Goal: Information Seeking & Learning: Learn about a topic

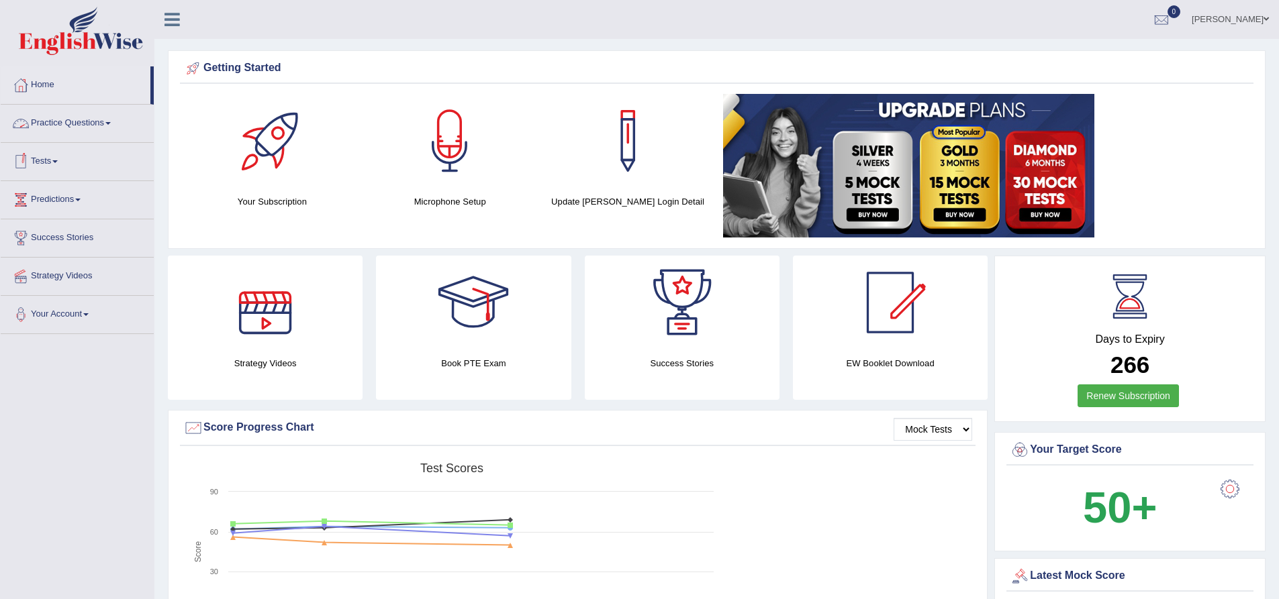
click at [100, 121] on link "Practice Questions" at bounding box center [77, 122] width 153 height 34
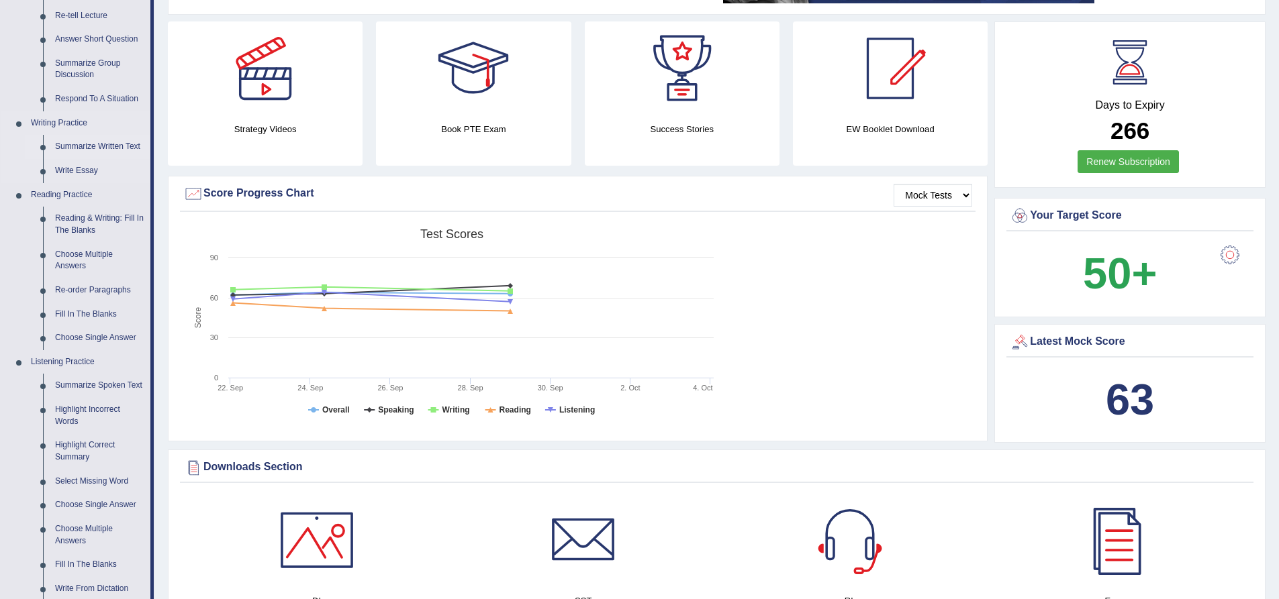
scroll to position [201, 0]
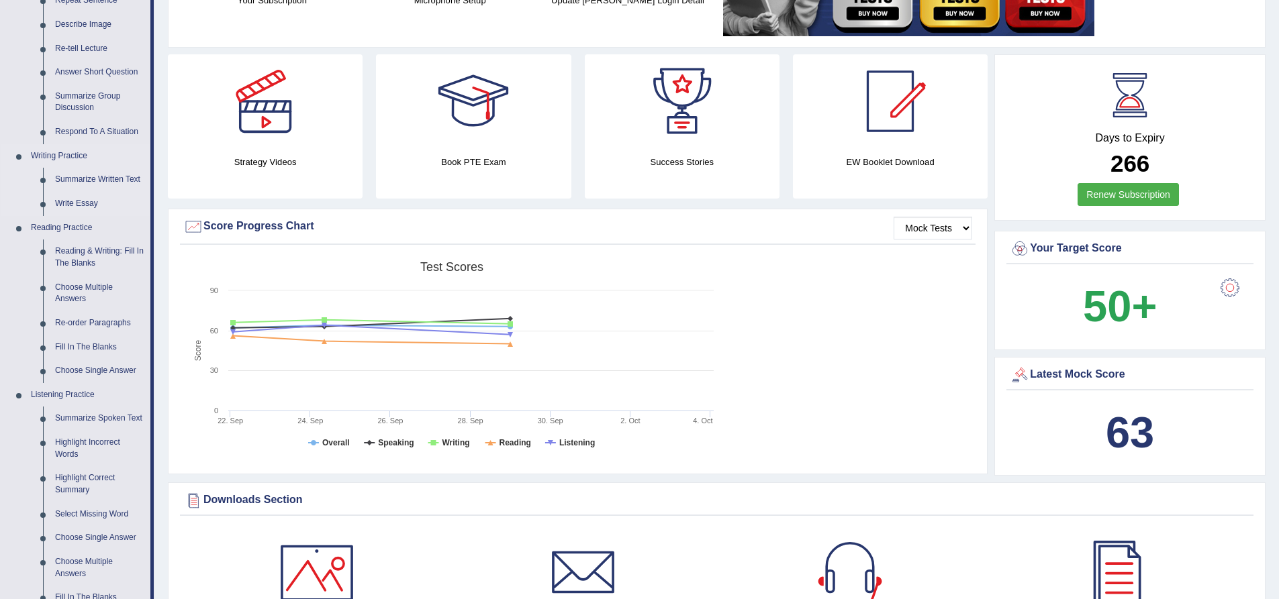
click at [49, 153] on link "Writing Practice" at bounding box center [88, 156] width 126 height 24
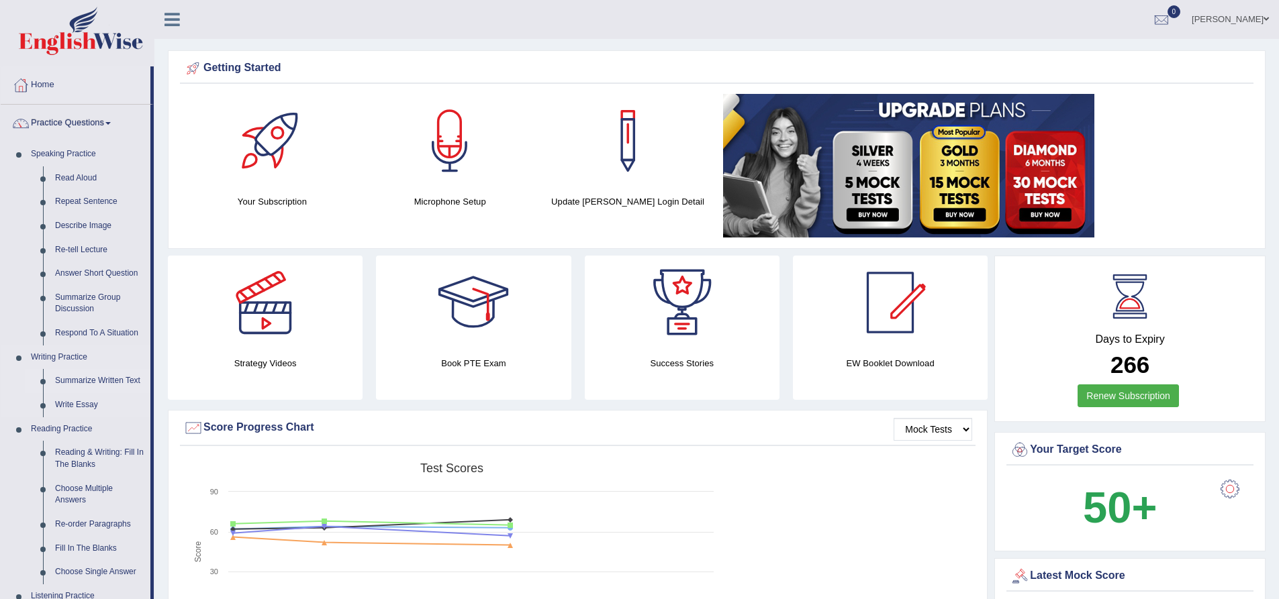
click at [86, 381] on link "Summarize Written Text" at bounding box center [99, 381] width 101 height 24
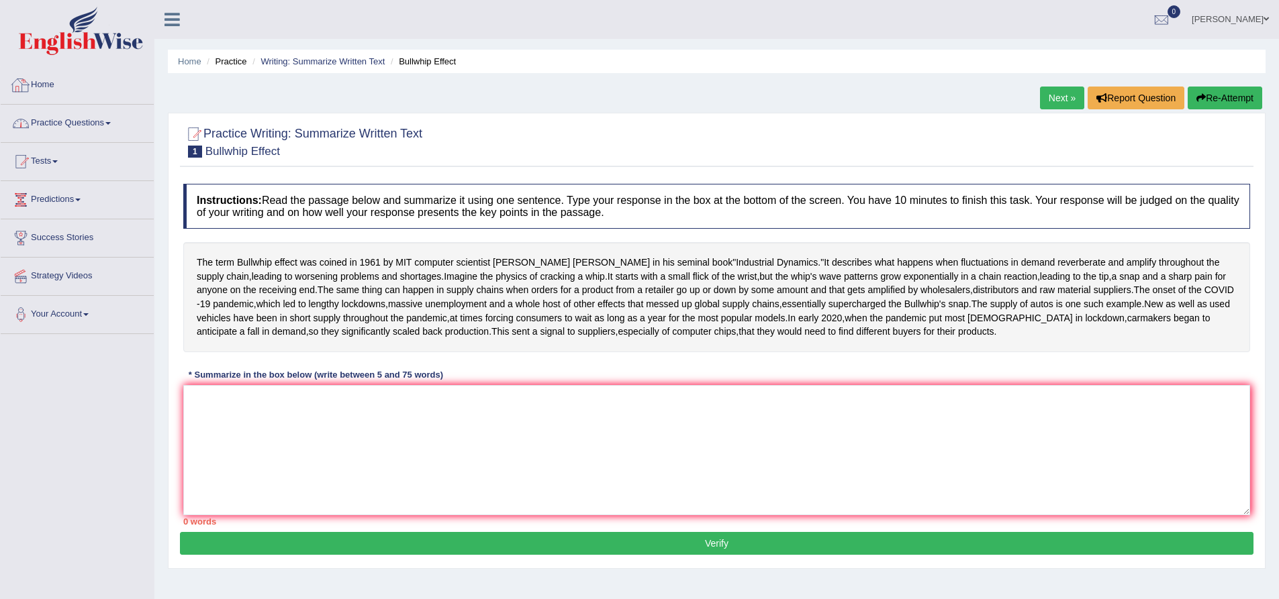
click at [61, 124] on link "Practice Questions" at bounding box center [77, 122] width 153 height 34
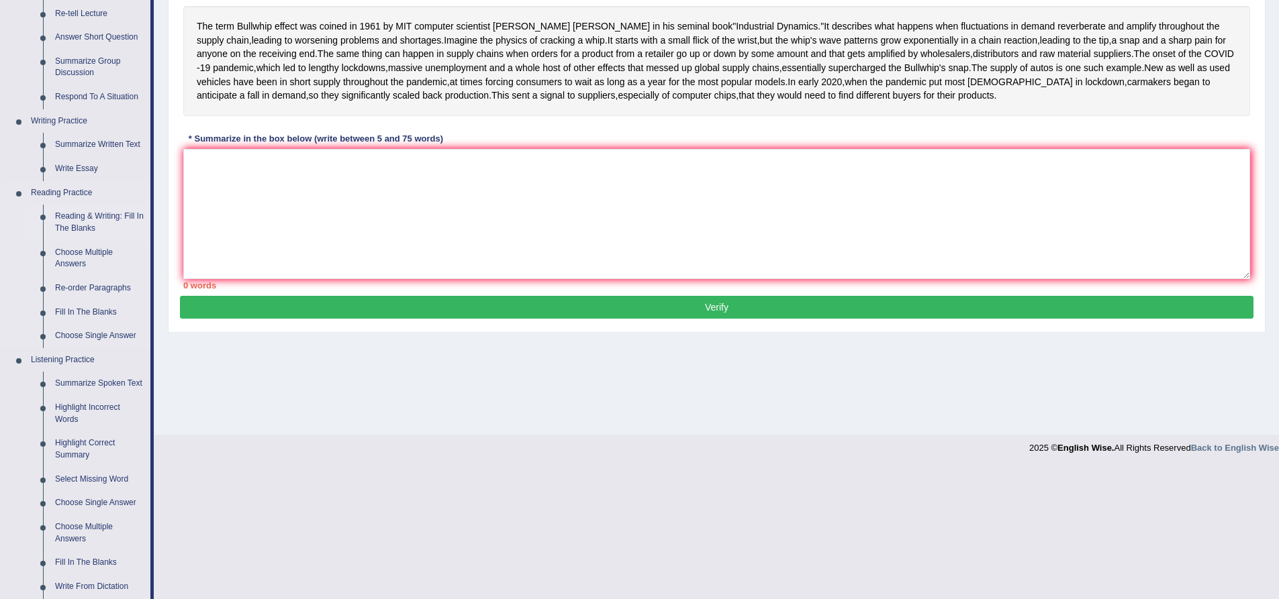
scroll to position [268, 0]
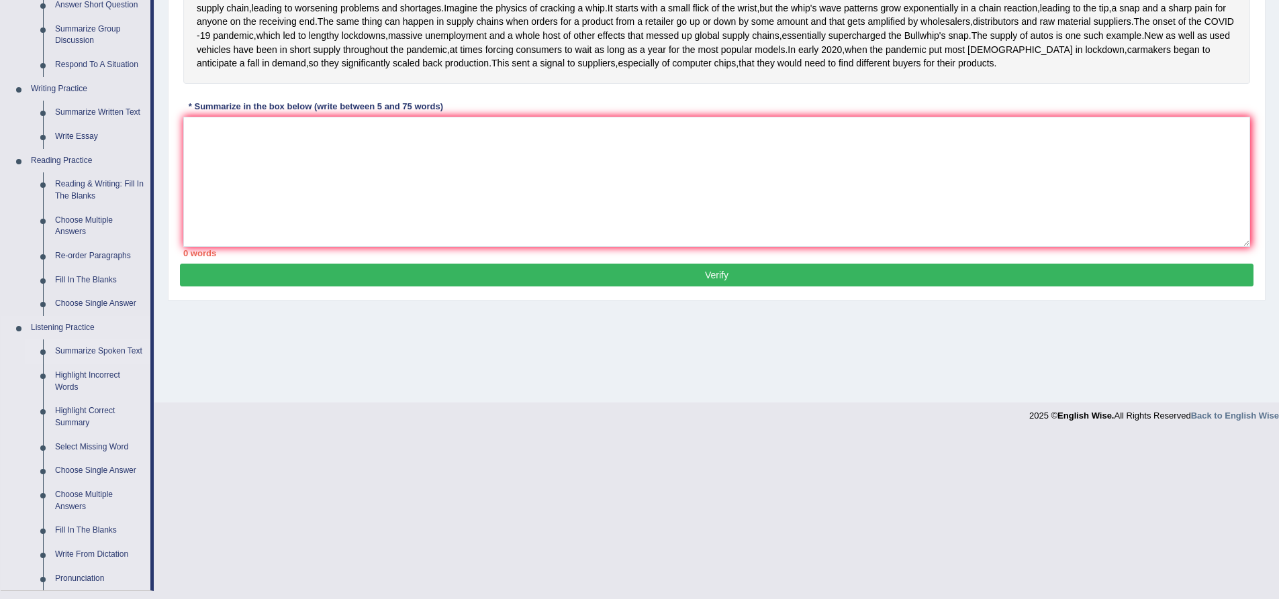
click at [98, 346] on link "Summarize Spoken Text" at bounding box center [99, 352] width 101 height 24
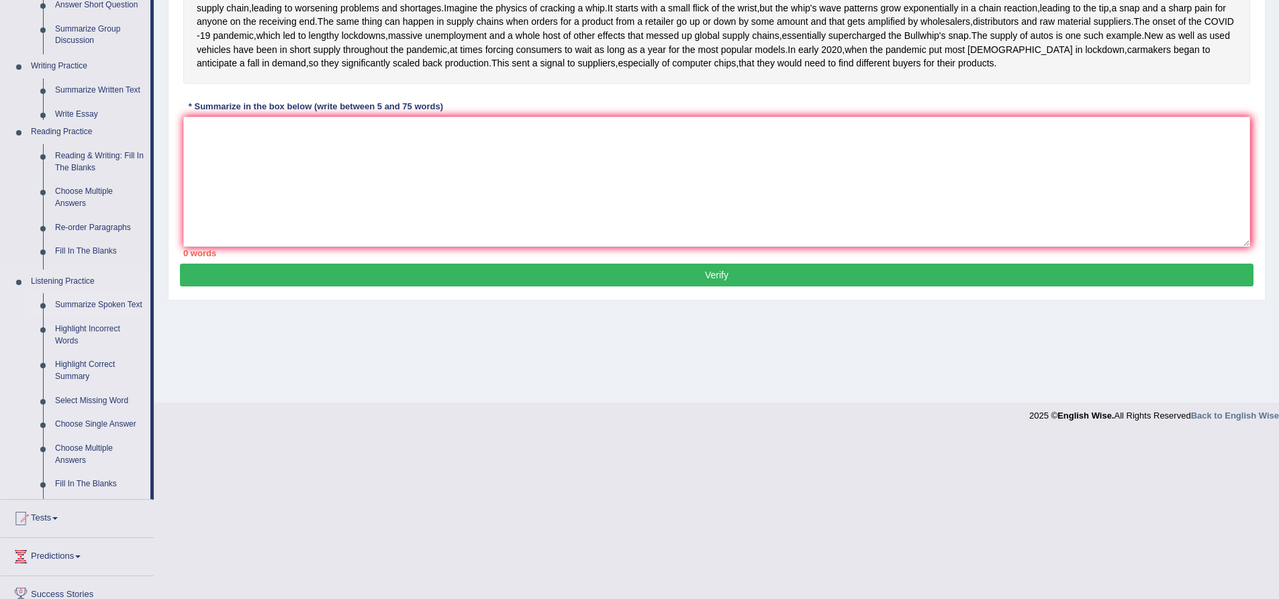
scroll to position [105, 0]
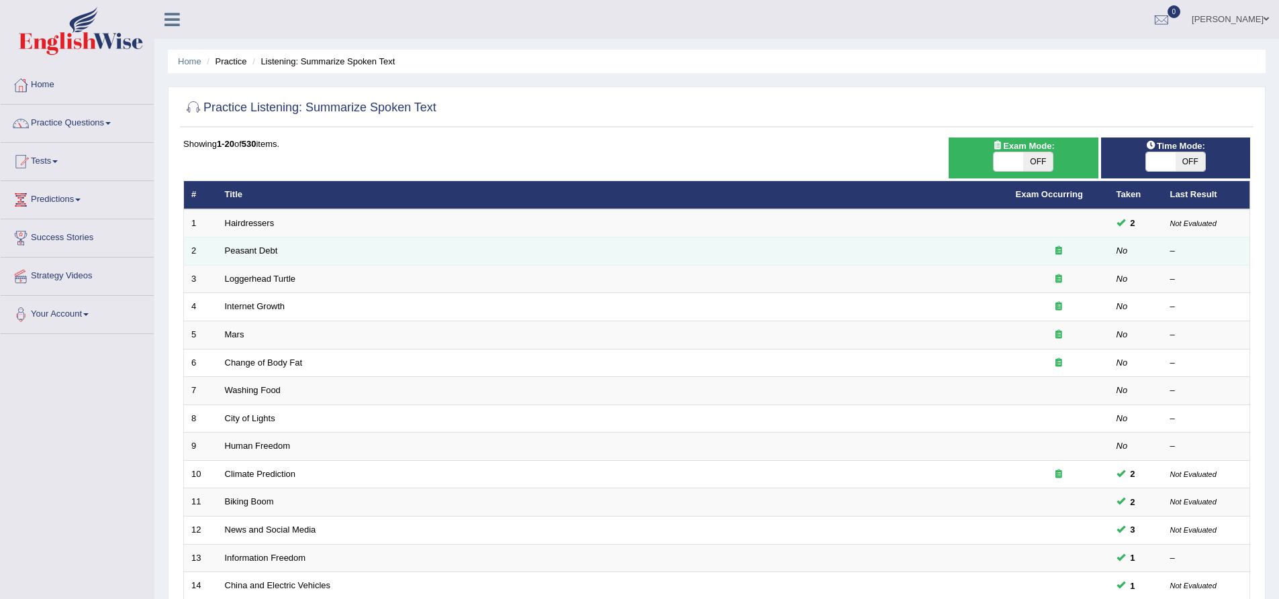
click at [246, 244] on td "Peasant Debt" at bounding box center [612, 252] width 791 height 28
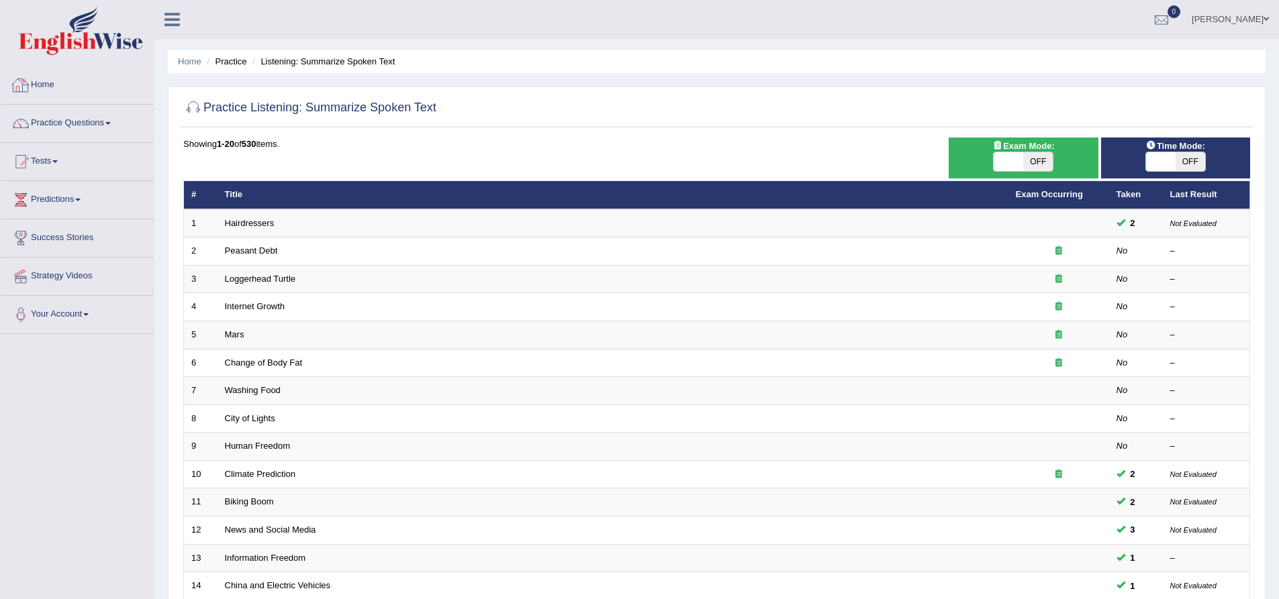
click at [46, 86] on link "Home" at bounding box center [77, 83] width 153 height 34
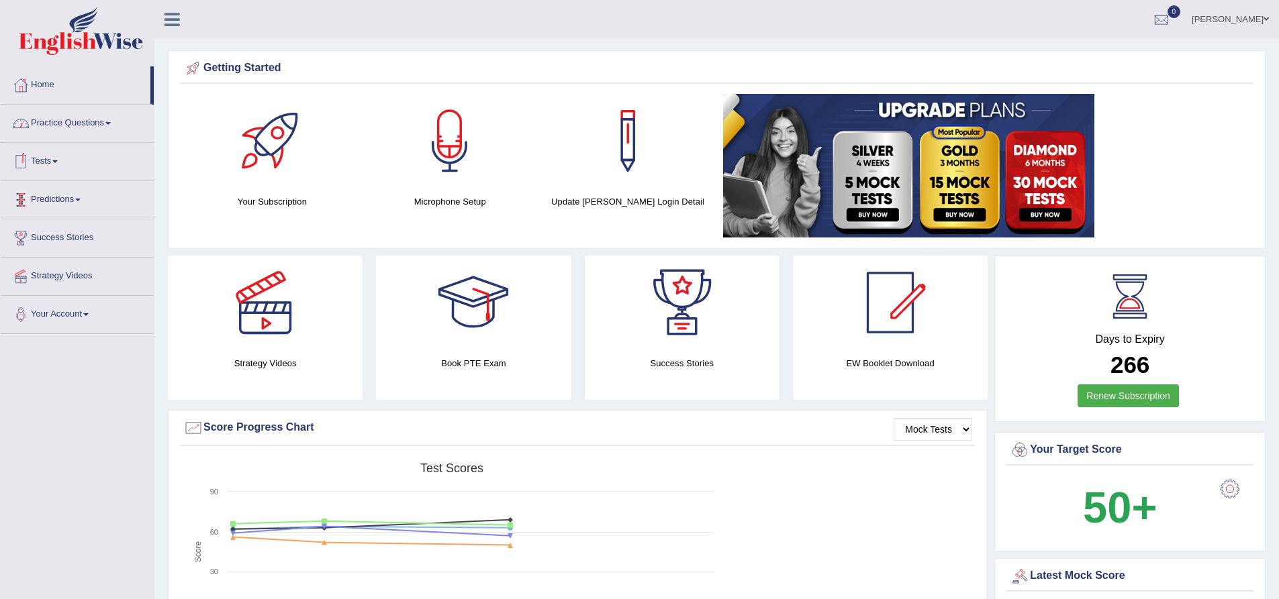
click at [109, 119] on link "Practice Questions" at bounding box center [77, 122] width 153 height 34
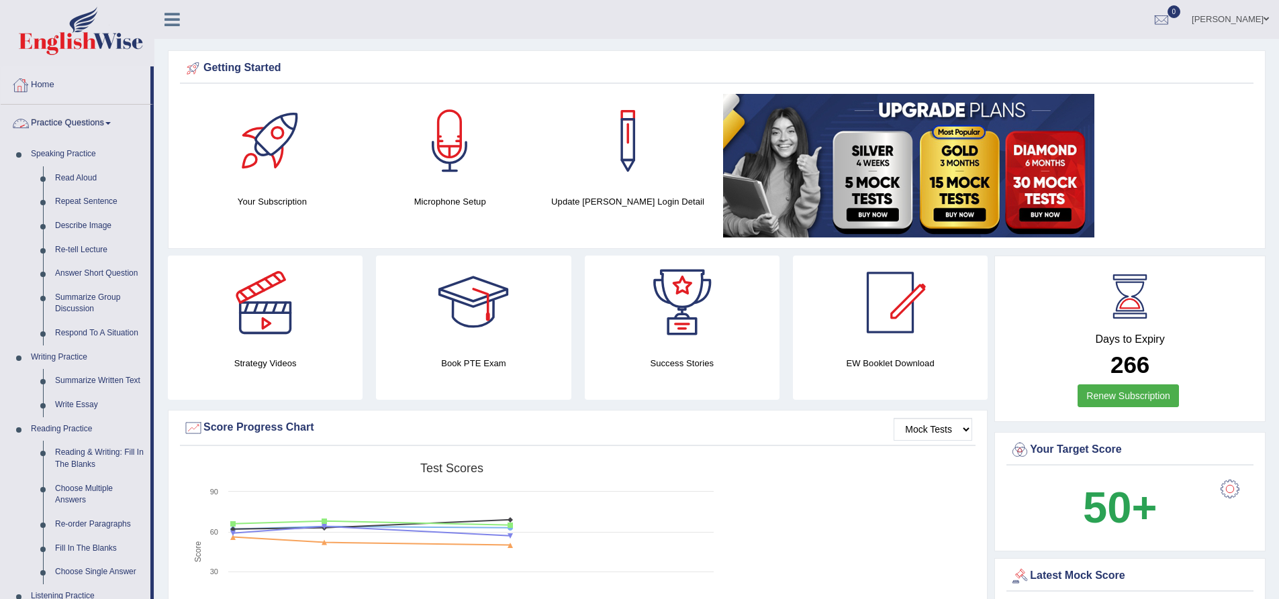
click at [195, 15] on div at bounding box center [177, 15] width 47 height 30
click at [117, 121] on link "Practice Questions" at bounding box center [76, 122] width 150 height 34
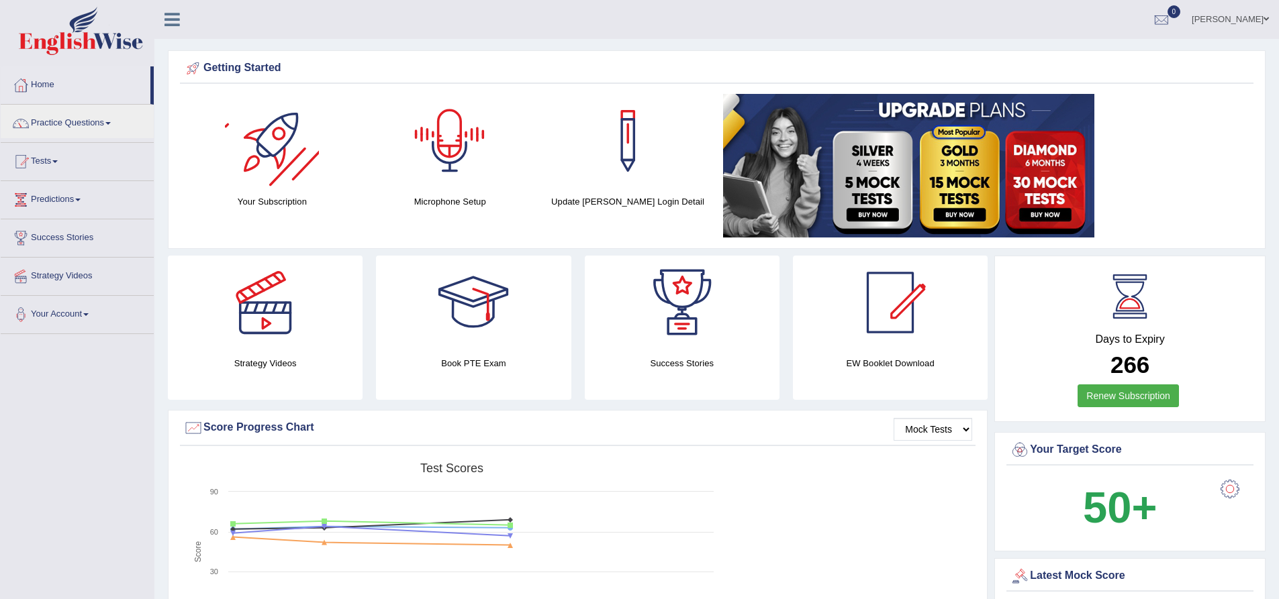
click at [89, 122] on link "Practice Questions" at bounding box center [77, 122] width 153 height 34
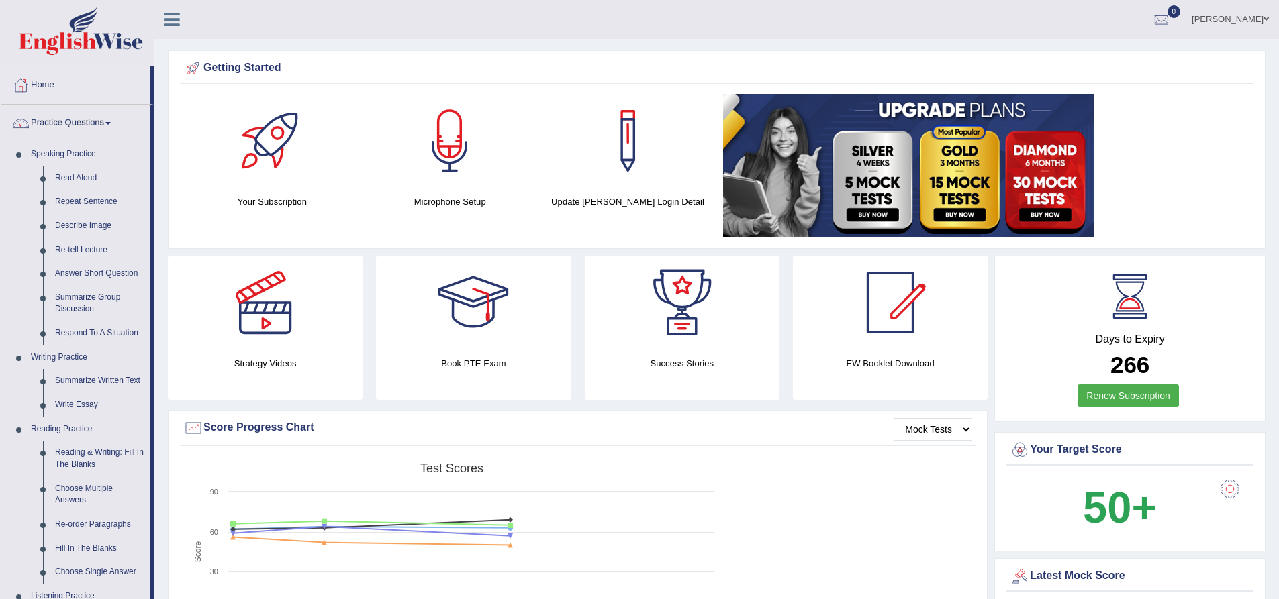
click at [585, 262] on link at bounding box center [682, 303] width 195 height 94
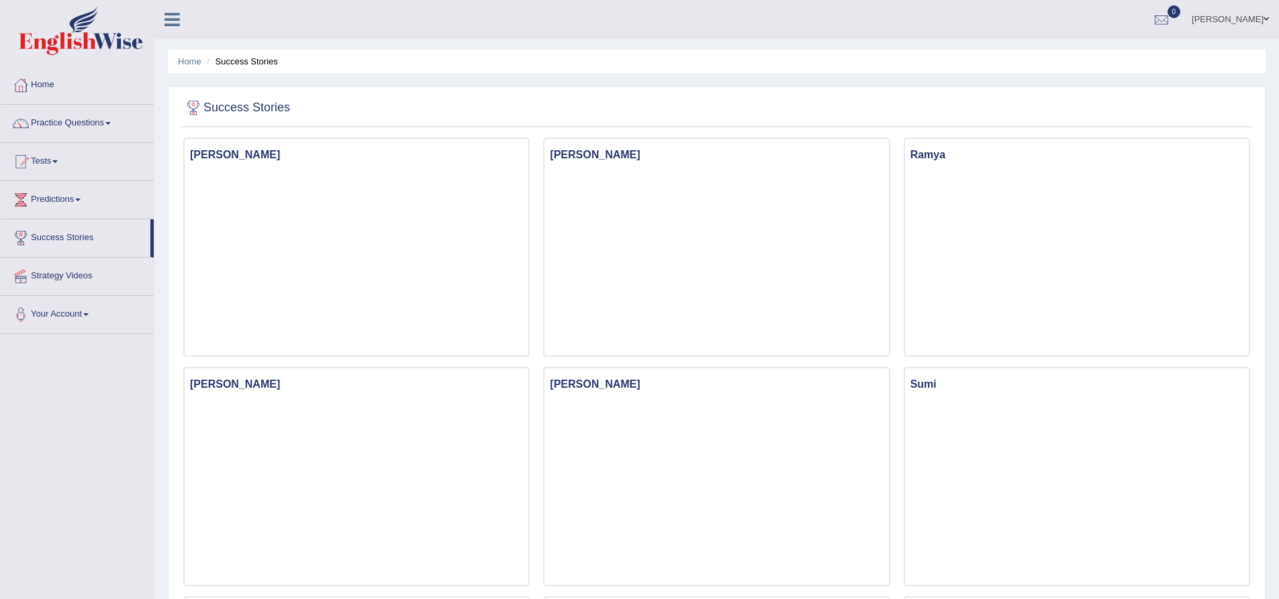
click at [54, 166] on link "Tests" at bounding box center [77, 160] width 153 height 34
click at [43, 240] on link "History" at bounding box center [88, 240] width 126 height 24
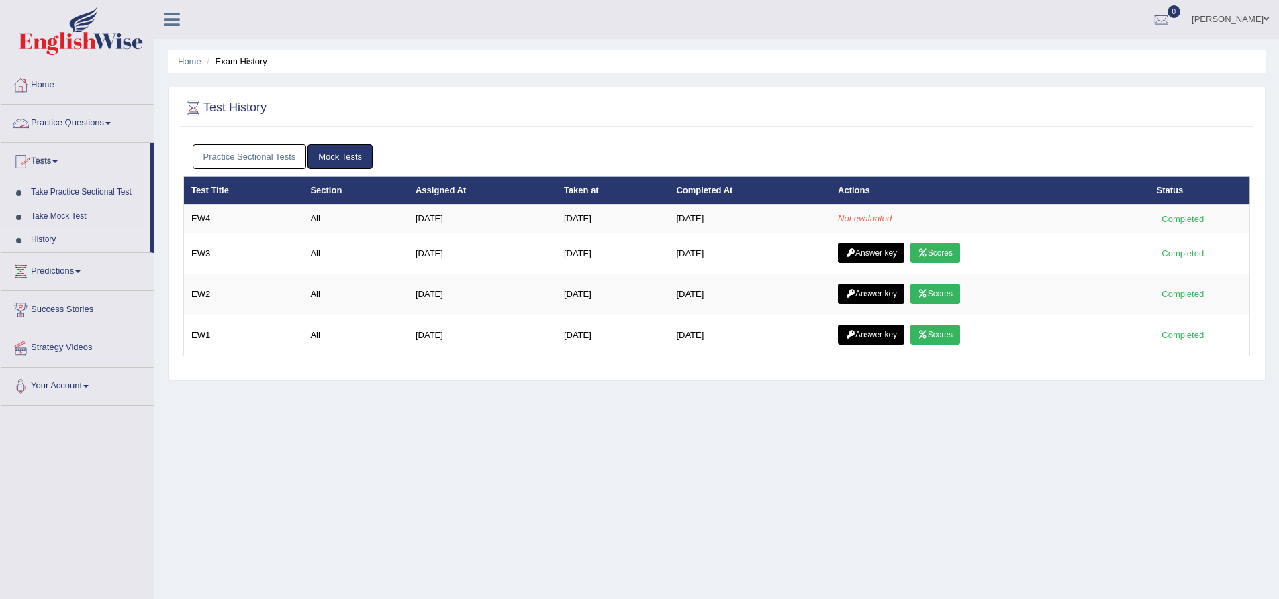
click at [86, 119] on link "Practice Questions" at bounding box center [77, 122] width 153 height 34
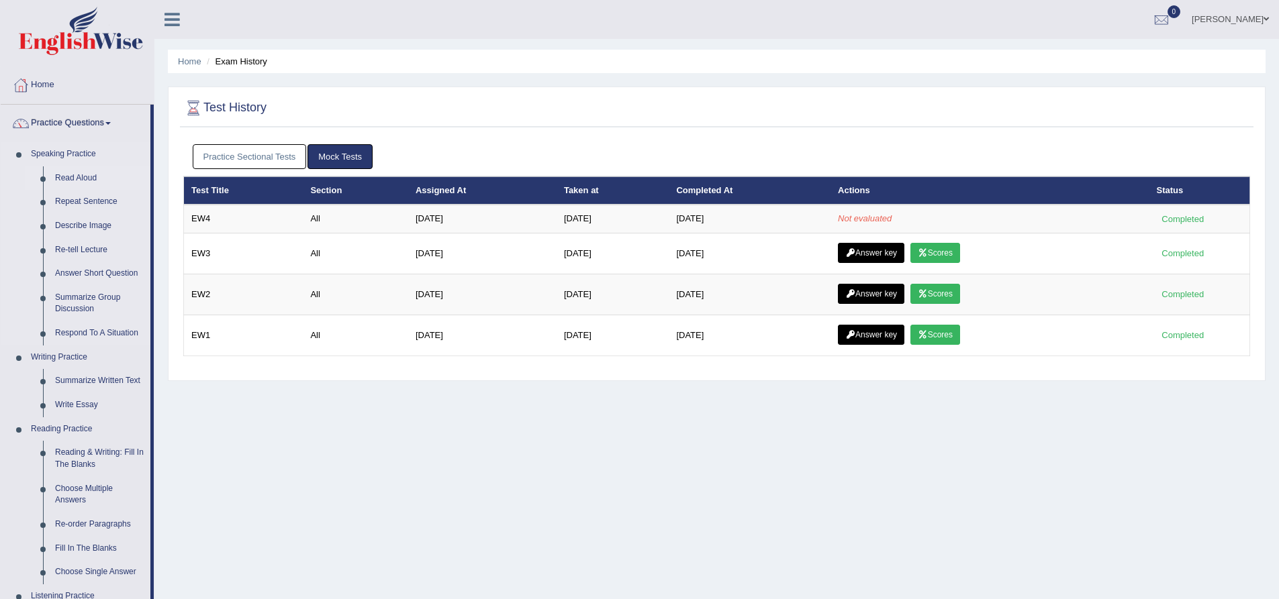
click at [68, 177] on link "Read Aloud" at bounding box center [99, 178] width 101 height 24
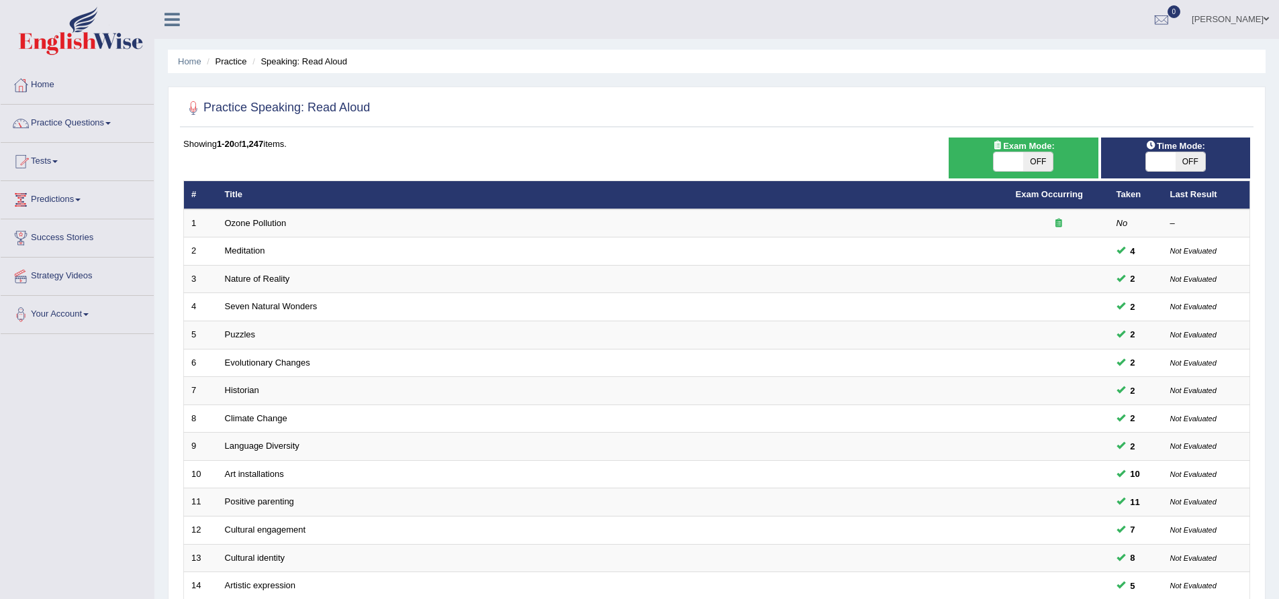
click at [103, 122] on link "Practice Questions" at bounding box center [77, 122] width 153 height 34
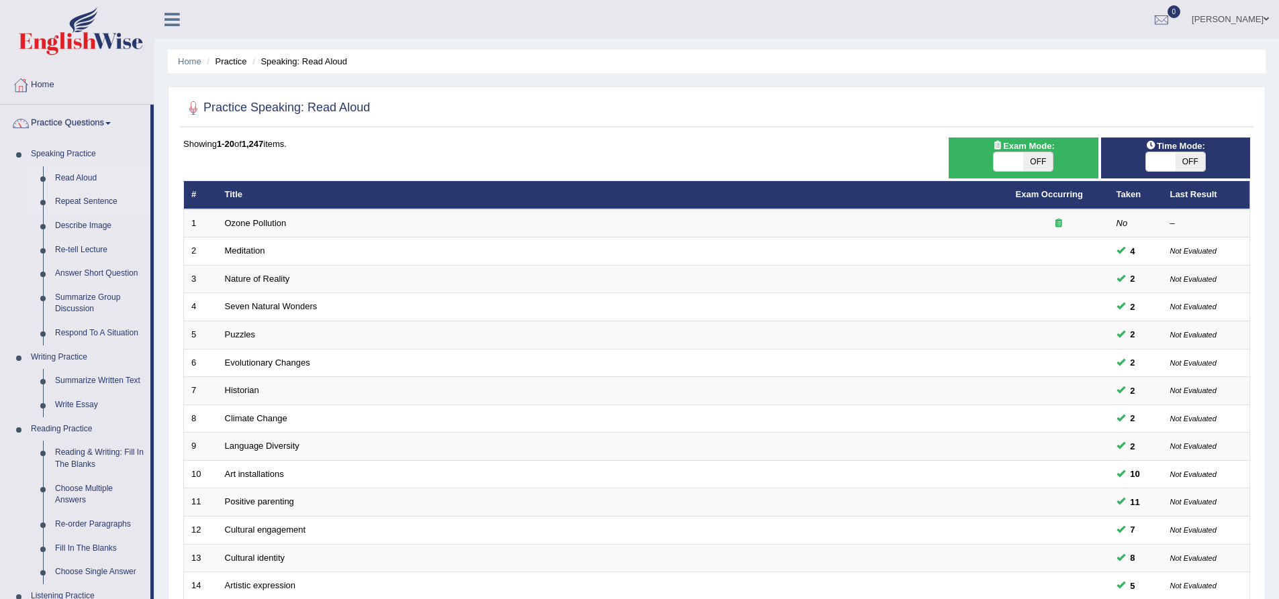
click at [88, 199] on link "Repeat Sentence" at bounding box center [99, 202] width 101 height 24
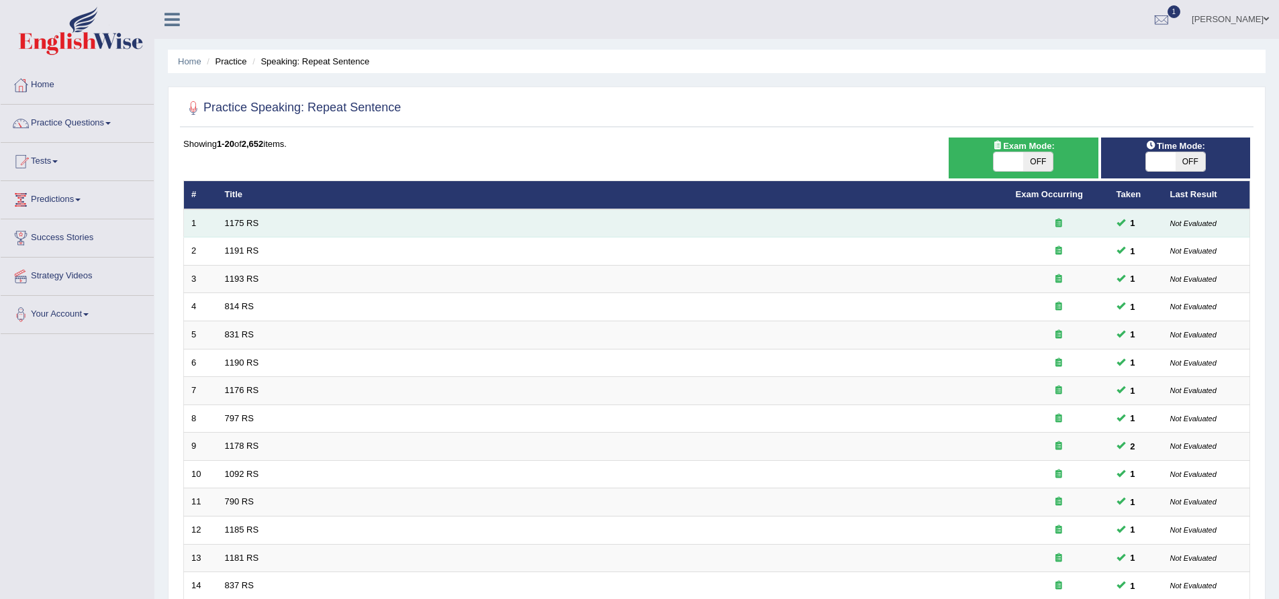
click at [237, 213] on td "1175 RS" at bounding box center [612, 223] width 791 height 28
click at [240, 224] on link "1175 RS" at bounding box center [242, 223] width 34 height 10
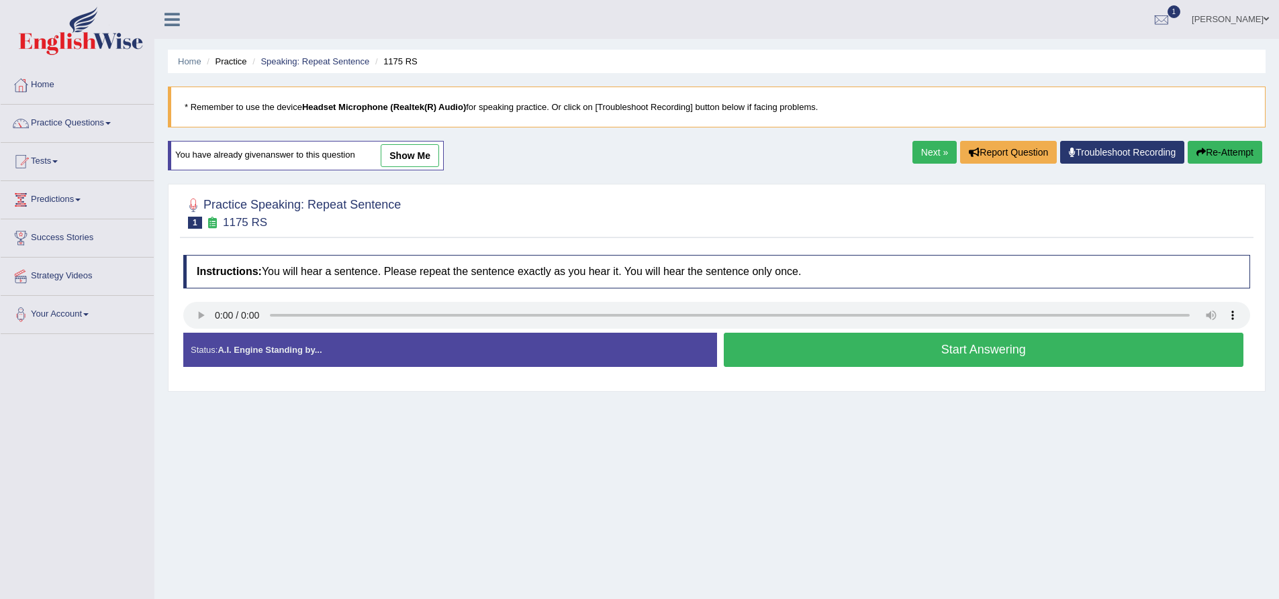
click at [803, 348] on button "Start Answering" at bounding box center [984, 350] width 520 height 34
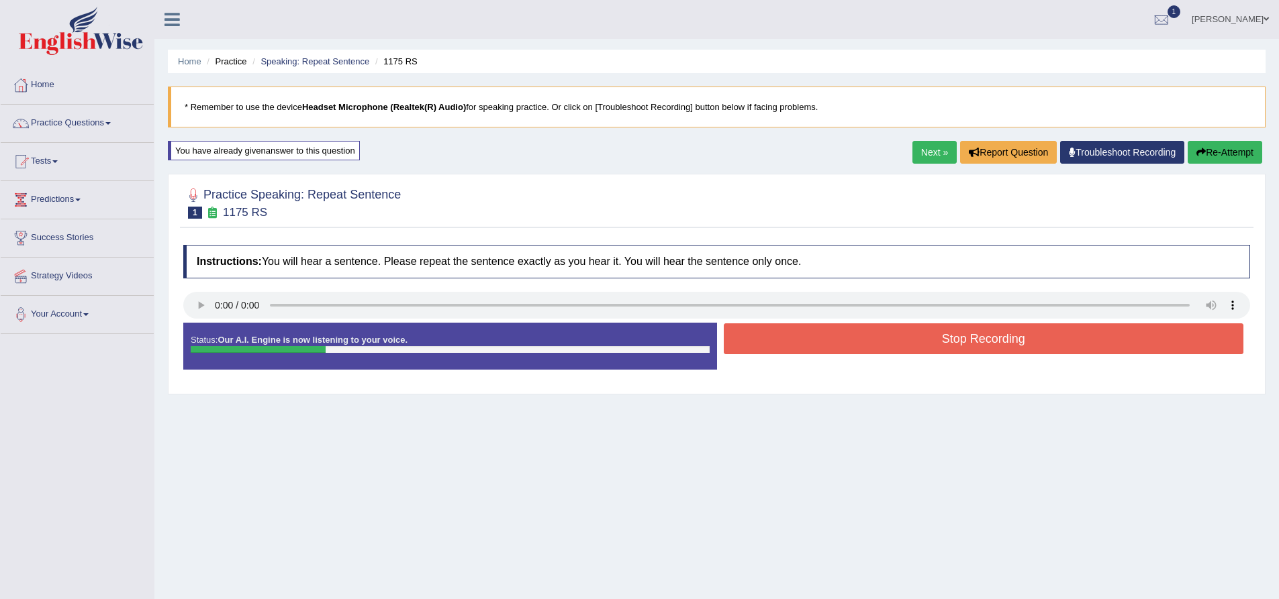
click at [875, 336] on button "Stop Recording" at bounding box center [984, 339] width 520 height 31
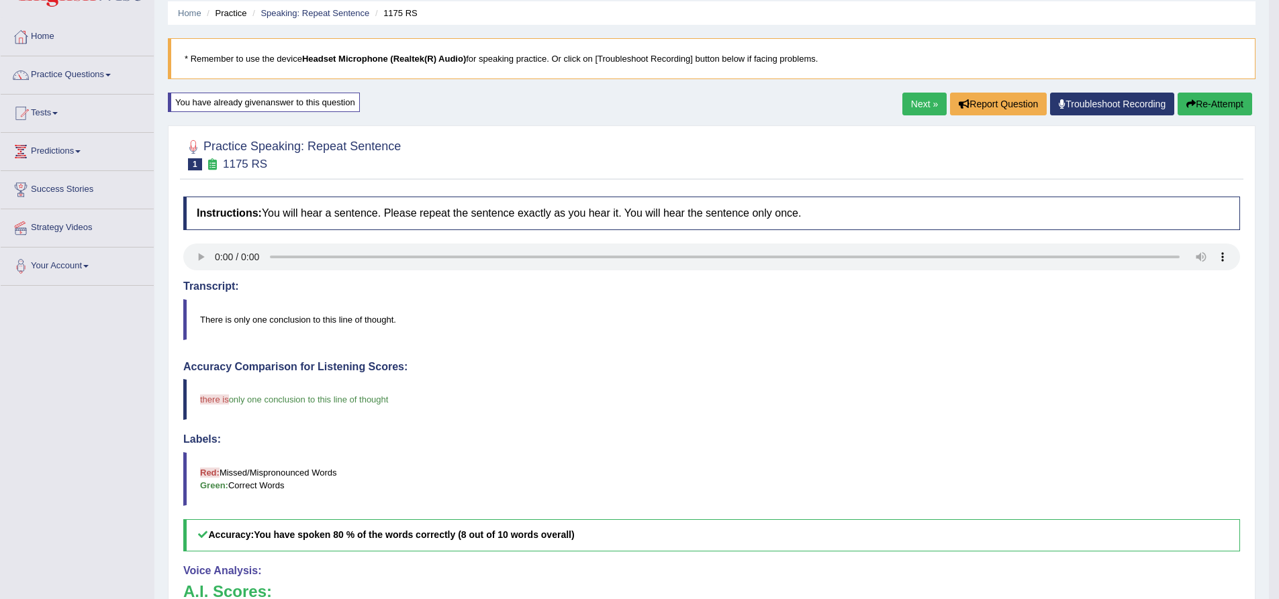
scroll to position [46, 0]
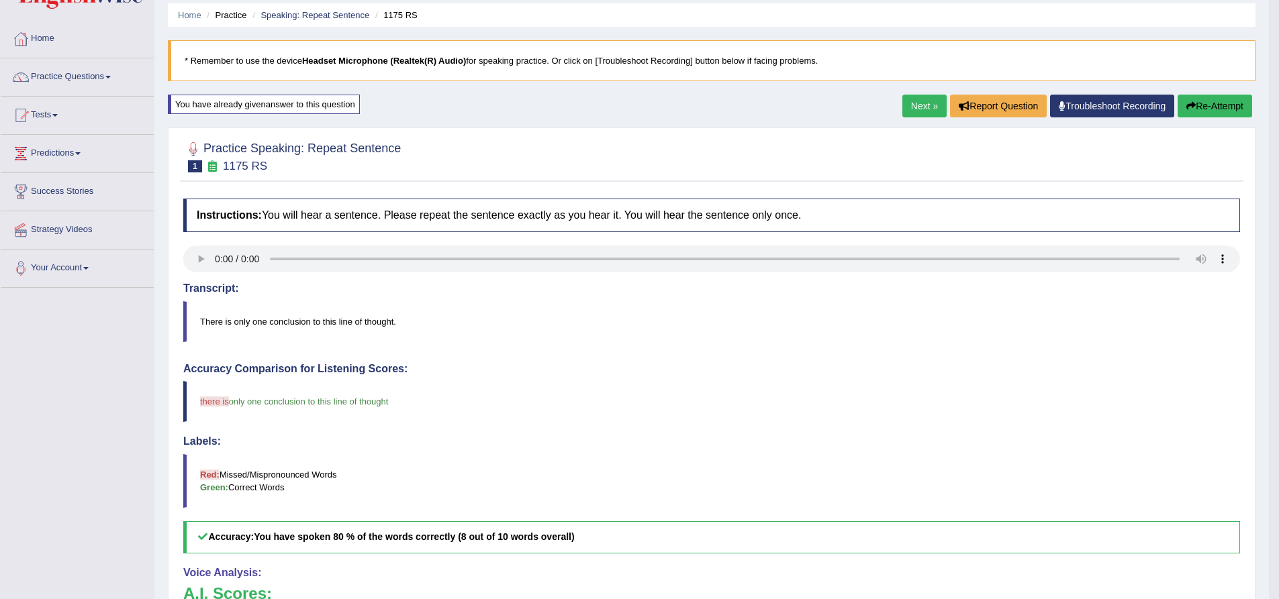
click at [918, 105] on link "Next »" at bounding box center [924, 106] width 44 height 23
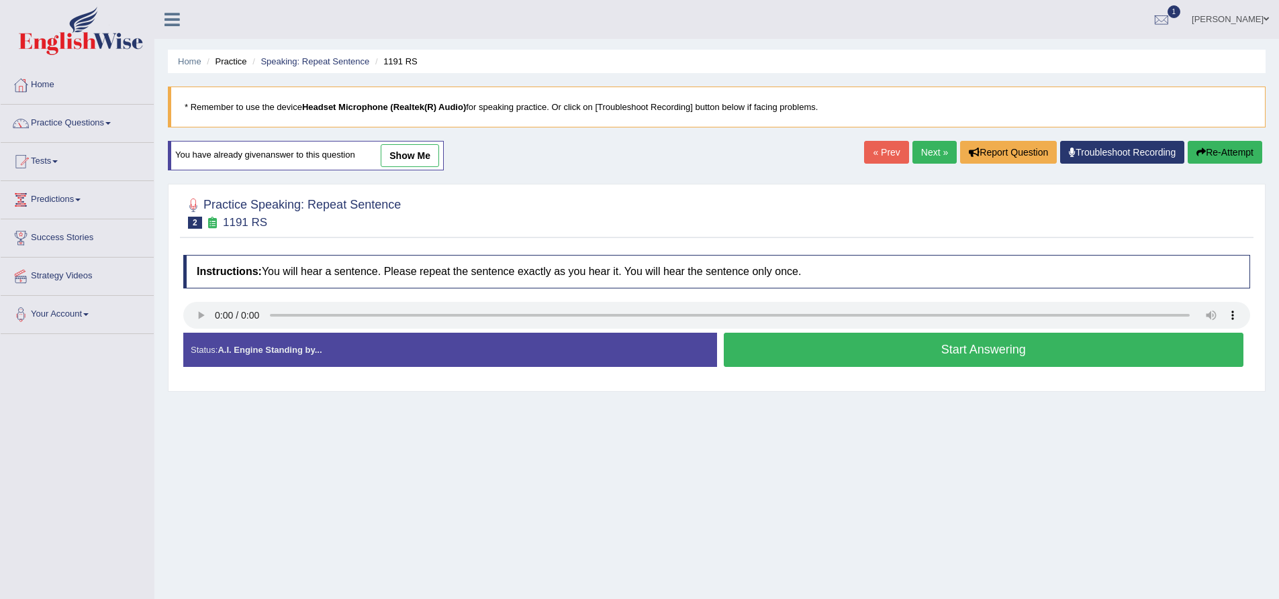
click at [850, 354] on button "Start Answering" at bounding box center [984, 350] width 520 height 34
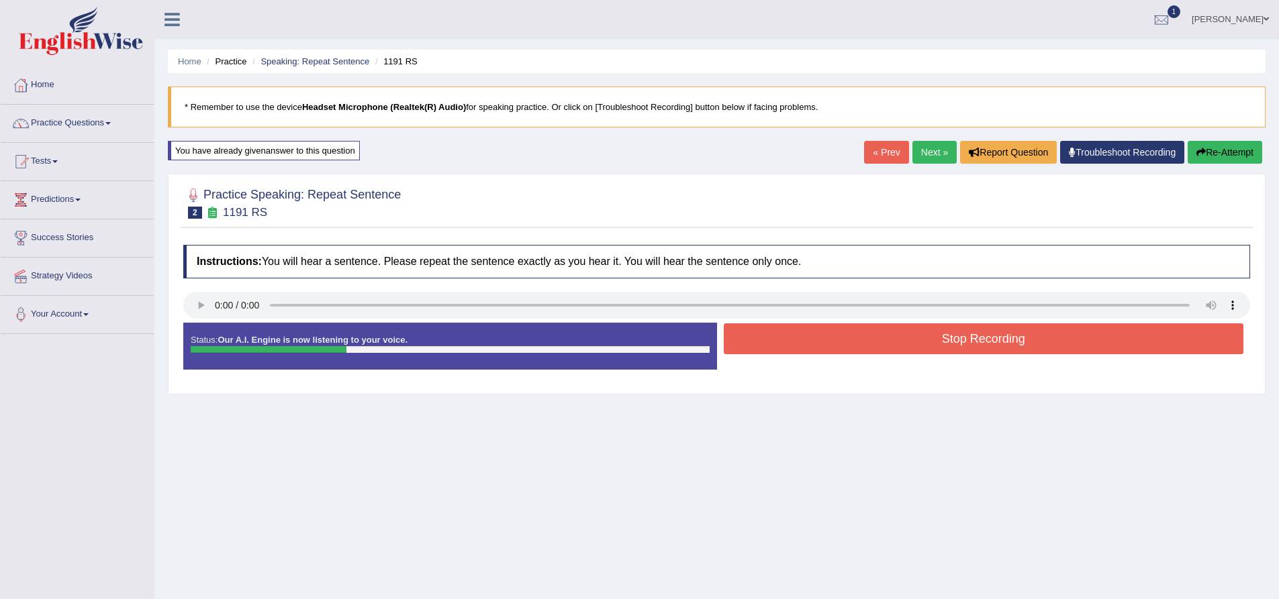
click at [1210, 154] on button "Re-Attempt" at bounding box center [1224, 152] width 75 height 23
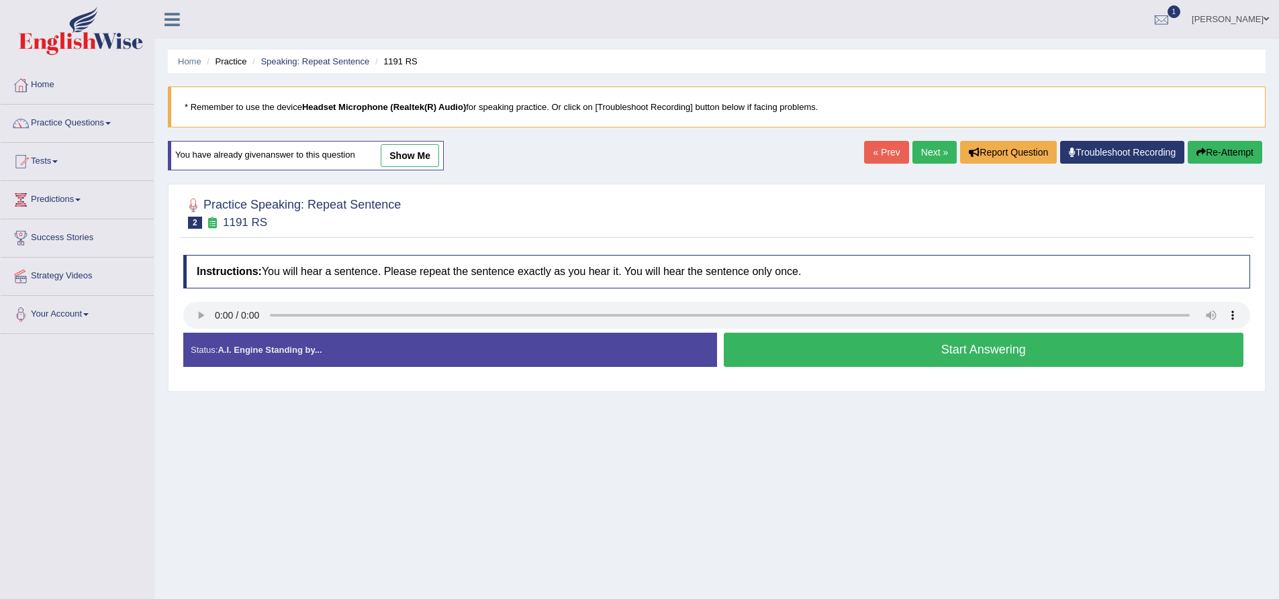
click at [811, 344] on button "Start Answering" at bounding box center [984, 350] width 520 height 34
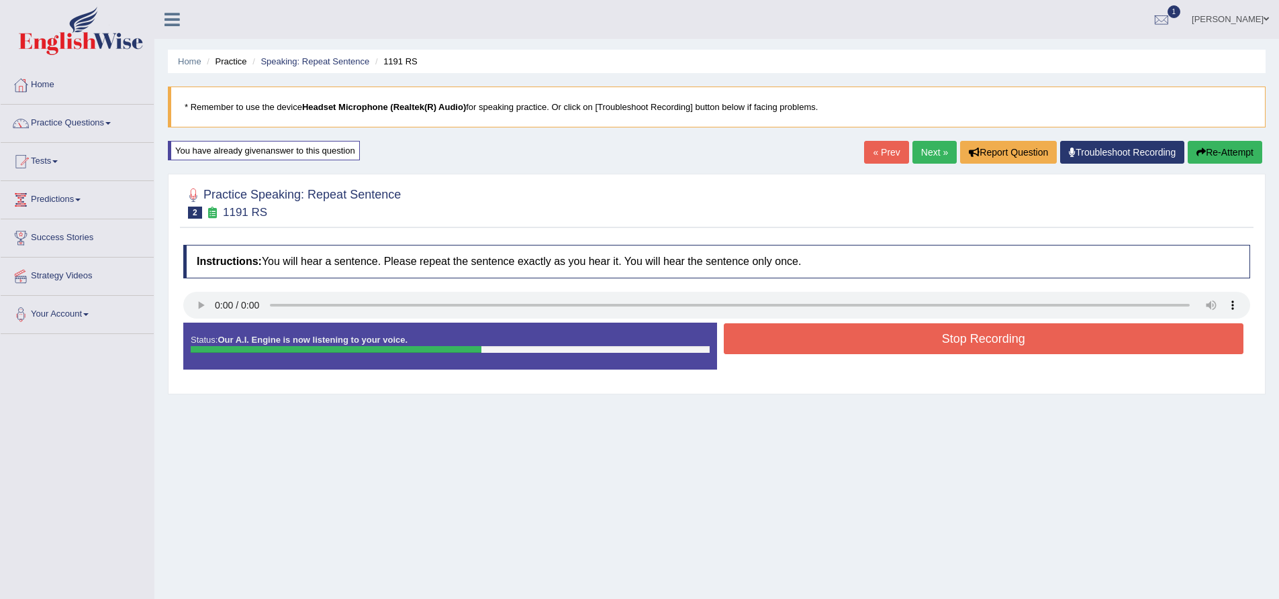
click at [1050, 350] on button "Stop Recording" at bounding box center [984, 339] width 520 height 31
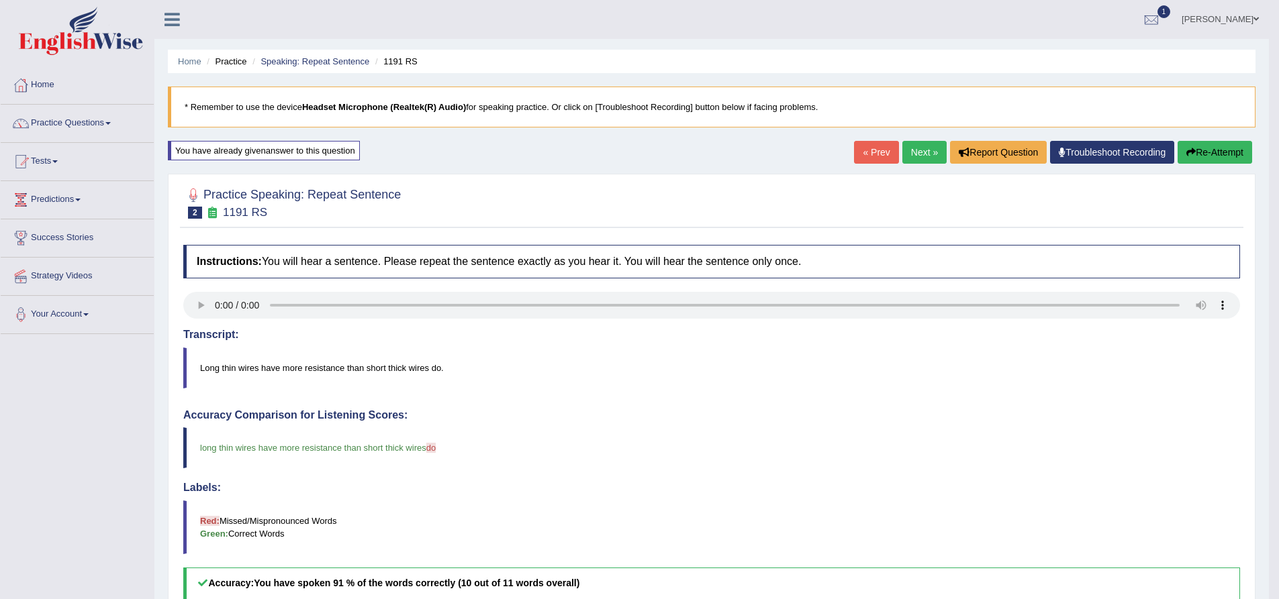
click at [915, 147] on link "Next »" at bounding box center [924, 152] width 44 height 23
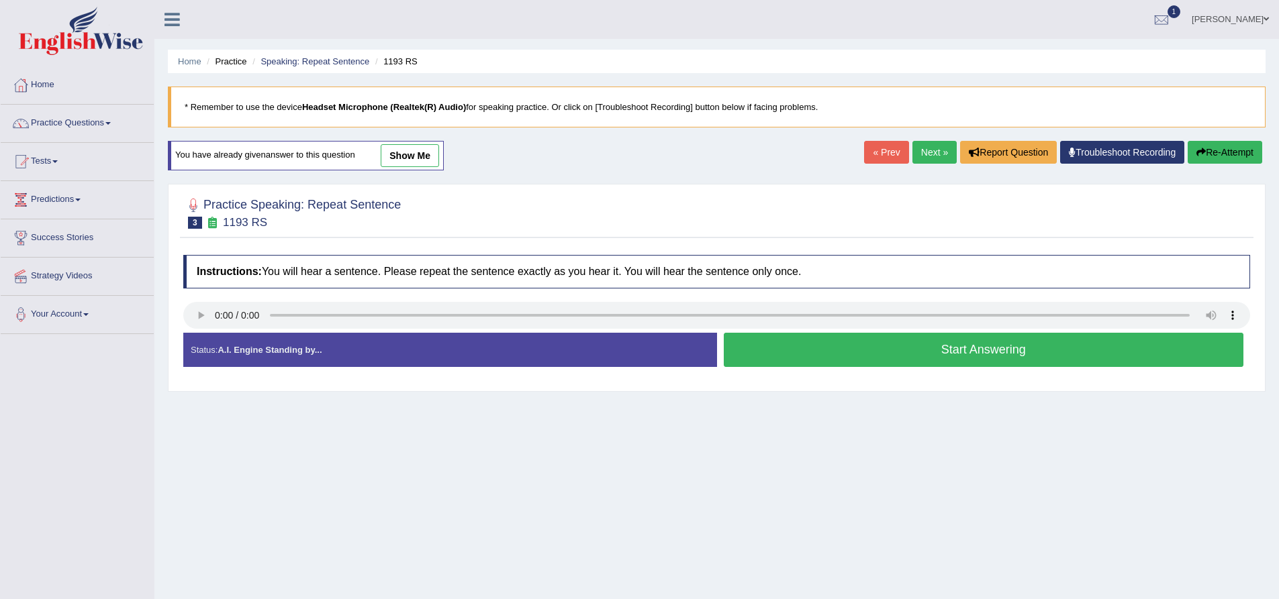
click at [971, 354] on button "Start Answering" at bounding box center [984, 350] width 520 height 34
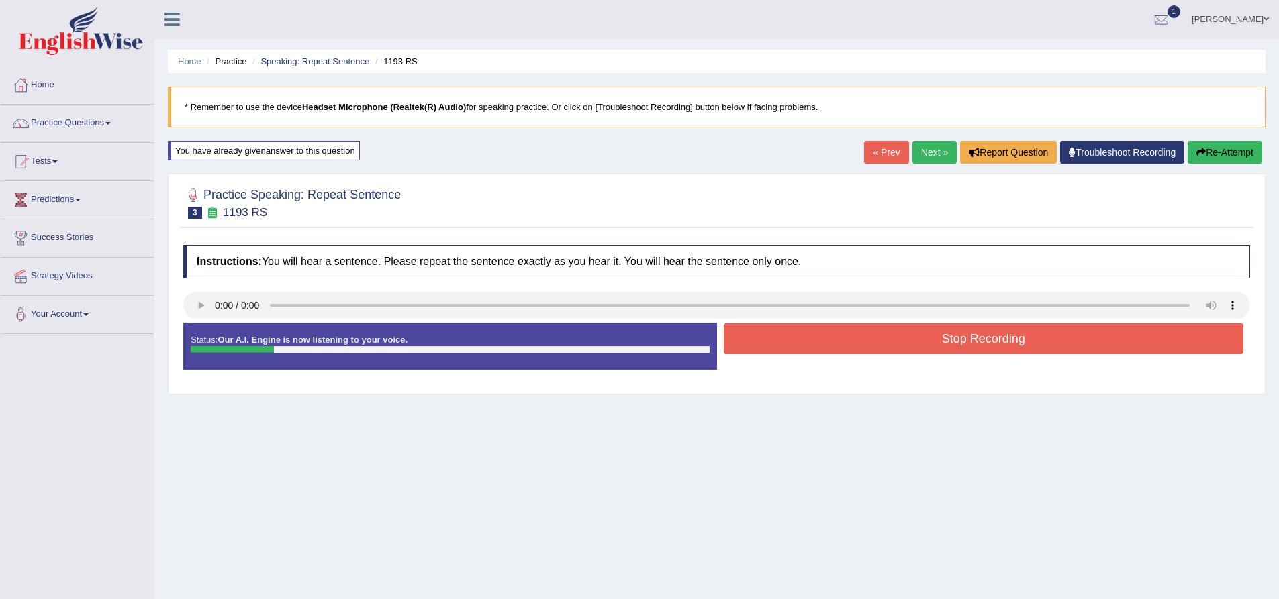
click at [1212, 149] on button "Re-Attempt" at bounding box center [1224, 152] width 75 height 23
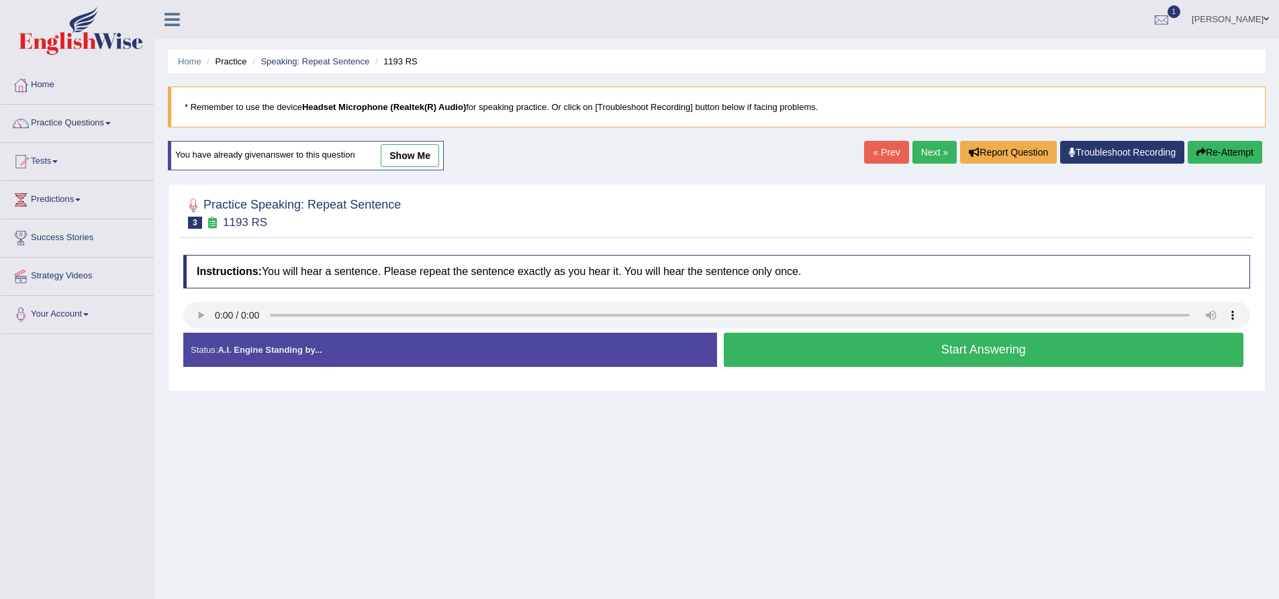
click at [934, 355] on button "Start Answering" at bounding box center [984, 350] width 520 height 34
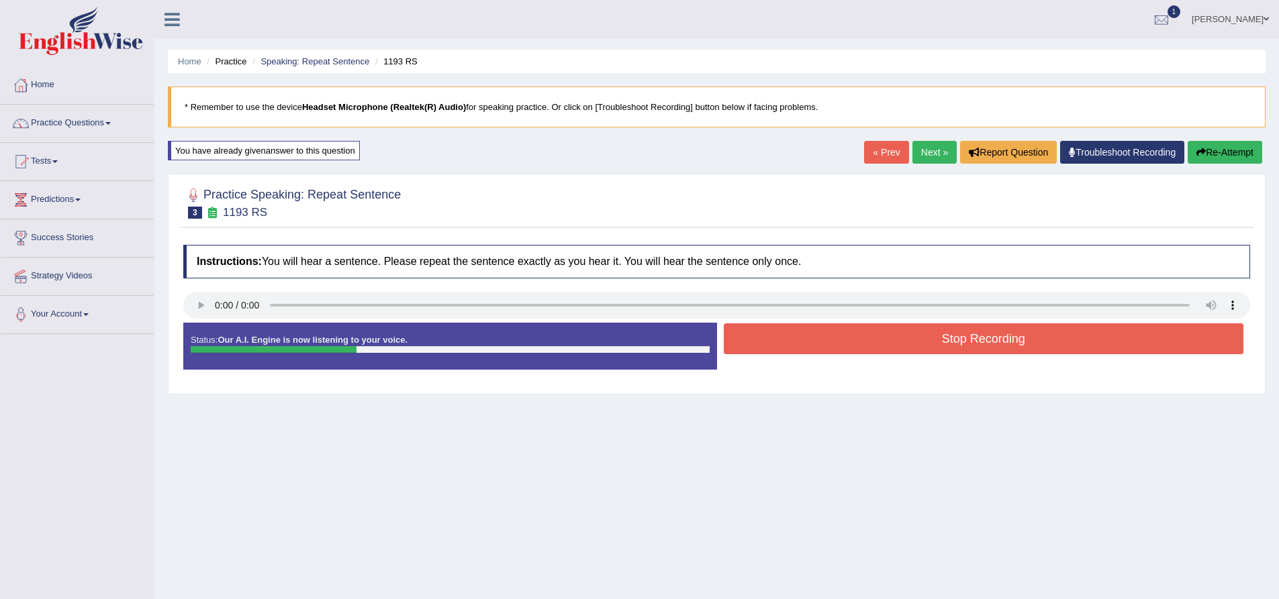
click at [1002, 344] on button "Stop Recording" at bounding box center [984, 339] width 520 height 31
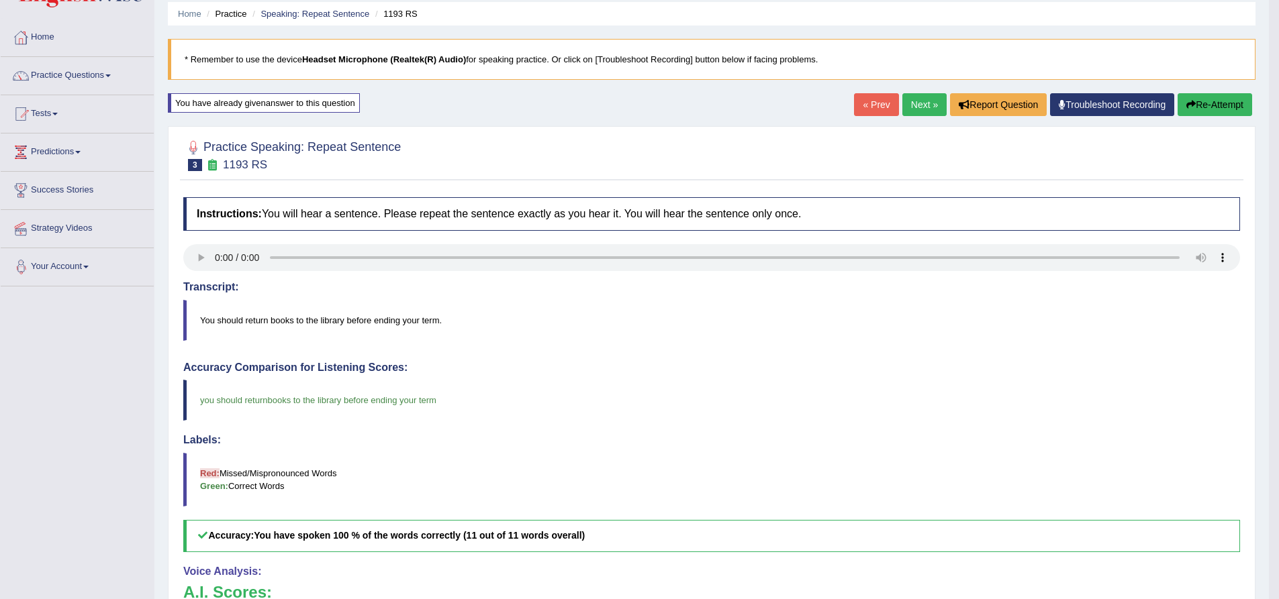
scroll to position [46, 0]
click at [911, 99] on link "Next »" at bounding box center [924, 106] width 44 height 23
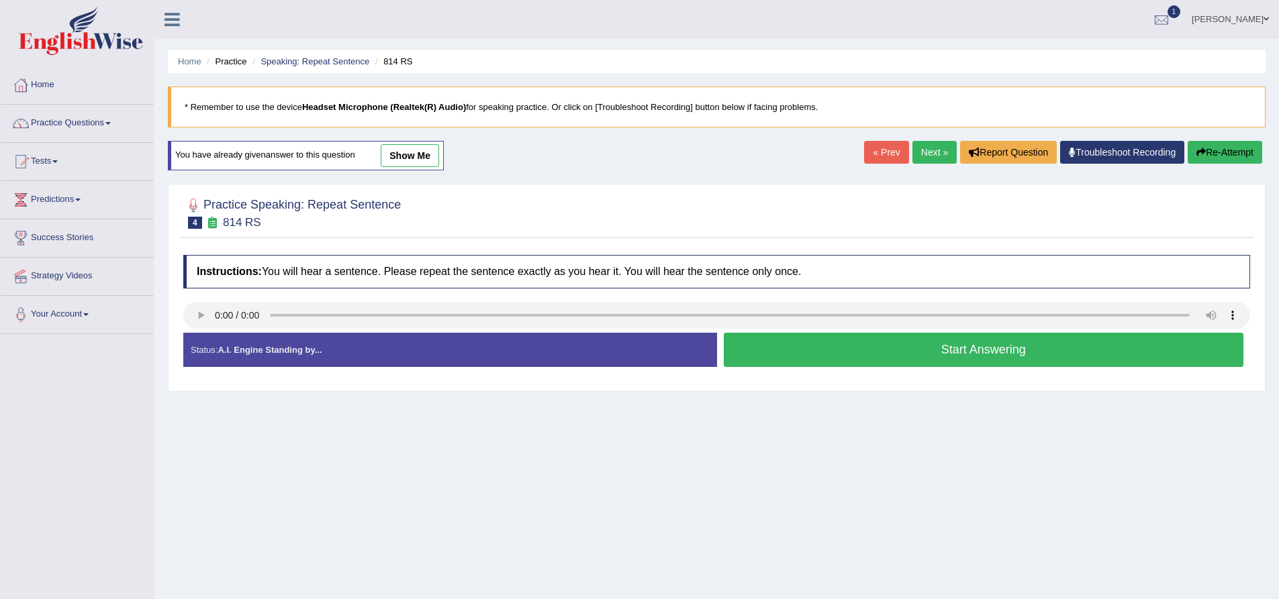
click at [938, 349] on button "Start Answering" at bounding box center [984, 350] width 520 height 34
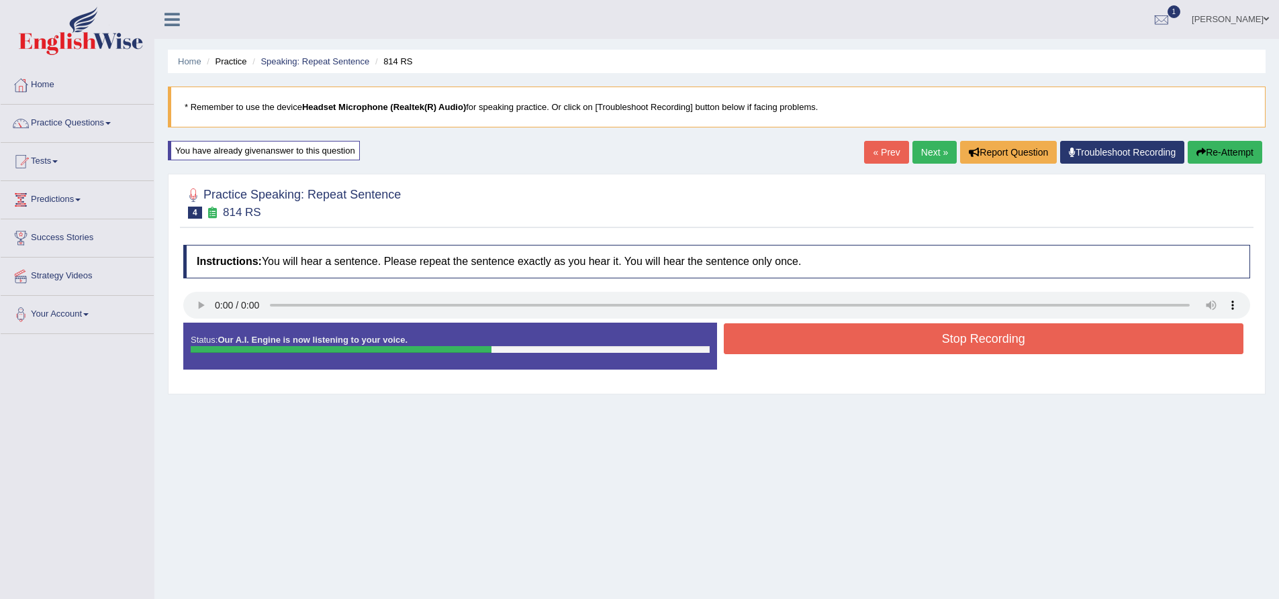
click at [1009, 341] on button "Stop Recording" at bounding box center [984, 339] width 520 height 31
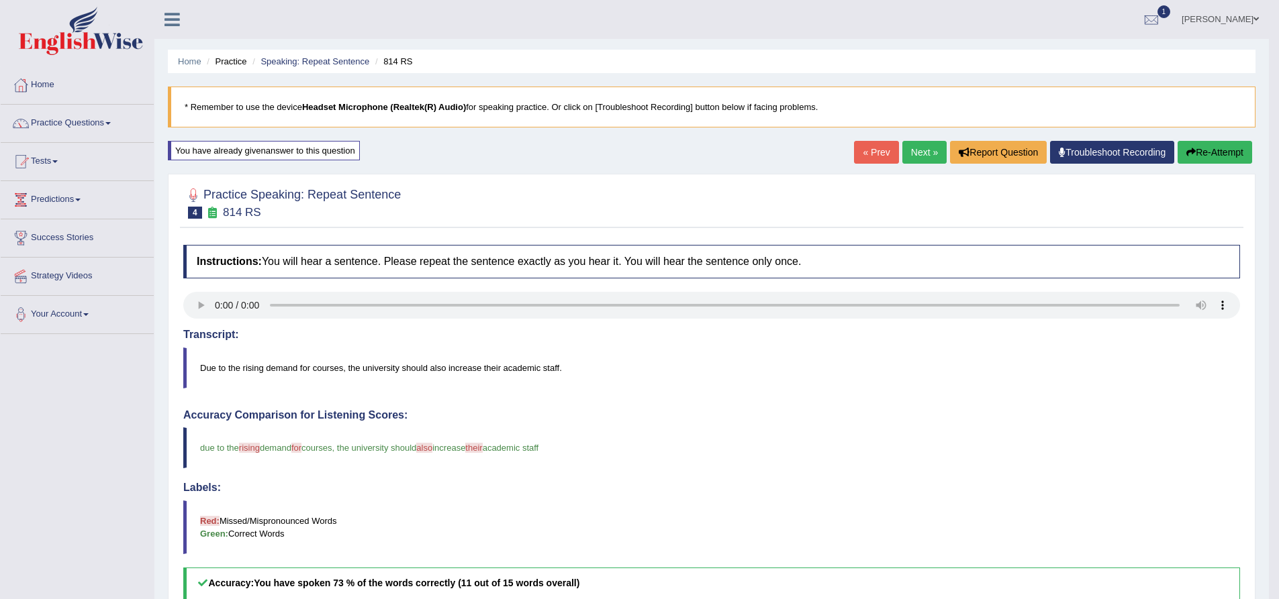
click at [920, 156] on link "Next »" at bounding box center [924, 152] width 44 height 23
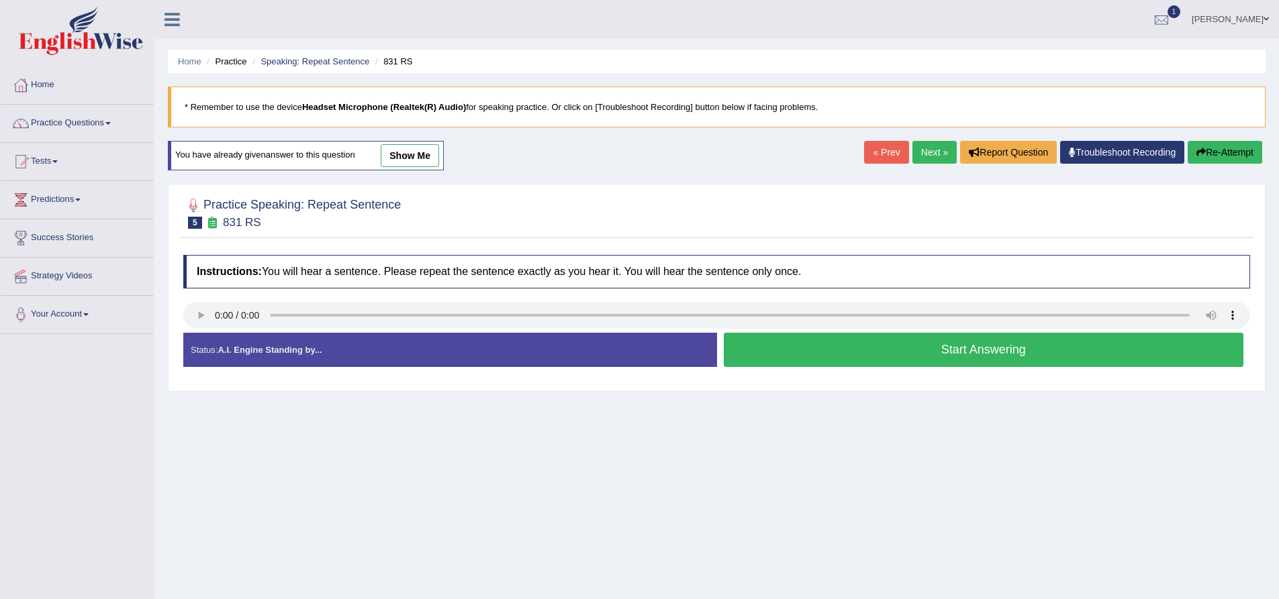
click at [971, 354] on button "Start Answering" at bounding box center [984, 350] width 520 height 34
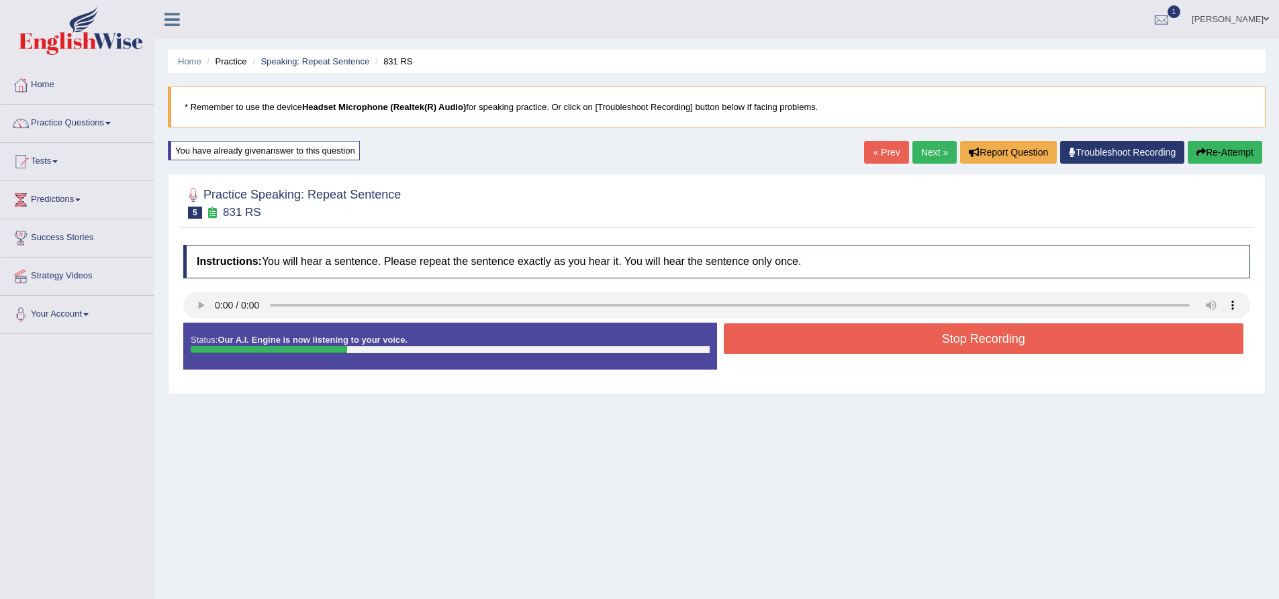
click at [1014, 335] on button "Stop Recording" at bounding box center [984, 339] width 520 height 31
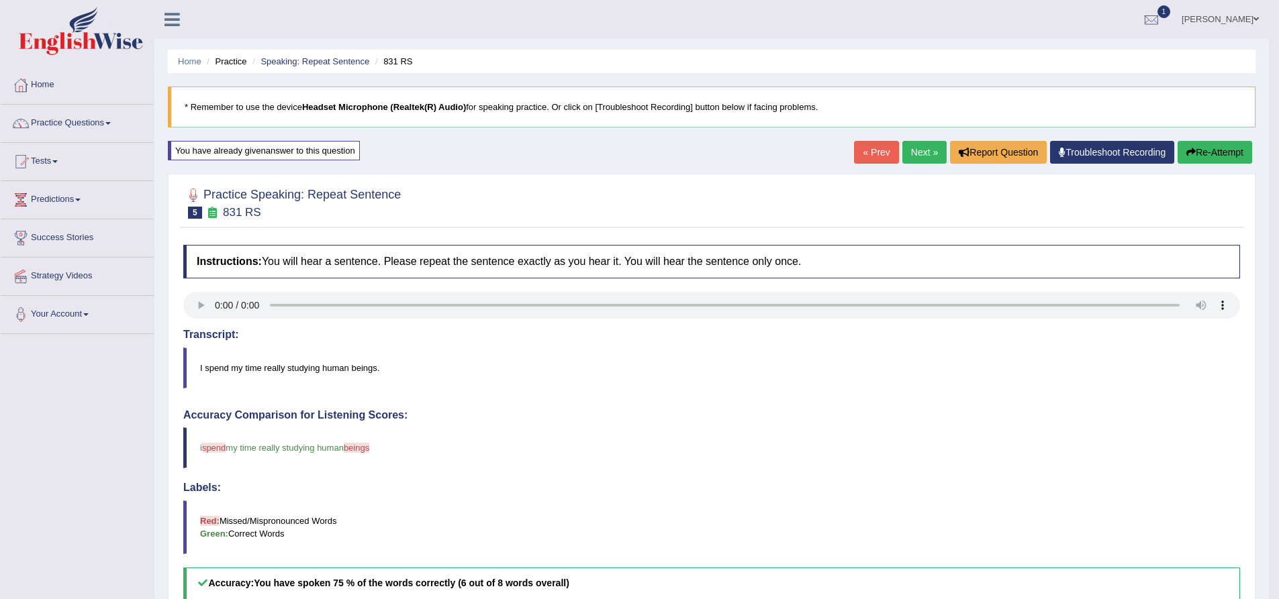
click at [909, 146] on link "Next »" at bounding box center [924, 152] width 44 height 23
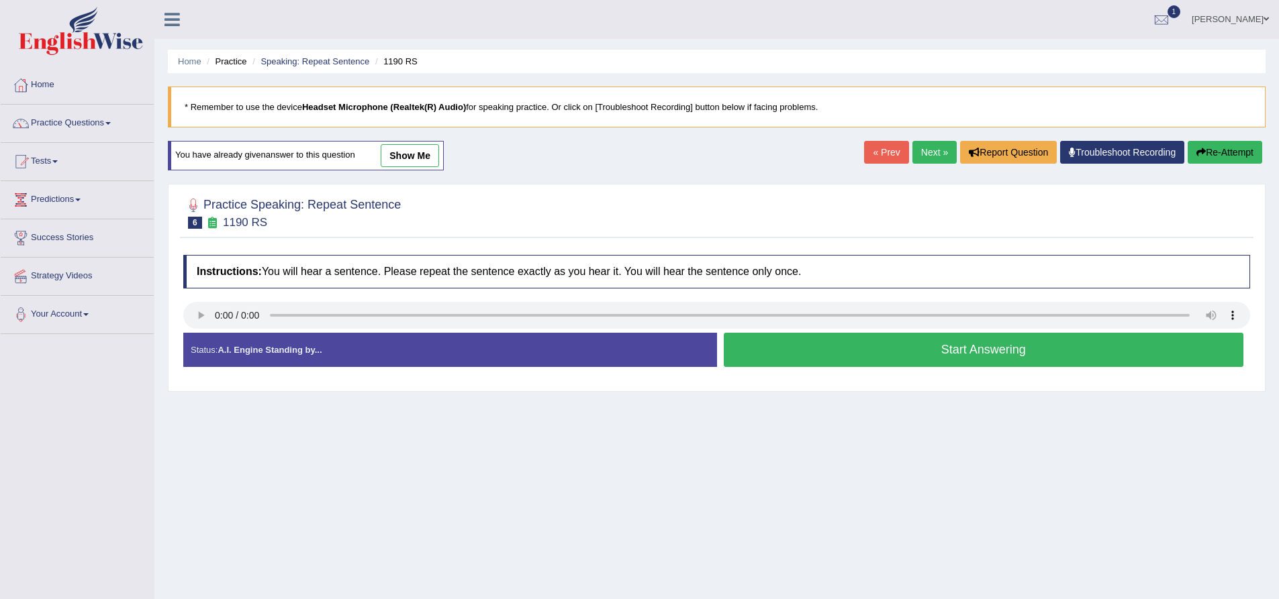
click at [1154, 19] on div at bounding box center [1161, 20] width 20 height 20
click at [1018, 66] on span "Exam evaluated" at bounding box center [1080, 67] width 179 height 11
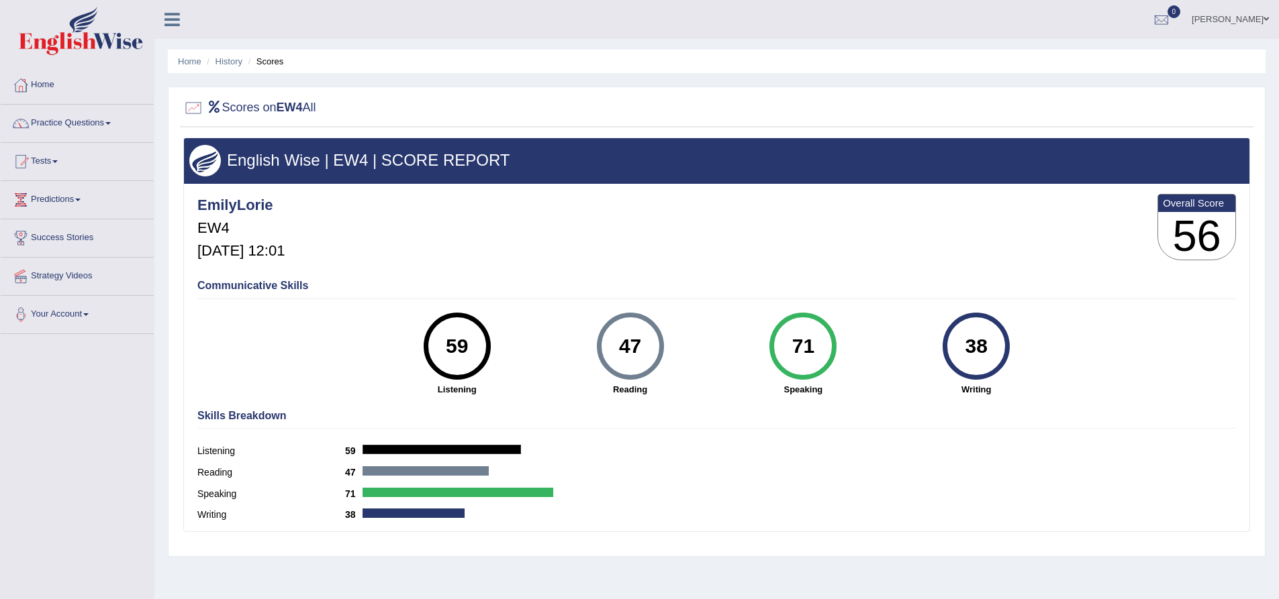
scroll to position [105, 0]
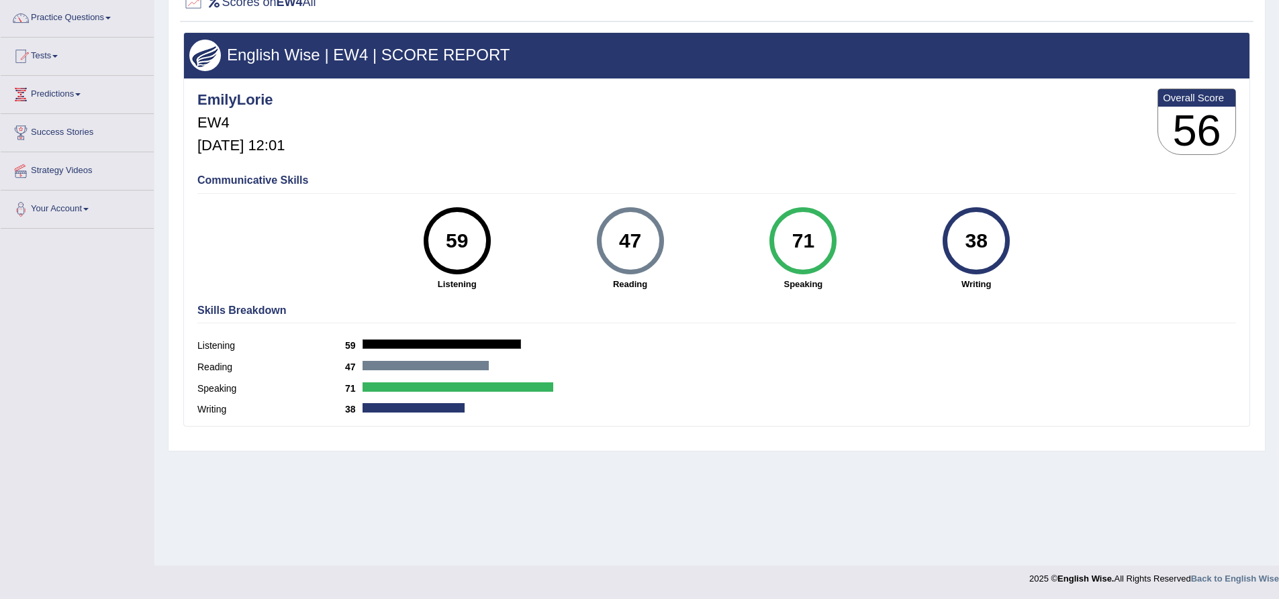
click at [626, 254] on div "47" at bounding box center [629, 241] width 49 height 56
click at [624, 268] on div "47" at bounding box center [630, 240] width 67 height 67
click at [628, 292] on div "Communicative Skills 59 Listening 47 Reading 71 Speaking 38 Writing" at bounding box center [716, 231] width 1045 height 127
click at [631, 285] on strong "Reading" at bounding box center [630, 284] width 160 height 13
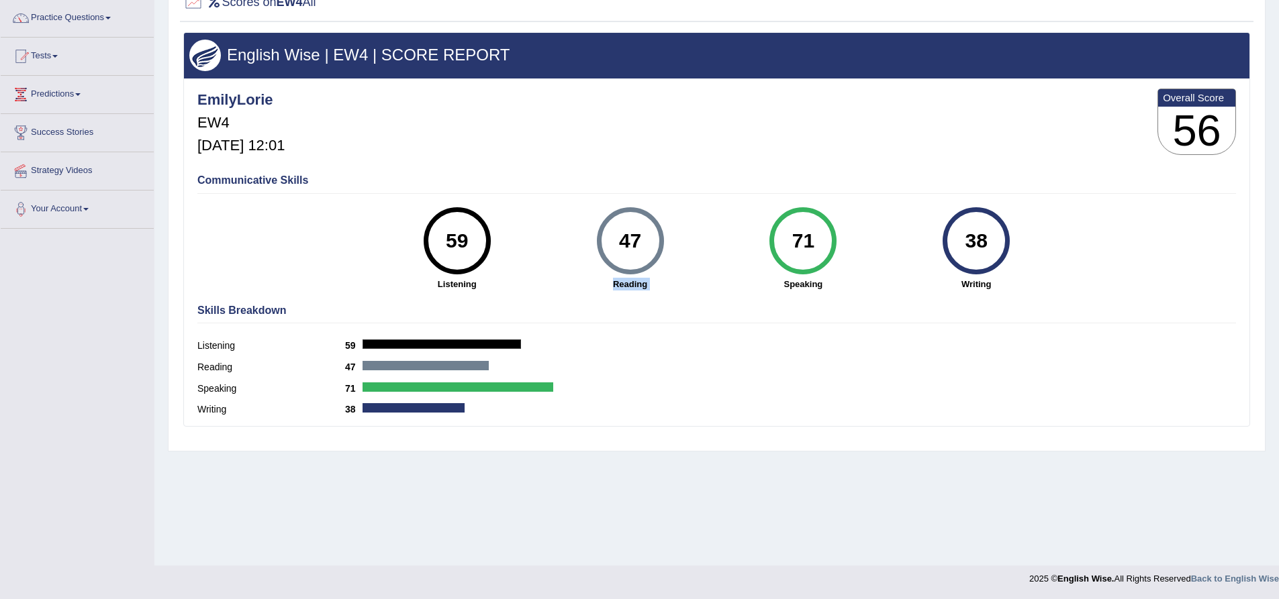
click at [632, 286] on strong "Reading" at bounding box center [630, 284] width 160 height 13
click at [967, 248] on div "38" at bounding box center [976, 241] width 49 height 56
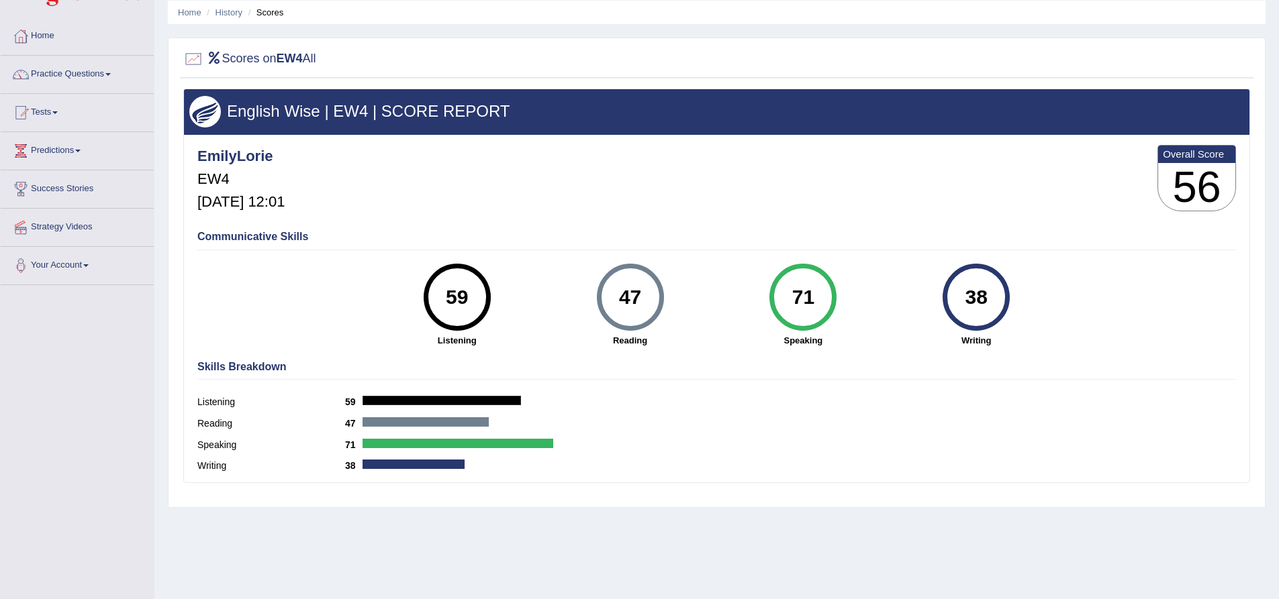
scroll to position [0, 0]
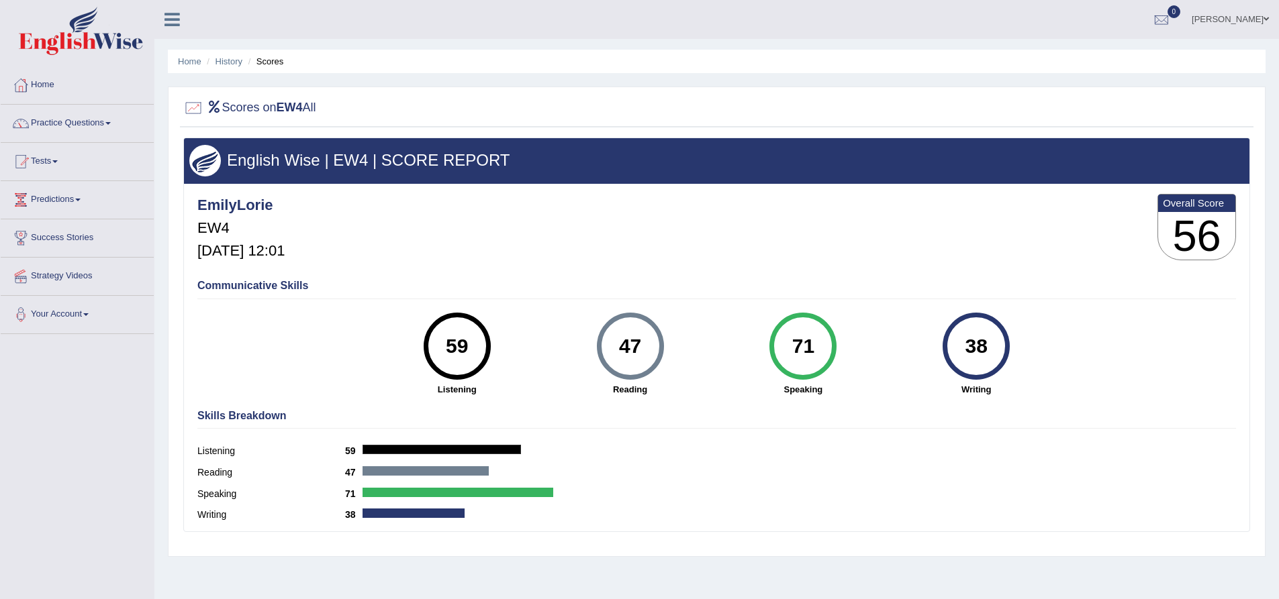
click at [272, 60] on li "Scores" at bounding box center [264, 61] width 39 height 13
click at [271, 66] on li "Scores" at bounding box center [264, 61] width 39 height 13
click at [190, 60] on link "Home" at bounding box center [189, 61] width 23 height 10
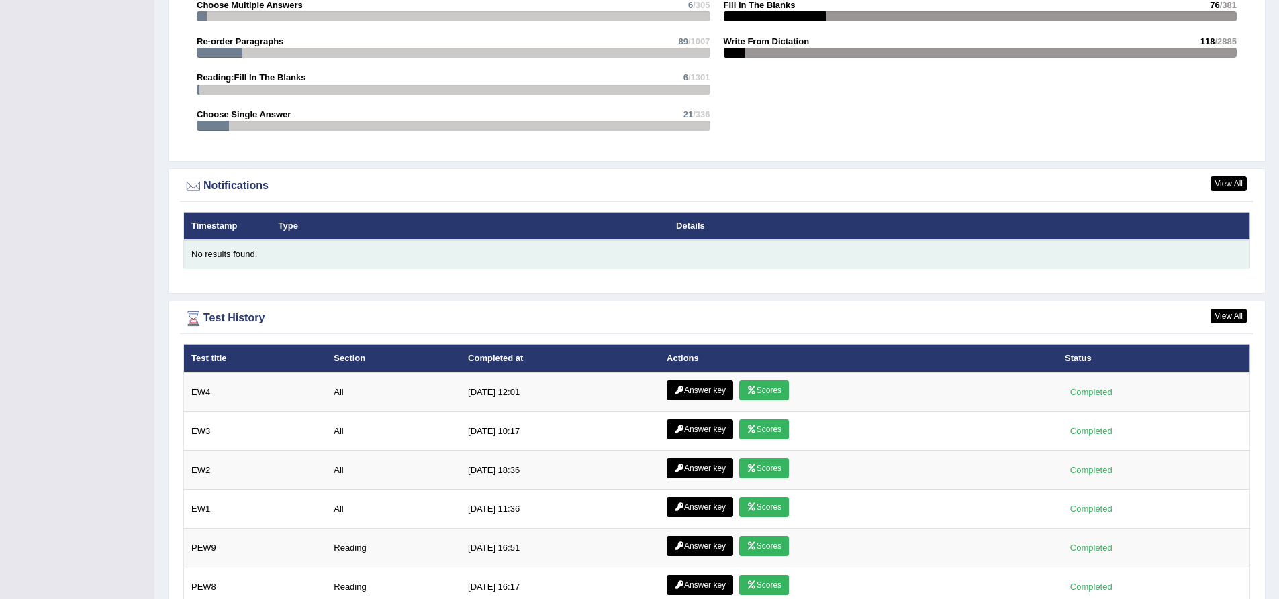
scroll to position [1625, 0]
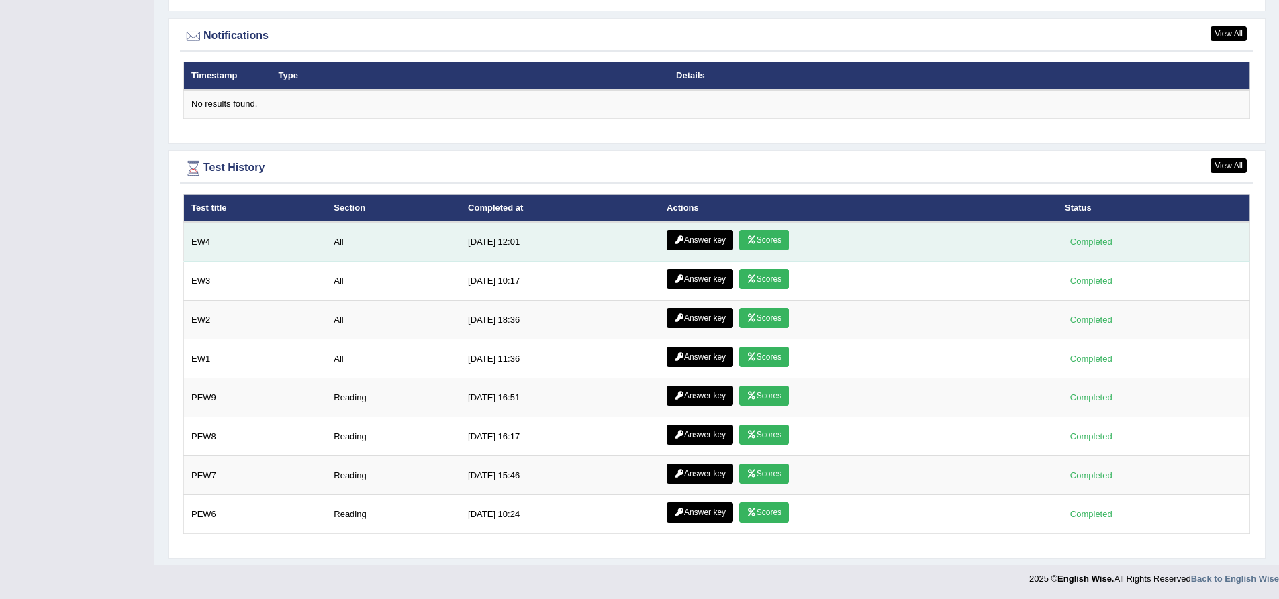
click at [695, 237] on link "Answer key" at bounding box center [700, 240] width 66 height 20
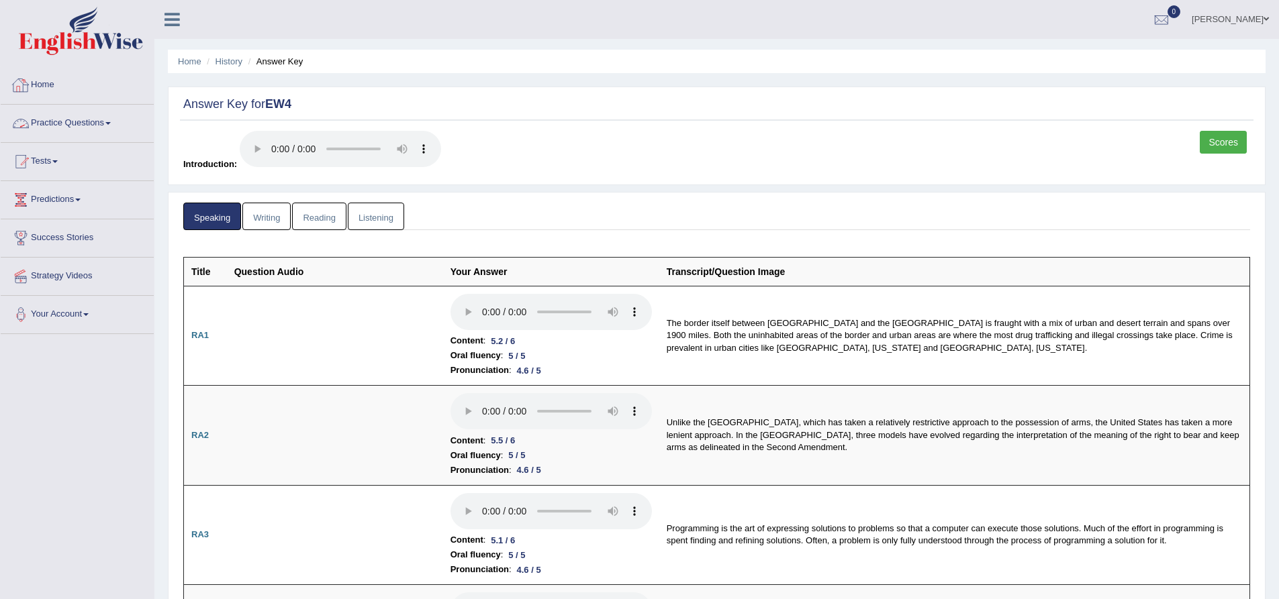
click at [266, 219] on link "Writing" at bounding box center [266, 217] width 48 height 28
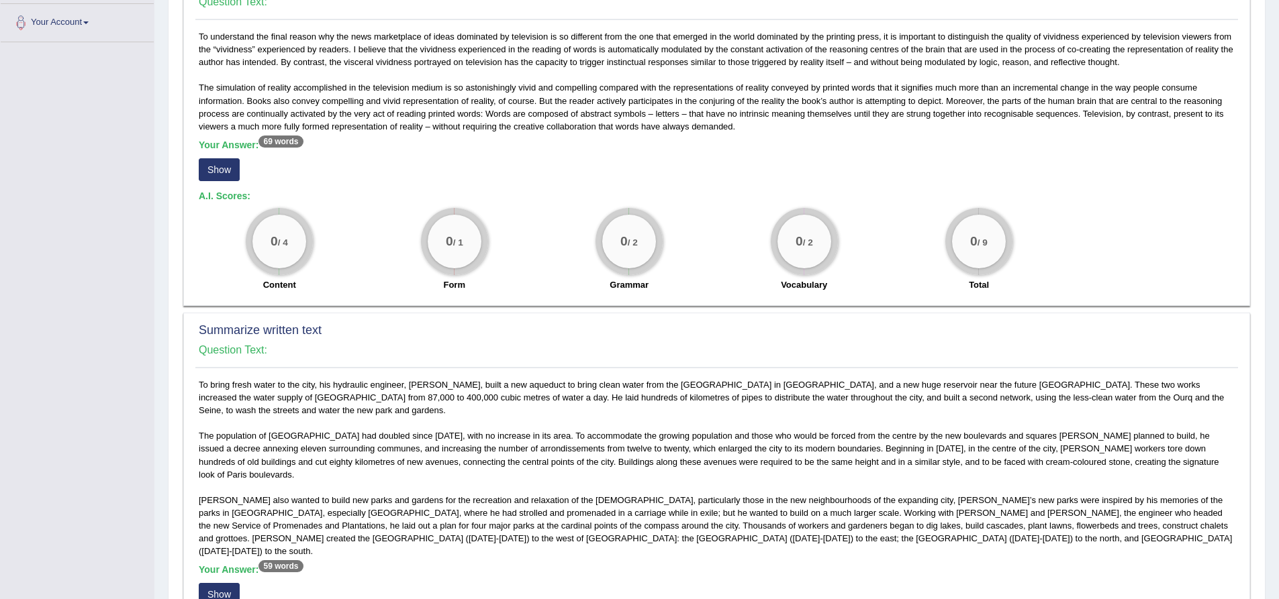
scroll to position [268, 0]
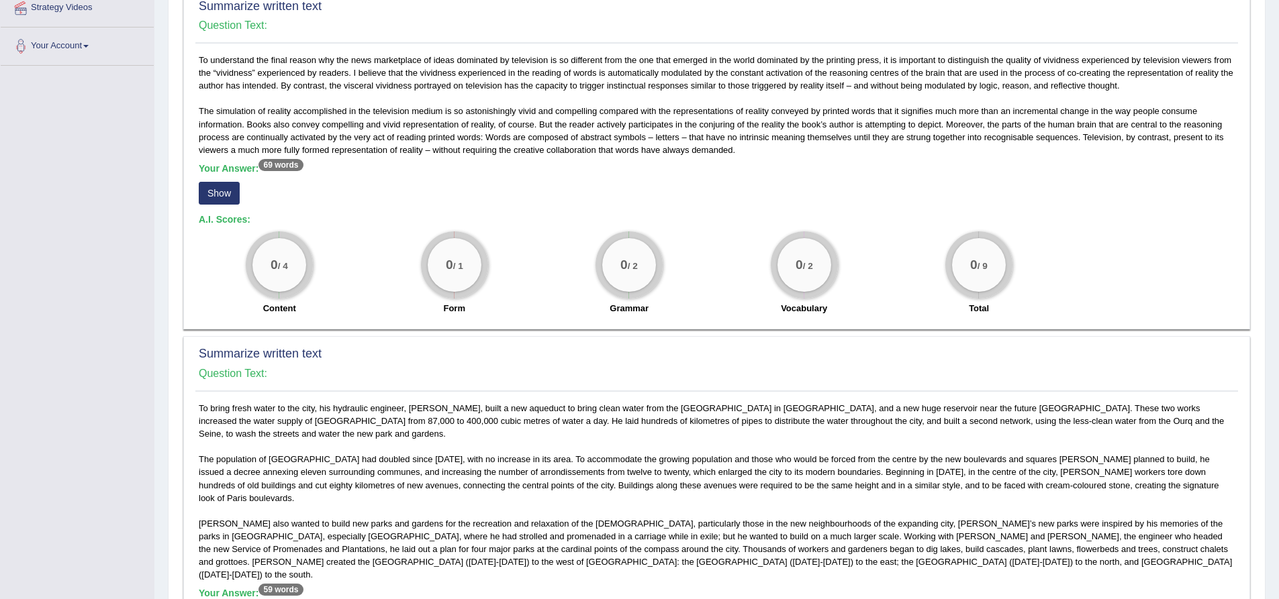
click at [209, 183] on button "Show" at bounding box center [219, 193] width 41 height 23
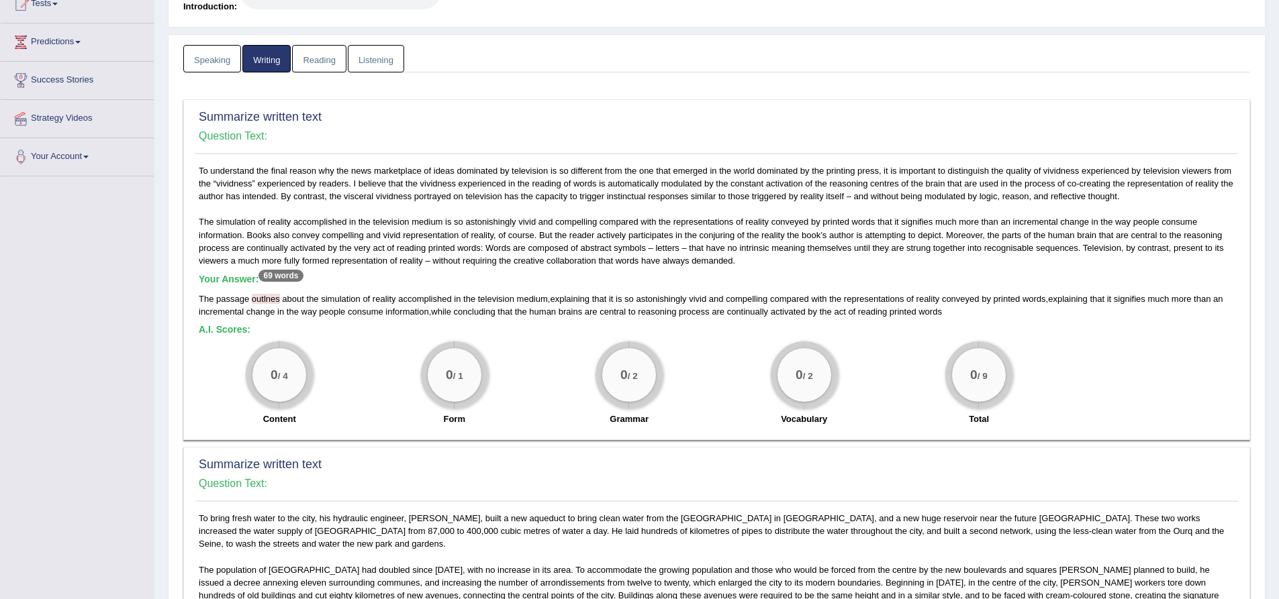
scroll to position [134, 0]
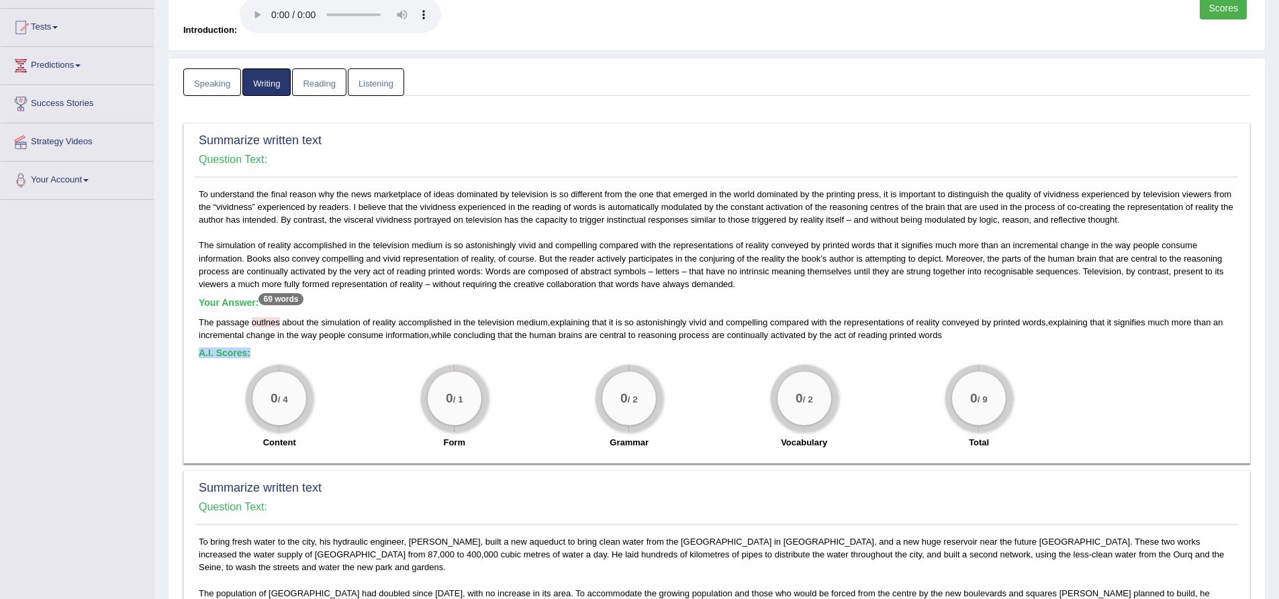
click at [953, 342] on div "To understand the final reason why the news marketplace of ideas dominated by t…" at bounding box center [716, 322] width 1042 height 268
click at [955, 337] on div "The passage outlnes about the simulation of reality accomplished in the televis…" at bounding box center [717, 329] width 1036 height 26
click at [957, 340] on div "The passage outlnes about the simulation of reality accomplished in the televis…" at bounding box center [717, 329] width 1036 height 26
click at [958, 342] on div "The passage outlnes about the simulation of reality accomplished in the televis…" at bounding box center [717, 329] width 1036 height 26
click at [958, 343] on div "To understand the final reason why the news marketplace of ideas dominated by t…" at bounding box center [716, 322] width 1042 height 268
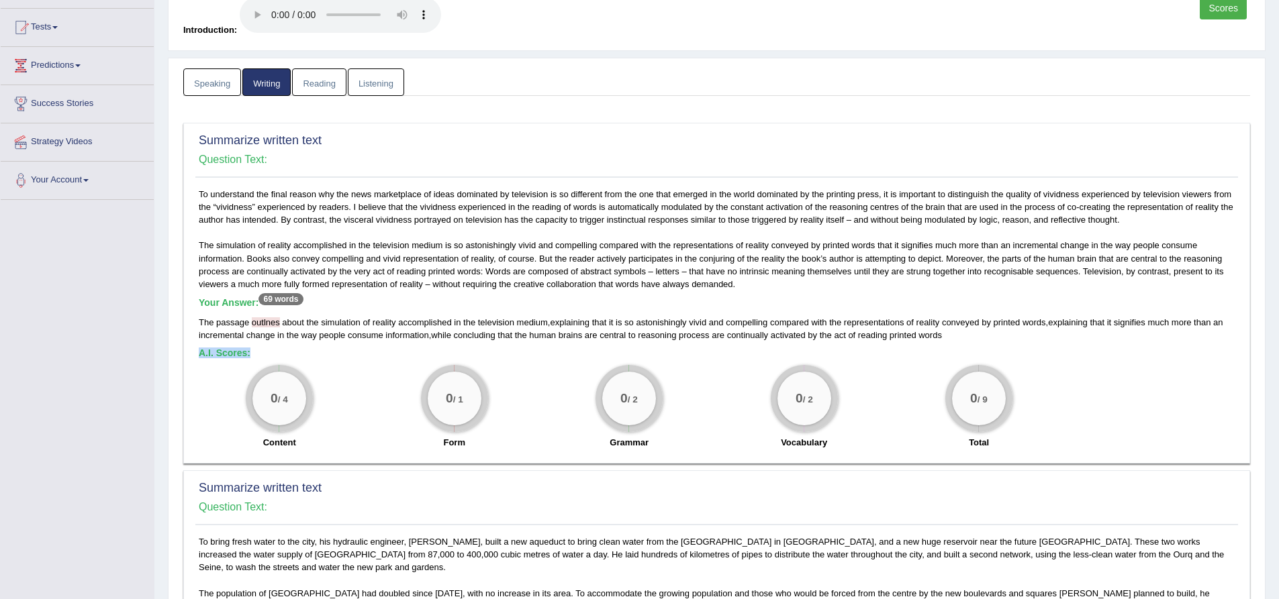
click at [958, 345] on div "To understand the final reason why the news marketplace of ideas dominated by t…" at bounding box center [716, 322] width 1042 height 268
click at [957, 345] on div "To understand the final reason why the news marketplace of ideas dominated by t…" at bounding box center [716, 322] width 1042 height 268
click at [956, 346] on div "To understand the final reason why the news marketplace of ideas dominated by t…" at bounding box center [716, 322] width 1042 height 268
click at [952, 338] on div "The passage outlnes about the simulation of reality accomplished in the televis…" at bounding box center [717, 329] width 1036 height 26
click at [934, 350] on h5 "A.I. Scores:" at bounding box center [717, 353] width 1036 height 10
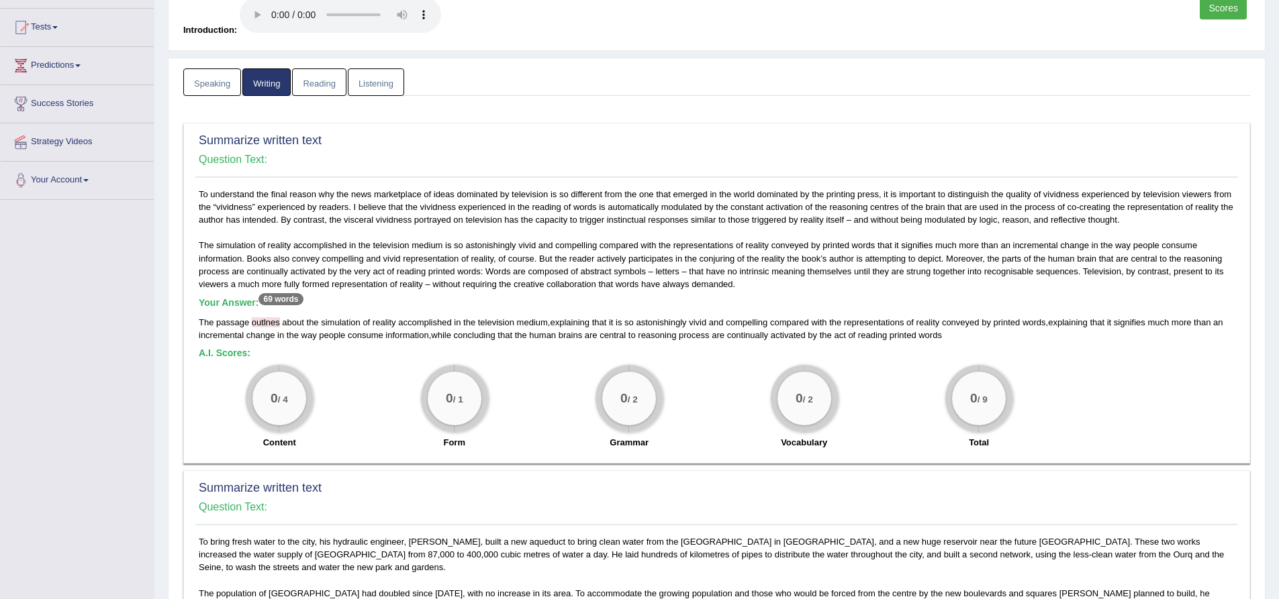
click at [282, 332] on span "in" at bounding box center [280, 335] width 7 height 10
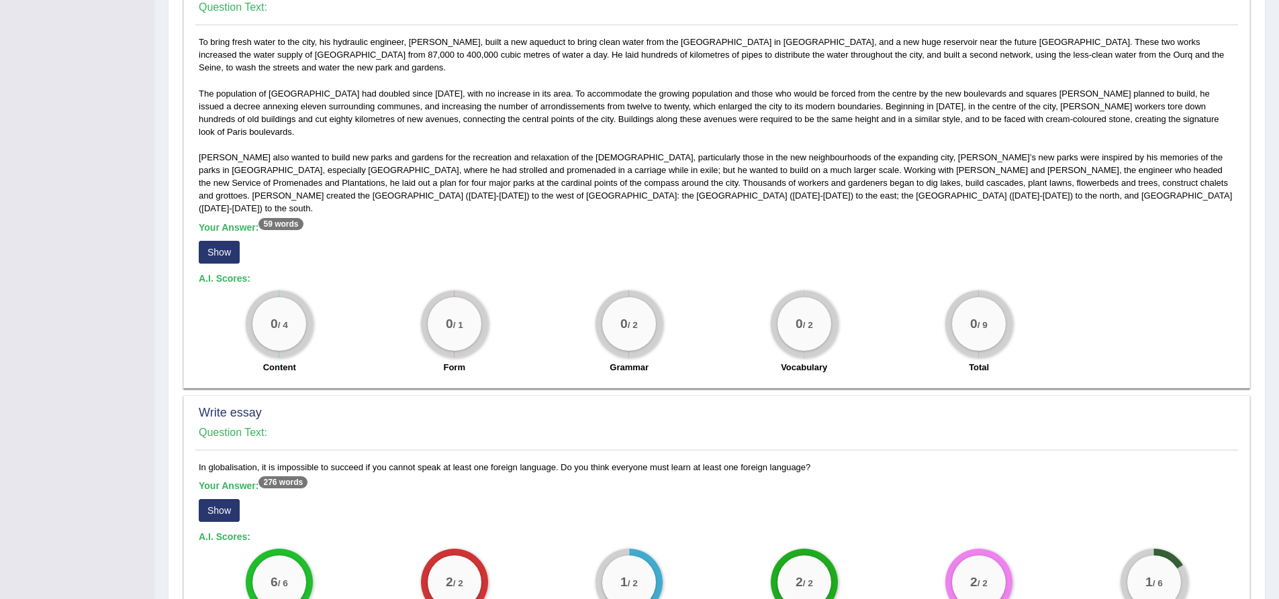
scroll to position [671, 0]
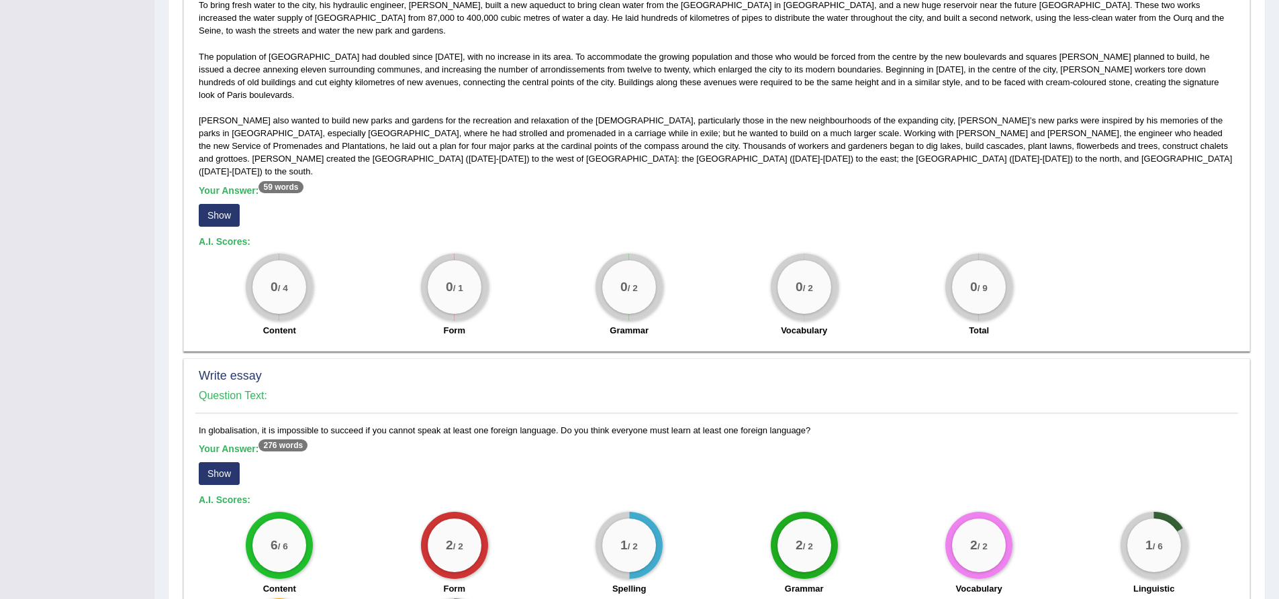
click at [207, 204] on button "Show" at bounding box center [219, 215] width 41 height 23
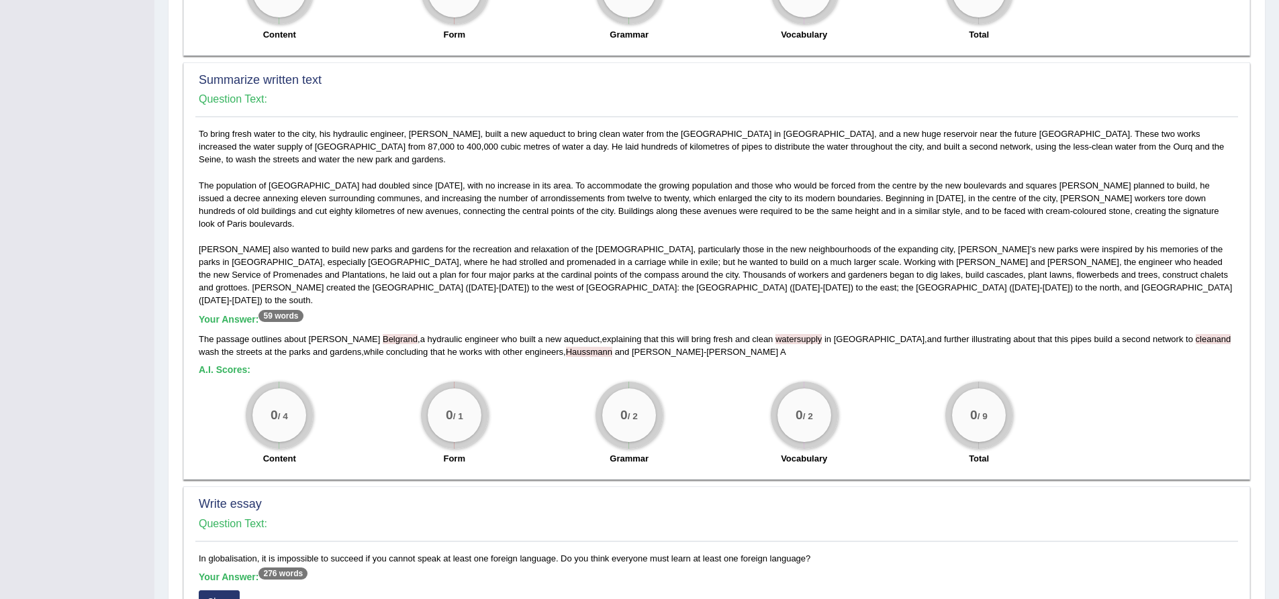
scroll to position [537, 0]
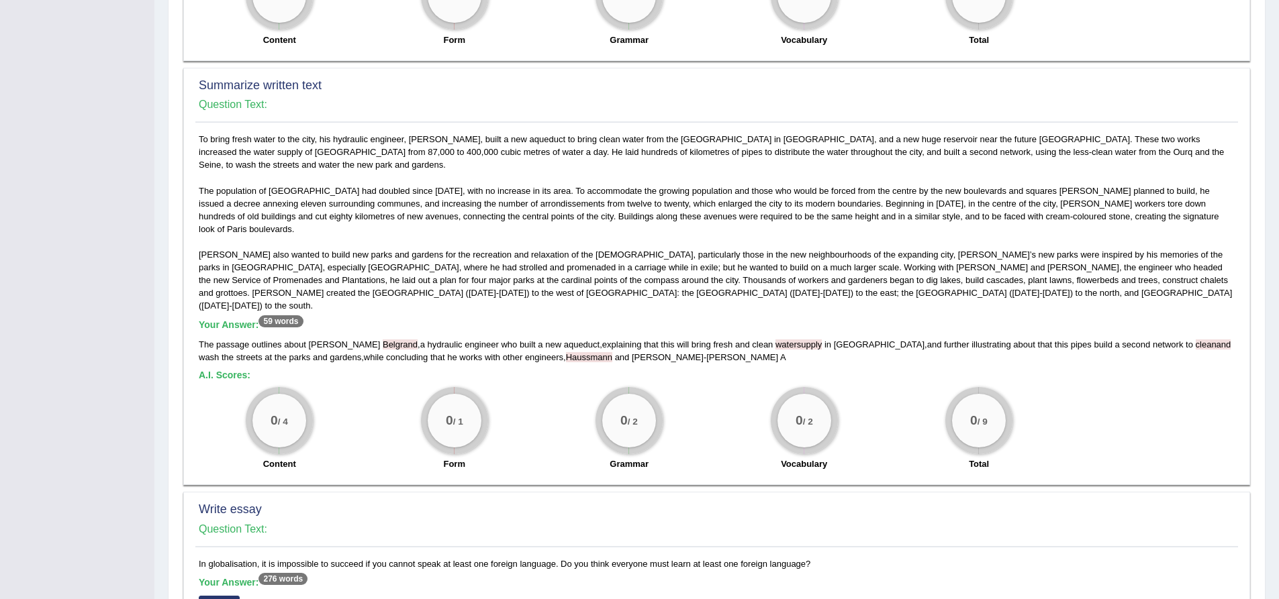
click at [630, 338] on div "The passage outlines about Eugene Belgrand , a hydraulic engineer who built a n…" at bounding box center [717, 351] width 1036 height 26
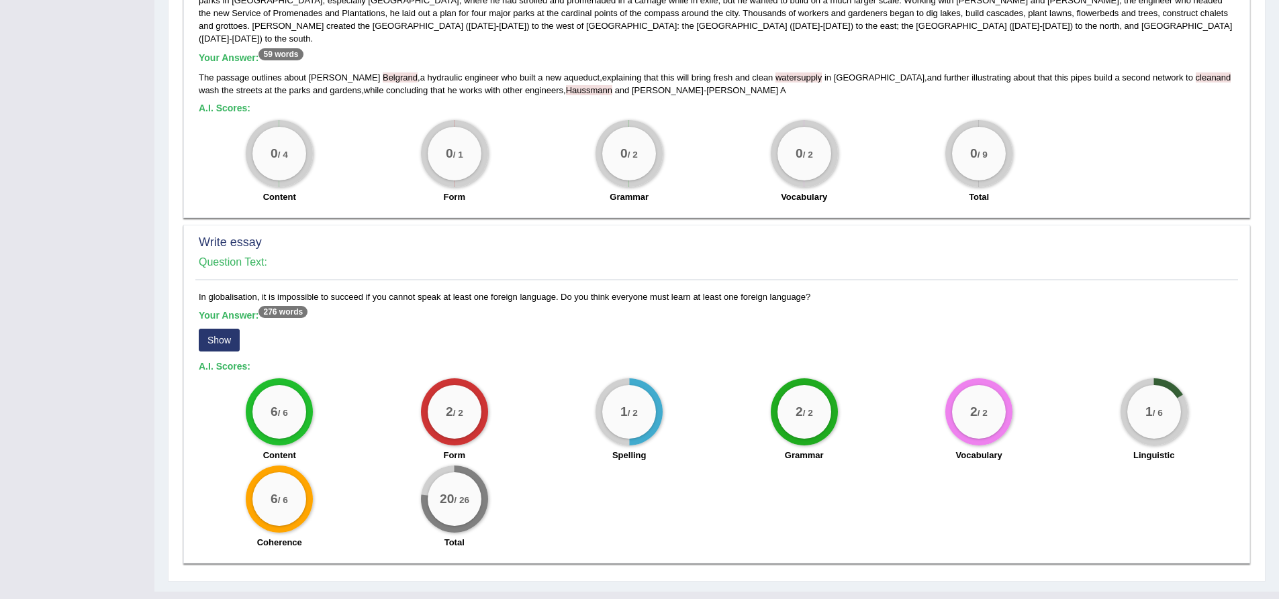
scroll to position [805, 0]
click at [218, 328] on button "Show" at bounding box center [219, 339] width 41 height 23
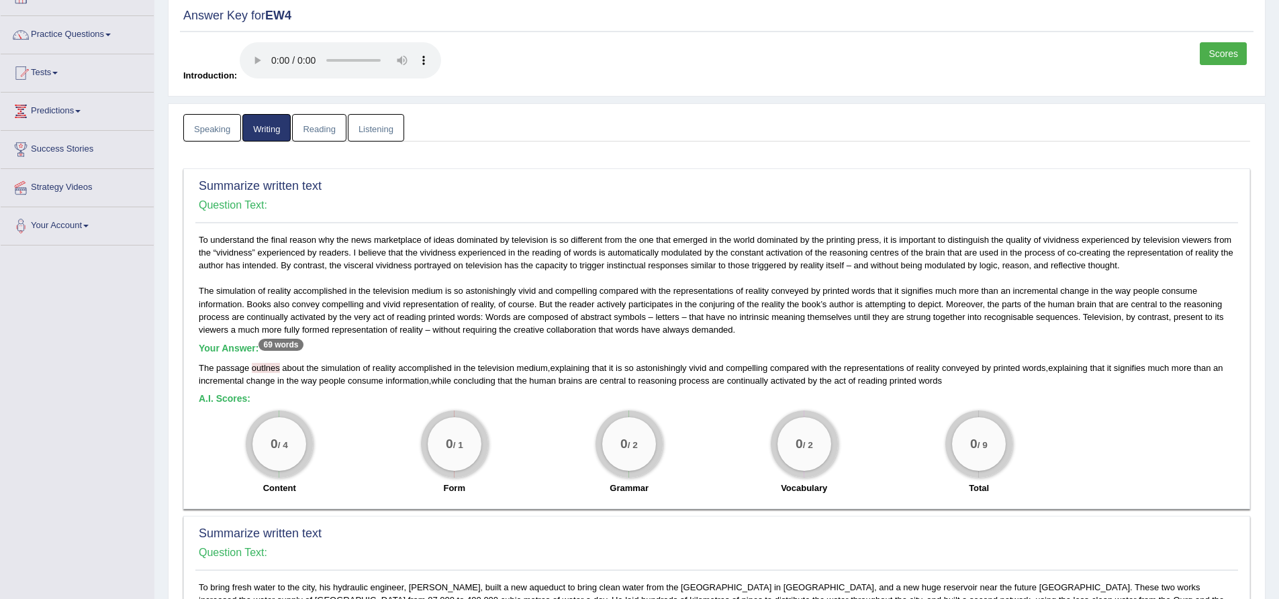
scroll to position [0, 0]
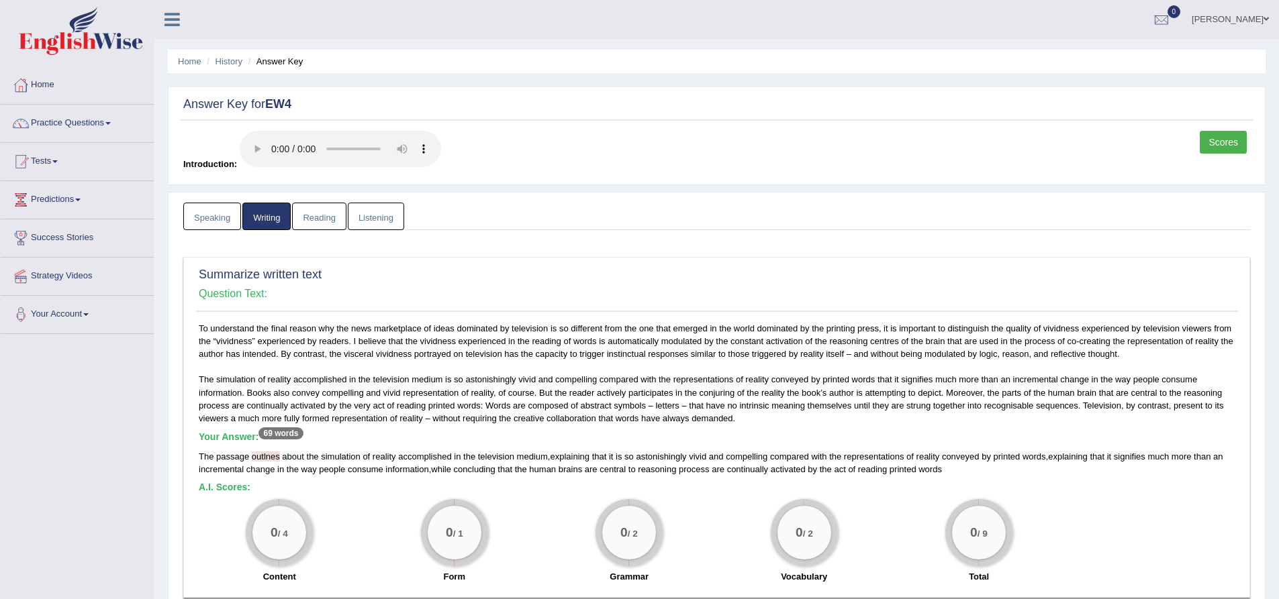
click at [328, 217] on link "Reading" at bounding box center [319, 217] width 54 height 28
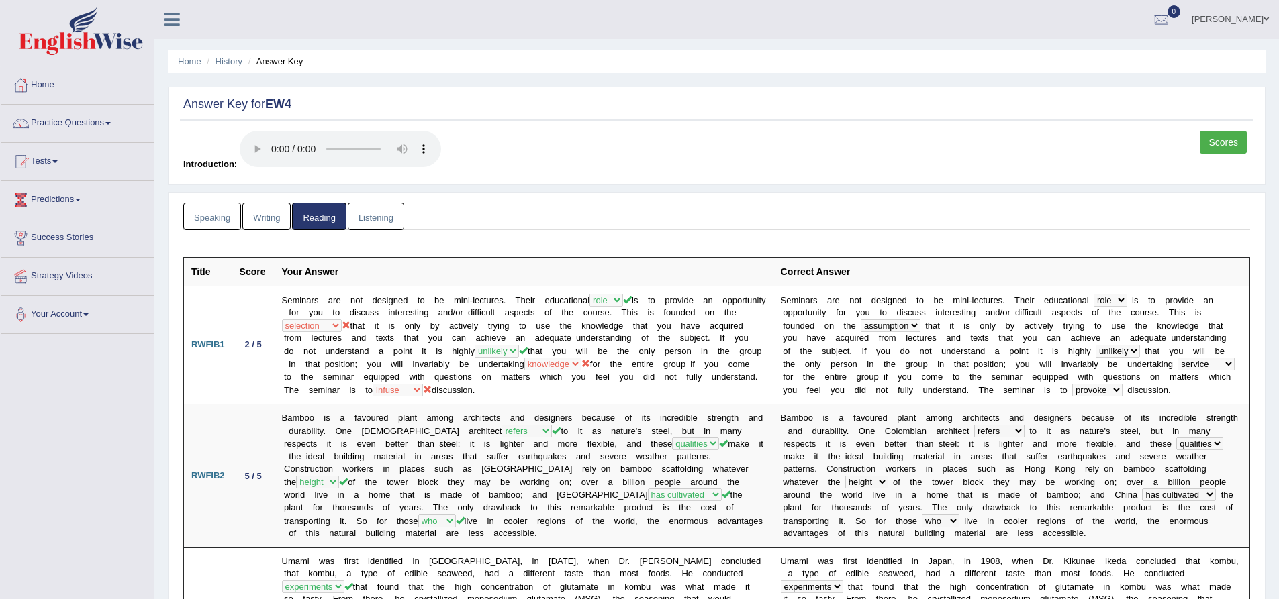
click at [372, 219] on link "Listening" at bounding box center [376, 217] width 56 height 28
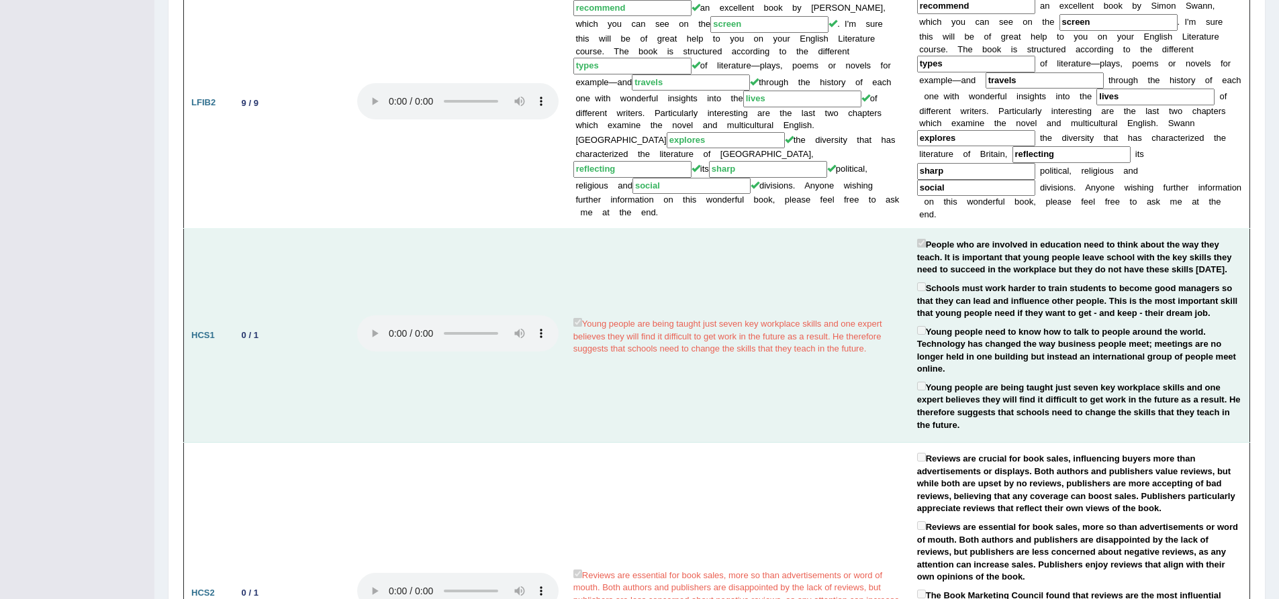
scroll to position [805, 0]
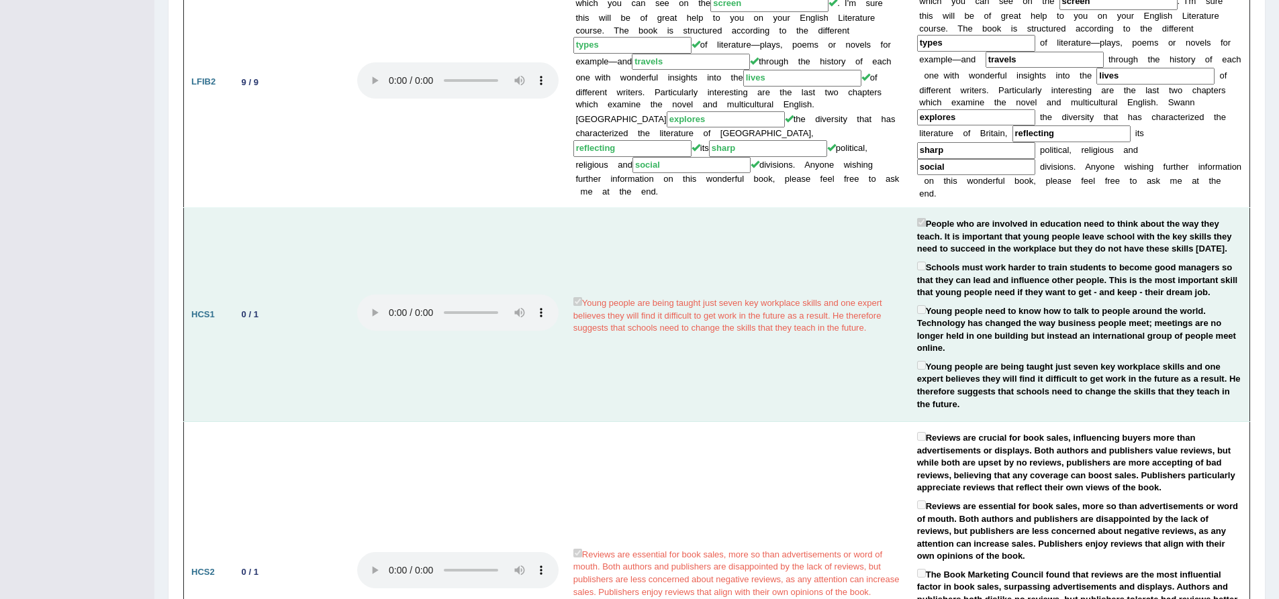
click at [944, 385] on label "Young people are being taught just seven key workplace skills and one expert be…" at bounding box center [1079, 384] width 325 height 52
click at [963, 387] on label "Young people are being taught just seven key workplace skills and one expert be…" at bounding box center [1079, 384] width 325 height 52
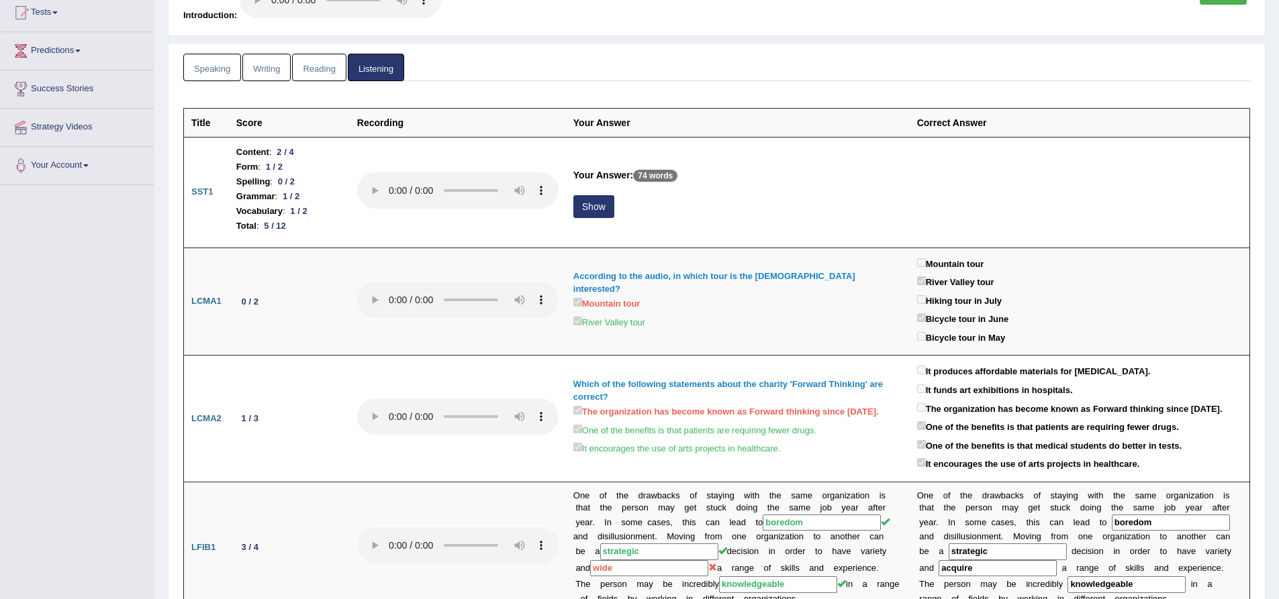
scroll to position [0, 0]
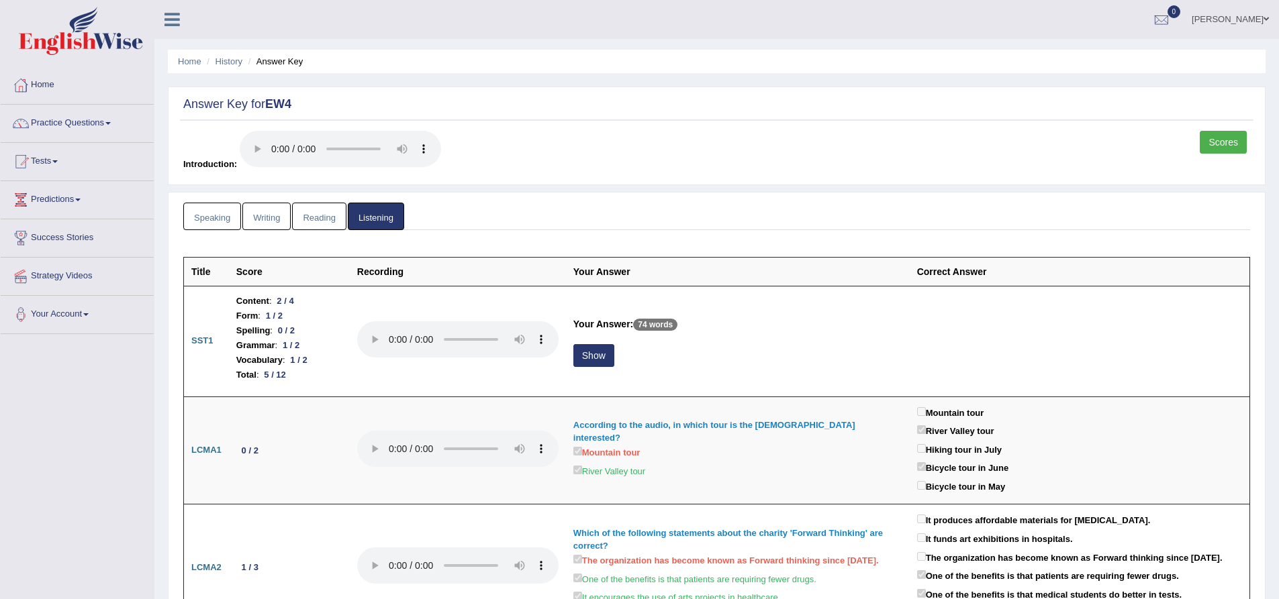
click at [215, 224] on link "Speaking" at bounding box center [212, 217] width 58 height 28
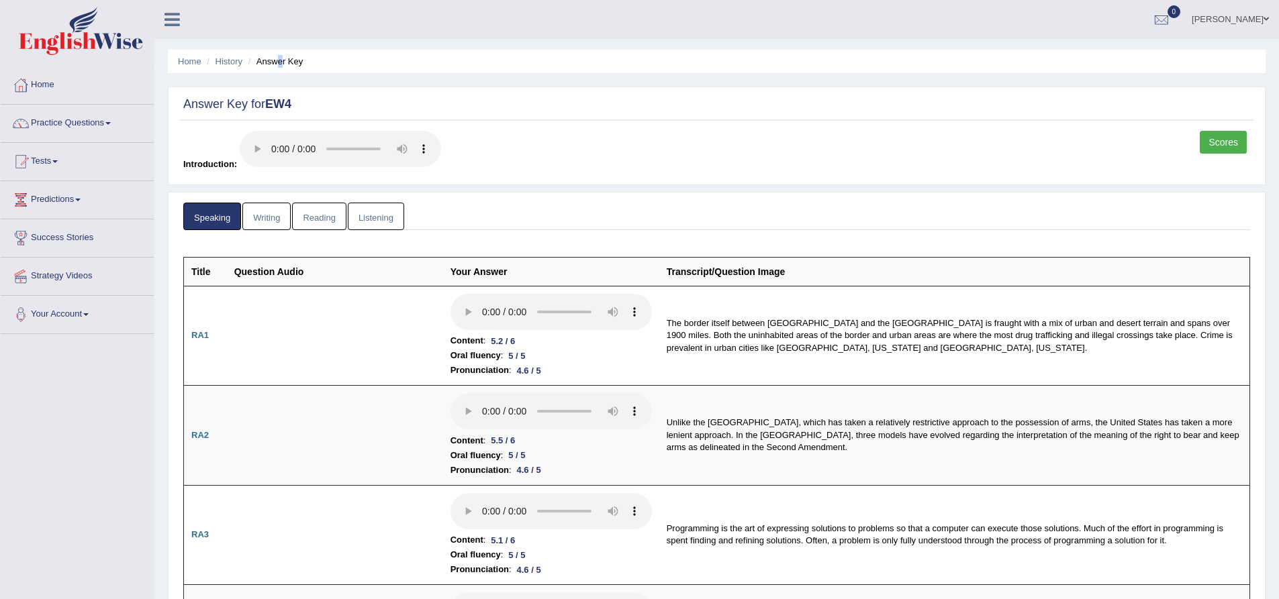
click at [281, 58] on li "Answer Key" at bounding box center [274, 61] width 58 height 13
click at [275, 68] on ul "Home History Answer Key" at bounding box center [716, 61] width 1097 height 23
click at [185, 59] on link "Home" at bounding box center [189, 61] width 23 height 10
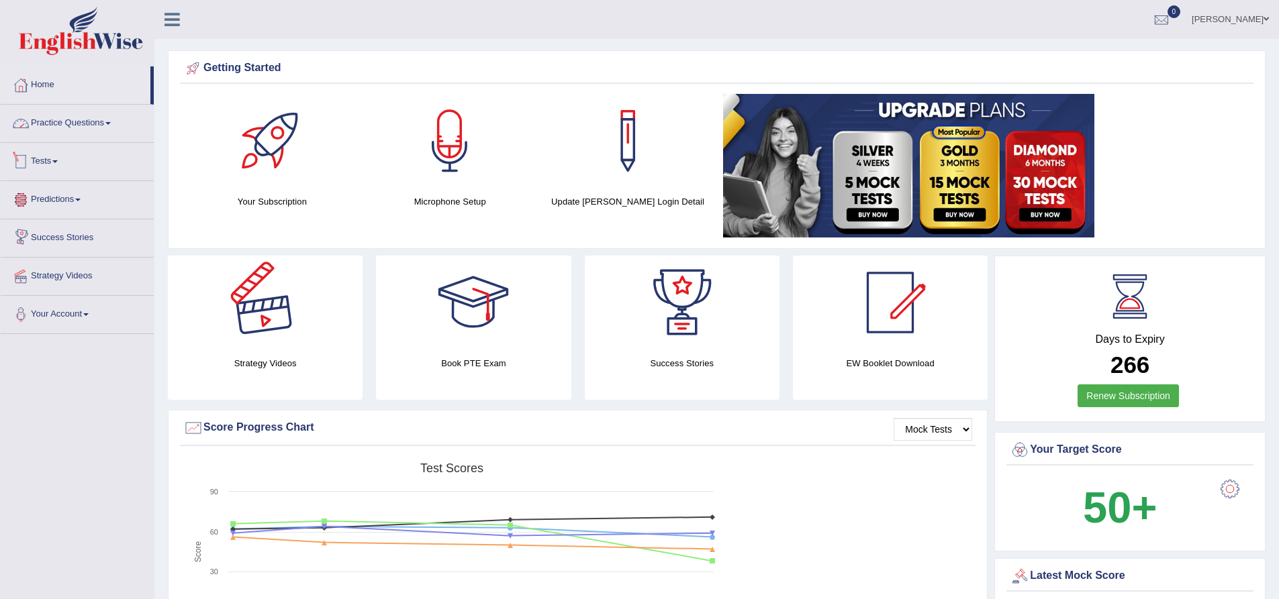
click at [87, 124] on link "Practice Questions" at bounding box center [77, 122] width 153 height 34
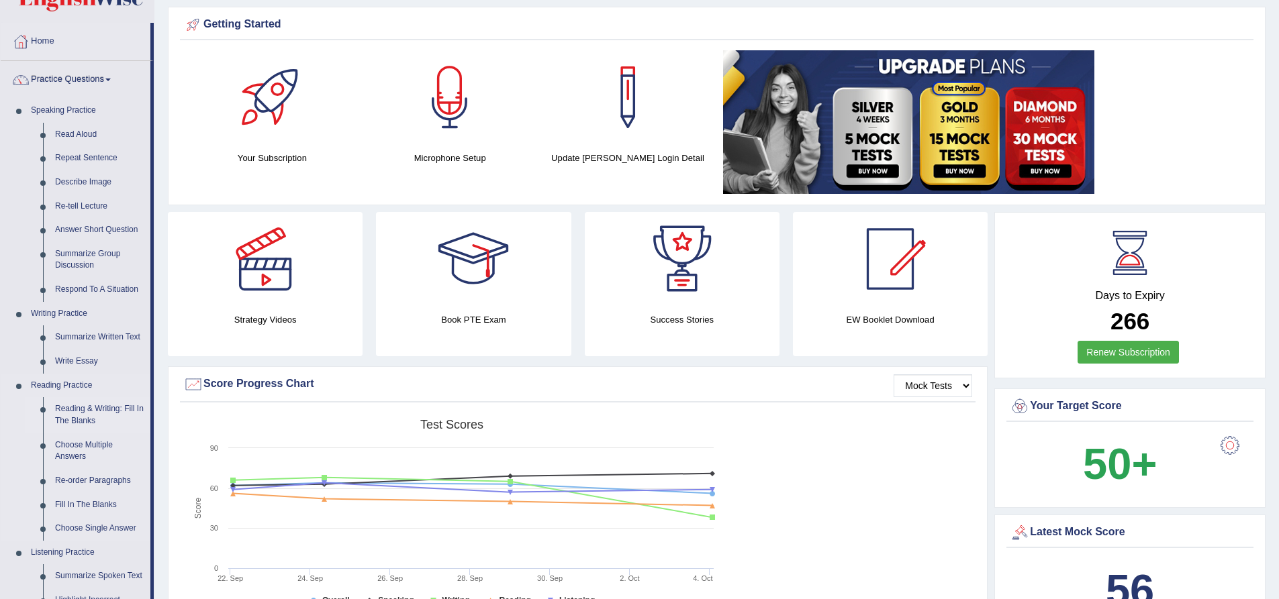
scroll to position [67, 0]
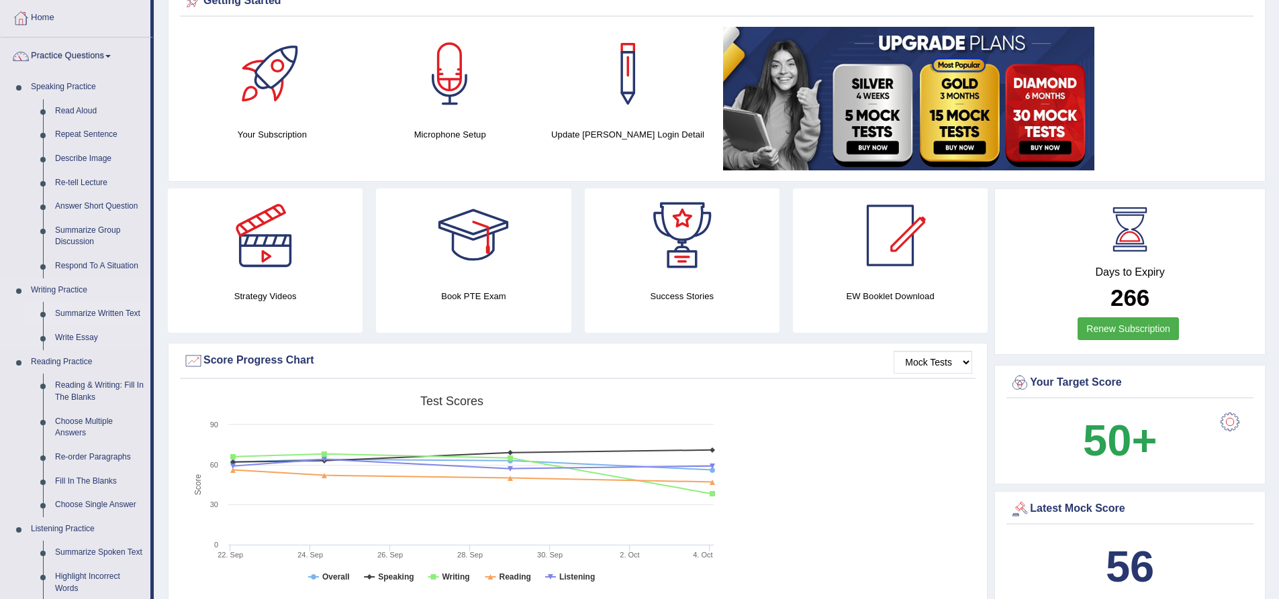
click at [79, 311] on link "Summarize Written Text" at bounding box center [99, 314] width 101 height 24
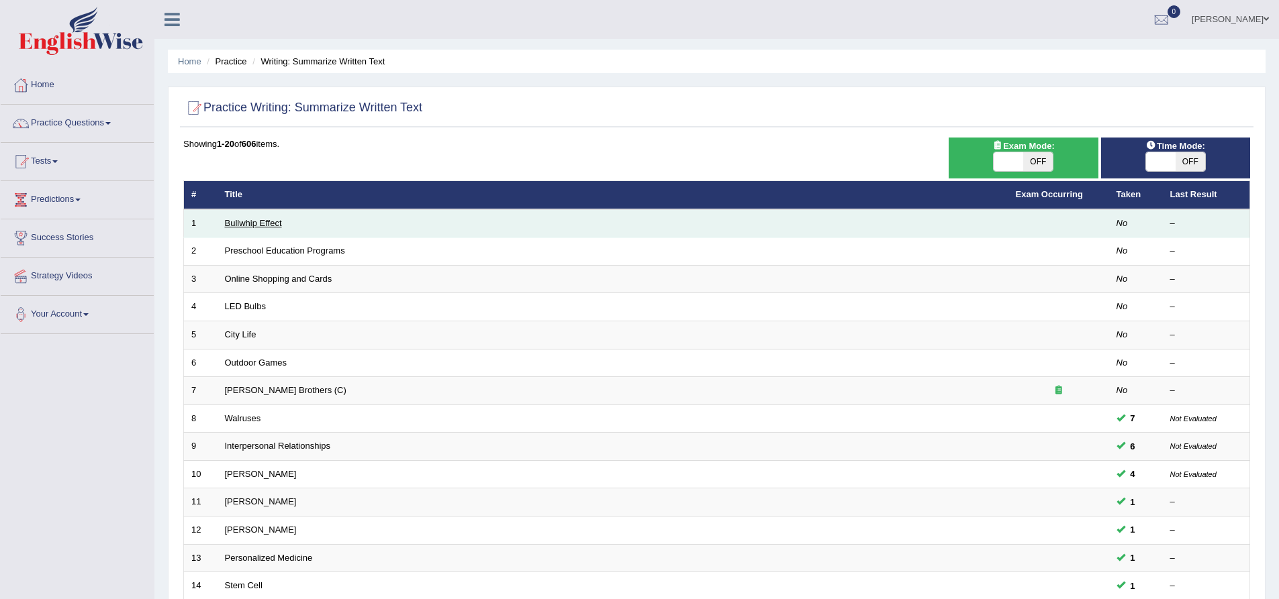
click at [257, 221] on link "Bullwhip Effect" at bounding box center [253, 223] width 57 height 10
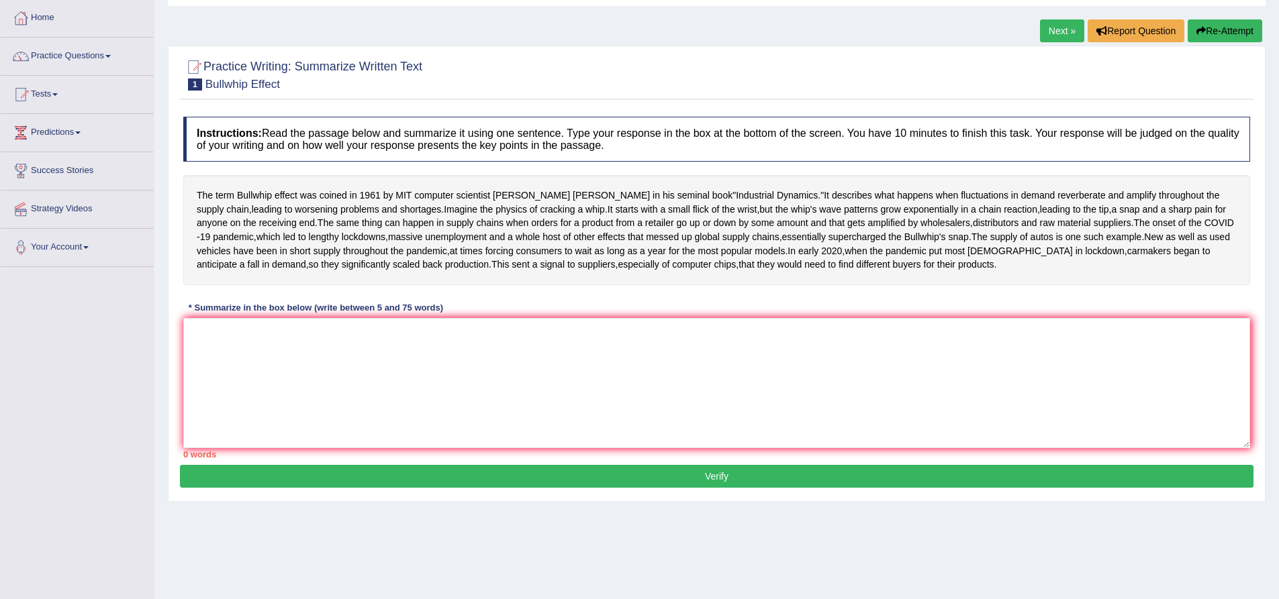
scroll to position [67, 0]
click at [477, 420] on textarea at bounding box center [716, 383] width 1067 height 130
click at [338, 400] on textarea at bounding box center [716, 383] width 1067 height 130
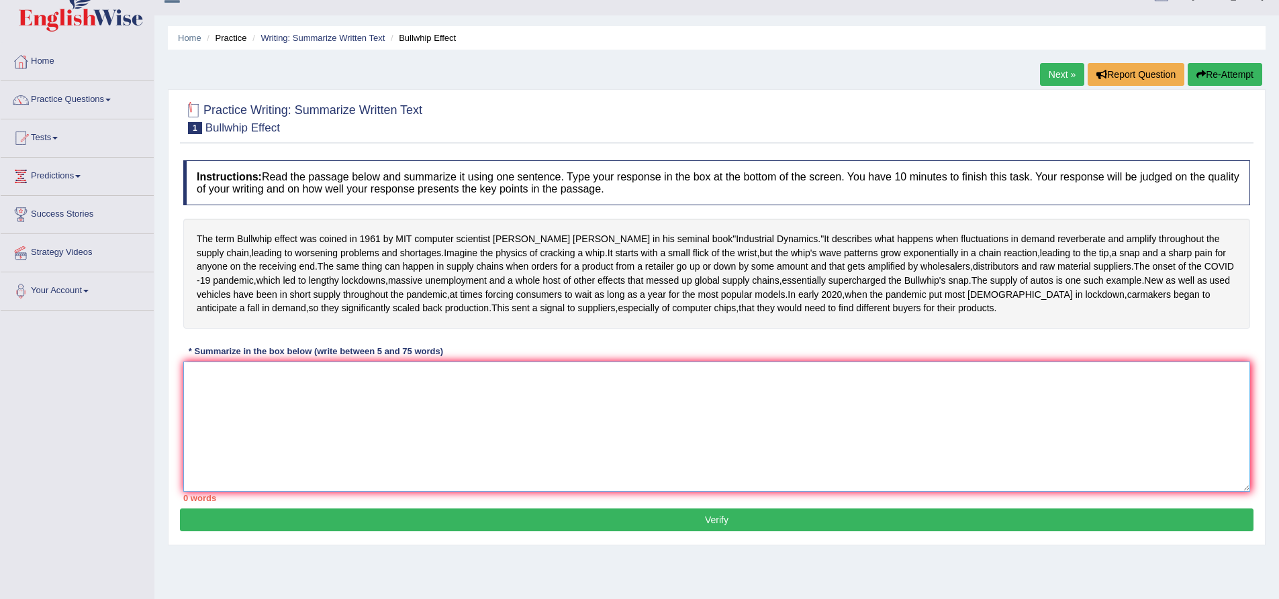
scroll to position [0, 0]
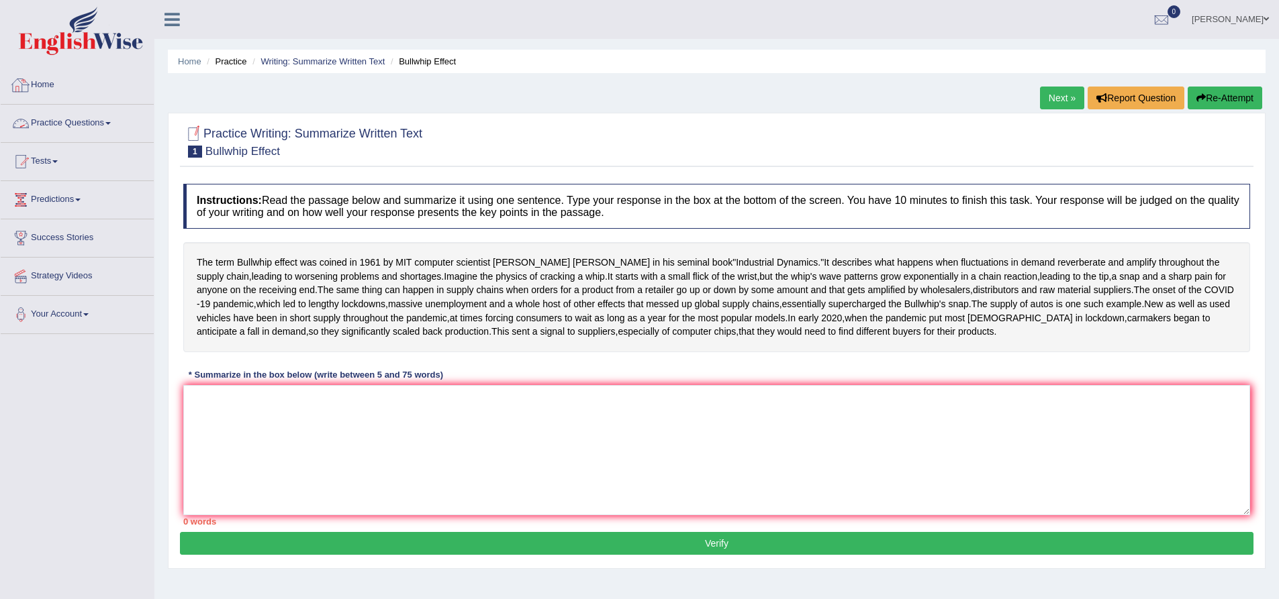
click at [42, 81] on link "Home" at bounding box center [77, 83] width 153 height 34
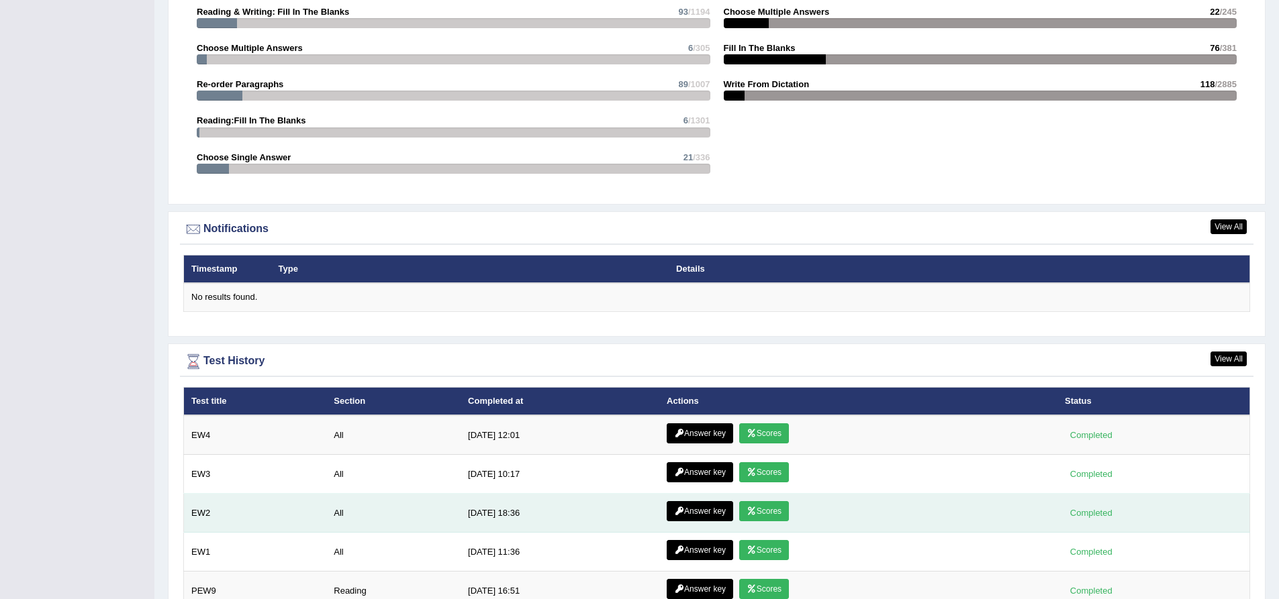
scroll to position [1544, 0]
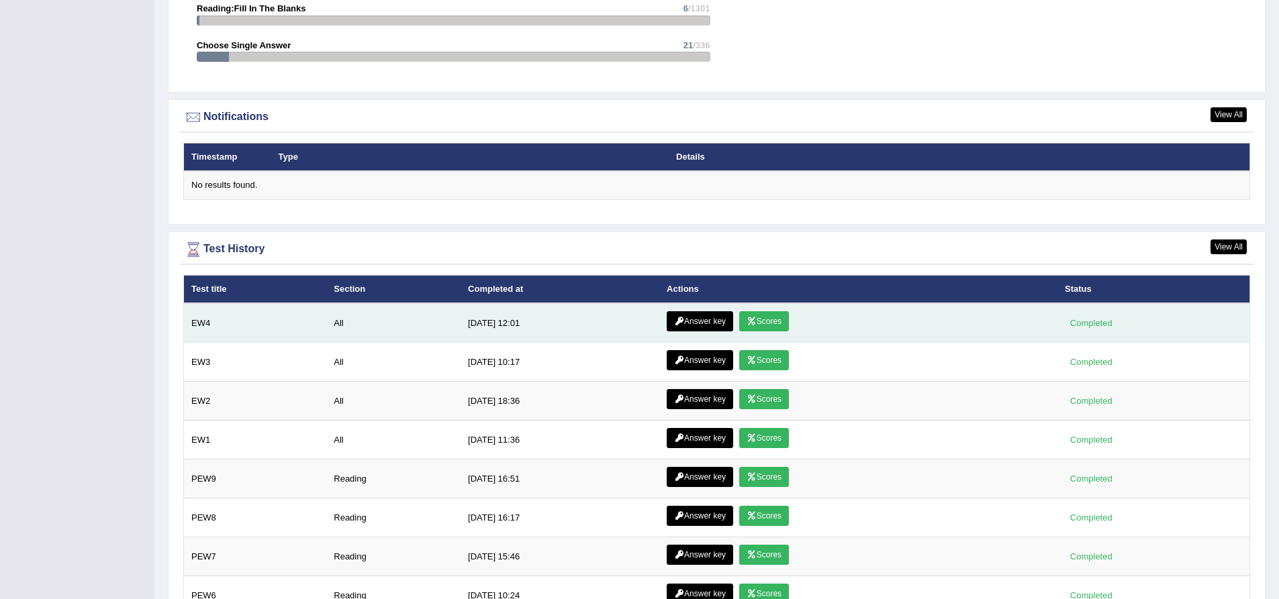
click at [757, 320] on link "Scores" at bounding box center [764, 321] width 50 height 20
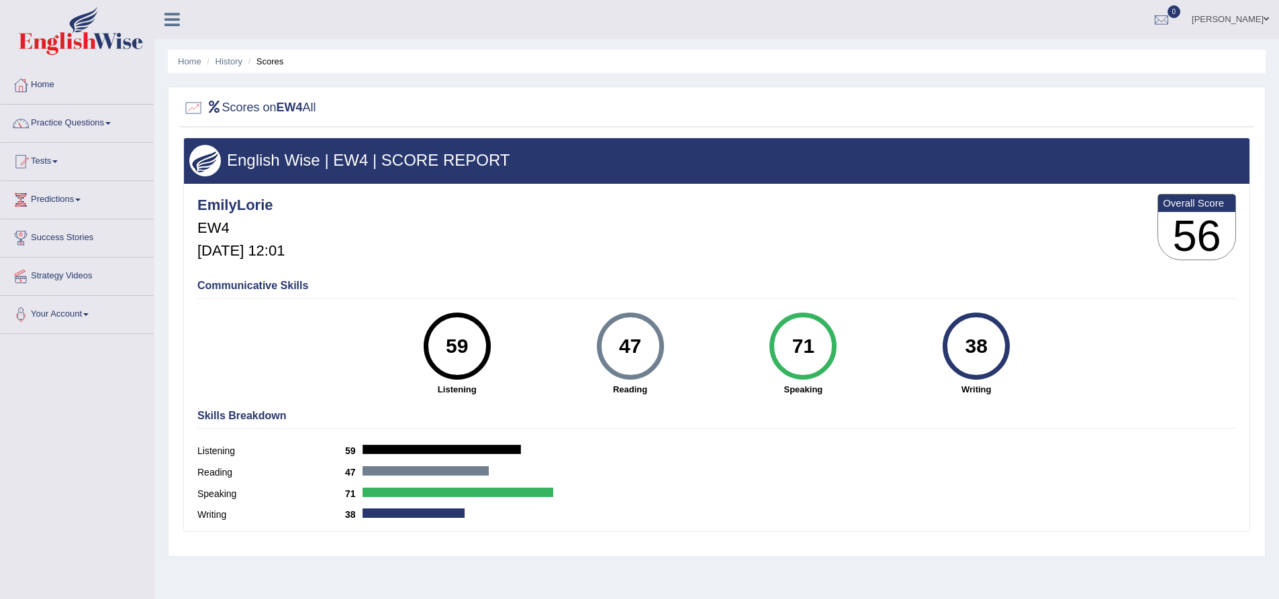
click at [977, 357] on div "38" at bounding box center [976, 346] width 49 height 56
click at [975, 359] on div "38" at bounding box center [976, 346] width 49 height 56
click at [974, 359] on div "38" at bounding box center [976, 346] width 49 height 56
click at [973, 360] on div "38" at bounding box center [976, 346] width 49 height 56
click at [643, 345] on div "47" at bounding box center [629, 346] width 49 height 56
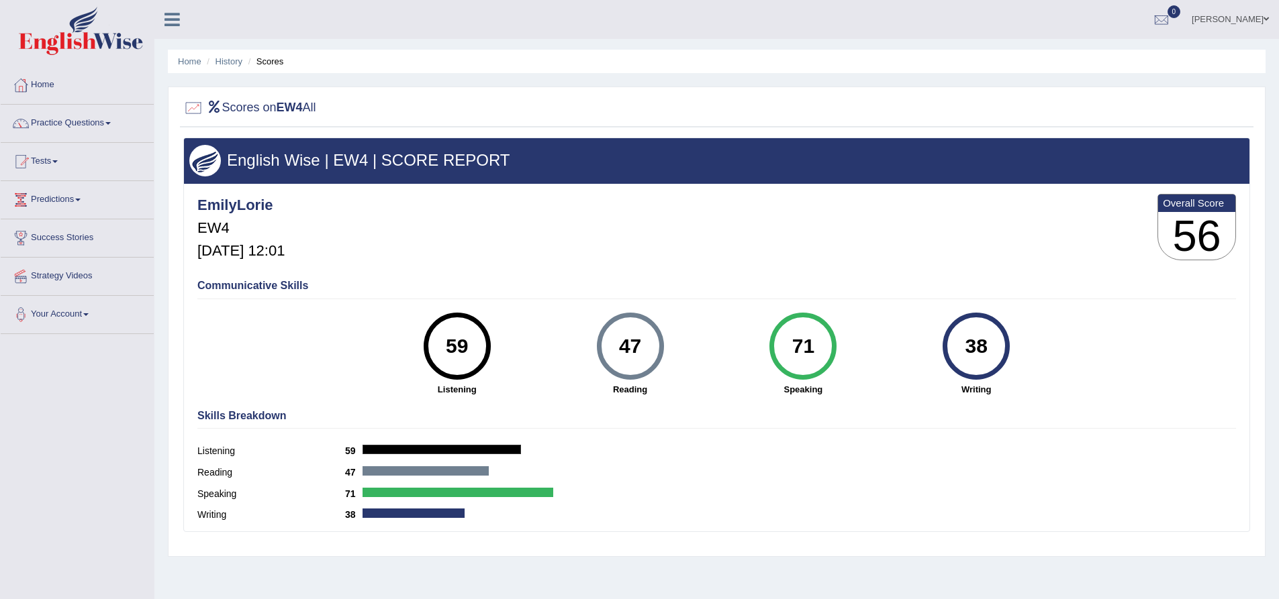
click at [636, 337] on div "47" at bounding box center [629, 346] width 49 height 56
click at [969, 368] on div "38" at bounding box center [976, 346] width 49 height 56
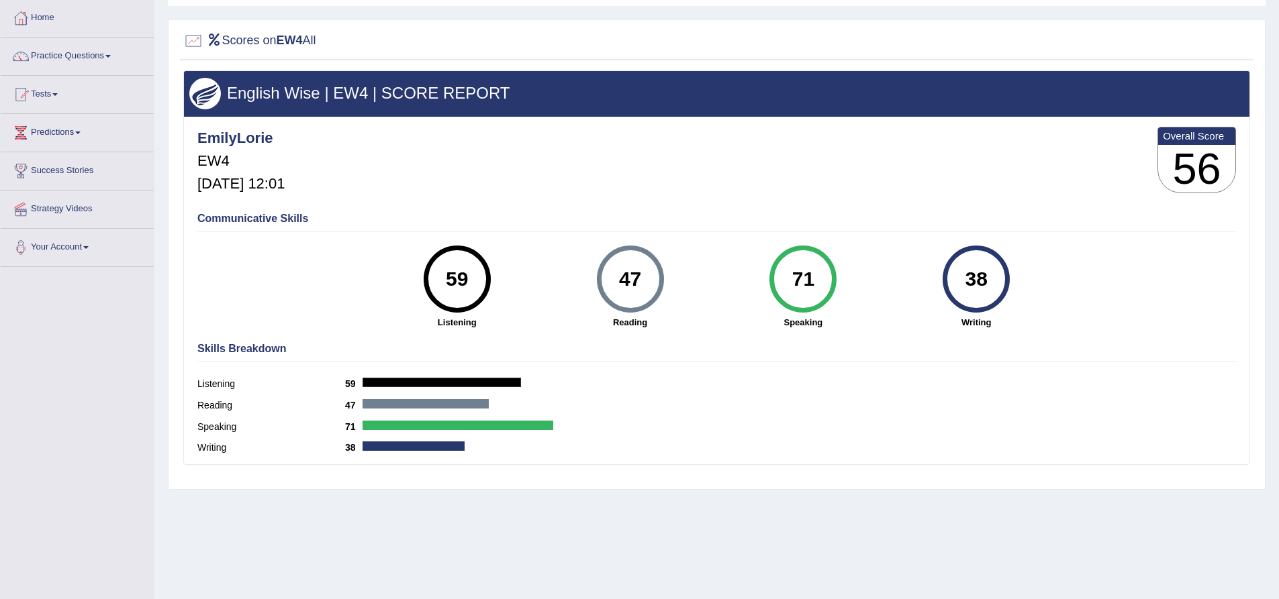
click at [681, 489] on div "Scores on EW4 All English Wise | EW4 | SCORE REPORT EmilyLorie EW4 Oct 4, 2025,…" at bounding box center [716, 254] width 1097 height 471
click at [993, 528] on div "Home History Scores Scores on EW4 All English Wise | EW4 | SCORE REPORT EmilyLo…" at bounding box center [716, 268] width 1124 height 671
click at [666, 192] on div "EmilyLorie EW4 Oct 4, 2025, 12:01 Overall Score 56" at bounding box center [716, 164] width 1045 height 80
click at [101, 52] on link "Practice Questions" at bounding box center [77, 55] width 153 height 34
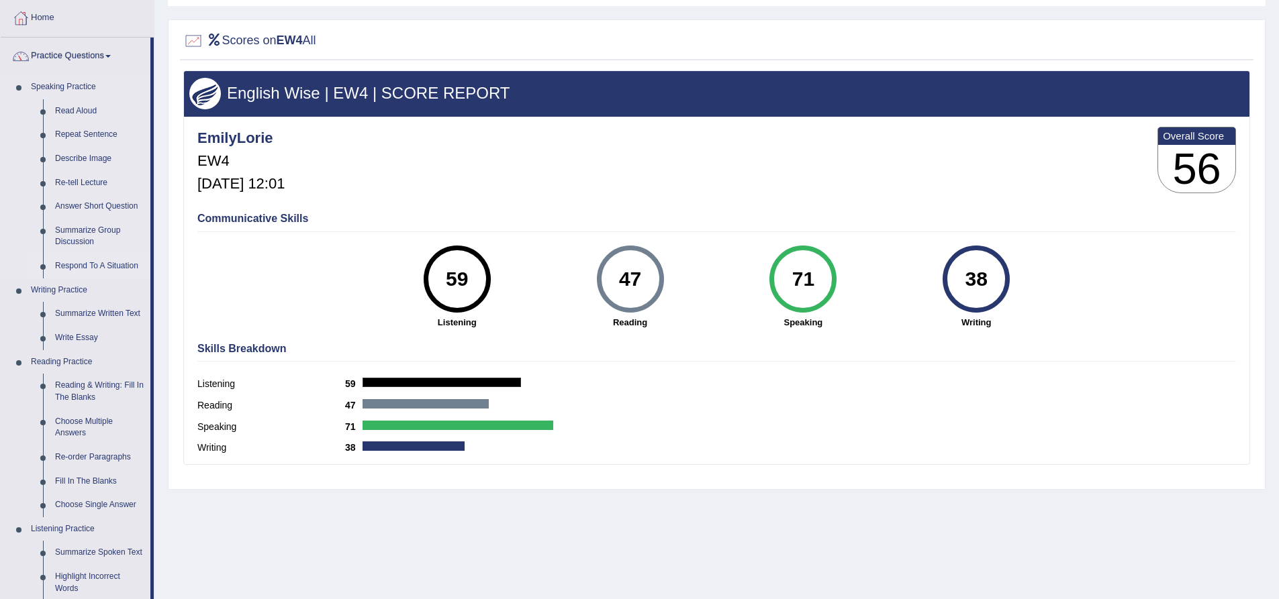
scroll to position [0, 0]
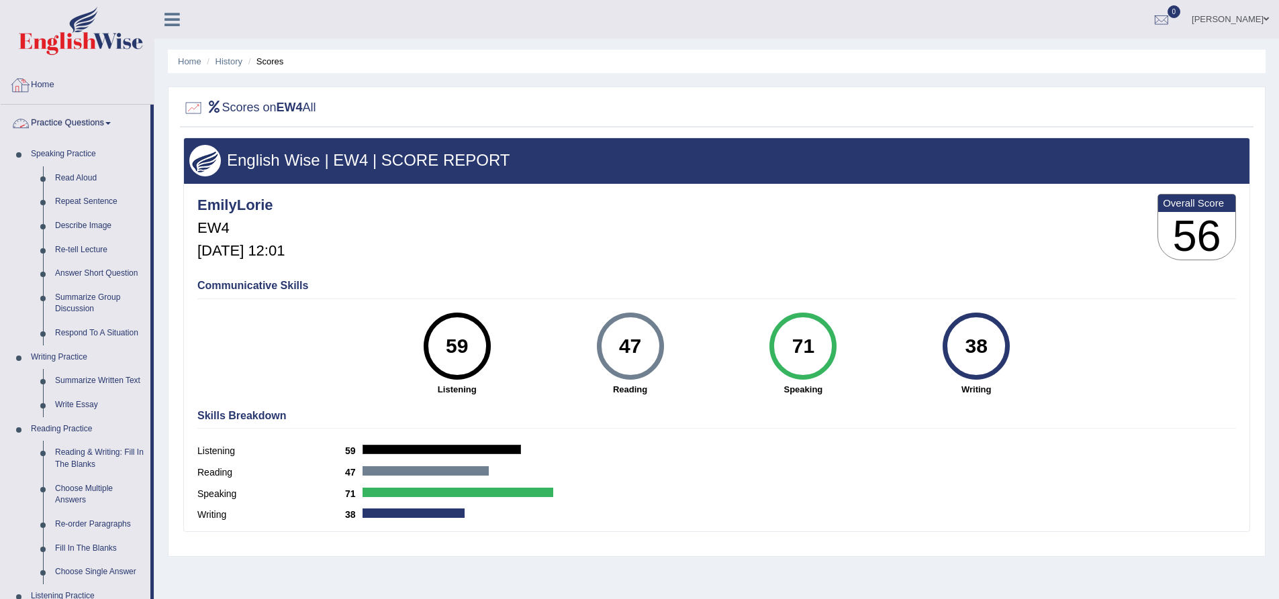
click at [42, 83] on link "Home" at bounding box center [77, 83] width 153 height 34
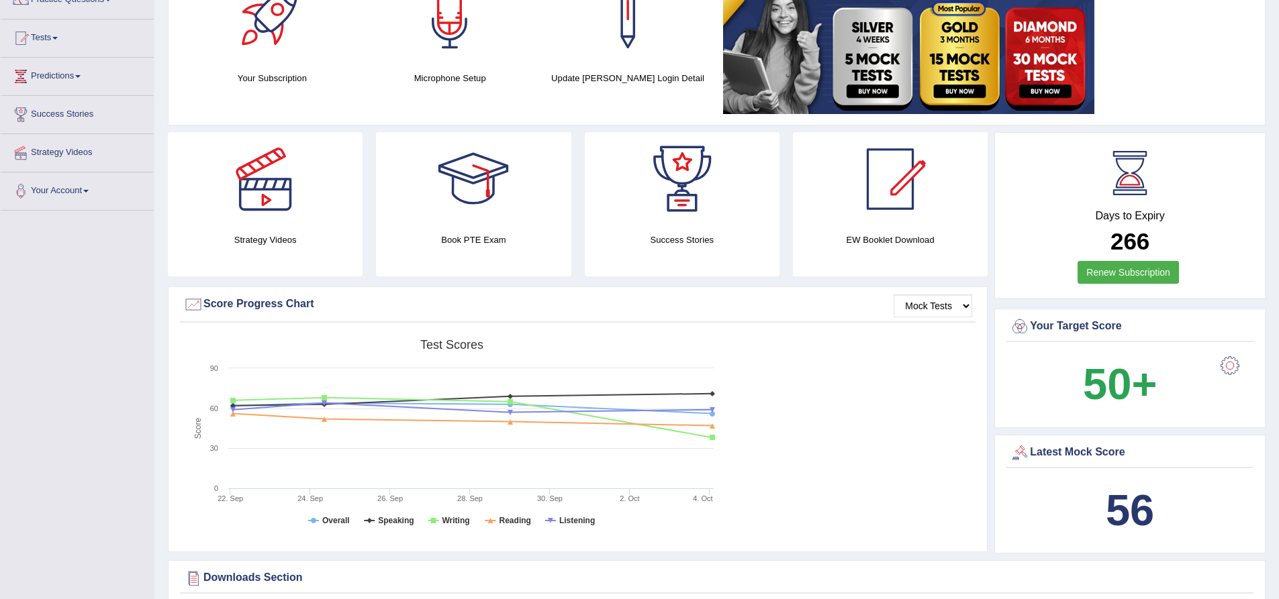
scroll to position [134, 0]
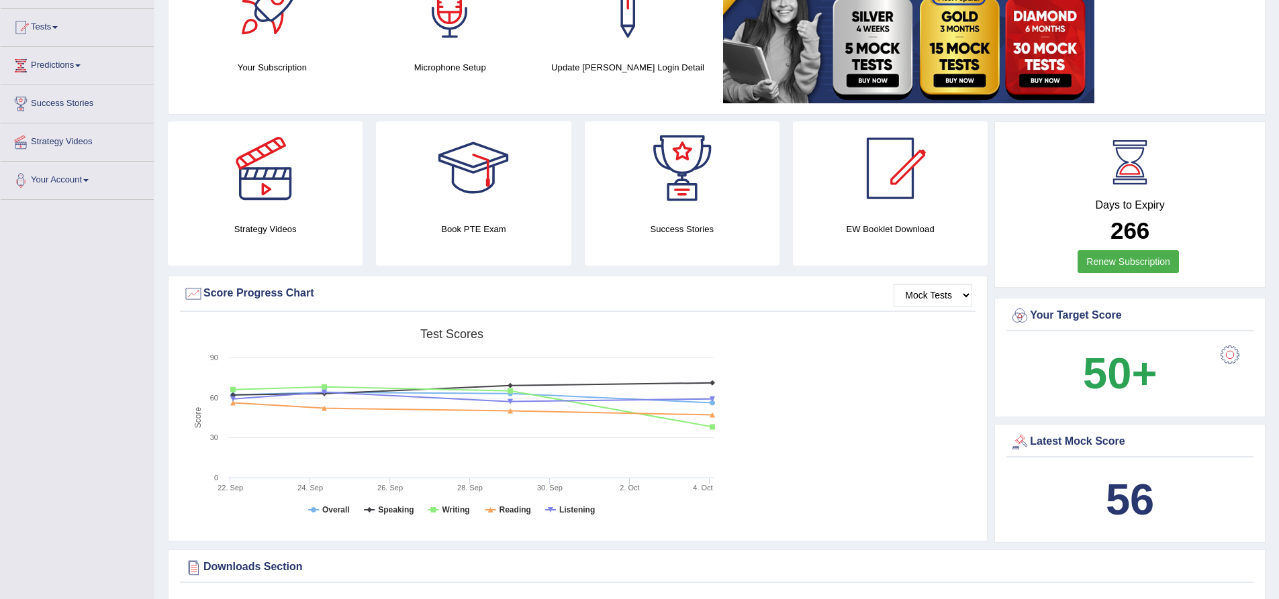
click at [785, 485] on div "Created with Highcharts 7.1.2 Score Test scores Overall Speaking Writing Readin…" at bounding box center [577, 428] width 795 height 212
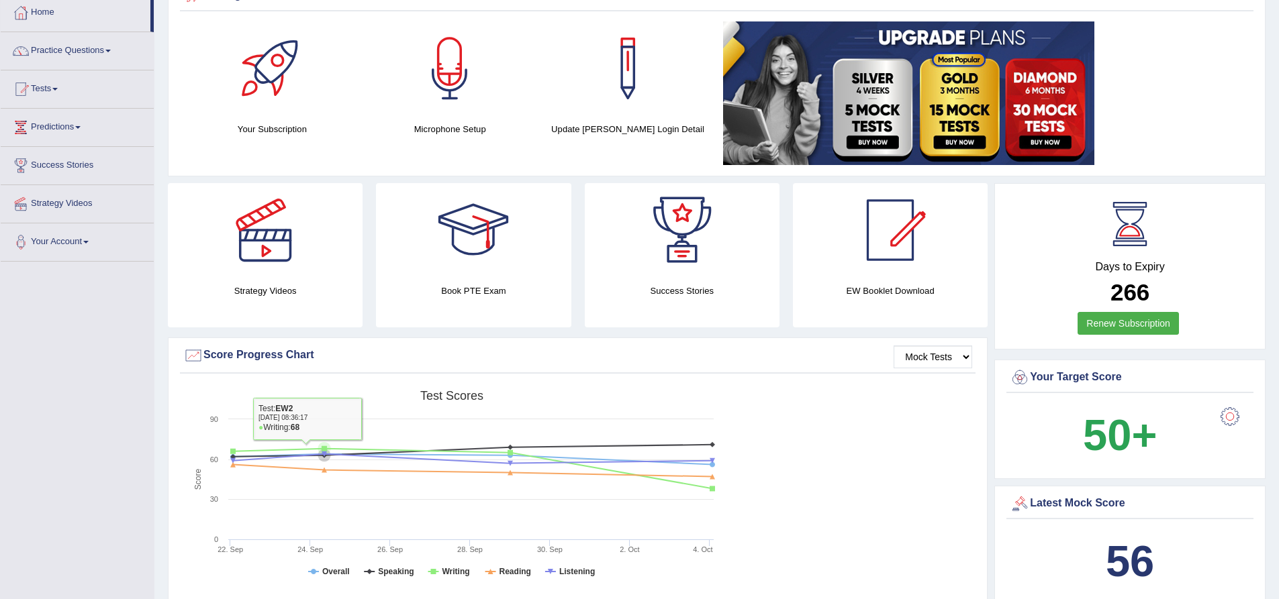
scroll to position [0, 0]
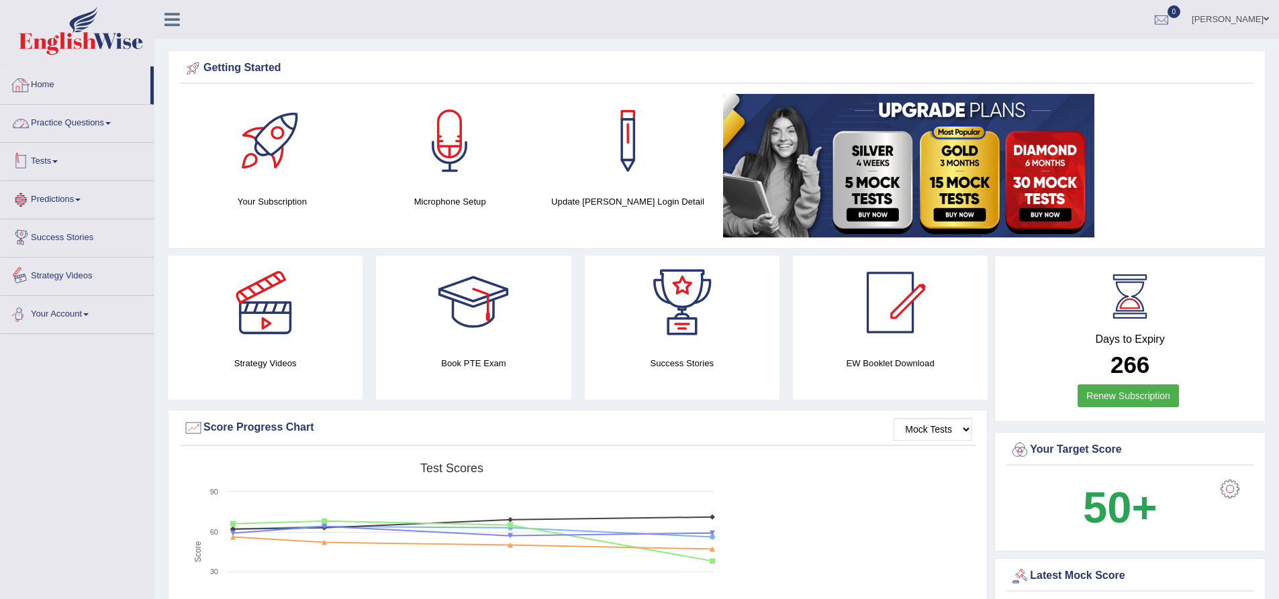
click at [93, 121] on link "Practice Questions" at bounding box center [77, 122] width 153 height 34
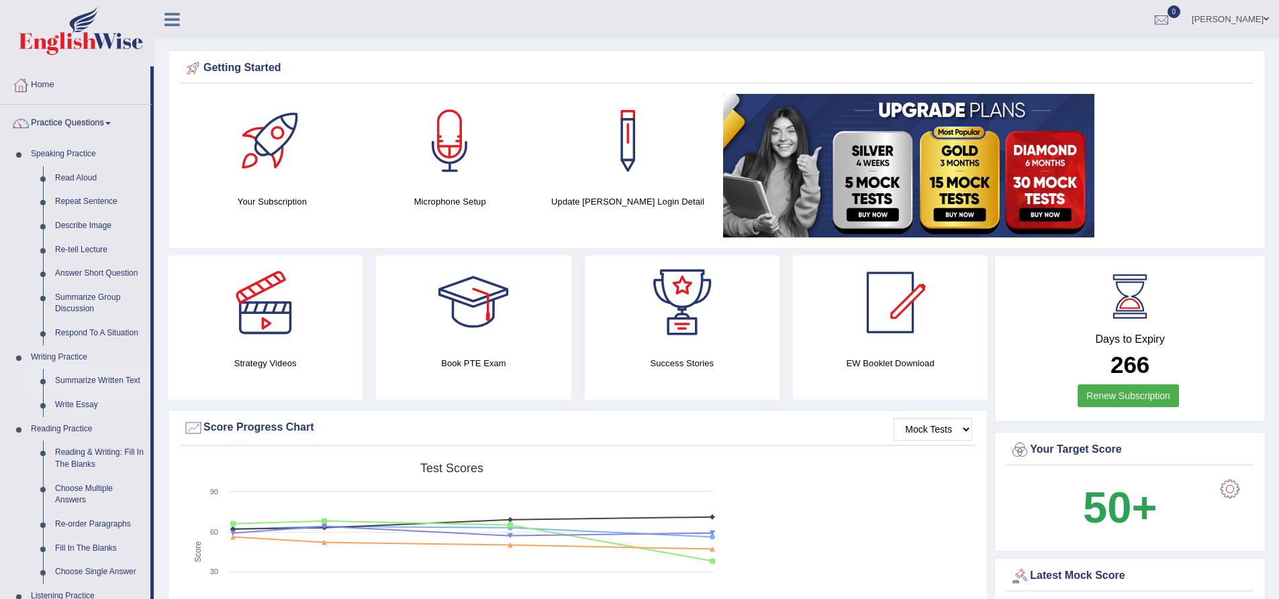
click at [82, 384] on link "Summarize Written Text" at bounding box center [99, 381] width 101 height 24
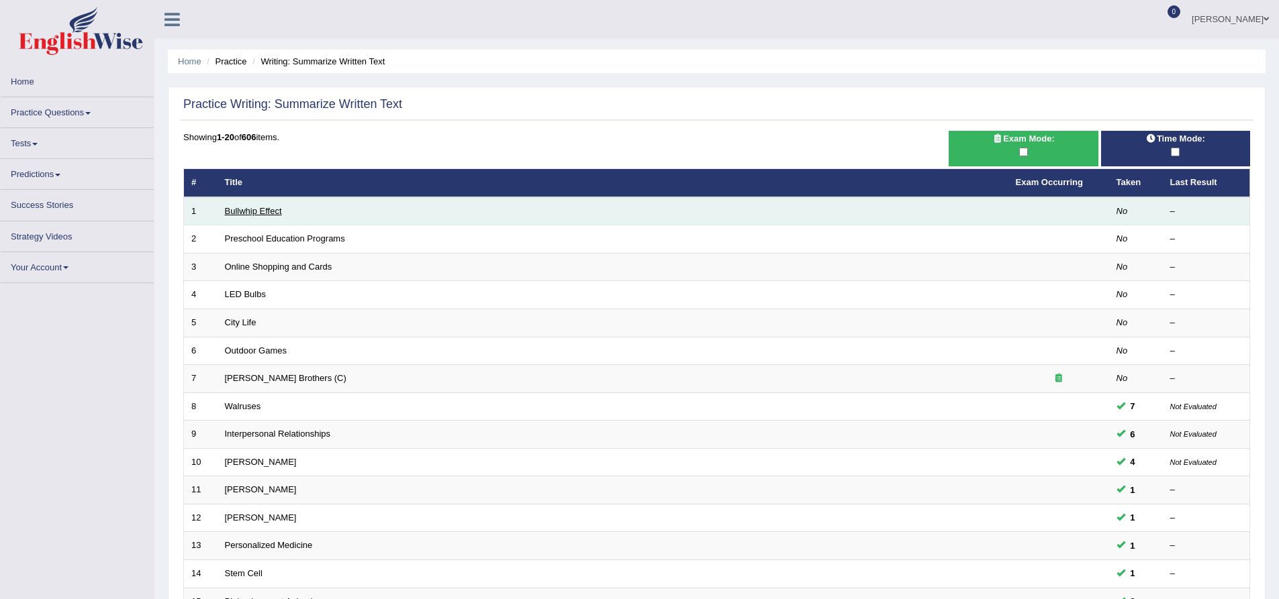
click at [264, 206] on link "Bullwhip Effect" at bounding box center [253, 211] width 57 height 10
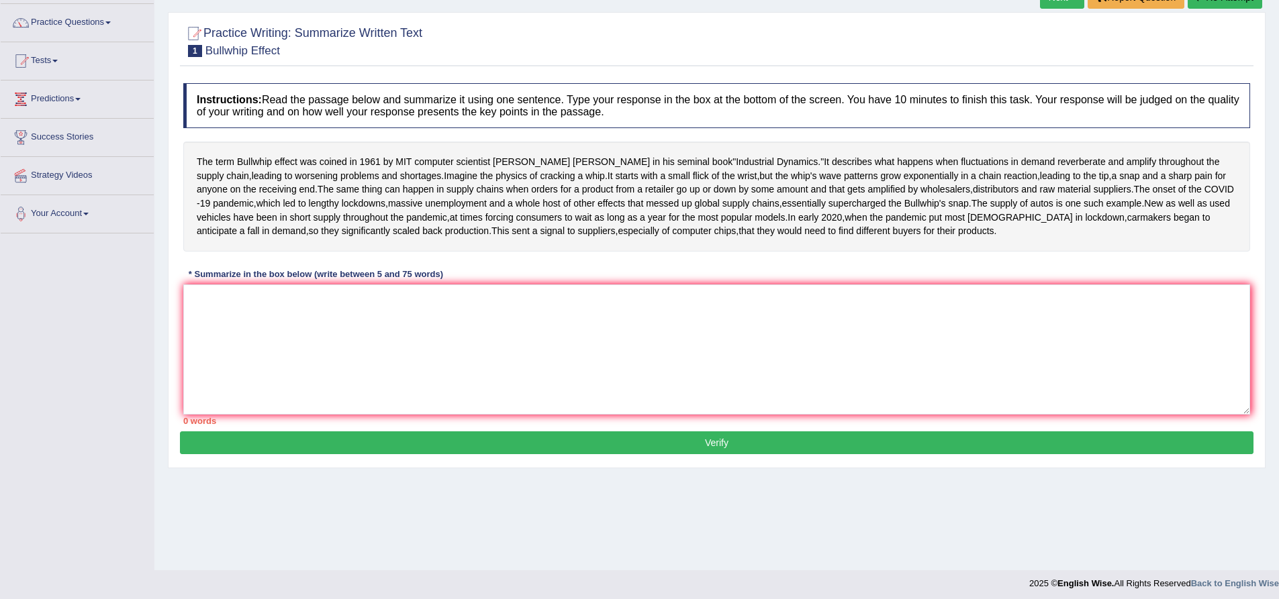
scroll to position [105, 0]
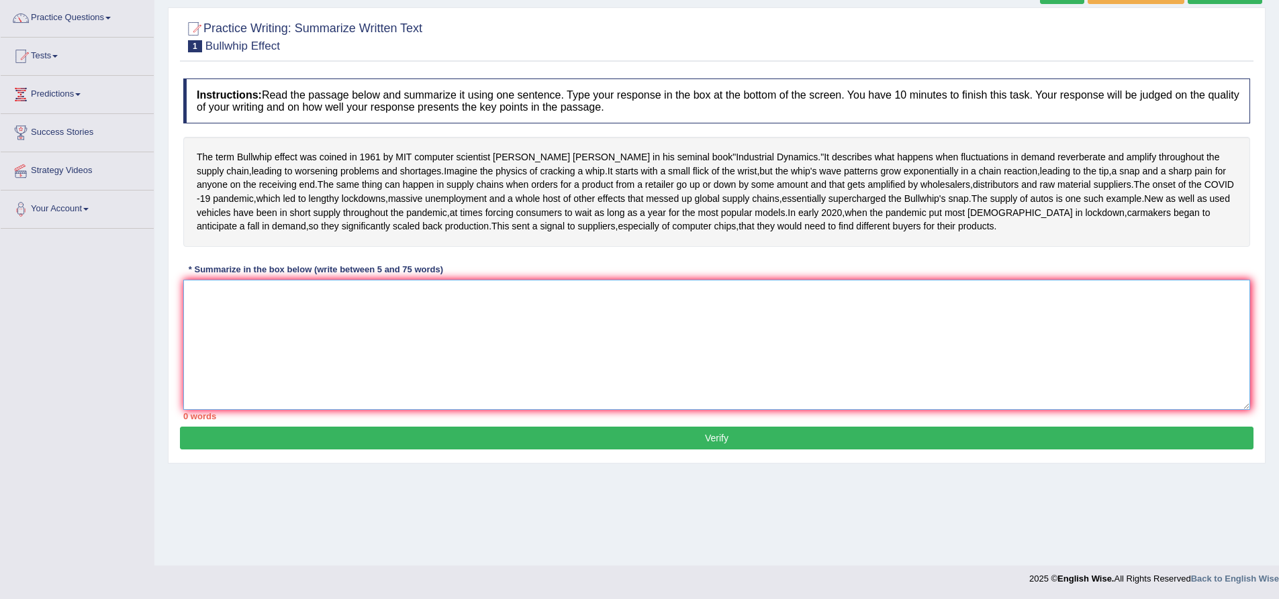
click at [387, 397] on textarea at bounding box center [716, 345] width 1067 height 130
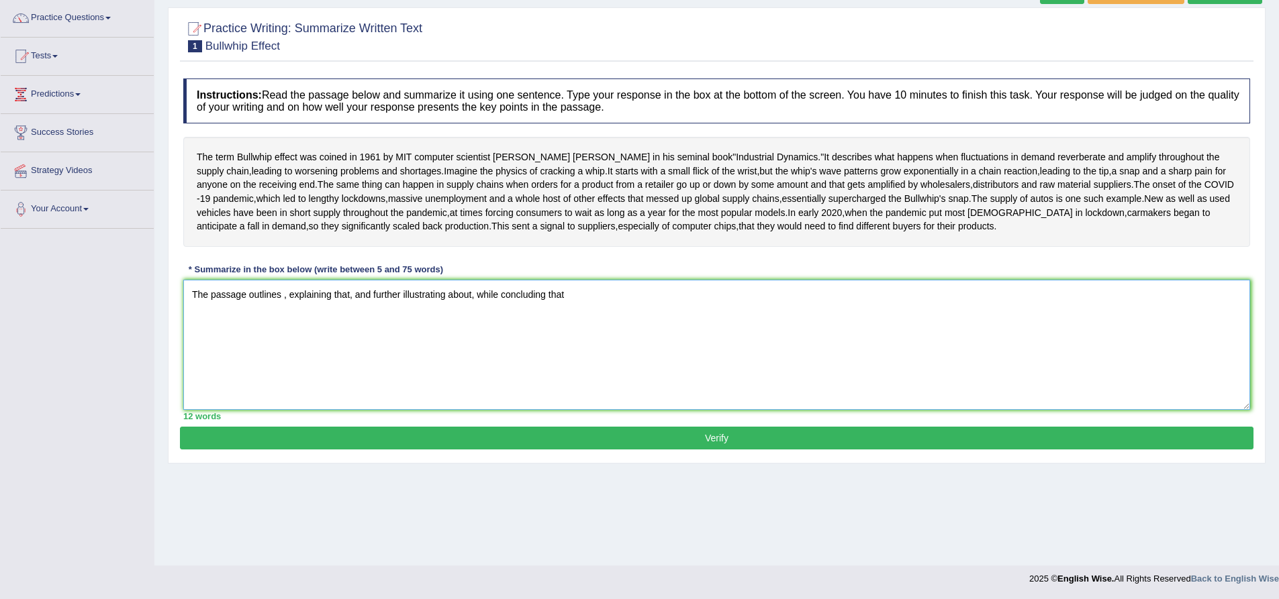
click at [285, 351] on textarea "The passage outlines , explaining that, and further illustrating about, while c…" at bounding box center [716, 345] width 1067 height 130
click at [286, 351] on textarea "The passage outlines , explaining that, and further illustrating about, while c…" at bounding box center [716, 345] width 1067 height 130
click at [284, 350] on textarea "The passage outlines , explaining that, and further illustrating about, while c…" at bounding box center [716, 345] width 1067 height 130
click at [279, 349] on textarea "The passage outlines , explaining that, and further illustrating about, while c…" at bounding box center [716, 345] width 1067 height 130
click at [282, 354] on textarea "The passage outlines , explaining that, and further illustrating about, while c…" at bounding box center [716, 345] width 1067 height 130
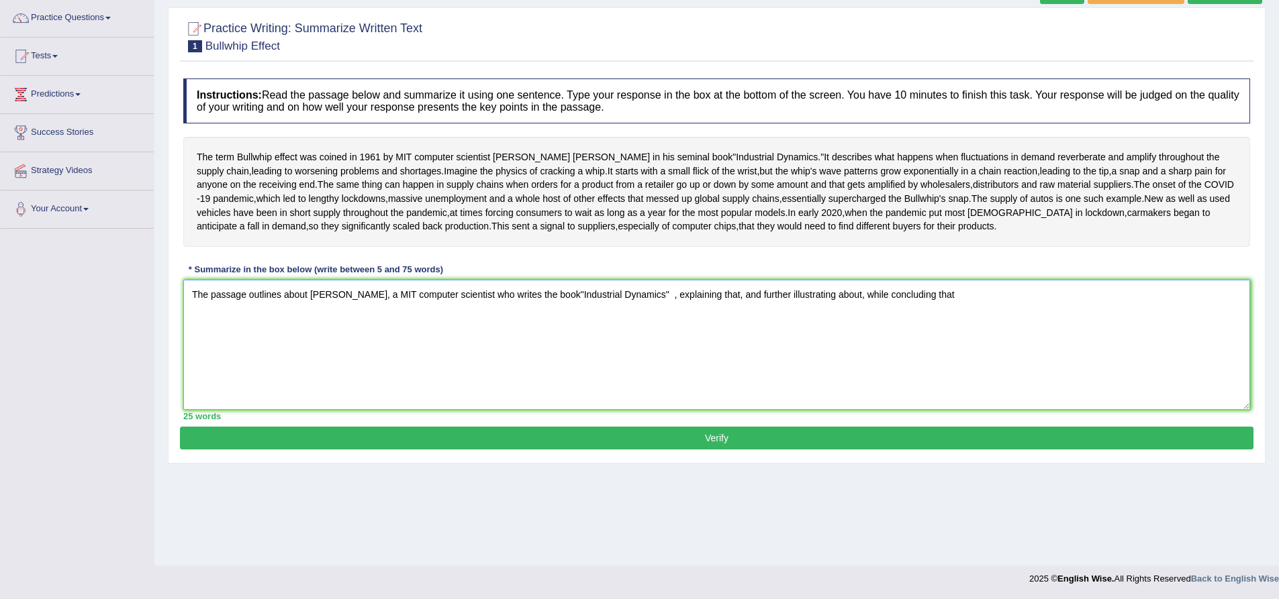
click at [309, 352] on textarea "The passage outlines about [PERSON_NAME], a MIT computer scientist who writes t…" at bounding box center [716, 345] width 1067 height 130
click at [362, 352] on textarea "The passage outlines about the Bullwhiop [PERSON_NAME], a MIT computer scientis…" at bounding box center [716, 345] width 1067 height 130
click at [387, 351] on textarea "The passage outlines about the Bullwhip [PERSON_NAME], a MIT computer scientist…" at bounding box center [716, 345] width 1067 height 130
drag, startPoint x: 760, startPoint y: 351, endPoint x: 420, endPoint y: 360, distance: 339.7
click at [420, 360] on textarea "The passage outlines about the Bullwhip effect in 1961Jay [PERSON_NAME], a MIT …" at bounding box center [716, 345] width 1067 height 130
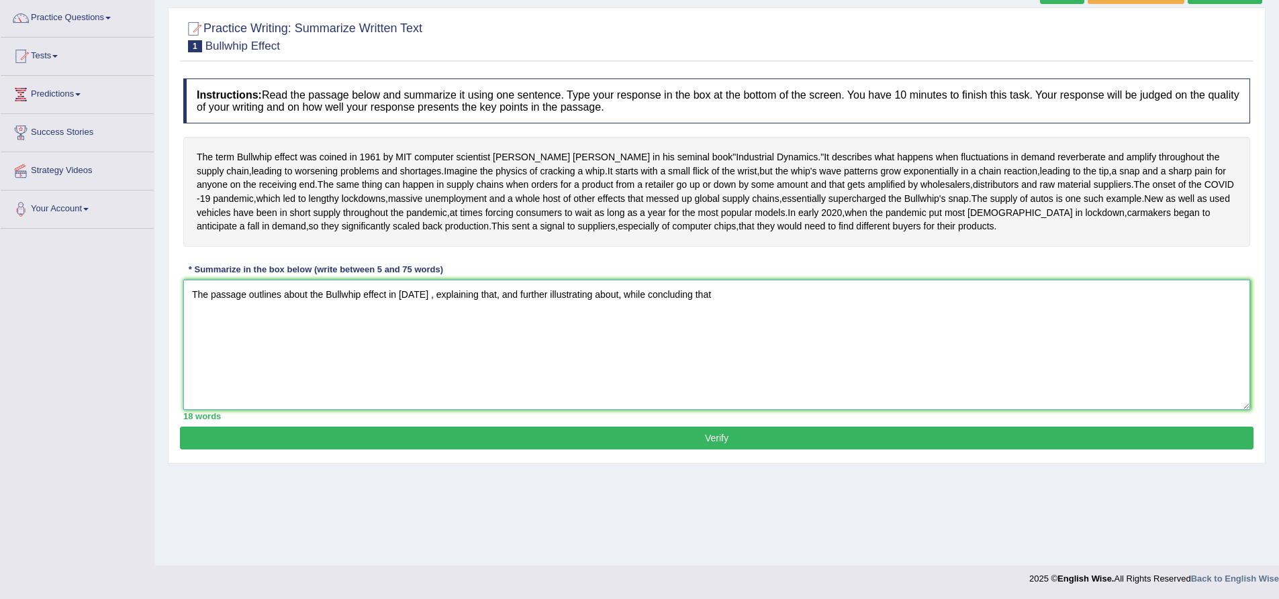
click at [423, 350] on textarea "The passage outlines about the Bullwhip effect in [DATE] , explaining that, and…" at bounding box center [716, 345] width 1067 height 130
drag, startPoint x: 422, startPoint y: 351, endPoint x: 444, endPoint y: 347, distance: 23.2
click at [428, 351] on textarea "The passage outlines about the Bullwhip effect in [DATE] , explaining that, and…" at bounding box center [716, 345] width 1067 height 130
click at [429, 353] on textarea "The passage outlines about the Bullwhip effect in [DATE] , explaining that, and…" at bounding box center [716, 345] width 1067 height 130
click at [423, 350] on textarea "The passage outlines about the Bullwhip effect in [DATE] , explaining that, and…" at bounding box center [716, 345] width 1067 height 130
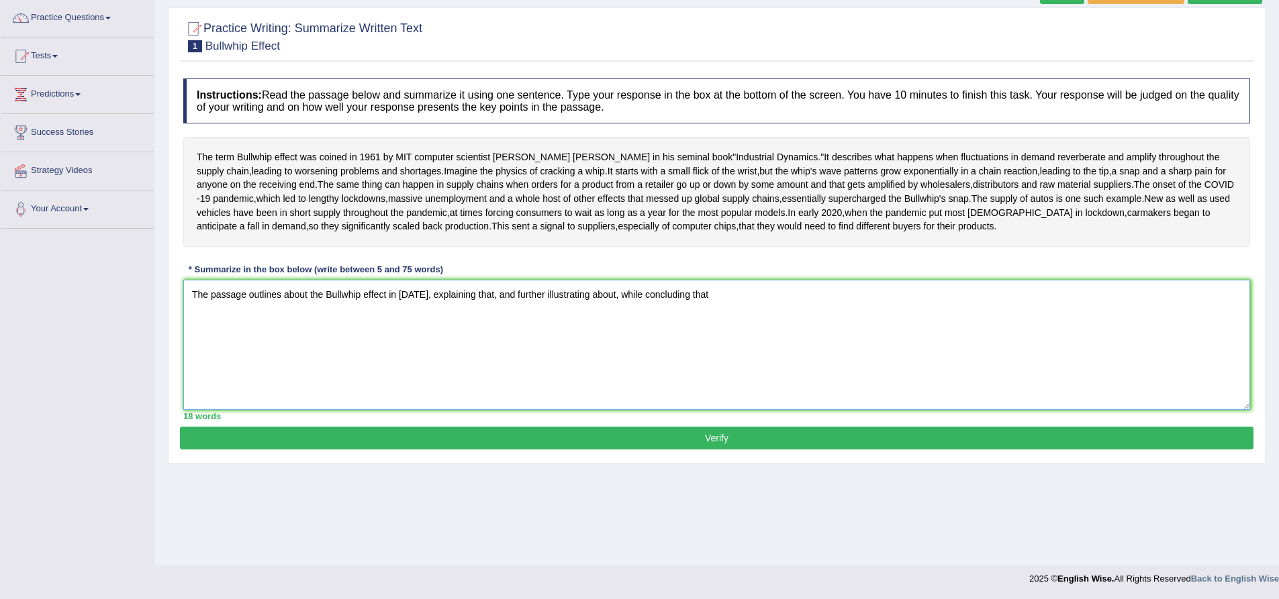
click at [491, 347] on textarea "The passage outlines about the Bullwhip effect in [DATE], explaining that, and …" at bounding box center [716, 345] width 1067 height 130
click at [487, 348] on textarea "The passage outlines about the Bullwhip effect in [DATE], explaining that, and …" at bounding box center [716, 345] width 1067 height 130
click at [686, 354] on textarea "The passage outlines about the Bullwhip effect in [DATE], explaining that it wa…" at bounding box center [716, 345] width 1067 height 130
click at [743, 349] on textarea "The passage outlines about the Bullwhip effect in [DATE], explaining that it wa…" at bounding box center [716, 345] width 1067 height 130
click at [742, 348] on textarea "The passage outlines about the Bullwhip effect in [DATE], explaining that it wa…" at bounding box center [716, 345] width 1067 height 130
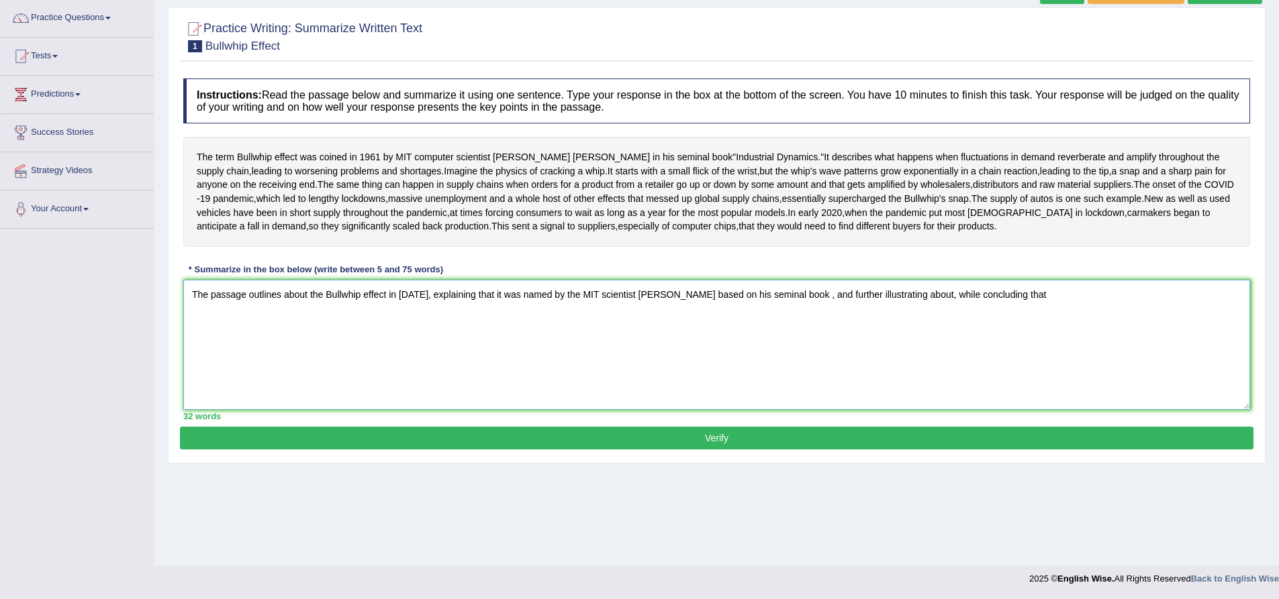
click at [799, 350] on textarea "The passage outlines about the Bullwhip effect in [DATE], explaining that it wa…" at bounding box center [716, 345] width 1067 height 130
click at [895, 352] on textarea "The passage outlines about the Bullwhip effect in 1961, explaining that it was …" at bounding box center [716, 345] width 1067 height 130
drag, startPoint x: 1011, startPoint y: 348, endPoint x: 1022, endPoint y: 348, distance: 11.4
click at [1012, 348] on textarea "The passage outlines about the Bullwhip effect in 1961, explaining that it was …" at bounding box center [716, 345] width 1067 height 130
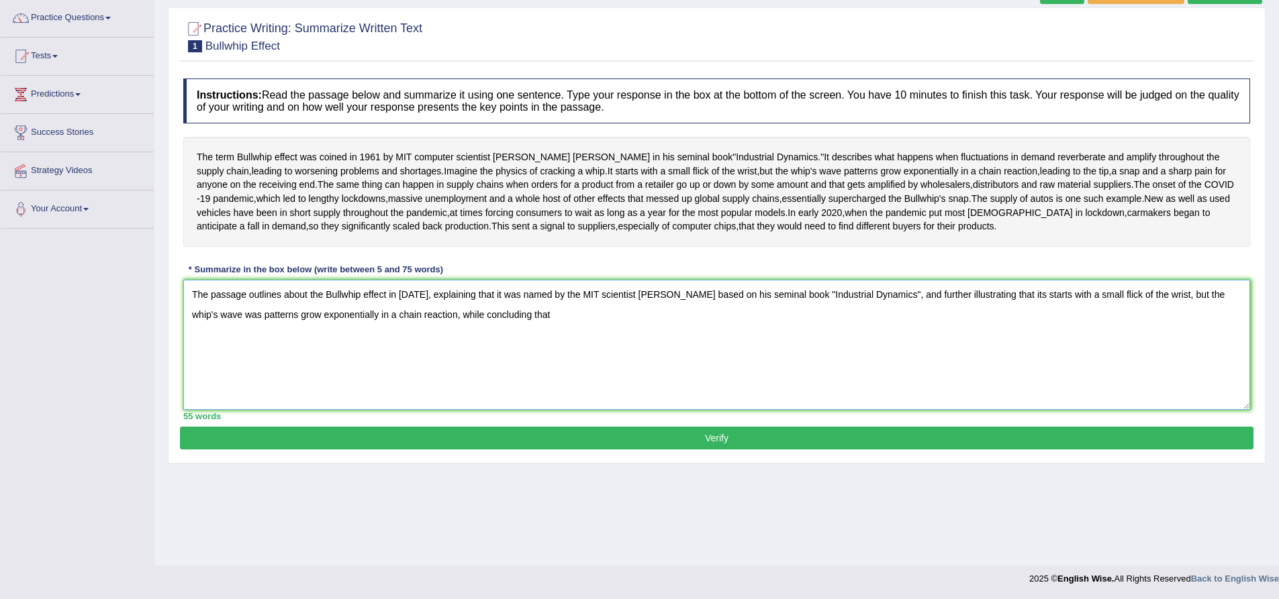
click at [537, 369] on textarea "The passage outlines about the Bullwhip effect in 1961, explaining that it was …" at bounding box center [716, 345] width 1067 height 130
click at [1017, 352] on textarea "The passage outlines about the Bullwhip effect in 1961, explaining that it was …" at bounding box center [716, 345] width 1067 height 130
type textarea "The passage outlines about the Bullwhip effect in [DATE], explaining that it wa…"
click at [781, 450] on button "Verify" at bounding box center [716, 438] width 1073 height 23
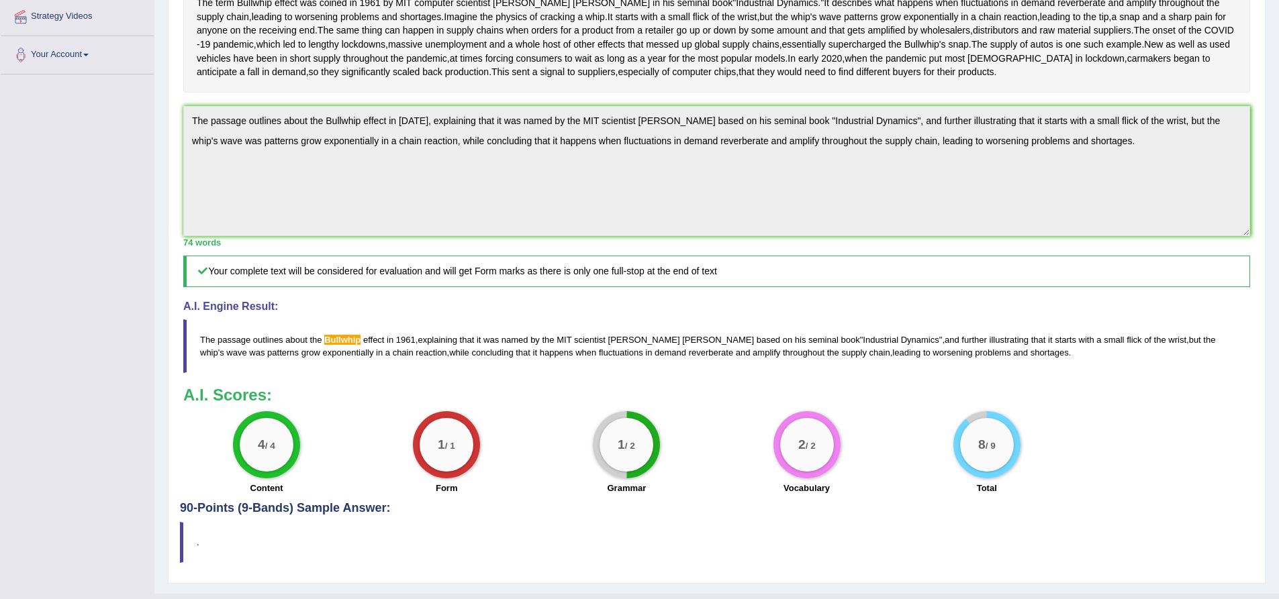
scroll to position [268, 0]
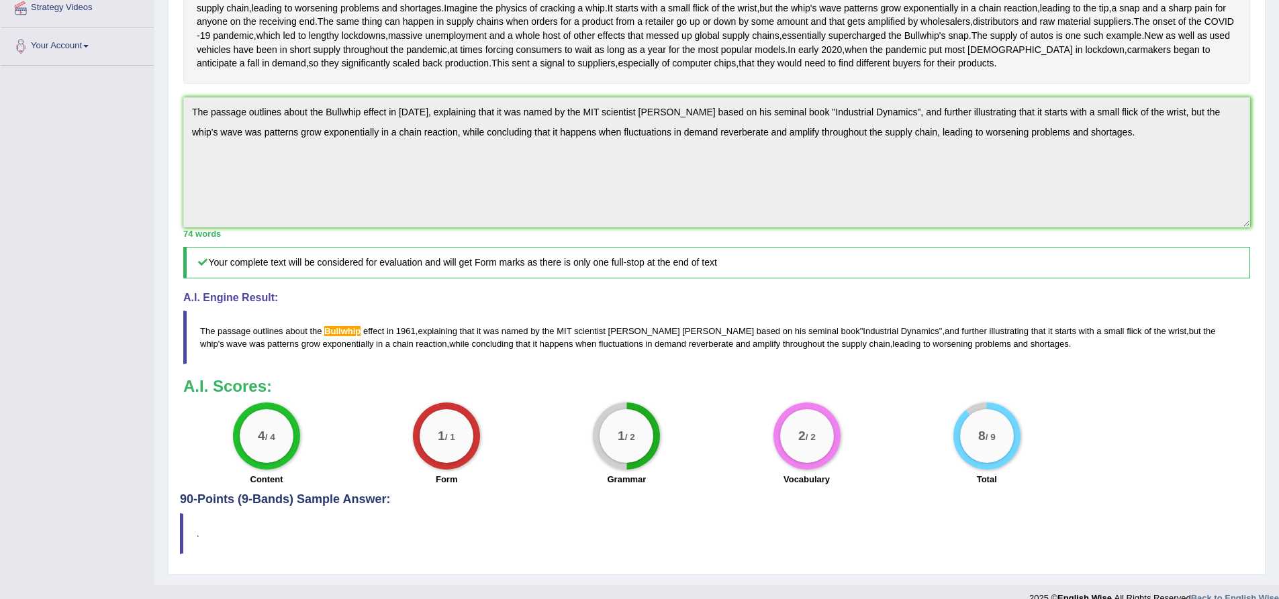
drag, startPoint x: 195, startPoint y: 375, endPoint x: 285, endPoint y: 399, distance: 92.5
click at [284, 364] on blockquote "The passage outlines about the Bullwhip effect in 1961 , explaining that it was…" at bounding box center [716, 338] width 1067 height 54
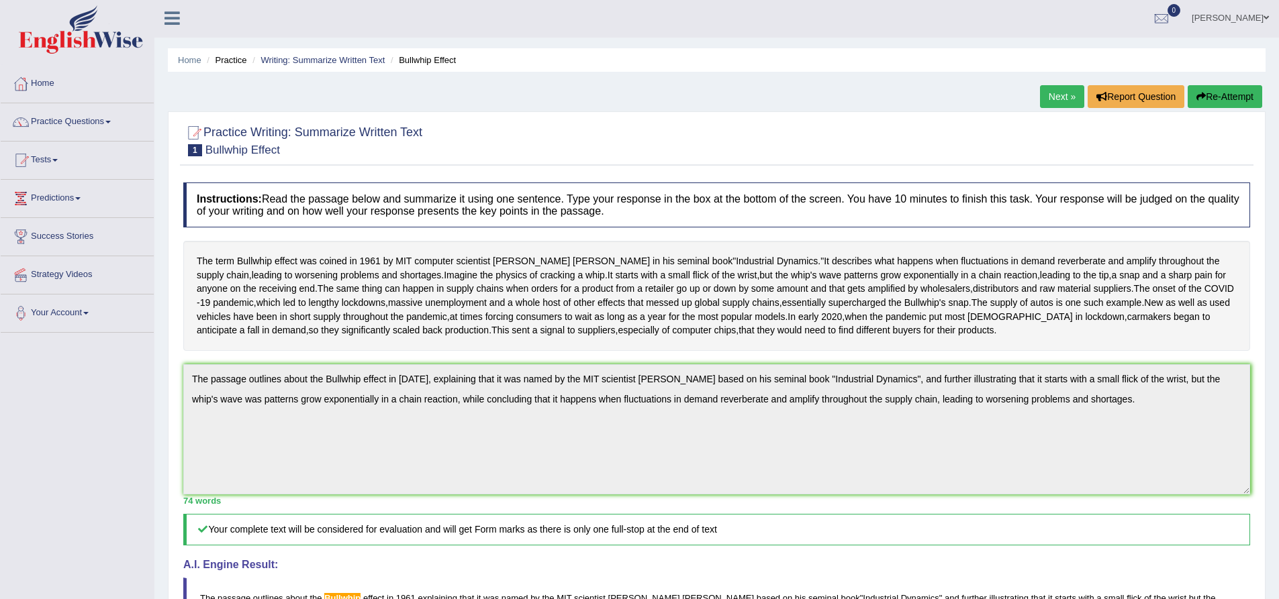
scroll to position [0, 0]
click at [1218, 95] on button "Re-Attempt" at bounding box center [1224, 98] width 75 height 23
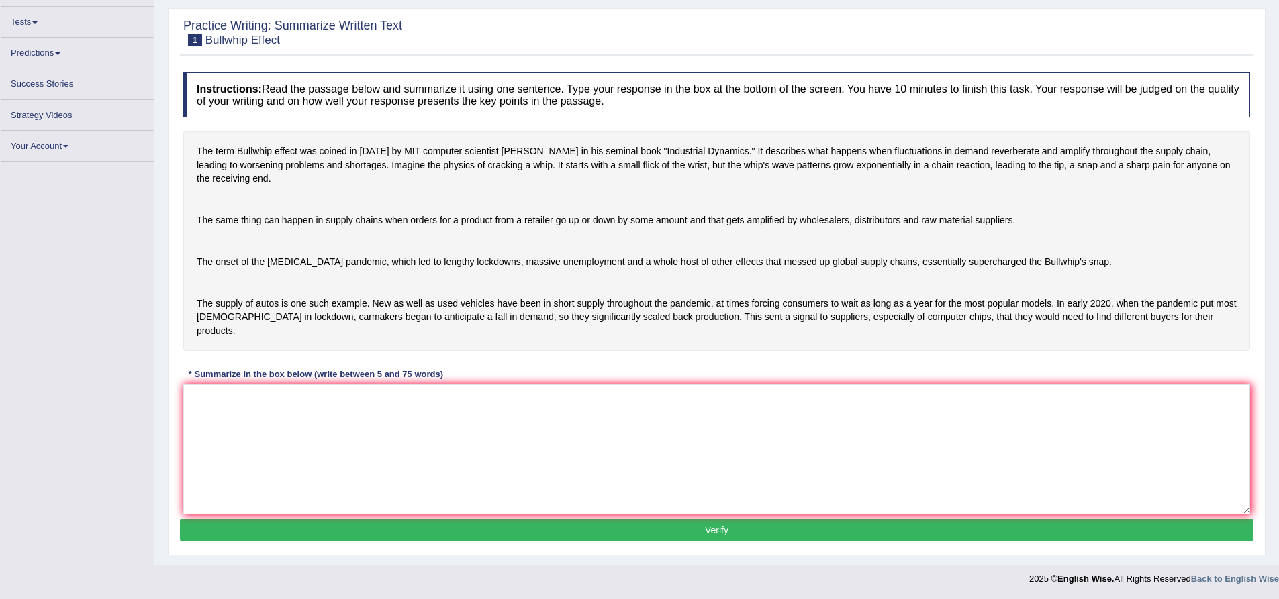
drag, startPoint x: 0, startPoint y: 0, endPoint x: 242, endPoint y: 439, distance: 501.4
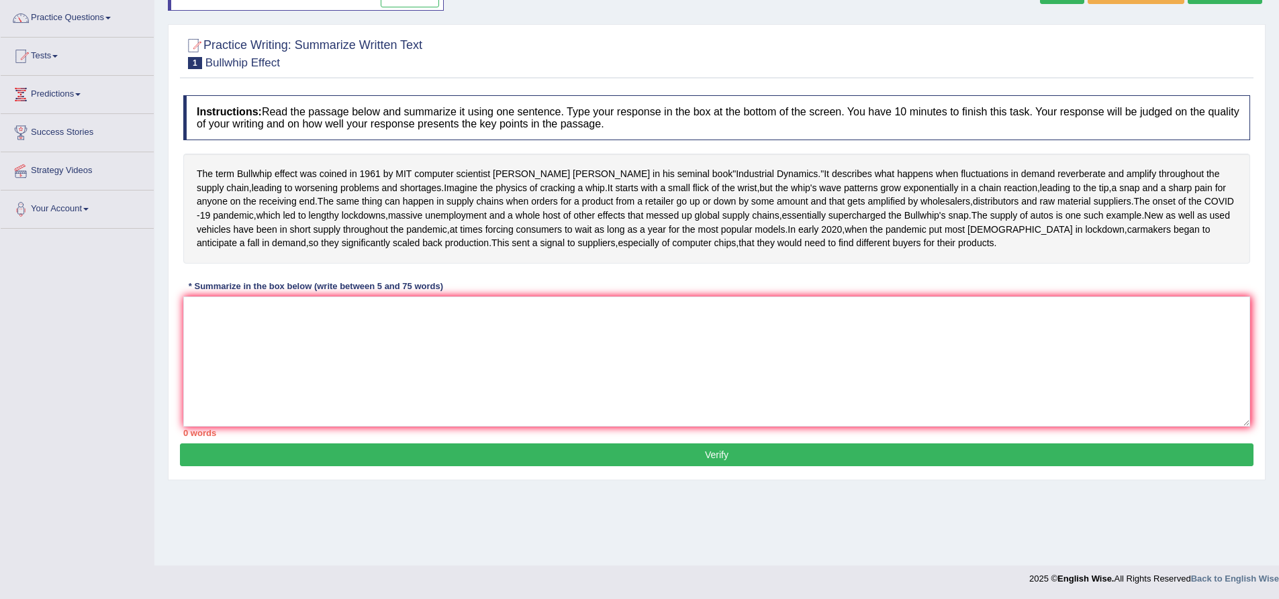
scroll to position [105, 0]
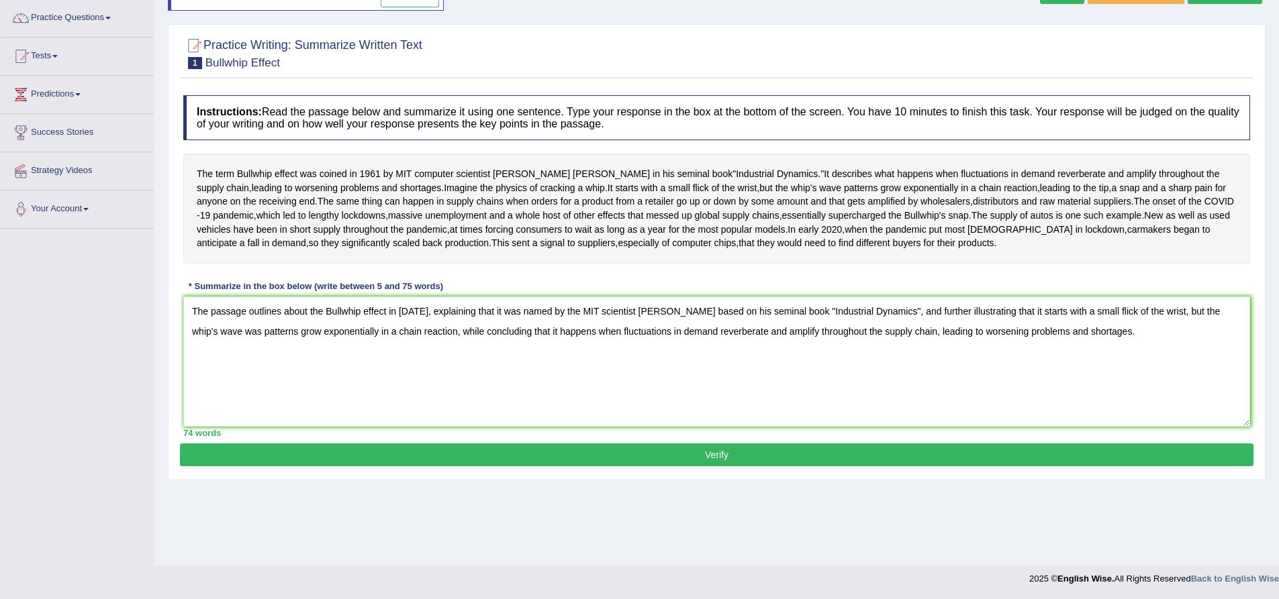
click at [343, 362] on textarea "The passage outlines about the Bullwhip effect in [DATE], explaining that it wa…" at bounding box center [716, 362] width 1067 height 130
type textarea "The passage outlines about the Bull whip effect in [DATE], explaining that it w…"
click at [679, 466] on button "Verify" at bounding box center [716, 455] width 1073 height 23
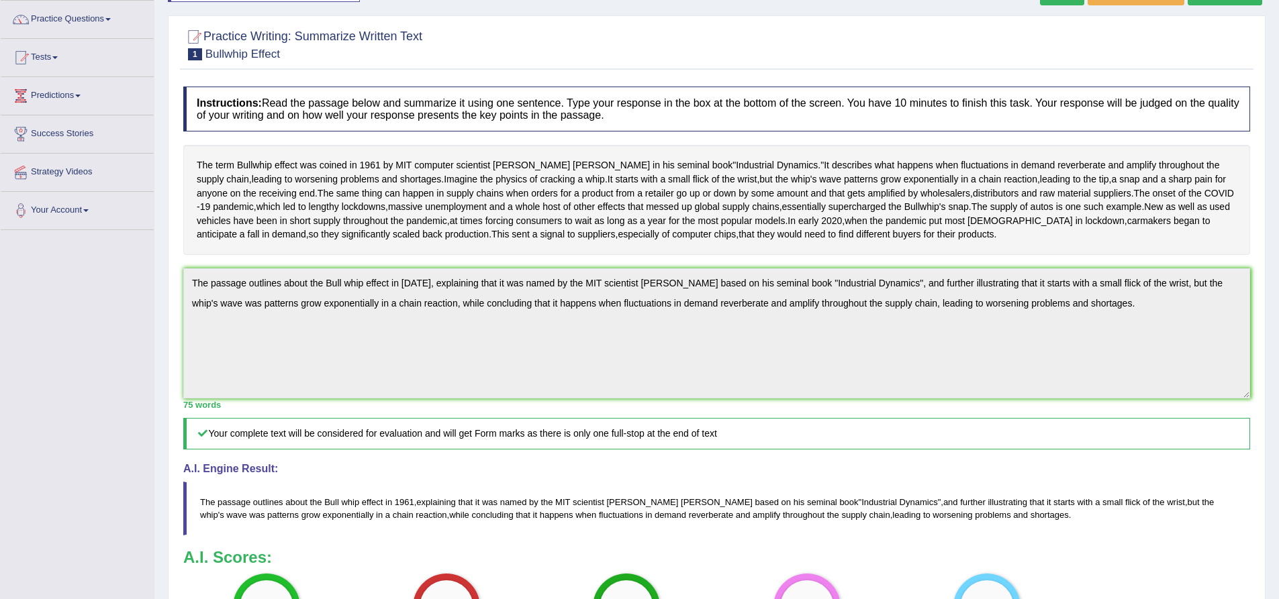
scroll to position [0, 0]
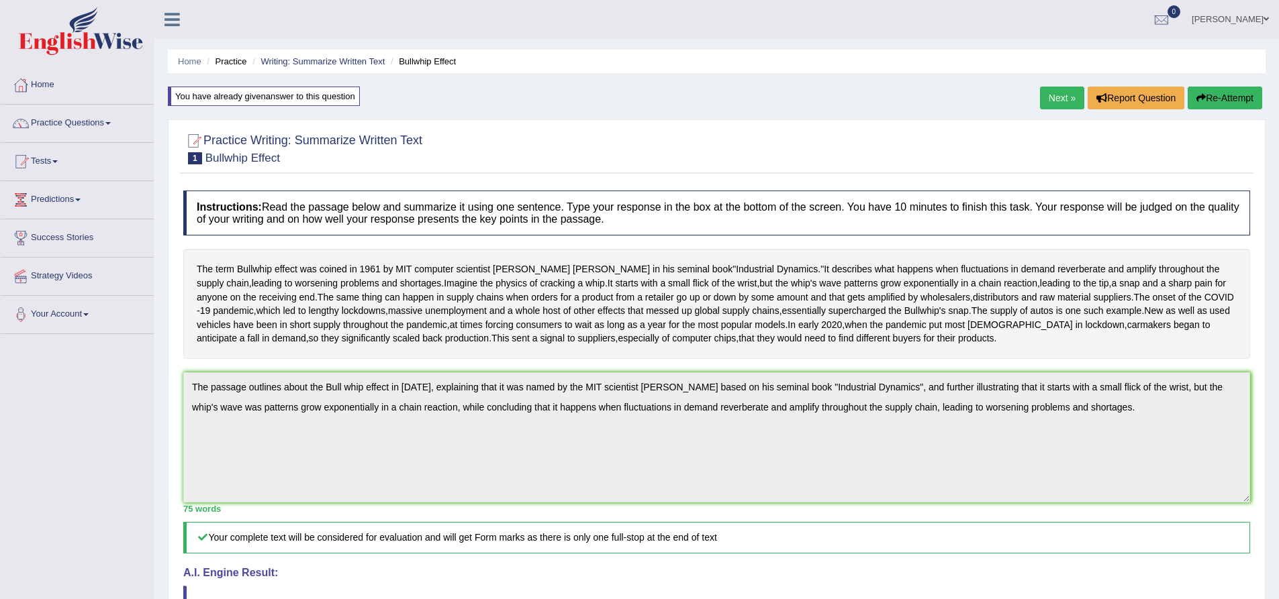
click at [1058, 98] on link "Next »" at bounding box center [1062, 98] width 44 height 23
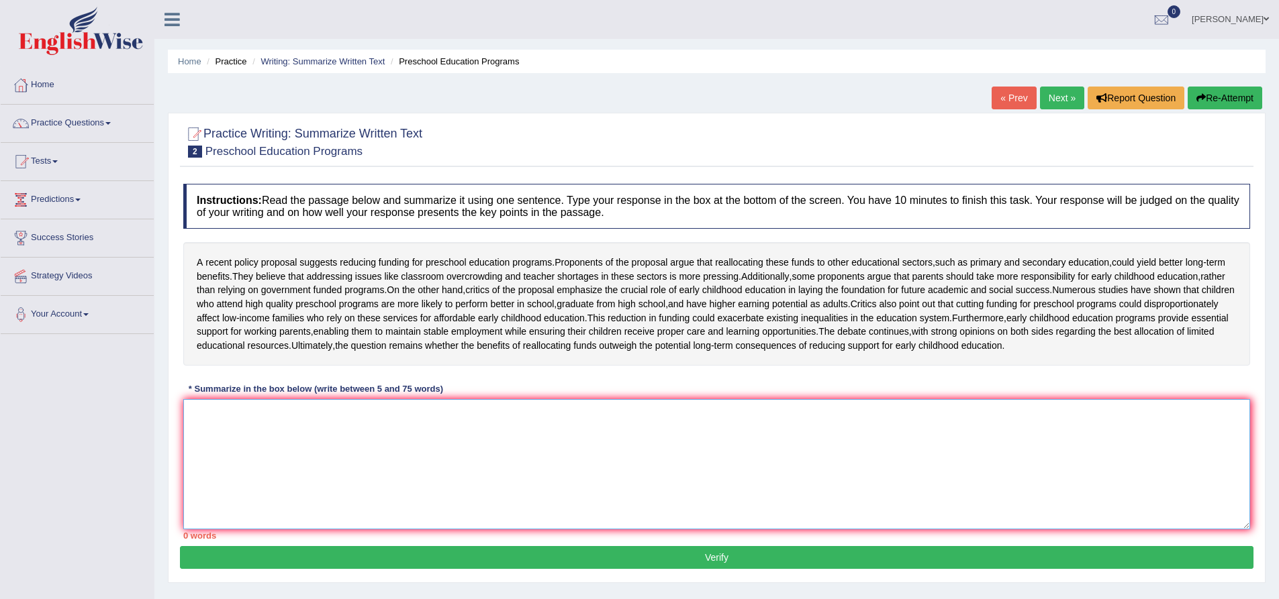
drag, startPoint x: 284, startPoint y: 478, endPoint x: 287, endPoint y: 484, distance: 6.9
click at [287, 484] on textarea at bounding box center [716, 464] width 1067 height 130
click at [297, 513] on textarea at bounding box center [716, 464] width 1067 height 130
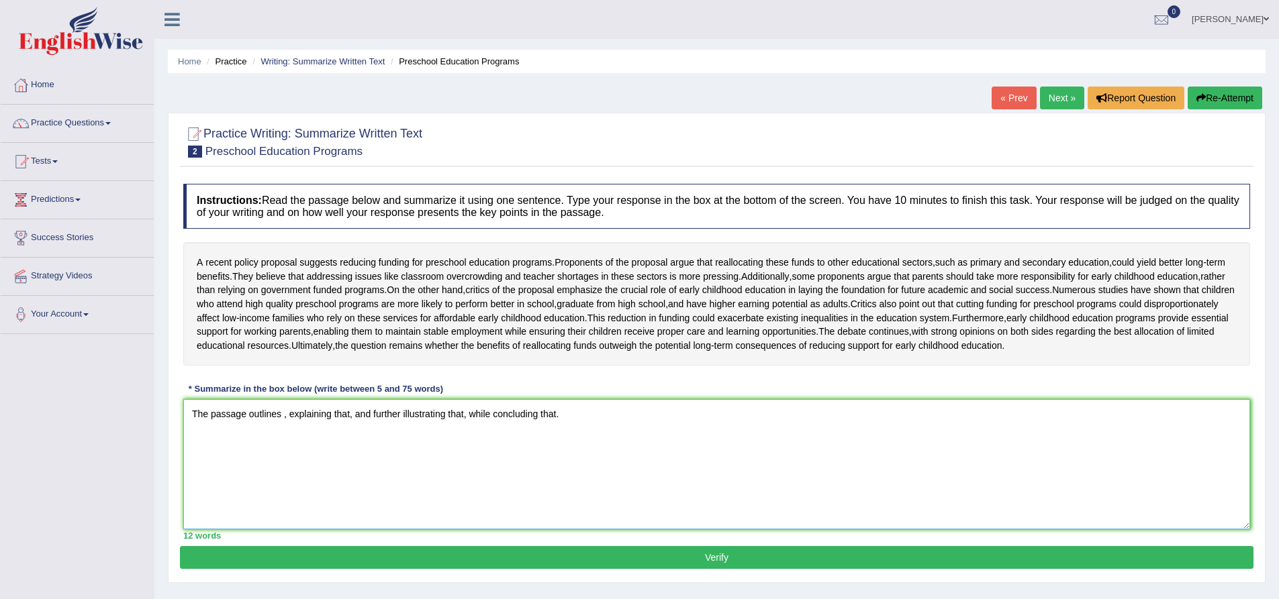
drag, startPoint x: 277, startPoint y: 464, endPoint x: 285, endPoint y: 463, distance: 8.1
click at [278, 463] on textarea "The passage outlines , explaining that, and further illustrating that, while co…" at bounding box center [716, 464] width 1067 height 130
click at [285, 472] on textarea "The passage outlines , explaining that, and further illustrating that, while co…" at bounding box center [716, 464] width 1067 height 130
click at [284, 469] on textarea "The passage outlines , explaining that, and further illustrating that, while co…" at bounding box center [716, 464] width 1067 height 130
click at [673, 470] on textarea "The passage outlines about the policy proposal in reducing funds for preschool …" at bounding box center [716, 464] width 1067 height 130
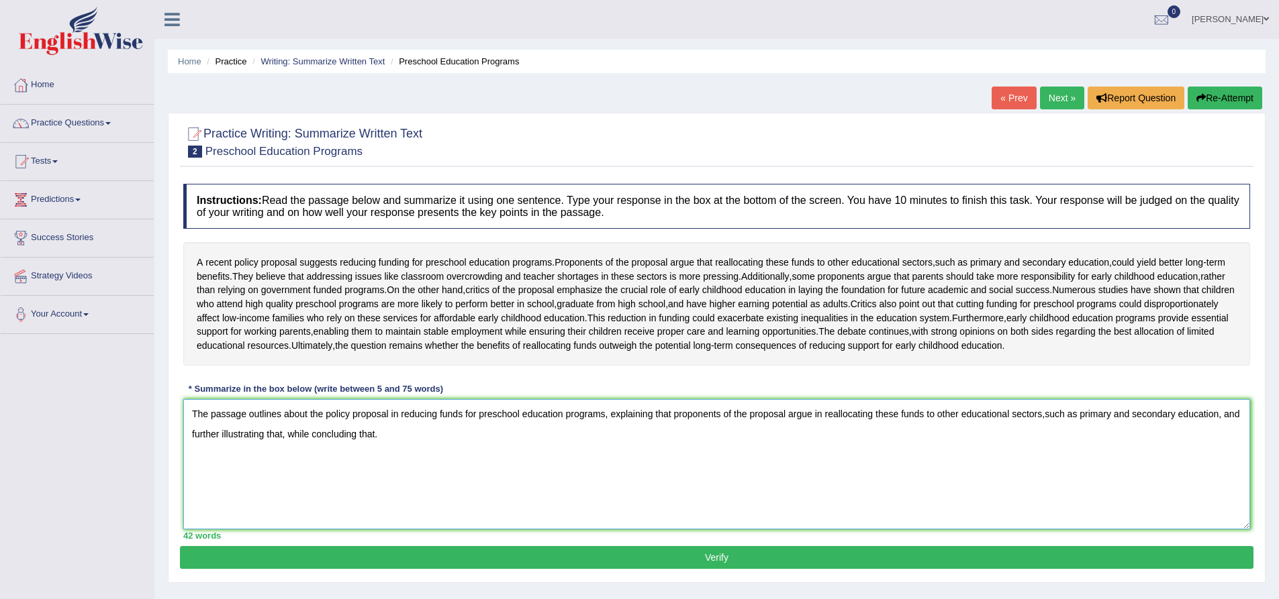
click at [283, 489] on textarea "The passage outlines about the policy proposal in reducing funds for preschool …" at bounding box center [716, 464] width 1067 height 130
click at [642, 493] on textarea "The passage outlines about the policy proposal in reducing funds for preschool …" at bounding box center [716, 464] width 1067 height 130
click at [607, 472] on textarea "The passage outlines about the policy proposal in reducing funds for preschool …" at bounding box center [716, 464] width 1067 height 130
drag, startPoint x: 540, startPoint y: 493, endPoint x: 560, endPoint y: 490, distance: 20.4
click at [541, 493] on textarea "The passage outlines about the policy proposal in reducing funds for preschool …" at bounding box center [716, 464] width 1067 height 130
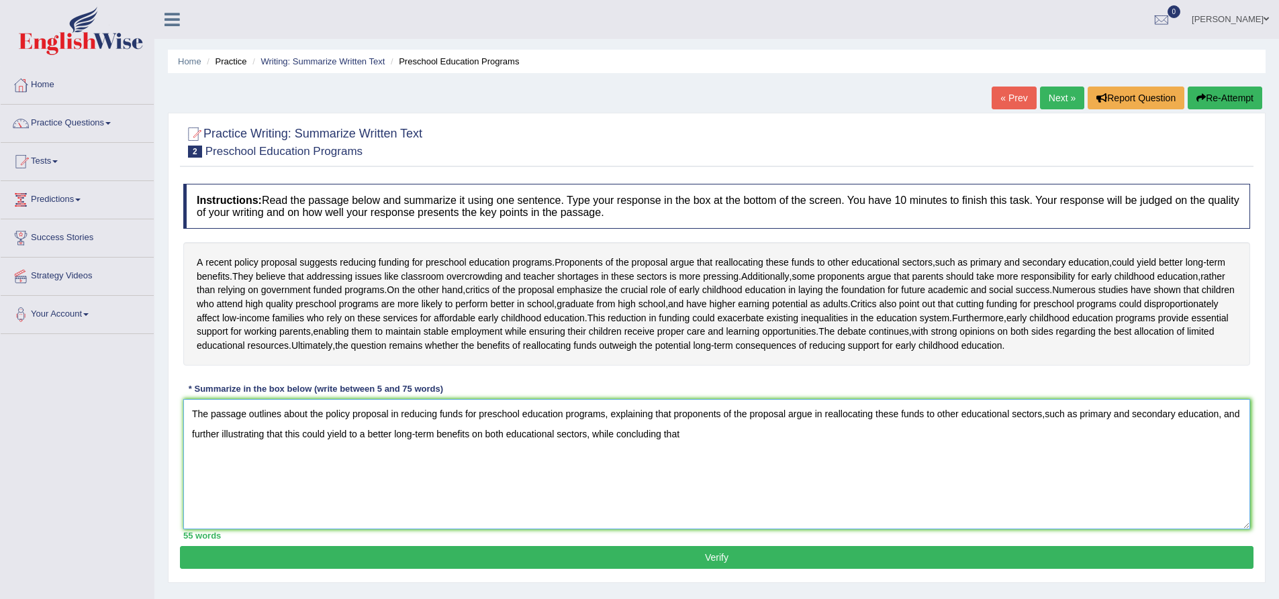
click at [505, 492] on textarea "The passage outlines about the policy proposal in reducing funds for preschool …" at bounding box center [716, 464] width 1067 height 130
click at [606, 509] on textarea "The passage outlines about the policy proposal in reducing funds for preschool …" at bounding box center [716, 464] width 1067 height 130
click at [712, 497] on textarea "The passage outlines about the policy proposal in reducing funds for preschool …" at bounding box center [716, 464] width 1067 height 130
click at [693, 497] on textarea "The passage outlines about the policy proposal in reducing funds for preschool …" at bounding box center [716, 464] width 1067 height 130
click at [746, 509] on textarea "The passage outlines about the policy proposal in reducing funds for preschool …" at bounding box center [716, 464] width 1067 height 130
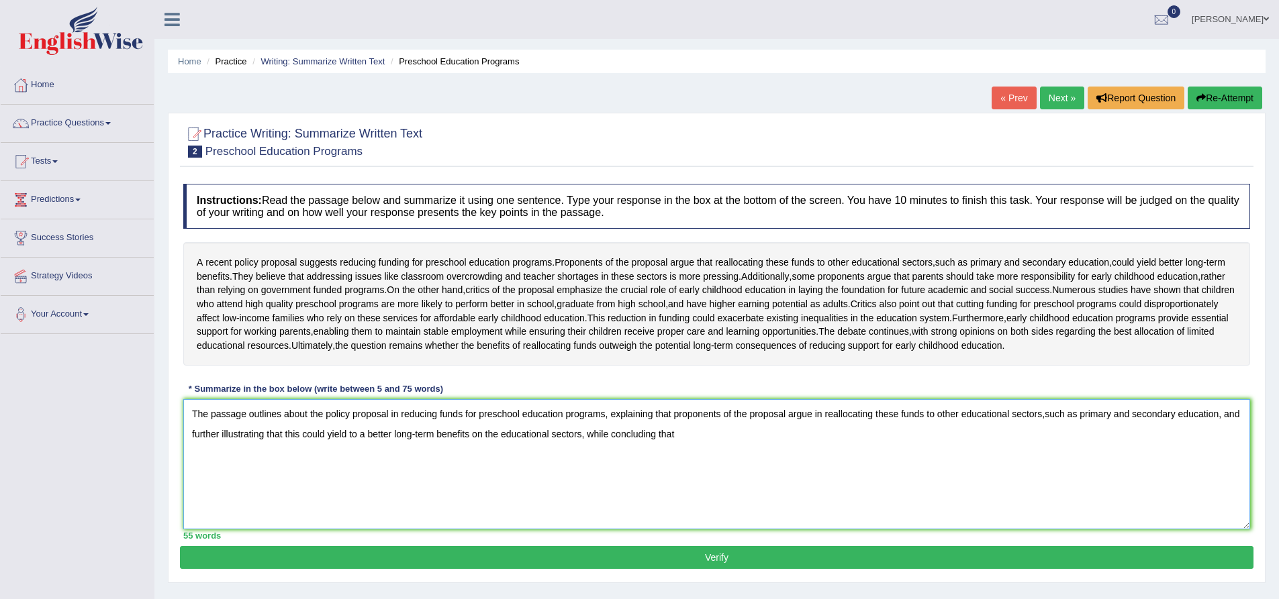
click at [756, 523] on textarea "The passage outlines about the policy proposal in reducing funds for preschool …" at bounding box center [716, 464] width 1067 height 130
click at [749, 522] on textarea "The passage outlines about the policy proposal in reducing funds for preschool …" at bounding box center [716, 464] width 1067 height 130
click at [724, 509] on textarea "The passage outlines about the policy proposal in reducing funds for preschool …" at bounding box center [716, 464] width 1067 height 130
click at [707, 509] on textarea "The passage outlines about the policy proposal in reducing funds for preschool …" at bounding box center [716, 464] width 1067 height 130
click at [720, 501] on textarea "The passage outlines about the policy proposal in reducing funds for preschool …" at bounding box center [716, 464] width 1067 height 130
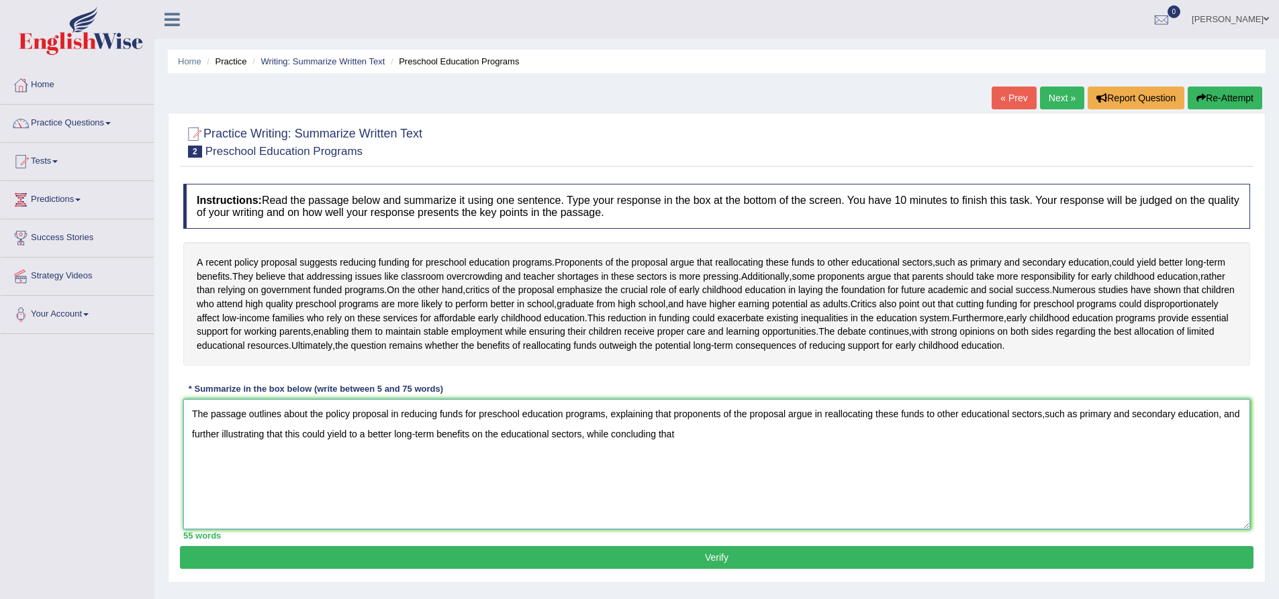
click at [584, 490] on textarea "The passage outlines about the policy proposal in reducing funds for preschool …" at bounding box center [716, 464] width 1067 height 130
drag, startPoint x: 583, startPoint y: 490, endPoint x: 624, endPoint y: 499, distance: 42.5
click at [563, 495] on textarea "The passage outlines about the policy proposal in reducing funds for preschool …" at bounding box center [716, 464] width 1067 height 130
drag, startPoint x: 680, startPoint y: 505, endPoint x: 686, endPoint y: 501, distance: 7.7
click at [681, 506] on textarea "The passage outlines about the policy proposal in reducing funds for preschool …" at bounding box center [716, 464] width 1067 height 130
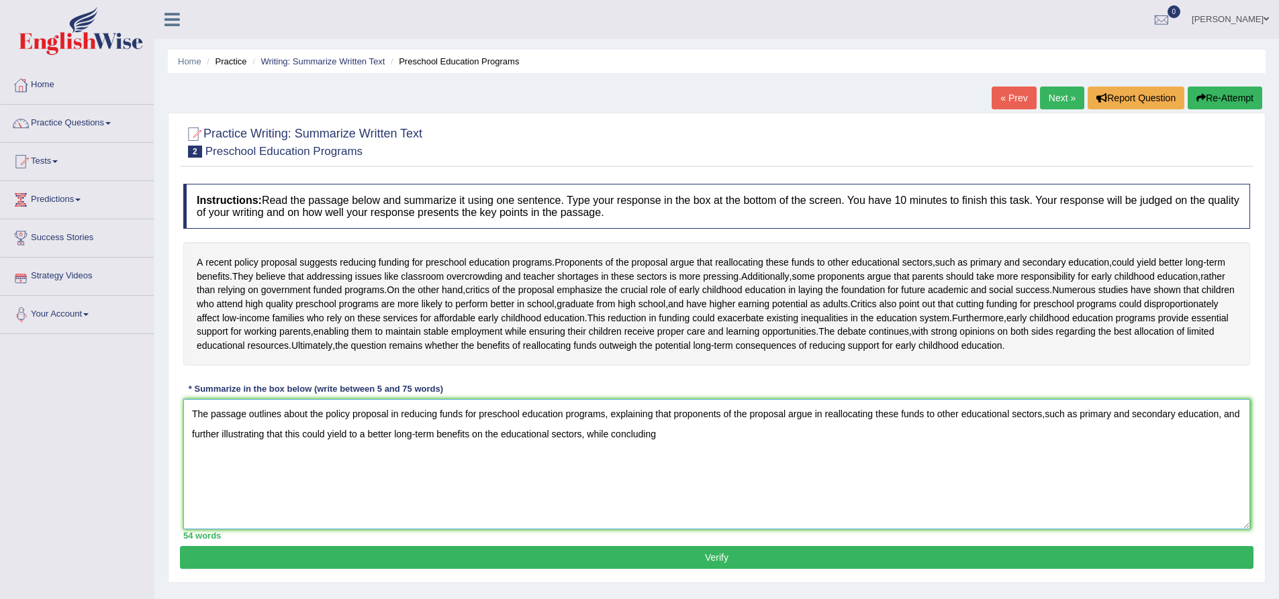
click at [686, 495] on textarea "The passage outlines about the policy proposal in reducing funds for preschool …" at bounding box center [716, 464] width 1067 height 130
click at [693, 497] on textarea "The passage outlines about the policy proposal in reducing funds for preschool …" at bounding box center [716, 464] width 1067 height 130
click at [695, 500] on textarea "The passage outlines about the policy proposal in reducing funds for preschool …" at bounding box center [716, 464] width 1067 height 130
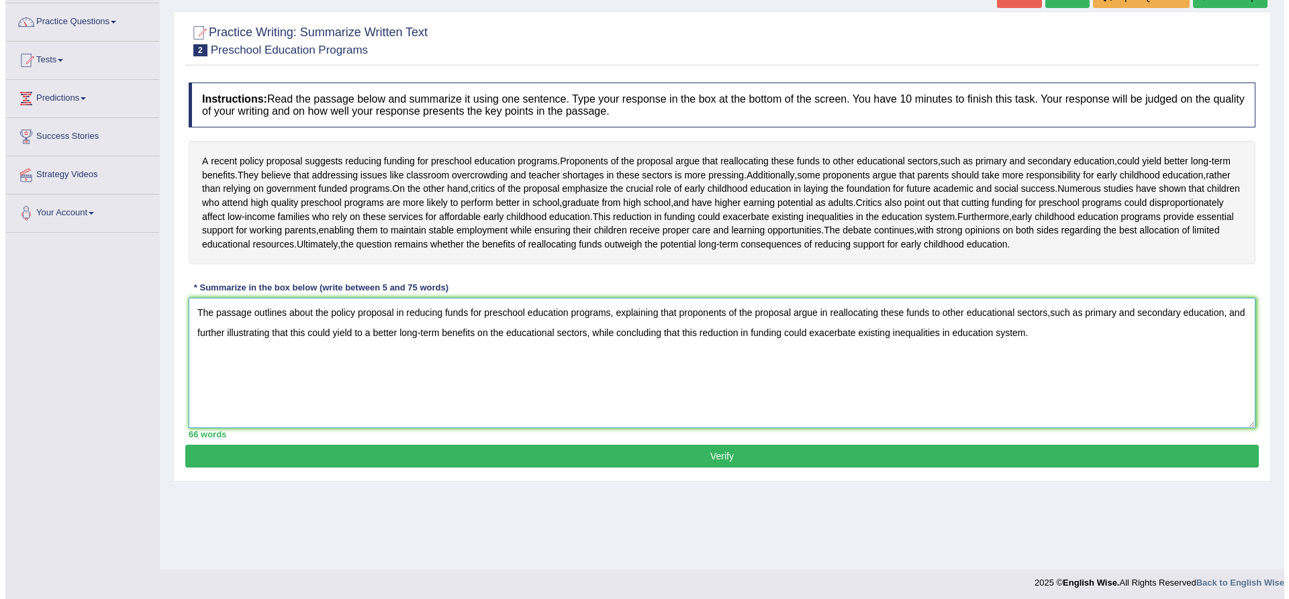
scroll to position [105, 0]
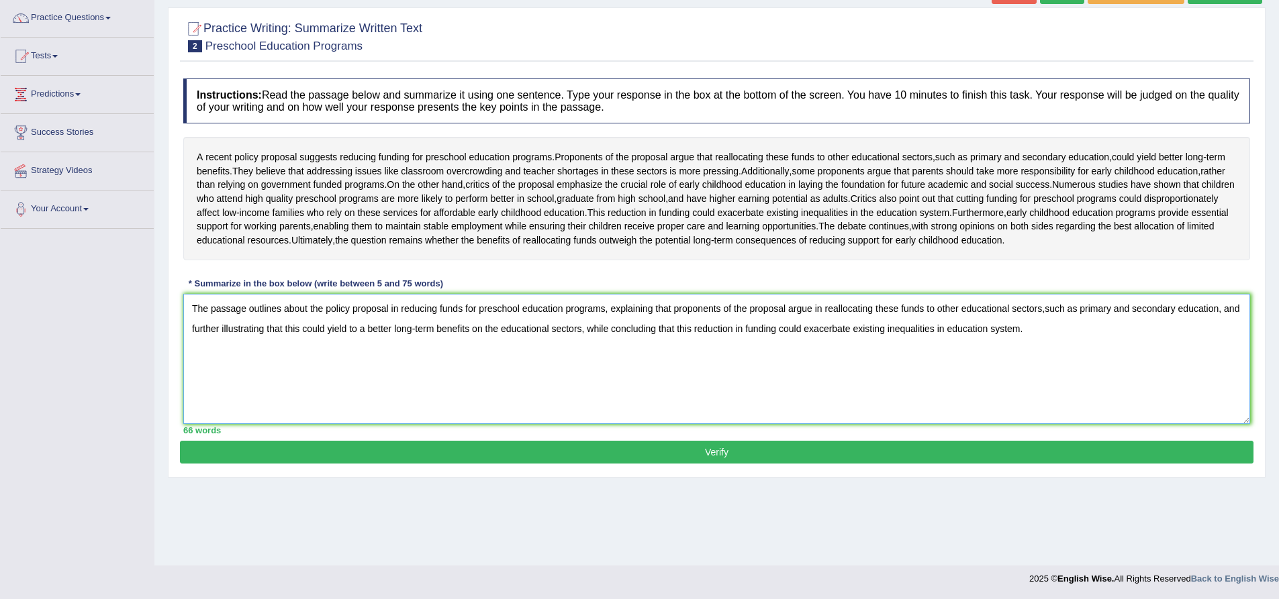
click at [1036, 387] on textarea "The passage outlines about the policy proposal in reducing funds for preschool …" at bounding box center [716, 359] width 1067 height 130
type textarea "The passage outlines about the policy proposal in reducing funds for preschool …"
click at [821, 464] on button "Verify" at bounding box center [716, 452] width 1073 height 23
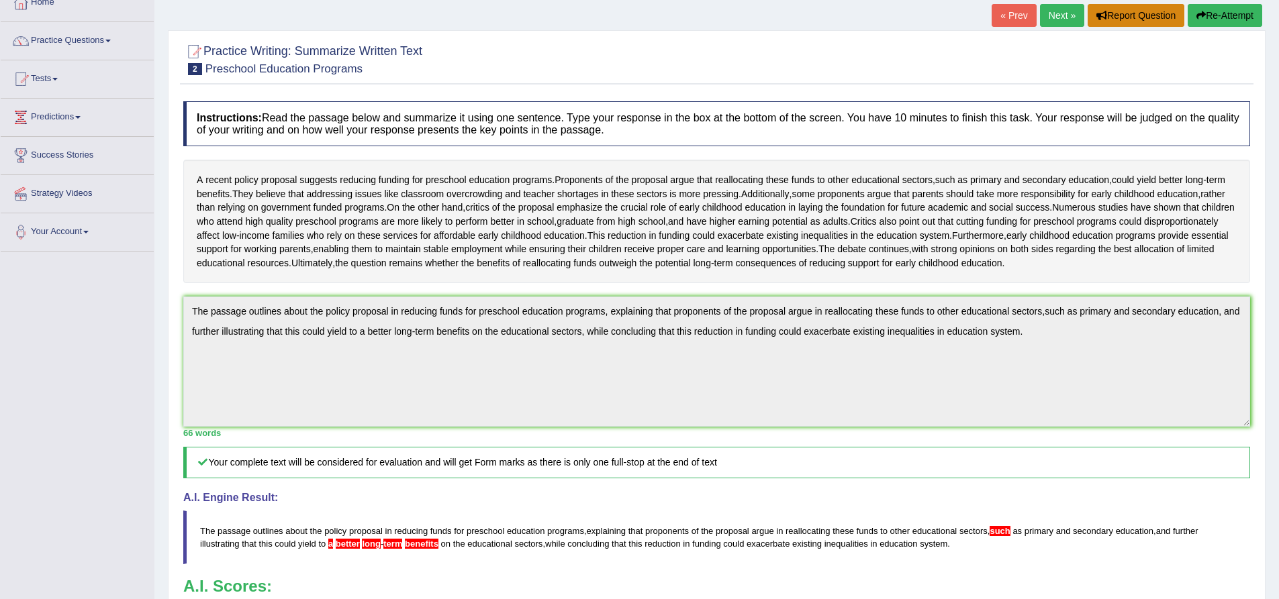
scroll to position [0, 0]
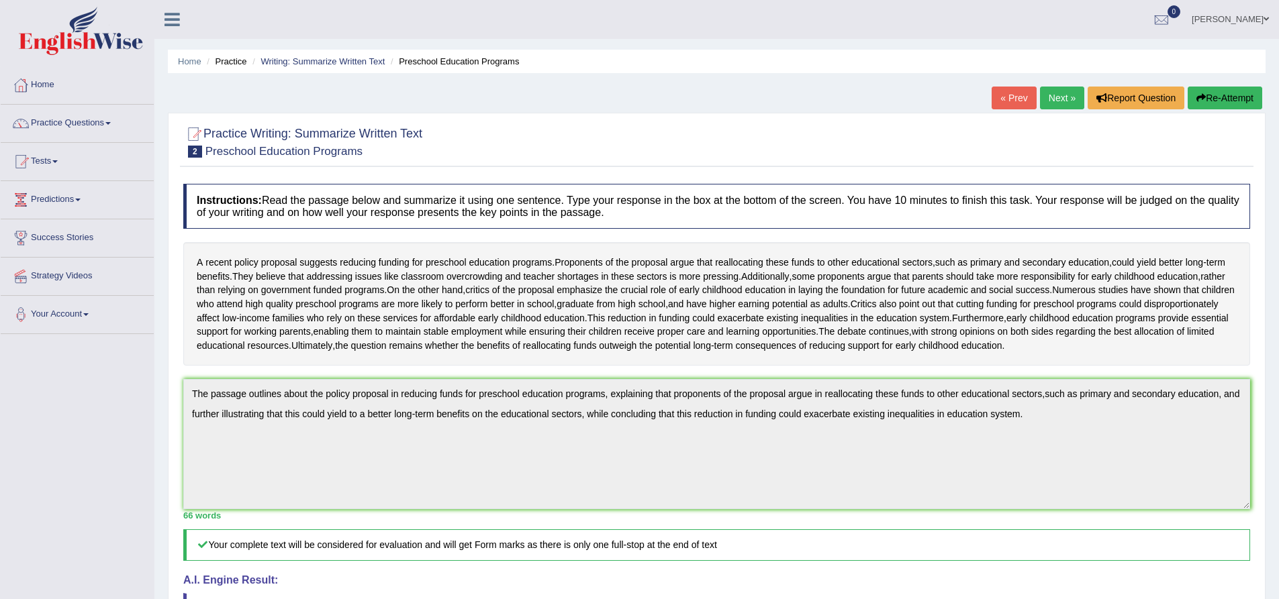
click at [1232, 90] on button "Re-Attempt" at bounding box center [1224, 98] width 75 height 23
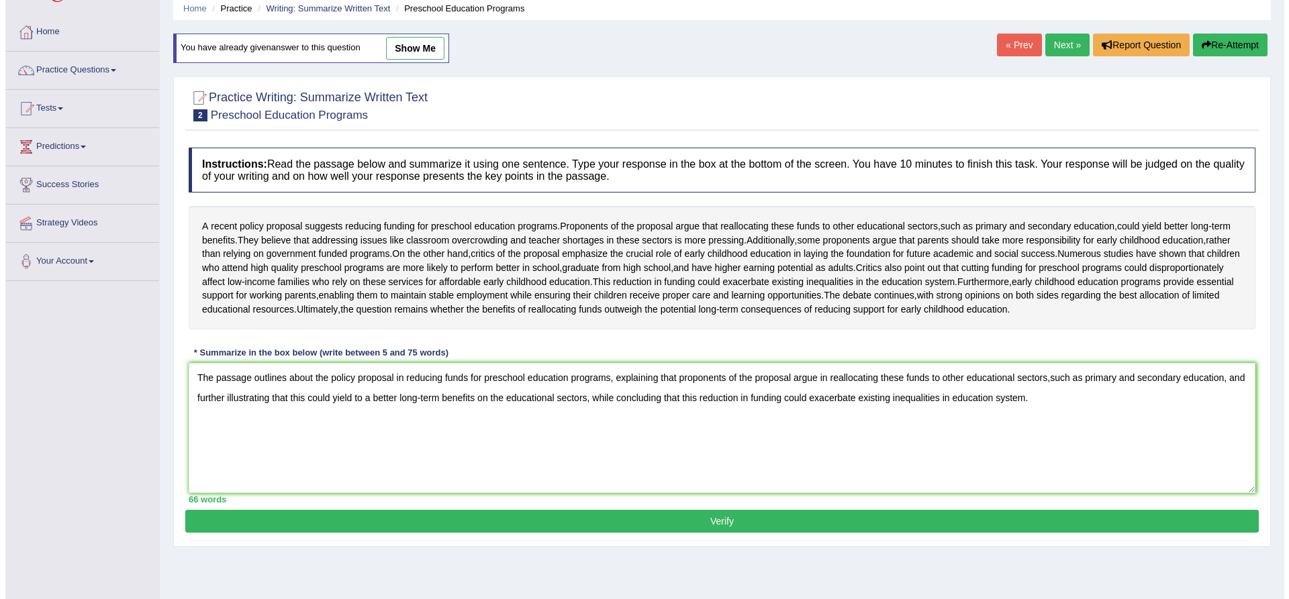
scroll to position [105, 0]
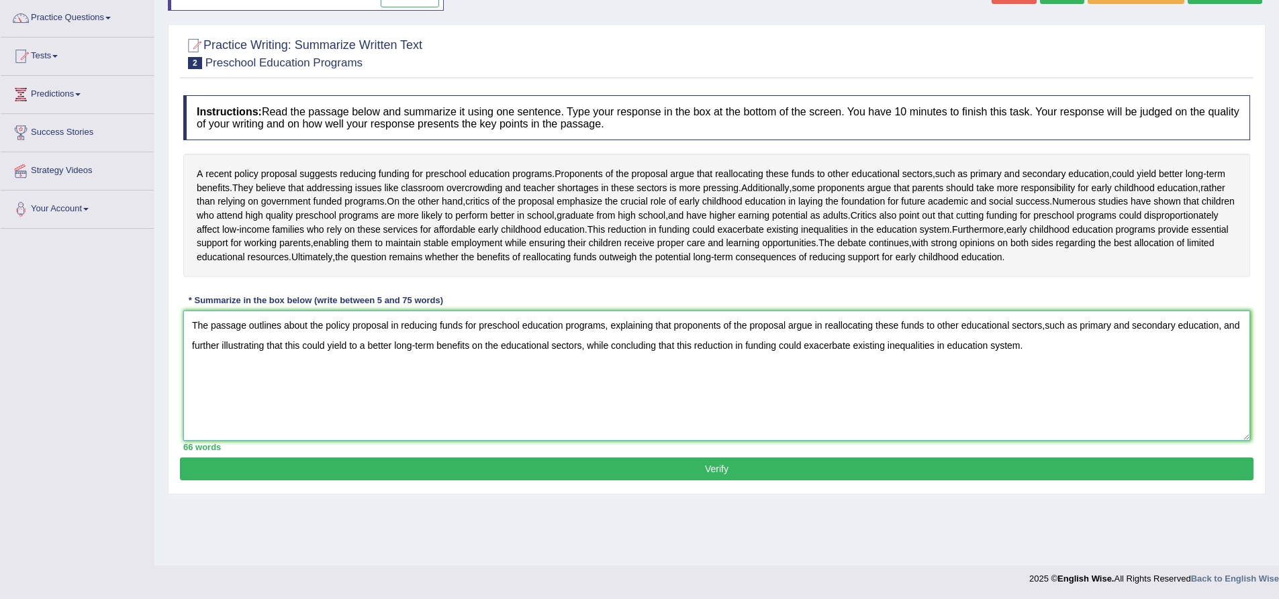
click at [1065, 384] on textarea "The passage outlines about the policy proposal in reducing funds for preschool …" at bounding box center [716, 376] width 1067 height 130
click at [1079, 381] on textarea "The passage outlines about the policy proposal in reducing funds for preschool …" at bounding box center [716, 376] width 1067 height 130
click at [413, 403] on textarea "The passage outlines about the policy proposal in reducing funds for preschool …" at bounding box center [716, 376] width 1067 height 130
drag, startPoint x: 589, startPoint y: 399, endPoint x: 291, endPoint y: 402, distance: 298.0
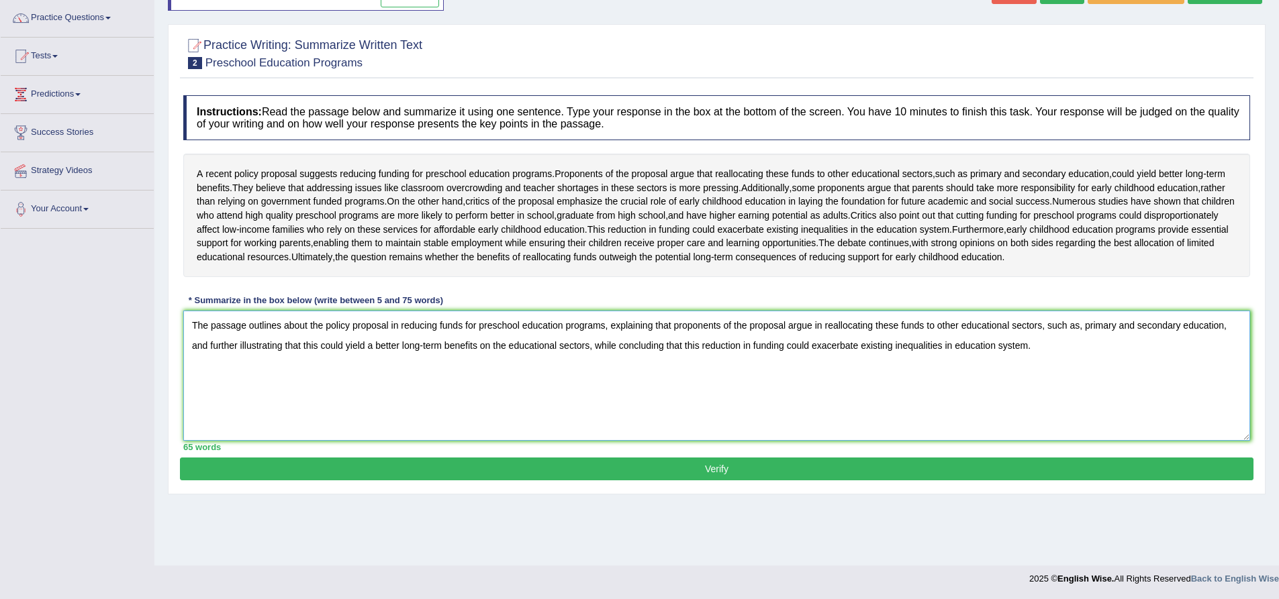
click at [291, 402] on textarea "The passage outlines about the policy proposal in reducing funds for preschool …" at bounding box center [716, 376] width 1067 height 130
drag, startPoint x: 315, startPoint y: 402, endPoint x: 365, endPoint y: 407, distance: 50.6
click at [319, 402] on textarea "The passage outlines about the policy proposal in reducing funds for preschool …" at bounding box center [716, 376] width 1067 height 130
click at [851, 405] on textarea "The passage outlines about the policy proposal in reducing funds for preschool …" at bounding box center [716, 376] width 1067 height 130
drag, startPoint x: 834, startPoint y: 483, endPoint x: 842, endPoint y: 476, distance: 10.0
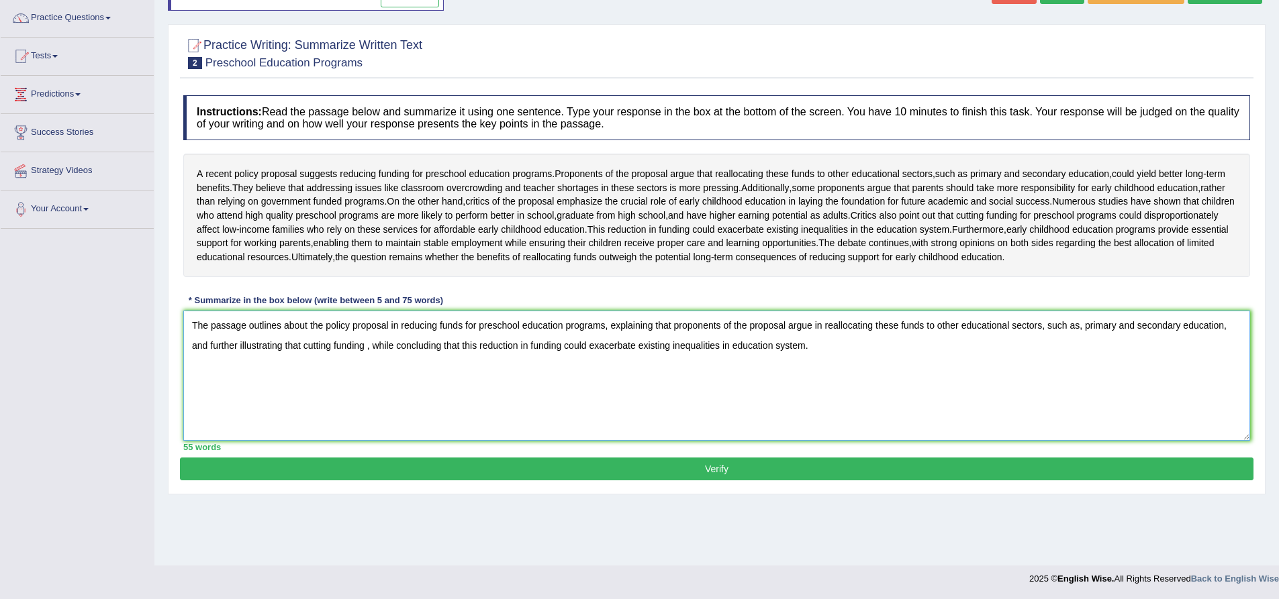
click at [839, 441] on textarea "The passage outlines about the policy proposal in reducing funds for preschool …" at bounding box center [716, 376] width 1067 height 130
click at [846, 411] on textarea "The passage outlines about the policy proposal in reducing funds for preschool …" at bounding box center [716, 376] width 1067 height 130
click at [368, 402] on textarea "The passage outlines about the policy proposal in reducing funds for preschool …" at bounding box center [716, 376] width 1067 height 130
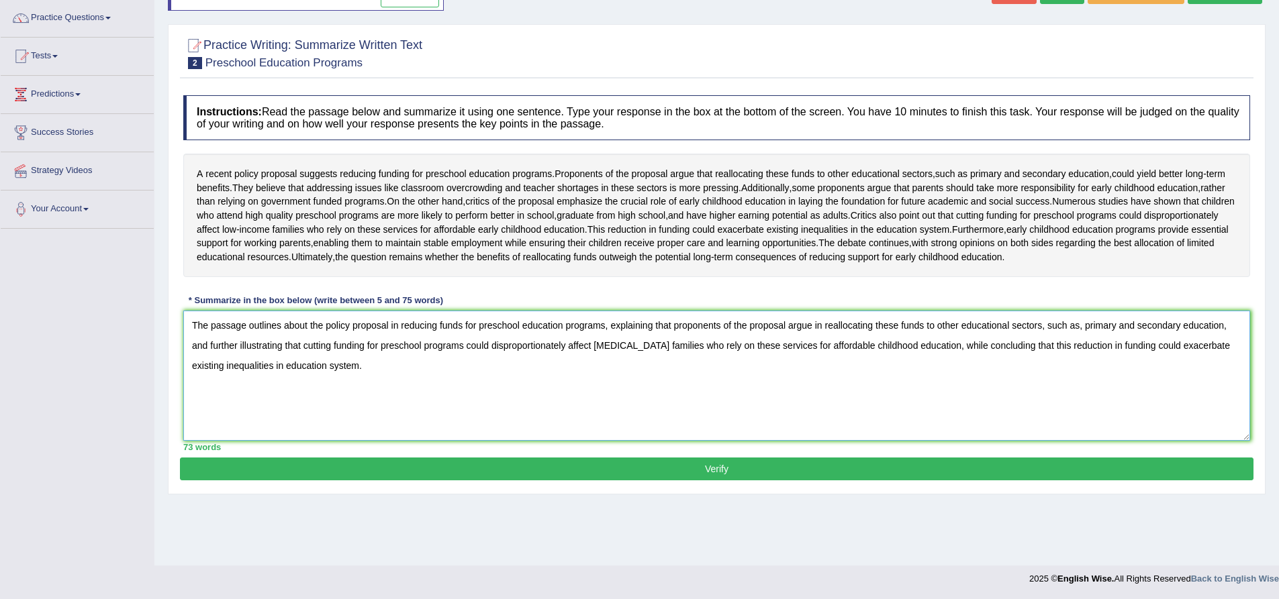
type textarea "The passage outlines about the policy proposal in reducing funds for preschool …"
click at [265, 481] on button "Verify" at bounding box center [716, 469] width 1073 height 23
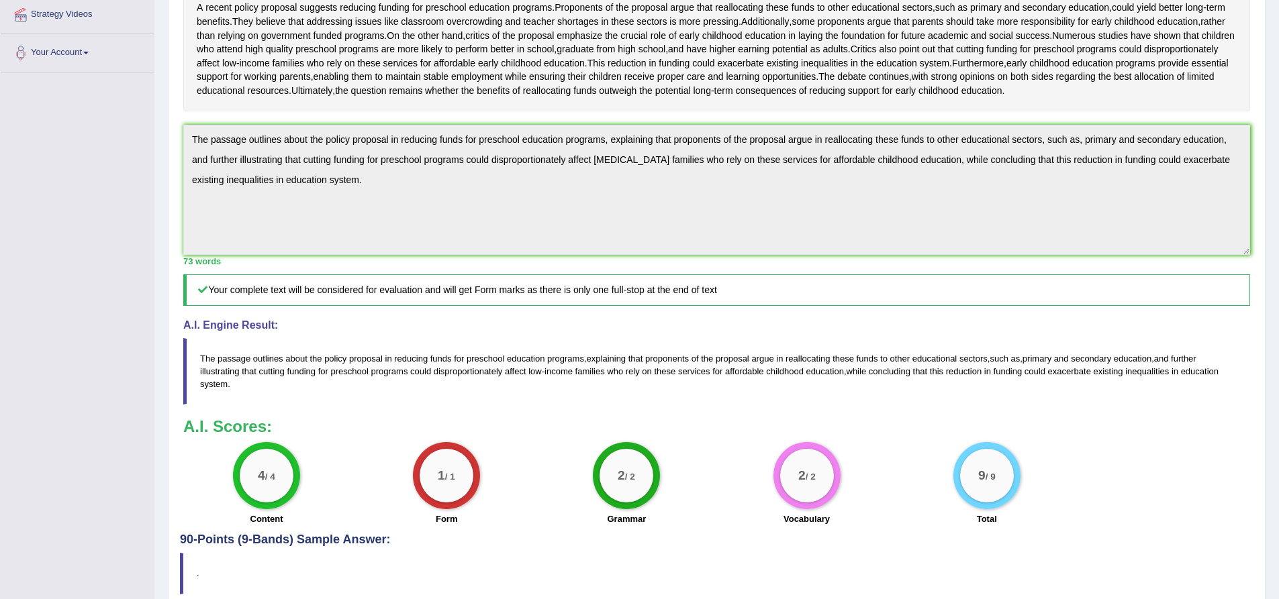
scroll to position [377, 0]
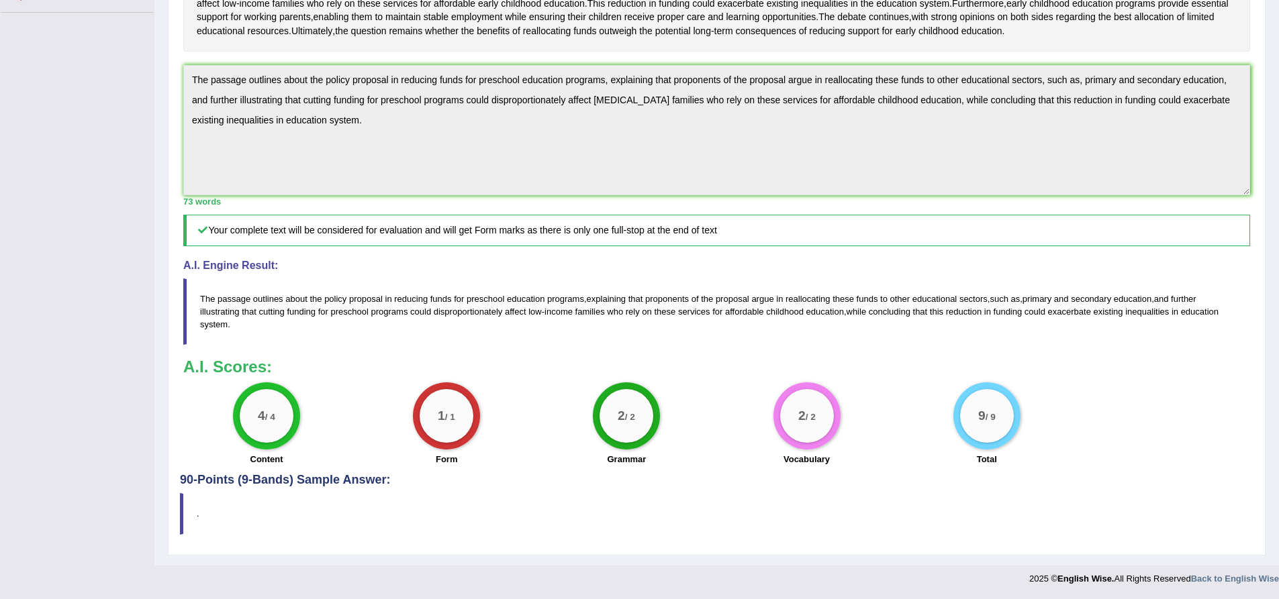
click at [583, 348] on div "Instructions: Read the passage below and summarize it using one sentence. Type …" at bounding box center [716, 167] width 1073 height 611
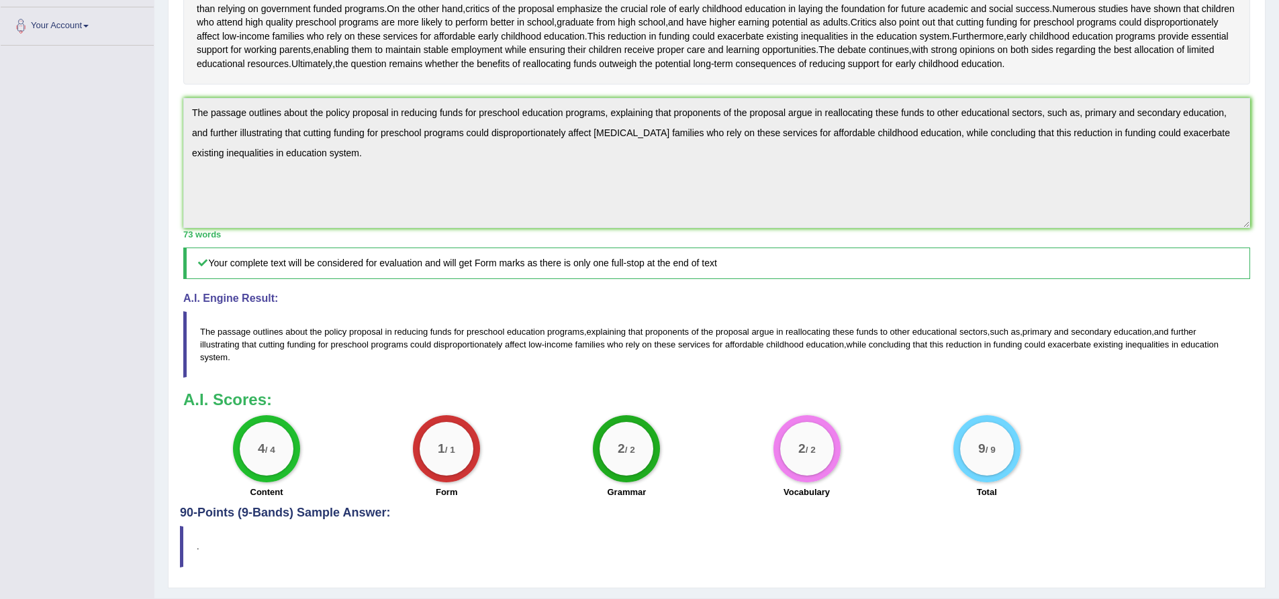
scroll to position [0, 0]
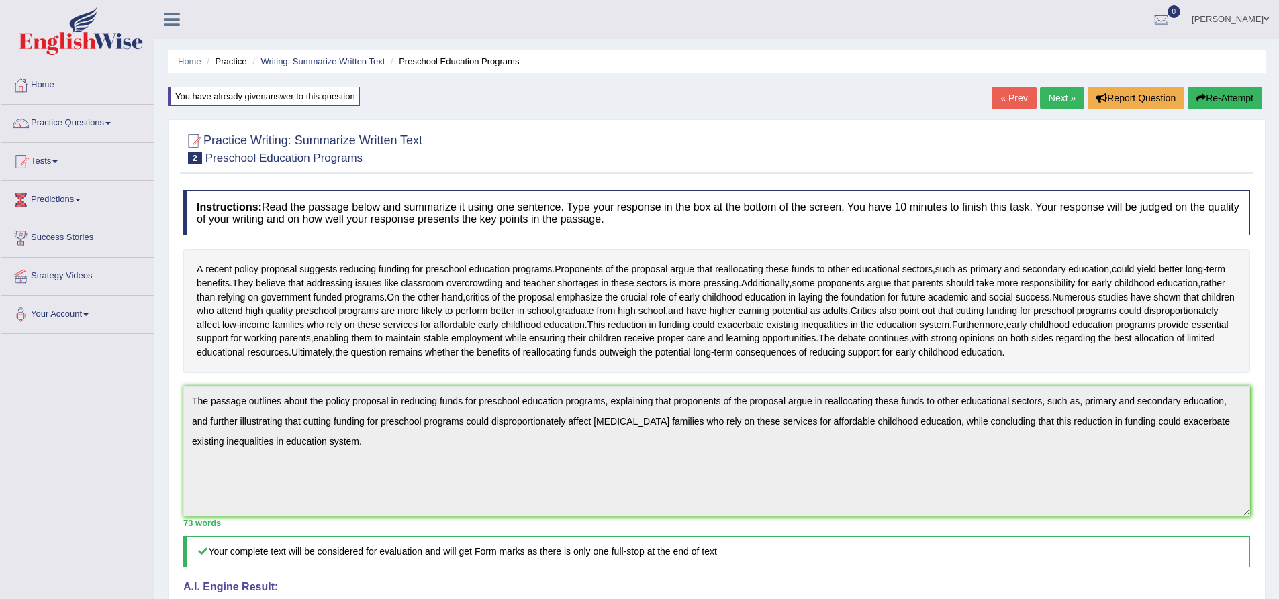
click at [1065, 96] on link "Next »" at bounding box center [1062, 98] width 44 height 23
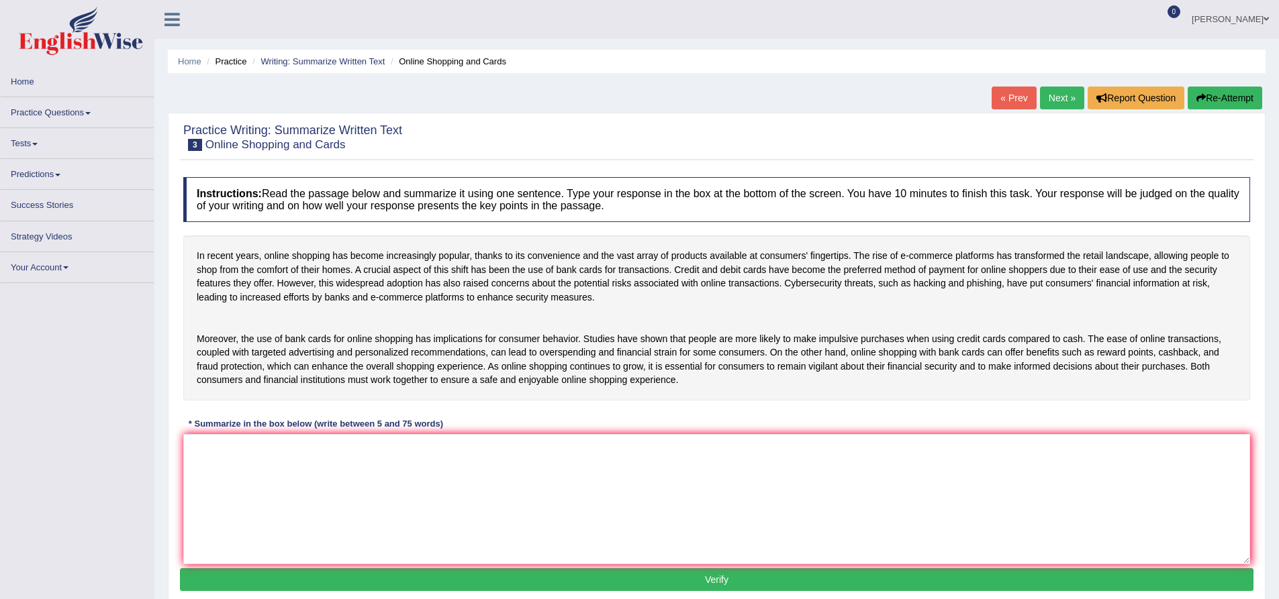
click at [363, 507] on textarea at bounding box center [716, 499] width 1067 height 130
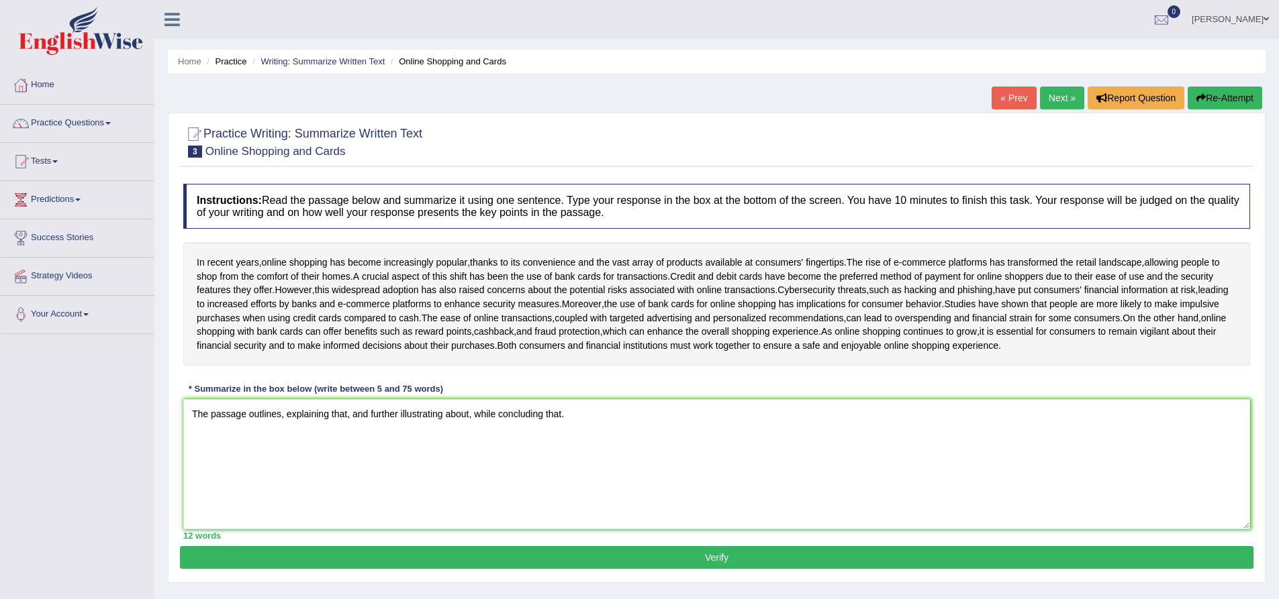
click at [283, 439] on textarea "The passage outlines, explaining that, and further illustrating about, while co…" at bounding box center [716, 464] width 1067 height 130
click at [621, 447] on textarea "The passage outlines online shopping has become increasingly popular in recent …" at bounding box center [716, 464] width 1067 height 130
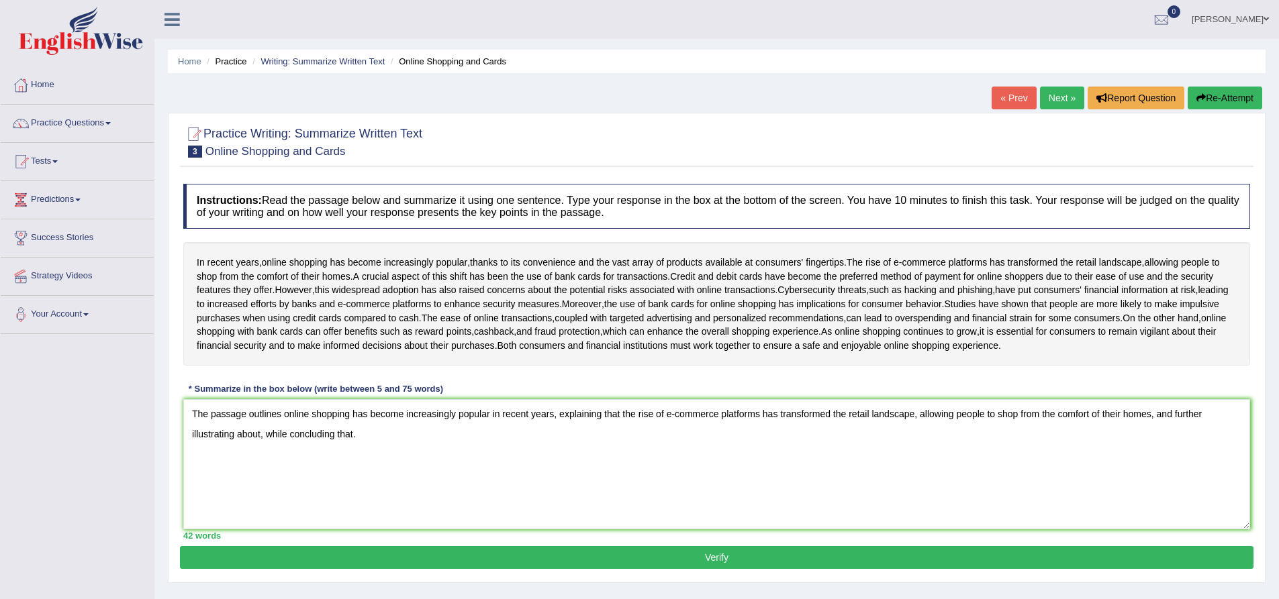
click at [260, 465] on textarea "The passage outlines online shopping has become increasingly popular in recent …" at bounding box center [716, 464] width 1067 height 130
drag, startPoint x: 726, startPoint y: 458, endPoint x: 746, endPoint y: 459, distance: 20.1
click at [728, 459] on textarea "The passage outlines online shopping has become increasingly popular in recent …" at bounding box center [716, 464] width 1067 height 130
click at [735, 467] on textarea "The passage outlines online shopping has become increasingly popular in recent …" at bounding box center [716, 464] width 1067 height 130
drag, startPoint x: 493, startPoint y: 464, endPoint x: 501, endPoint y: 464, distance: 8.8
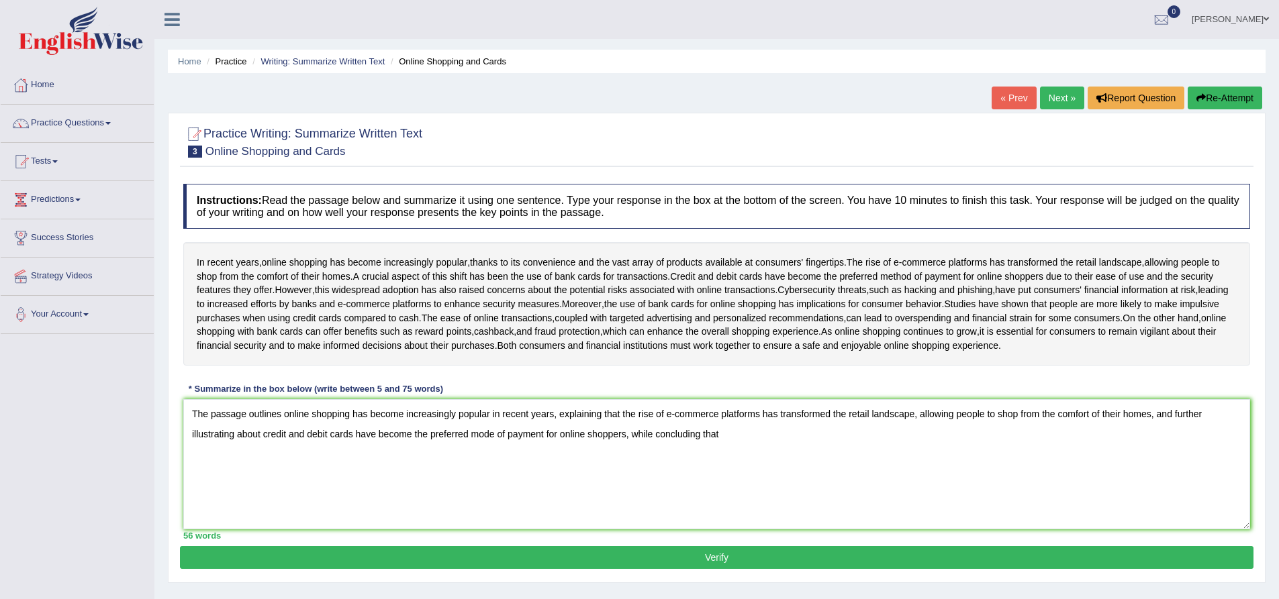
click at [495, 465] on textarea "The passage outlines online shopping has become increasingly popular in recent …" at bounding box center [716, 464] width 1067 height 130
click at [746, 469] on textarea "The passage outlines online shopping has become increasingly popular in recent …" at bounding box center [716, 464] width 1067 height 130
click at [1099, 474] on textarea "The passage outlines online shopping has become increasingly popular in recent …" at bounding box center [716, 464] width 1067 height 130
click at [1238, 464] on textarea "The passage outlines online shopping has become increasingly popular in recent …" at bounding box center [716, 464] width 1067 height 130
click at [286, 491] on textarea "The passage outlines online shopping has become increasingly popular in recent …" at bounding box center [716, 464] width 1067 height 130
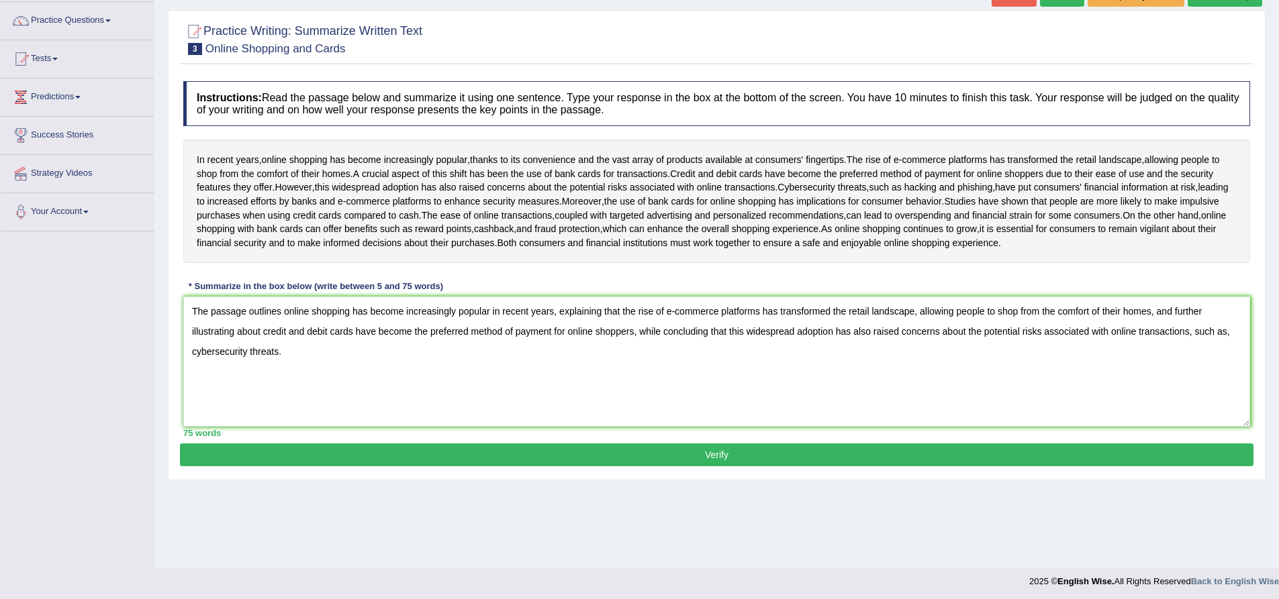
scroll to position [105, 0]
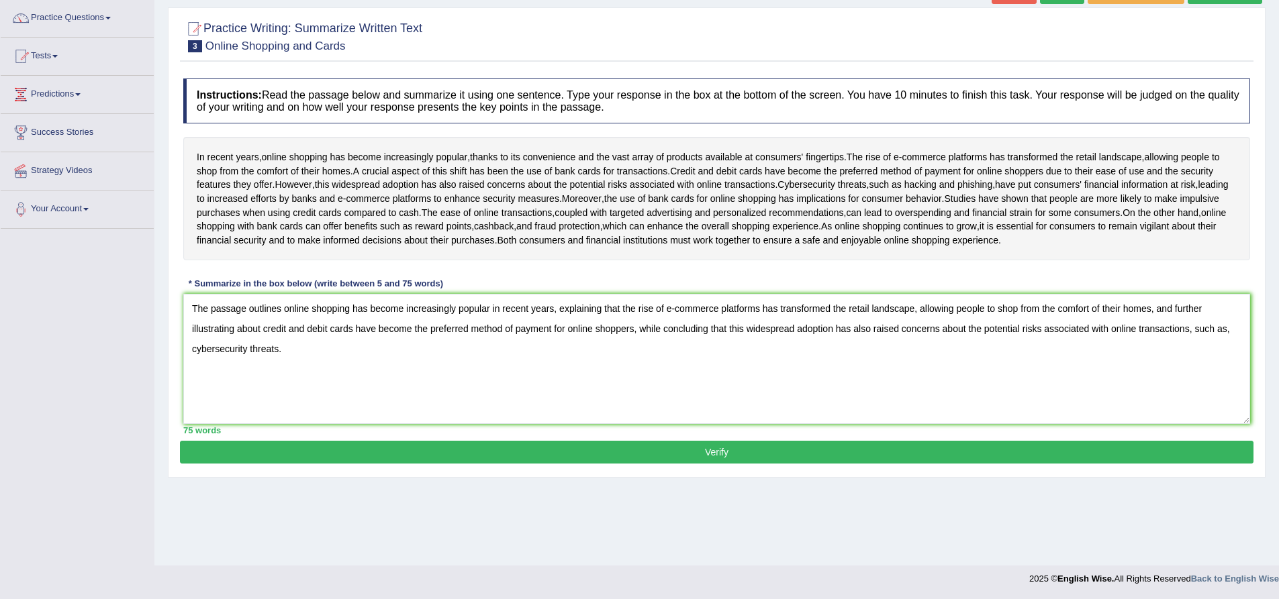
type textarea "The passage outlines online shopping has become increasingly popular in recent …"
click at [432, 464] on button "Verify" at bounding box center [716, 452] width 1073 height 23
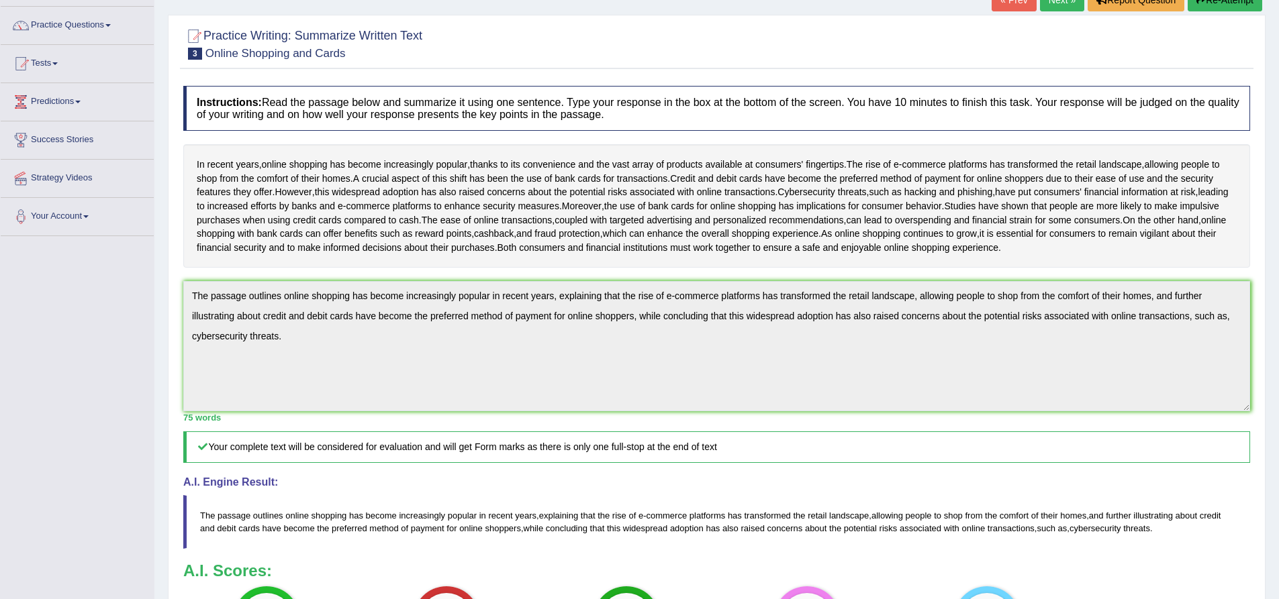
scroll to position [61, 0]
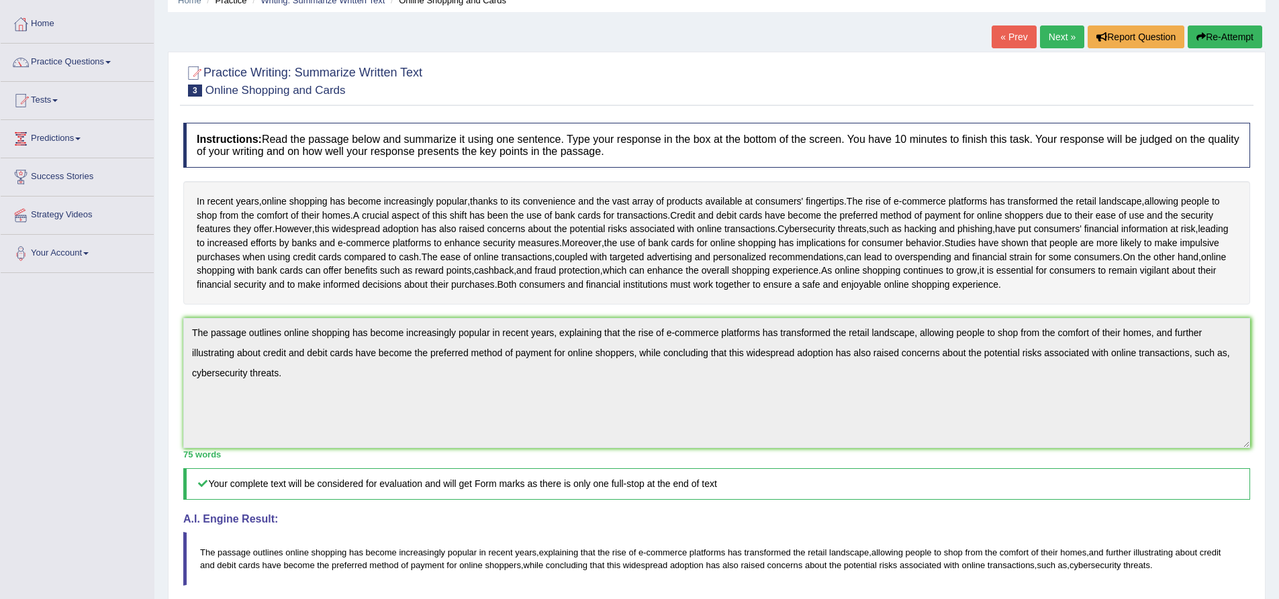
click at [1058, 34] on link "Next »" at bounding box center [1062, 37] width 44 height 23
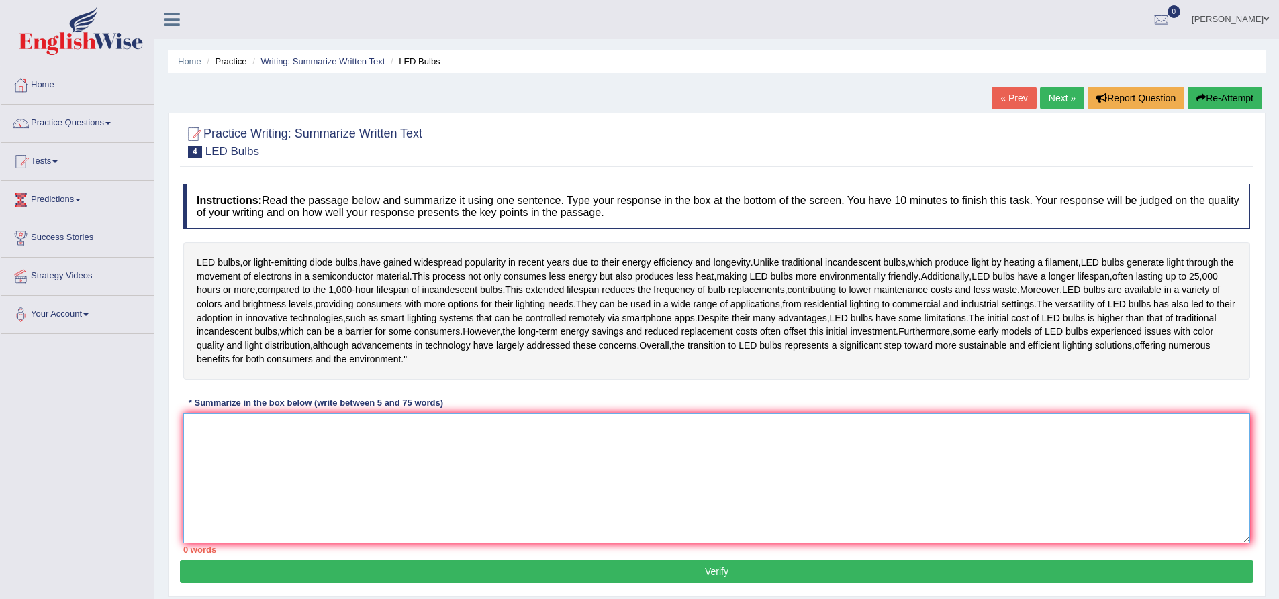
click at [497, 544] on textarea at bounding box center [716, 478] width 1067 height 130
click at [446, 505] on textarea at bounding box center [716, 478] width 1067 height 130
drag, startPoint x: 302, startPoint y: 461, endPoint x: 199, endPoint y: 454, distance: 102.9
click at [196, 457] on textarea "The passage outlines" at bounding box center [716, 478] width 1067 height 130
type textarea "T"
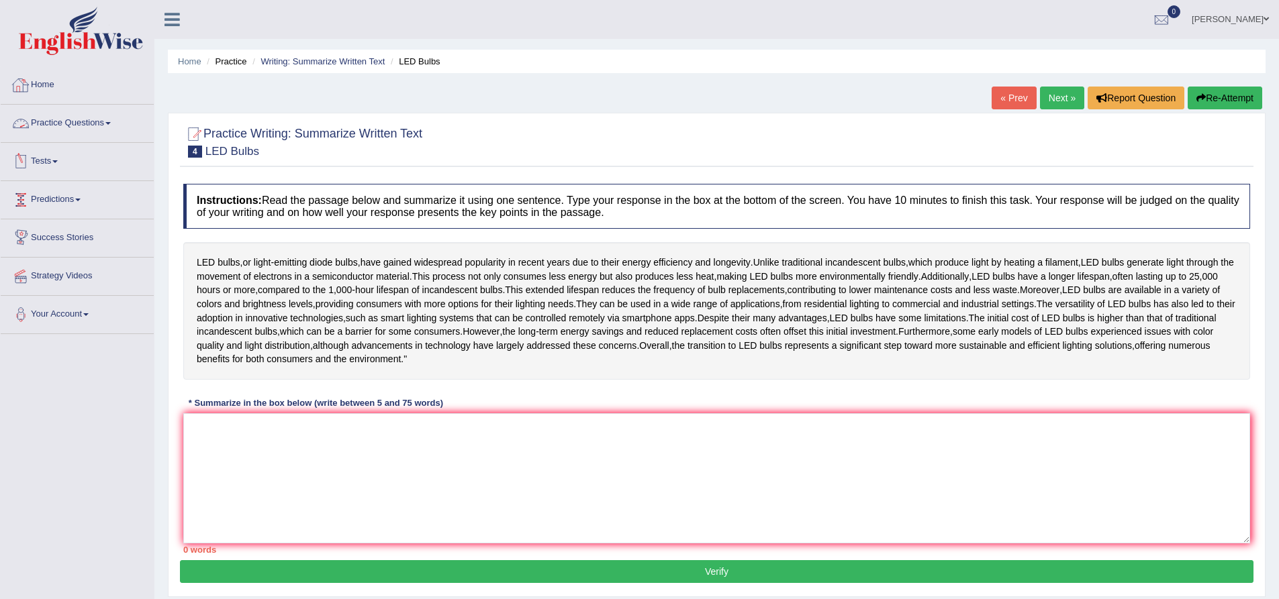
click at [113, 121] on link "Practice Questions" at bounding box center [77, 122] width 153 height 34
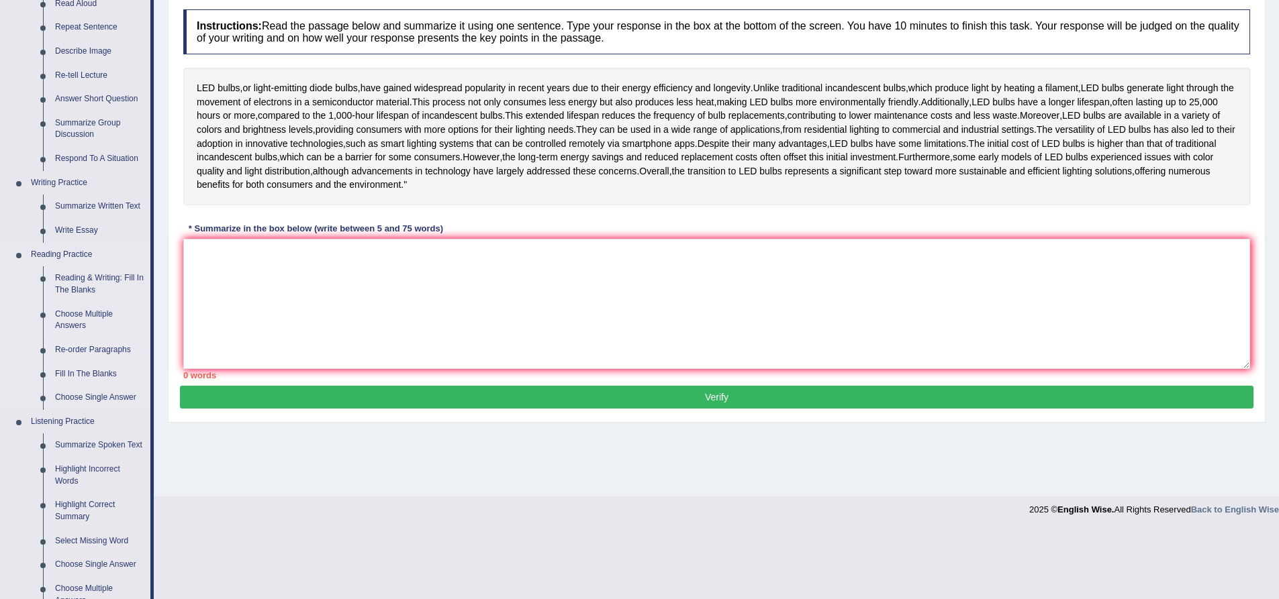
scroll to position [201, 0]
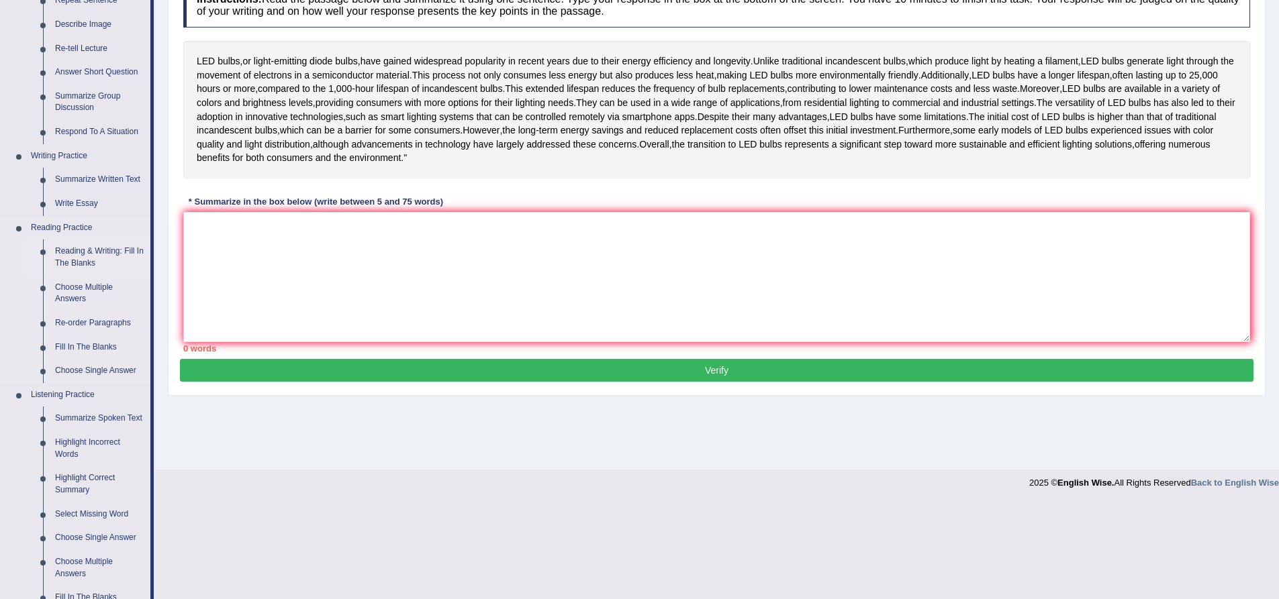
click at [84, 252] on link "Reading & Writing: Fill In The Blanks" at bounding box center [99, 258] width 101 height 36
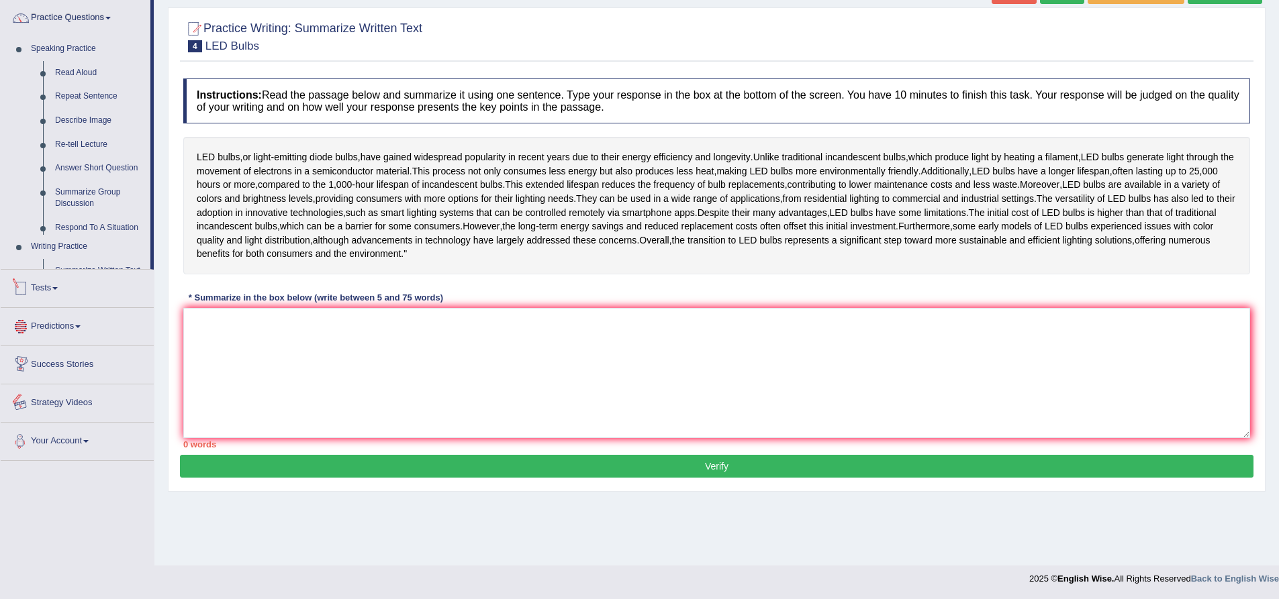
scroll to position [134, 0]
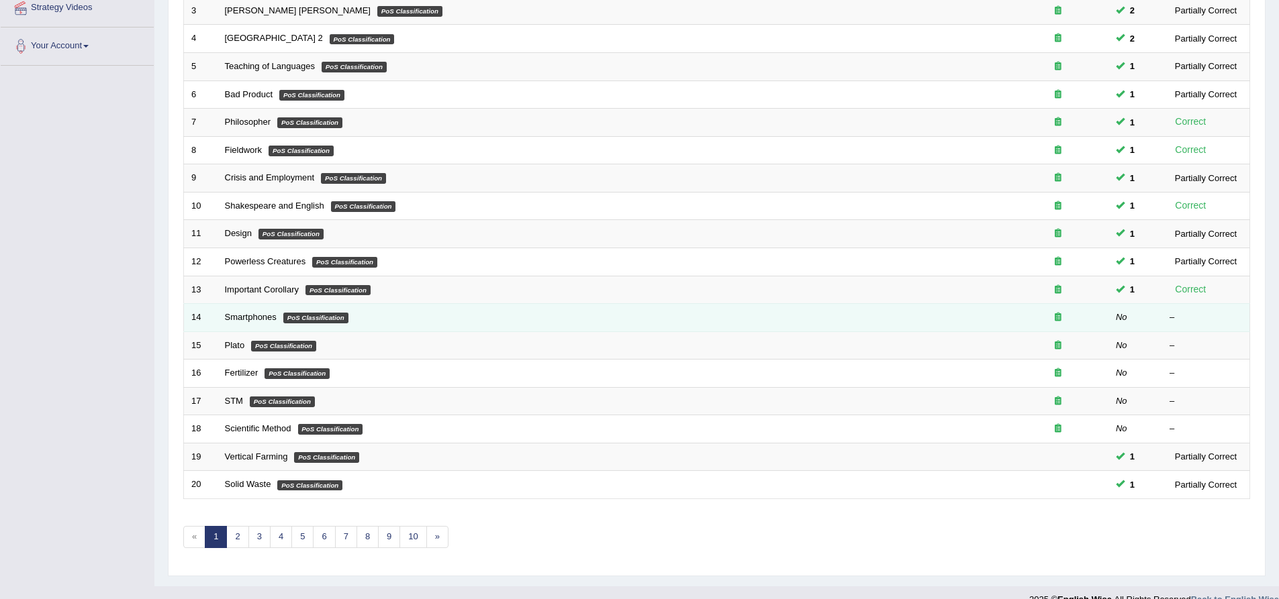
scroll to position [289, 0]
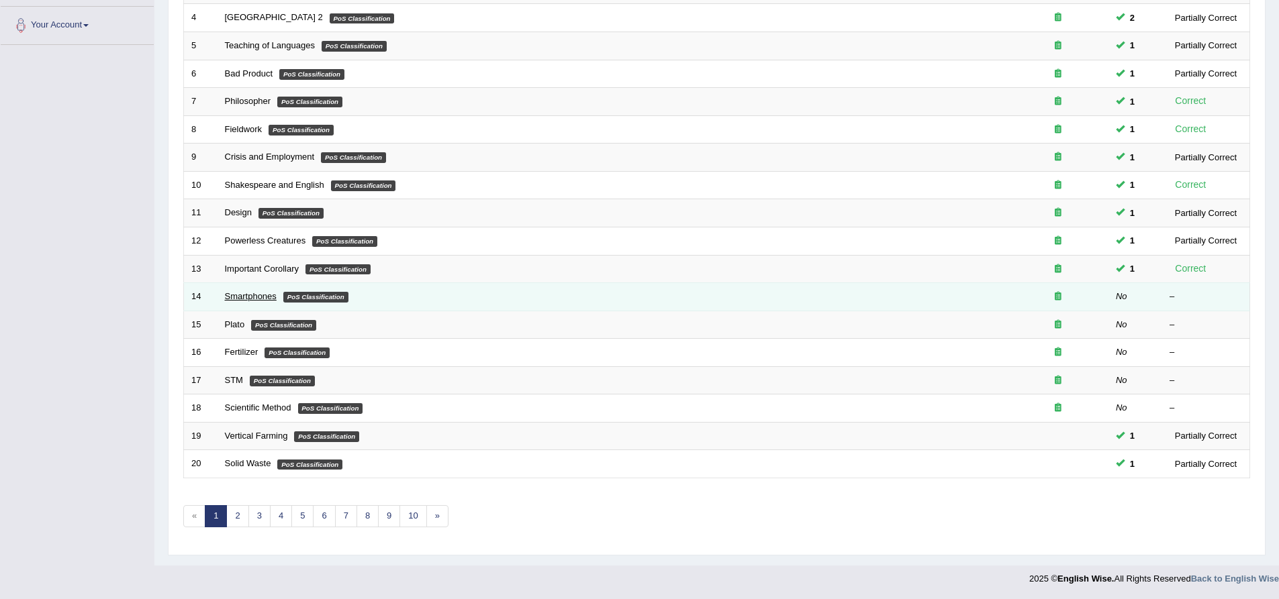
click at [258, 295] on link "Smartphones" at bounding box center [251, 296] width 52 height 10
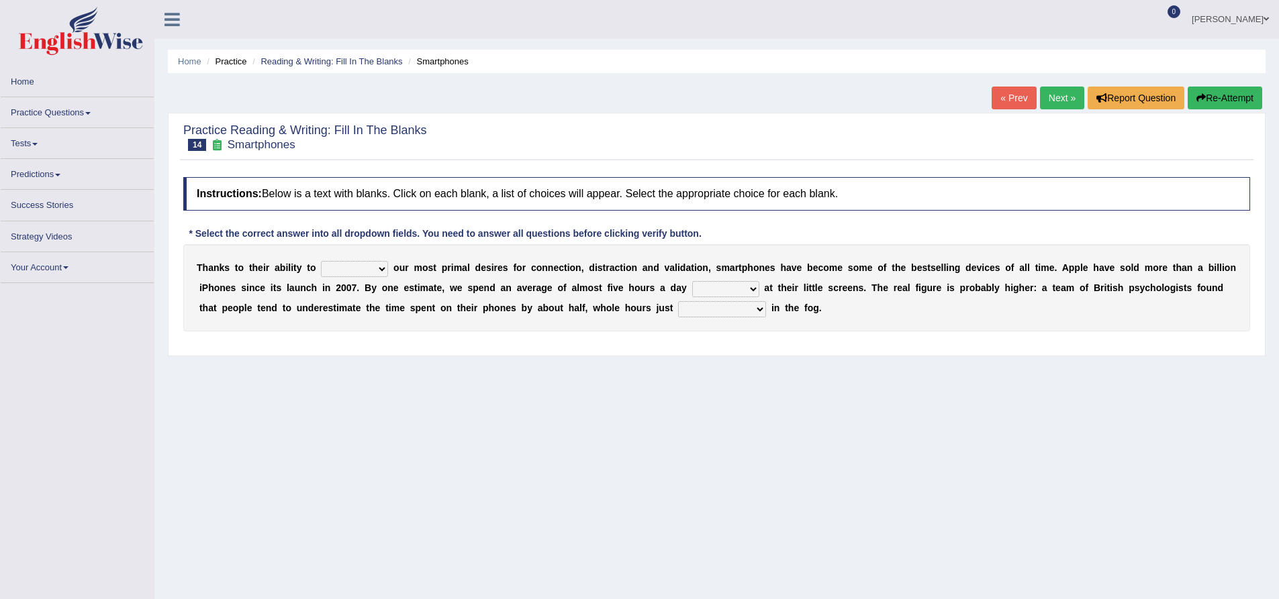
click at [357, 270] on select "hijack describe sharpen conserve" at bounding box center [354, 269] width 67 height 16
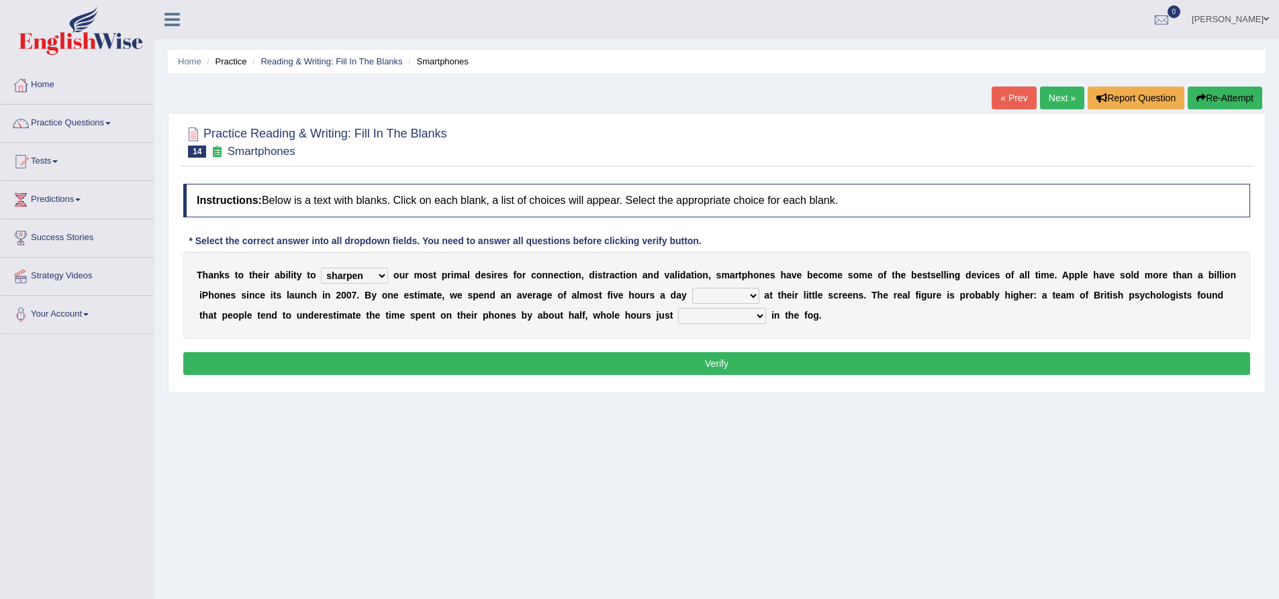
click at [321, 268] on select "hijack describe sharpen conserve" at bounding box center [354, 276] width 67 height 16
click at [372, 275] on select "hijack describe sharpen conserve" at bounding box center [354, 276] width 67 height 16
select select "hijack"
click at [321, 268] on select "hijack describe sharpen conserve" at bounding box center [354, 276] width 67 height 16
click at [380, 280] on select "hijack describe sharpen conserve" at bounding box center [354, 276] width 67 height 16
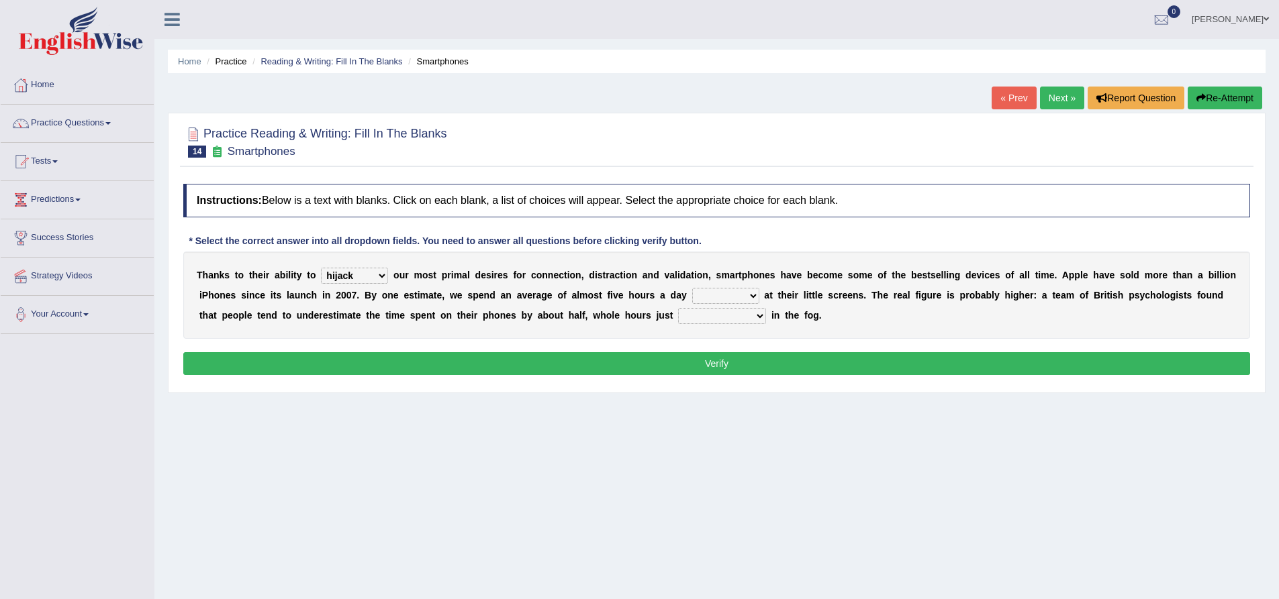
click at [608, 326] on div "T h a n k s t o t h e i r a b i l i t y t o hijack describe sharpen conserve o …" at bounding box center [716, 295] width 1067 height 87
click at [709, 294] on select "watching waggling snoring staring" at bounding box center [725, 296] width 67 height 16
select select "watching"
click at [692, 288] on select "watching waggling snoring staring" at bounding box center [725, 296] width 67 height 16
click at [718, 314] on select "has evaporated evaporating evaporate evaporates" at bounding box center [722, 316] width 88 height 16
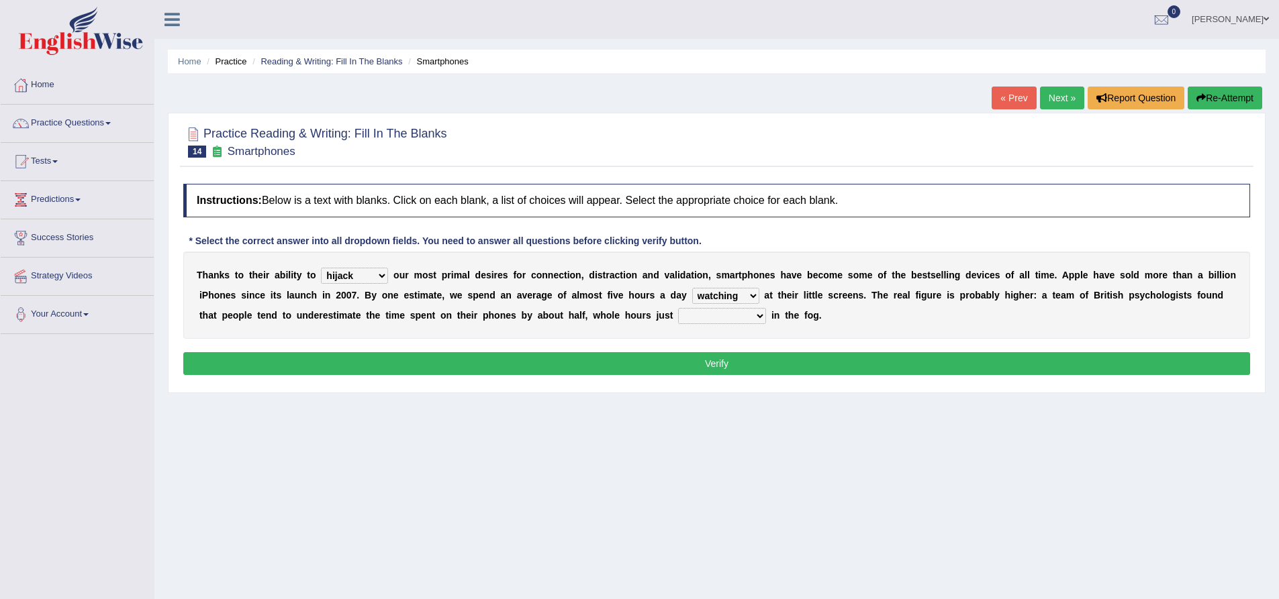
select select "evaporates"
click at [678, 308] on select "has evaporated evaporating evaporate evaporates" at bounding box center [722, 316] width 88 height 16
click at [769, 363] on button "Verify" at bounding box center [716, 363] width 1067 height 23
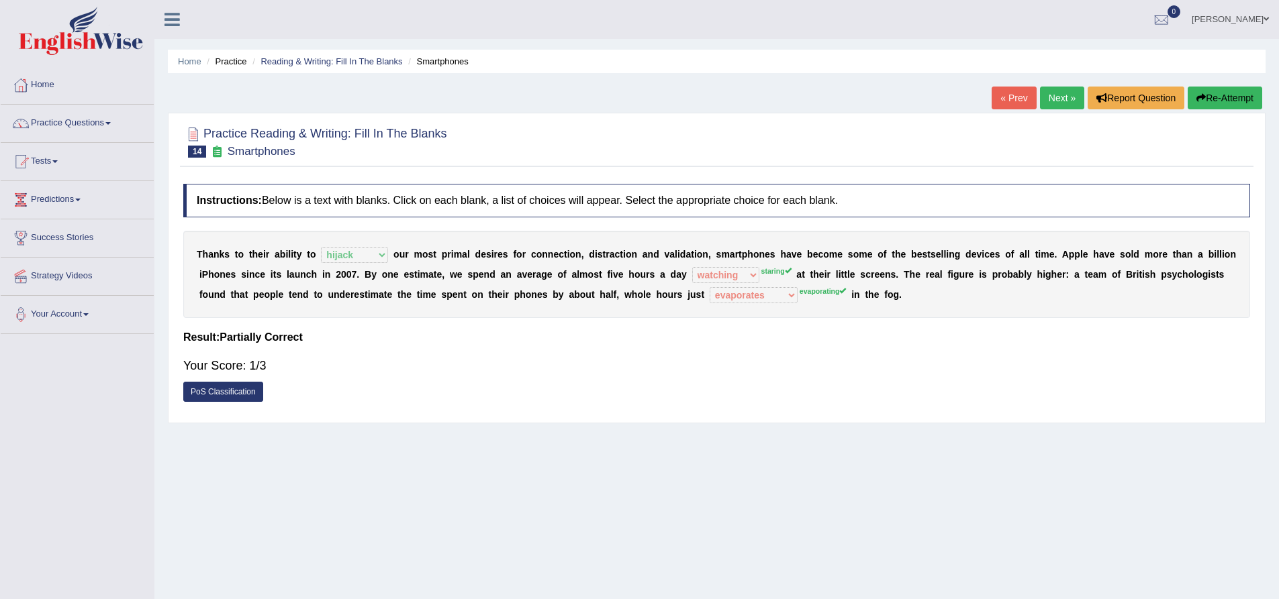
click at [1210, 92] on button "Re-Attempt" at bounding box center [1224, 98] width 75 height 23
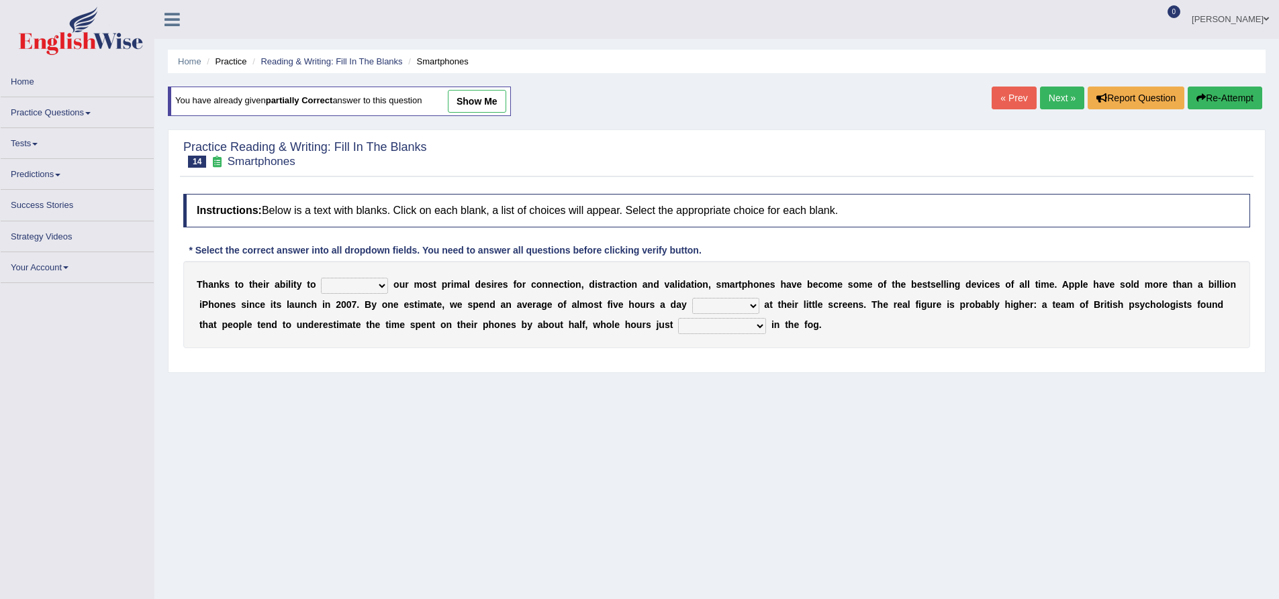
click at [362, 281] on select "hijack describe sharpen conserve" at bounding box center [354, 286] width 67 height 16
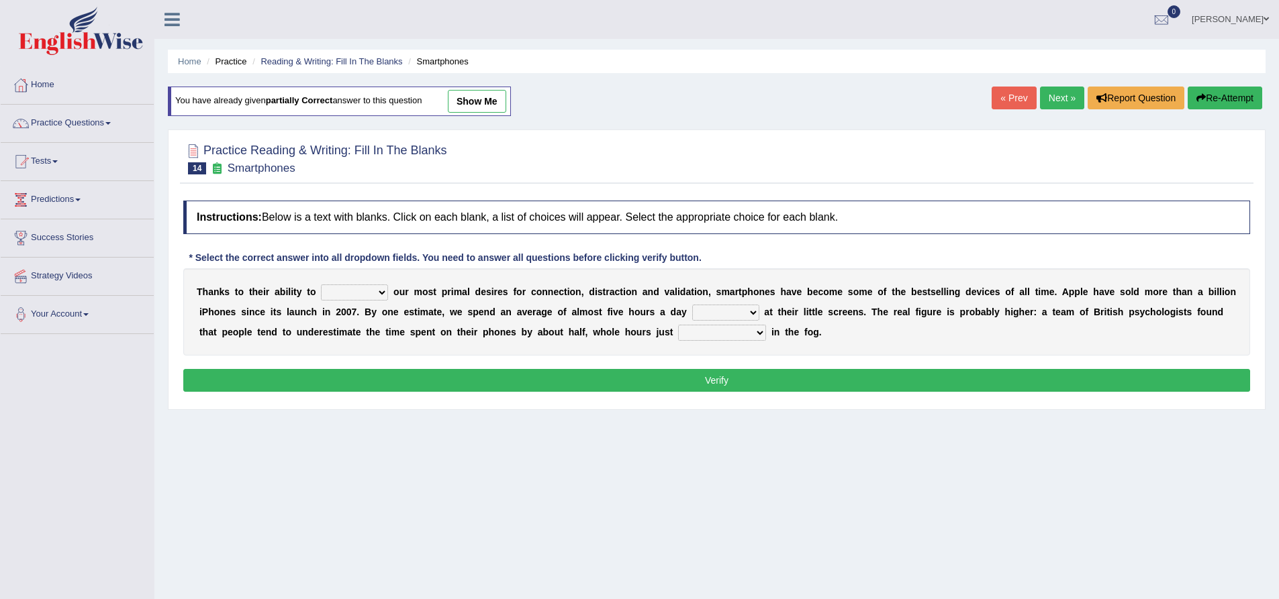
select select "hijack"
click at [321, 285] on select "hijack describe sharpen conserve" at bounding box center [354, 293] width 67 height 16
click at [713, 316] on select "watching waggling snoring staring" at bounding box center [725, 313] width 67 height 16
select select "staring"
click at [692, 305] on select "watching waggling snoring staring" at bounding box center [725, 313] width 67 height 16
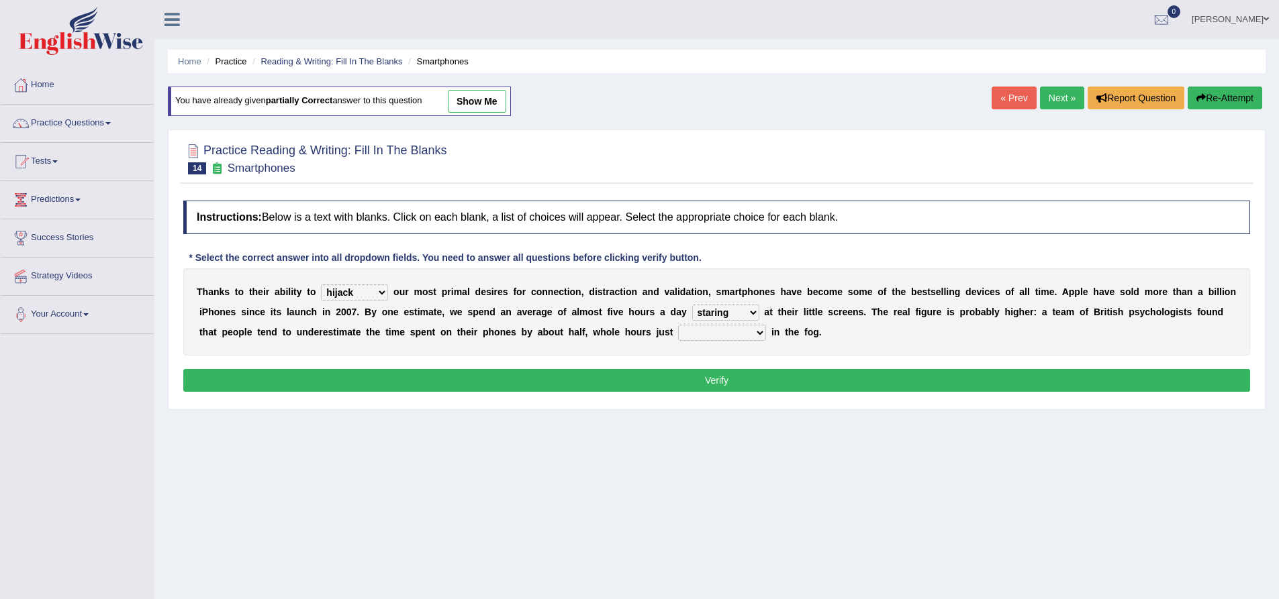
click at [727, 338] on select "has evaporated evaporating evaporate evaporates" at bounding box center [722, 333] width 88 height 16
select select "evaporating"
click at [678, 325] on select "has evaporated evaporating evaporate evaporates" at bounding box center [722, 333] width 88 height 16
click at [736, 376] on button "Verify" at bounding box center [716, 380] width 1067 height 23
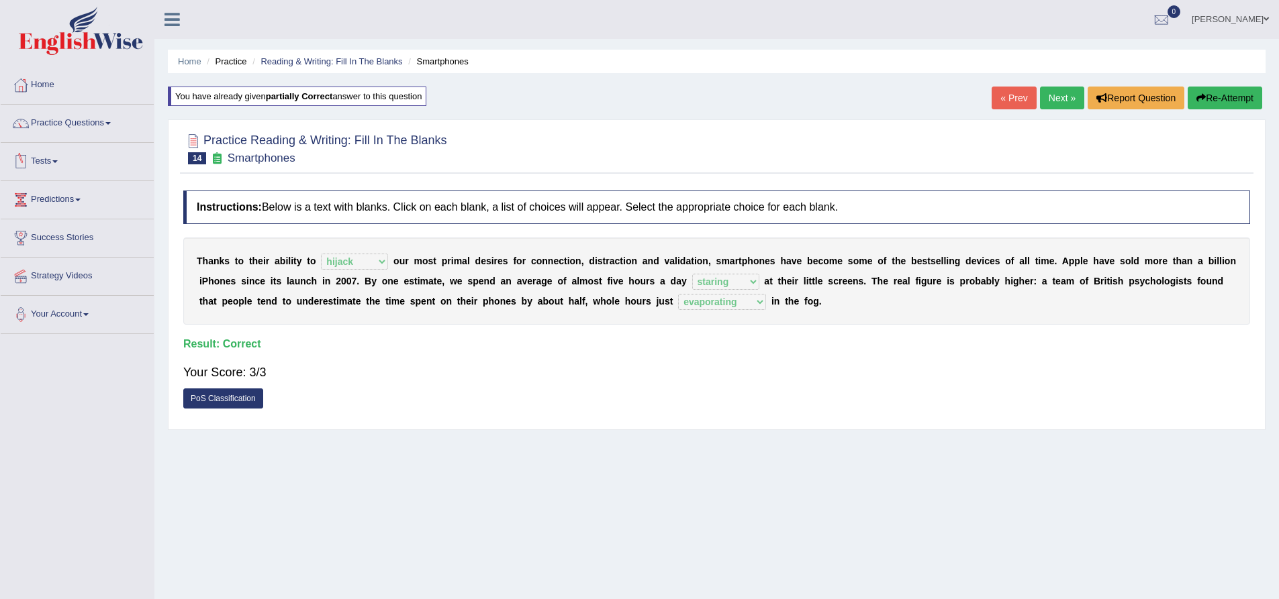
click at [597, 147] on div at bounding box center [716, 148] width 1067 height 41
click at [605, 143] on div at bounding box center [716, 148] width 1067 height 41
drag, startPoint x: 621, startPoint y: 149, endPoint x: 630, endPoint y: 156, distance: 11.0
click at [622, 149] on div at bounding box center [716, 148] width 1067 height 41
click at [631, 156] on div at bounding box center [716, 148] width 1067 height 41
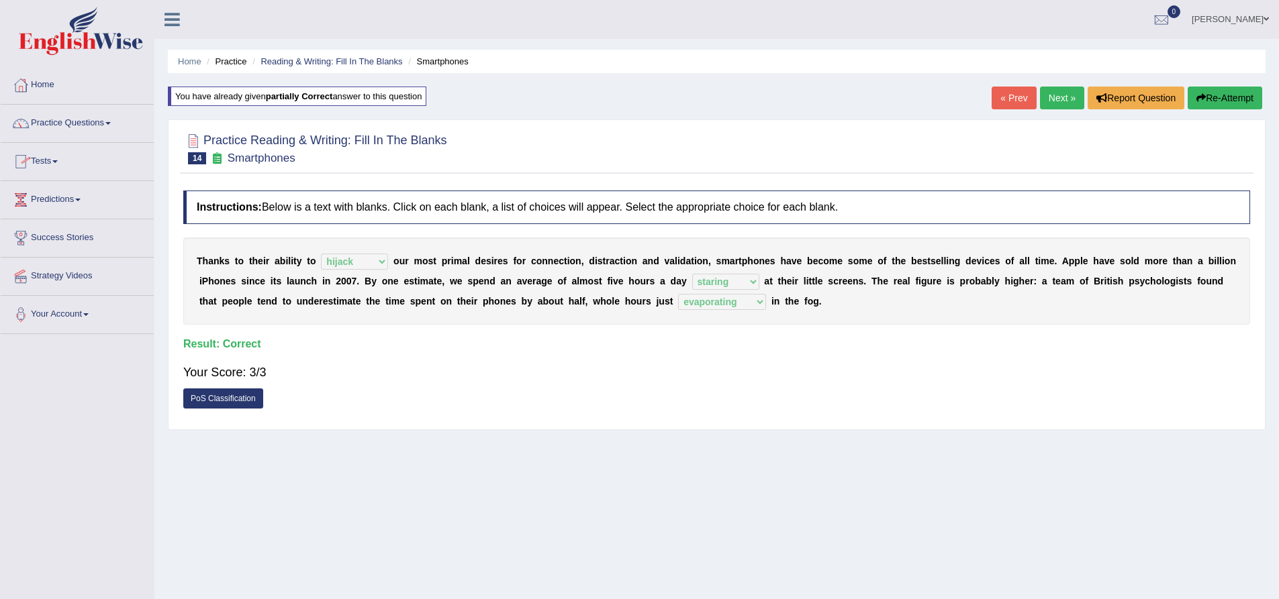
drag, startPoint x: 637, startPoint y: 162, endPoint x: 624, endPoint y: 150, distance: 18.0
click at [638, 163] on div at bounding box center [716, 148] width 1067 height 41
click at [113, 119] on link "Practice Questions" at bounding box center [77, 122] width 153 height 34
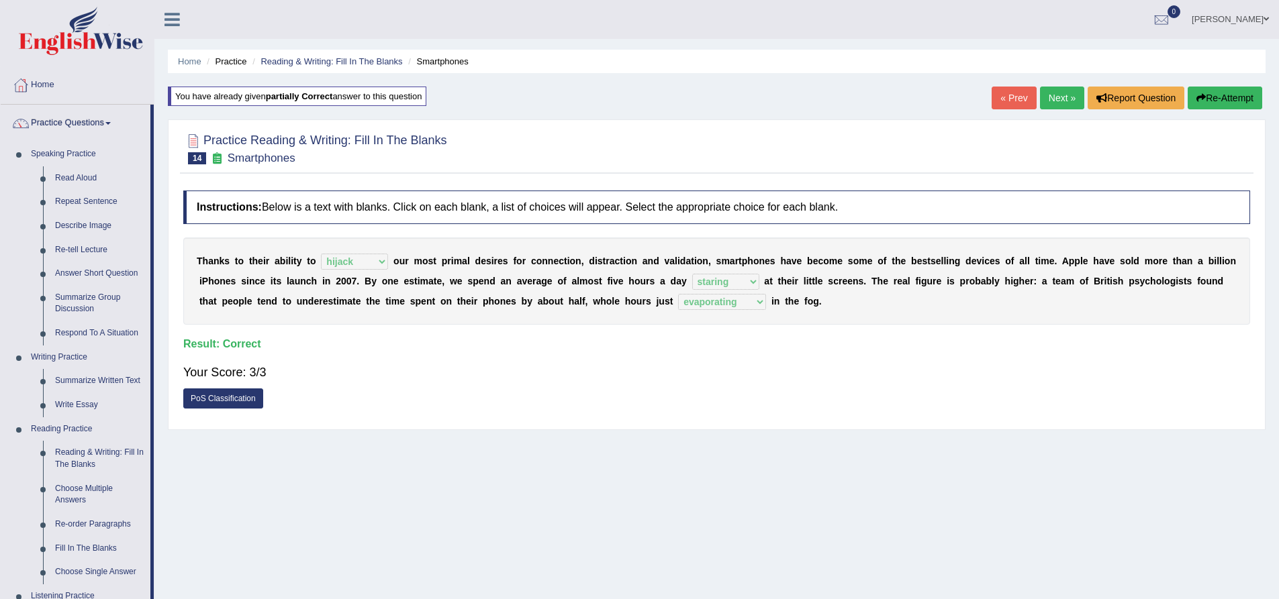
click at [1058, 91] on link "Next »" at bounding box center [1062, 98] width 44 height 23
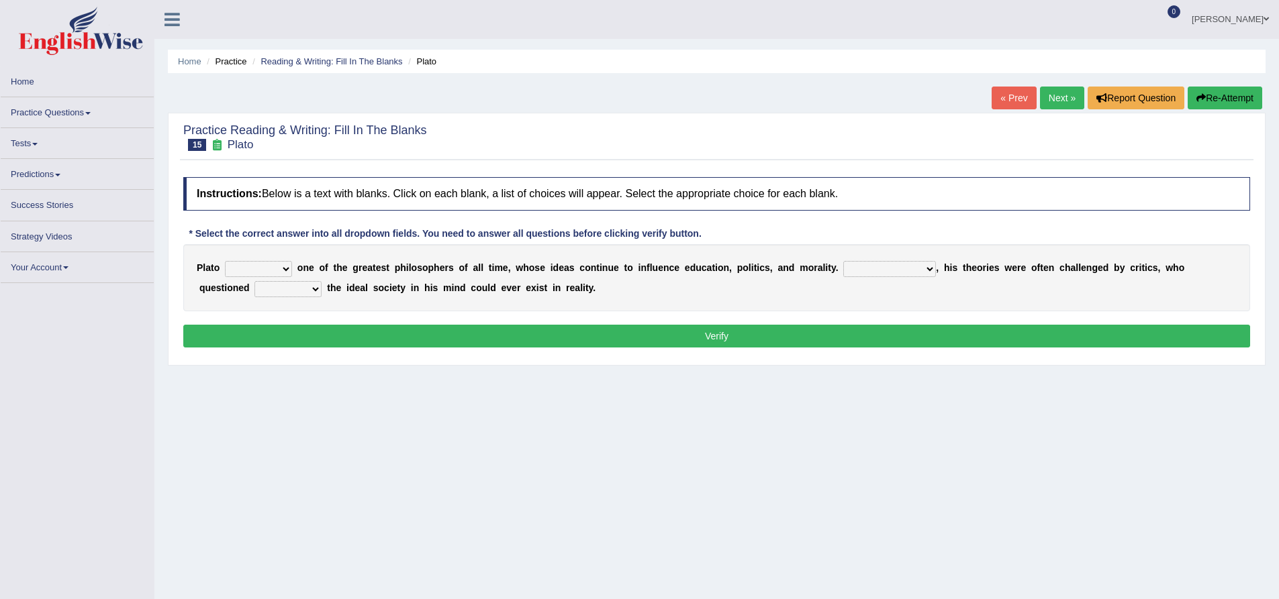
click at [265, 270] on select "keeps comes claims remains" at bounding box center [258, 269] width 67 height 16
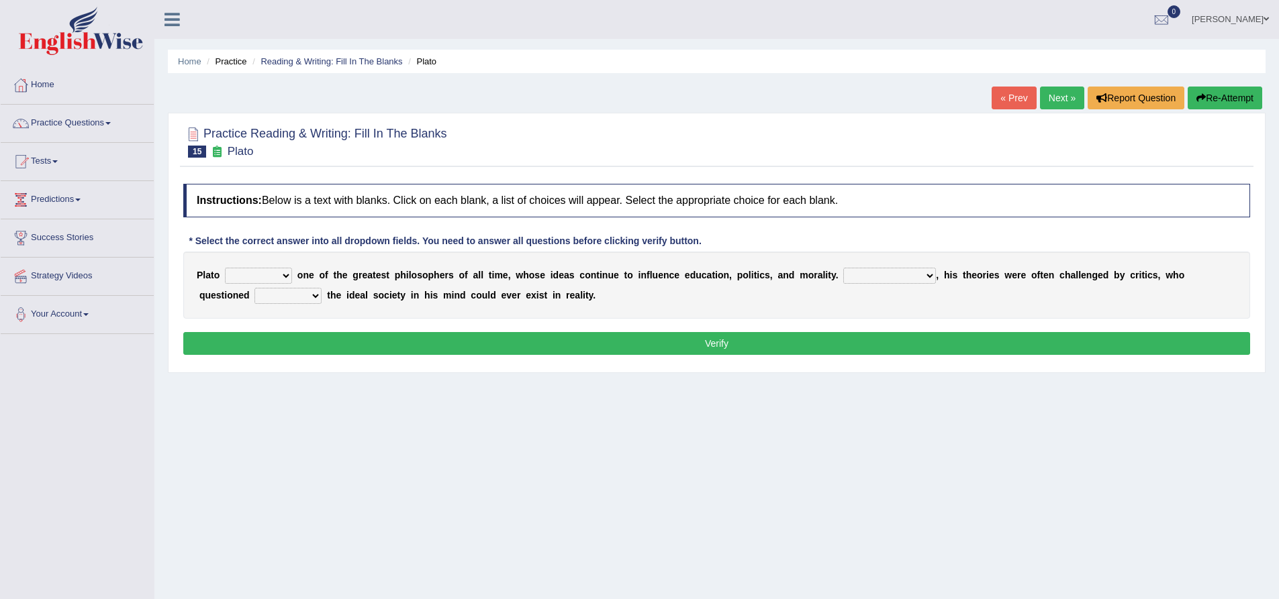
select select "remains"
click at [225, 268] on select "keeps comes claims remains" at bounding box center [258, 276] width 67 height 16
click at [864, 278] on select "Notwithstanding So However Whatever" at bounding box center [889, 276] width 93 height 16
select select "However"
click at [843, 268] on select "Notwithstanding So However Whatever" at bounding box center [889, 276] width 93 height 16
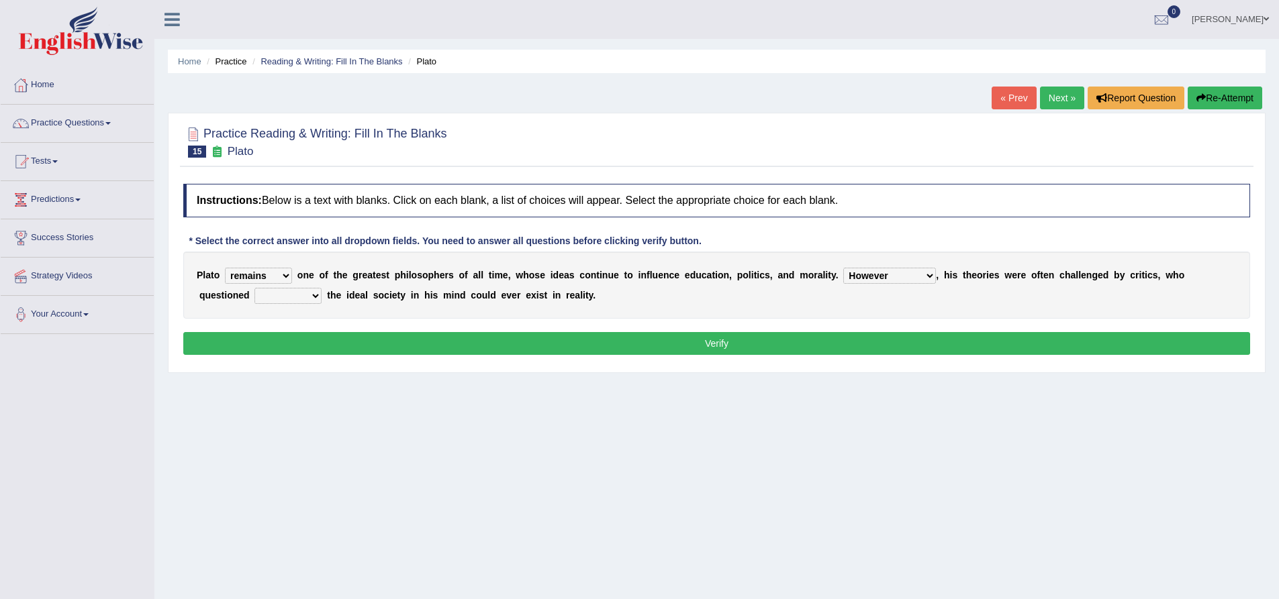
click at [298, 296] on select "which what that whether" at bounding box center [287, 296] width 67 height 16
select select "whether"
click at [254, 288] on select "which what that whether" at bounding box center [287, 296] width 67 height 16
click at [493, 347] on button "Verify" at bounding box center [716, 343] width 1067 height 23
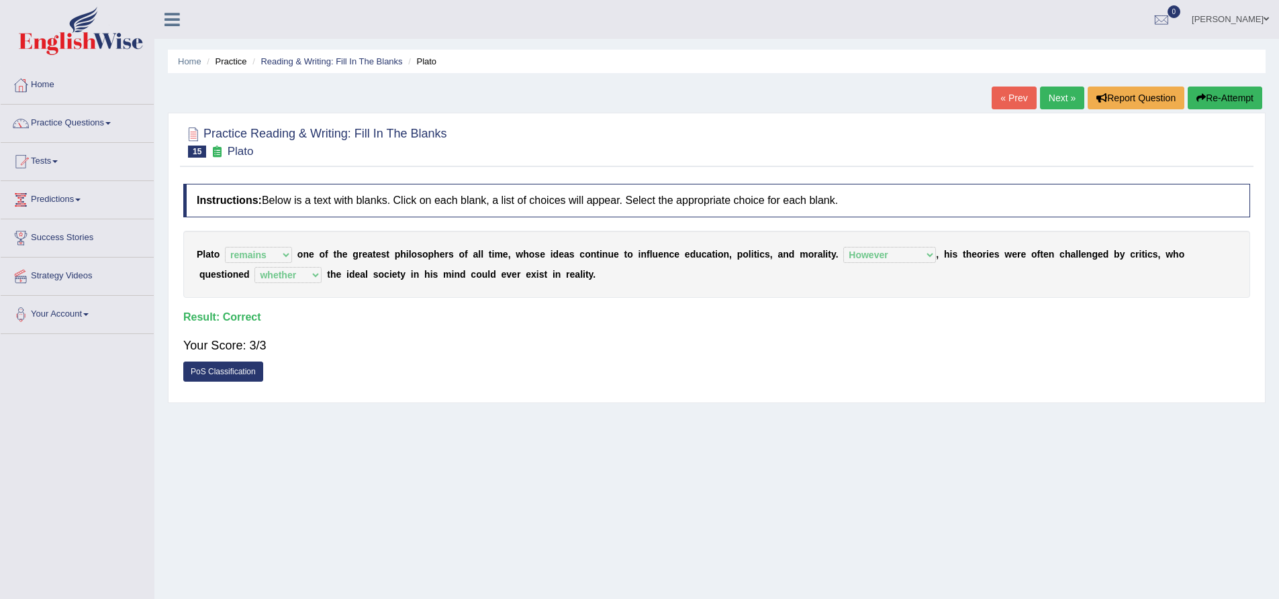
click at [1053, 97] on link "Next »" at bounding box center [1062, 98] width 44 height 23
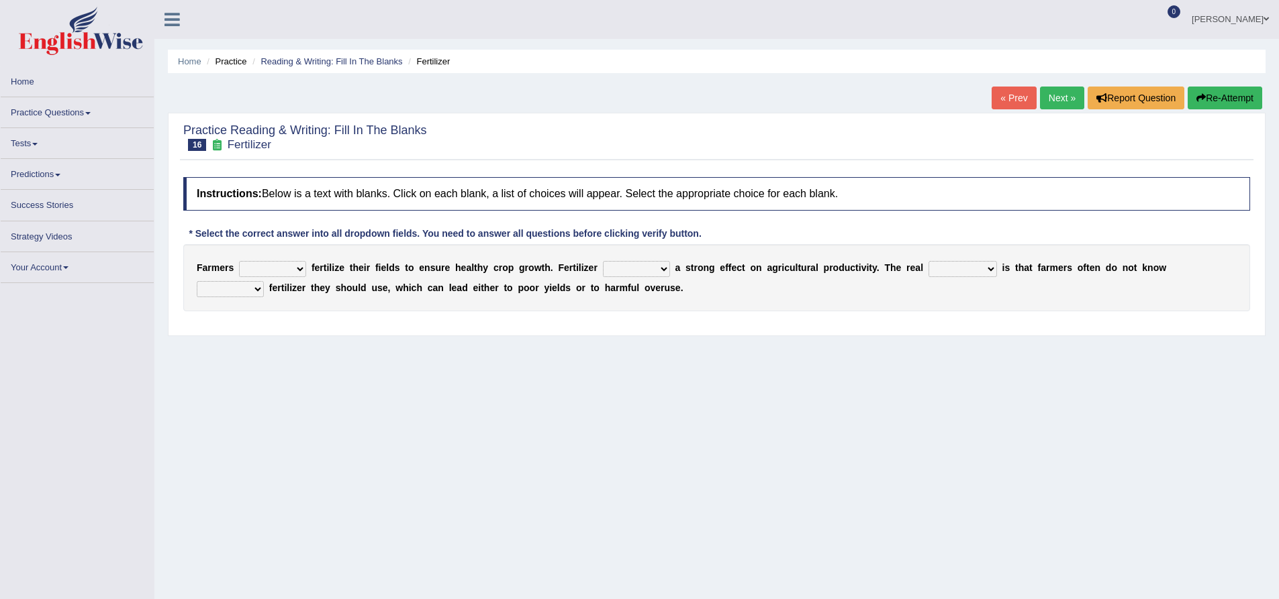
click at [275, 268] on select "must should need can" at bounding box center [272, 269] width 67 height 16
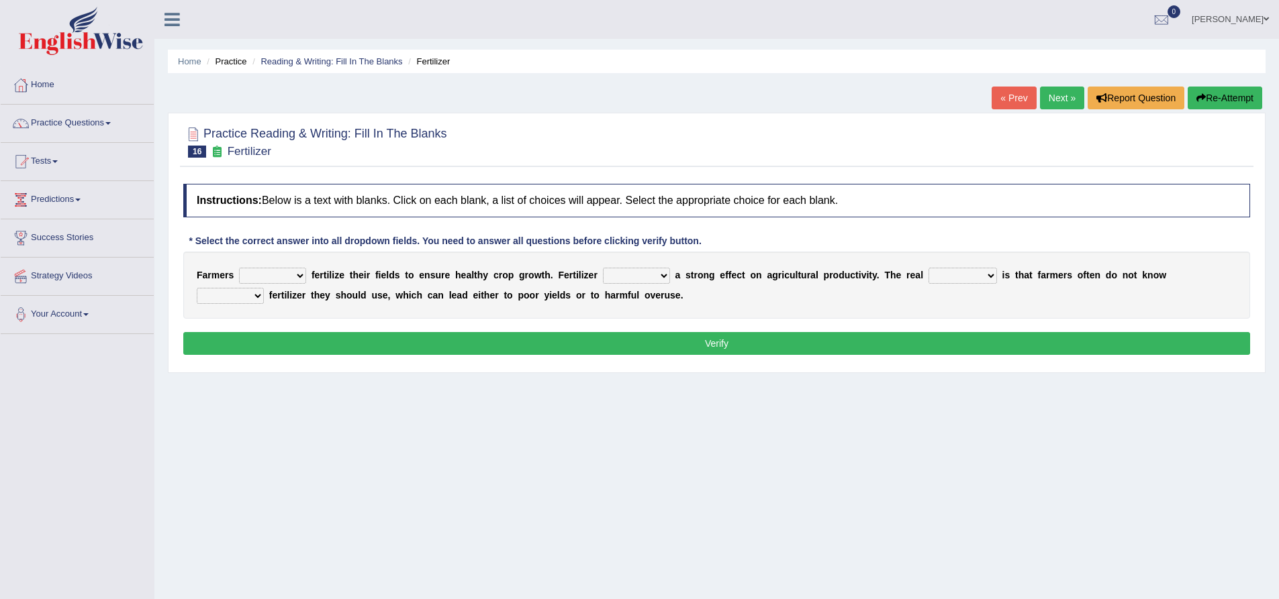
select select "must"
click at [239, 268] on select "must should need can" at bounding box center [272, 276] width 67 height 16
click at [656, 275] on select "has had have having" at bounding box center [636, 276] width 67 height 16
click at [603, 268] on select "has had have having" at bounding box center [636, 276] width 67 height 16
click at [637, 277] on select "has had have having" at bounding box center [636, 276] width 67 height 16
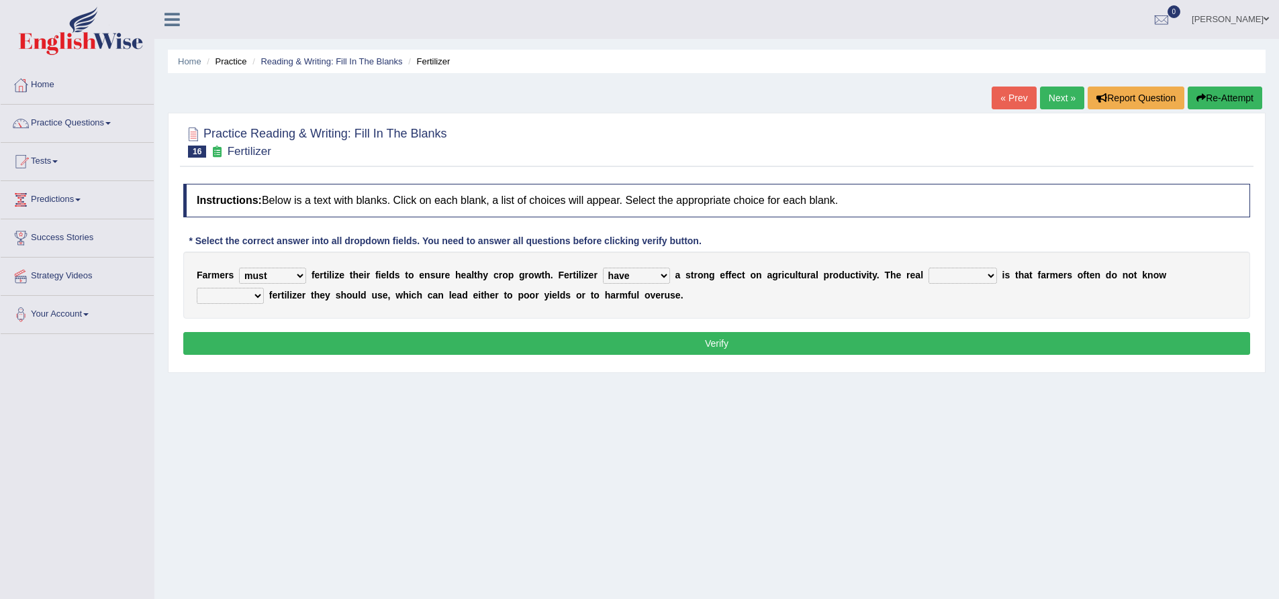
select select "has"
click at [603, 268] on select "has had have having" at bounding box center [636, 276] width 67 height 16
click at [967, 275] on select "problem question conclusion answer" at bounding box center [962, 276] width 68 height 16
select select "problem"
click at [928, 268] on select "problem question conclusion answer" at bounding box center [962, 276] width 68 height 16
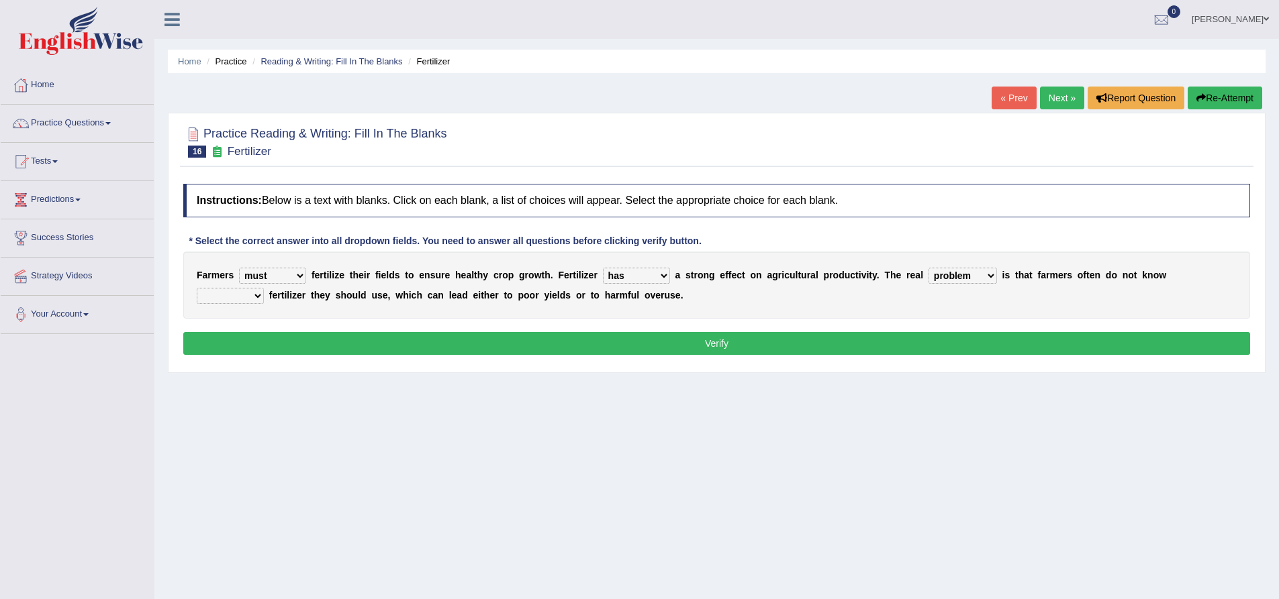
click at [252, 293] on select "how much how many however so much" at bounding box center [230, 296] width 67 height 16
select select "how much"
click at [197, 288] on select "how much how many however so much" at bounding box center [230, 296] width 67 height 16
click at [973, 272] on select "problem question conclusion answer" at bounding box center [962, 276] width 68 height 16
select select "question"
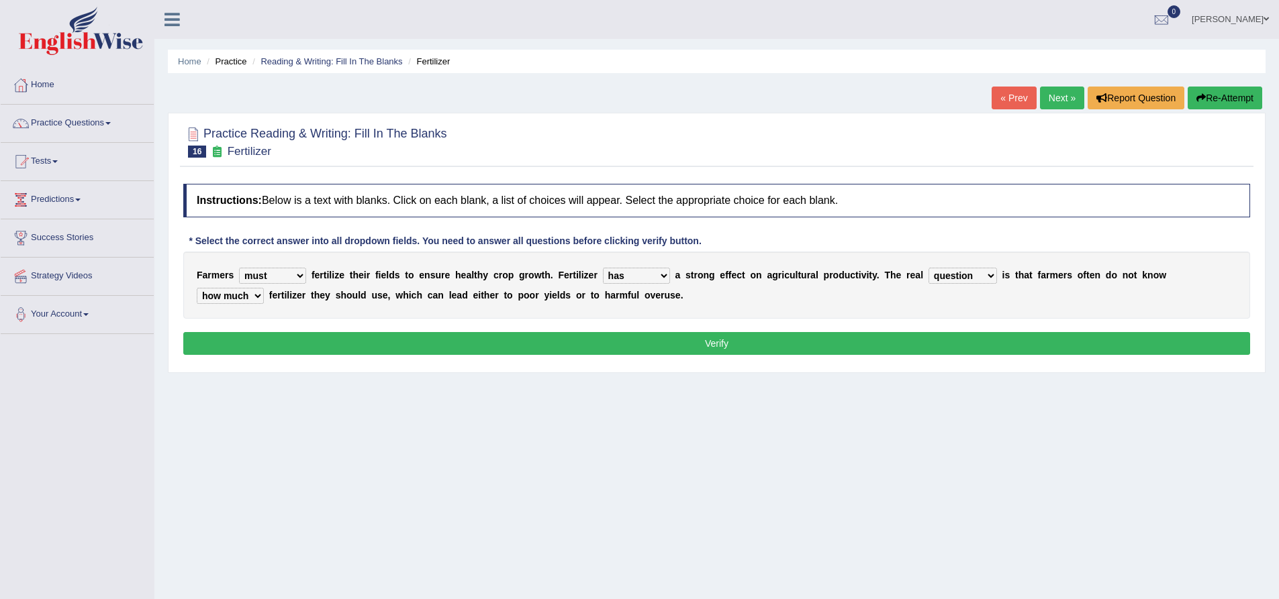
click at [928, 268] on select "problem question conclusion answer" at bounding box center [962, 276] width 68 height 16
click at [752, 341] on button "Verify" at bounding box center [716, 343] width 1067 height 23
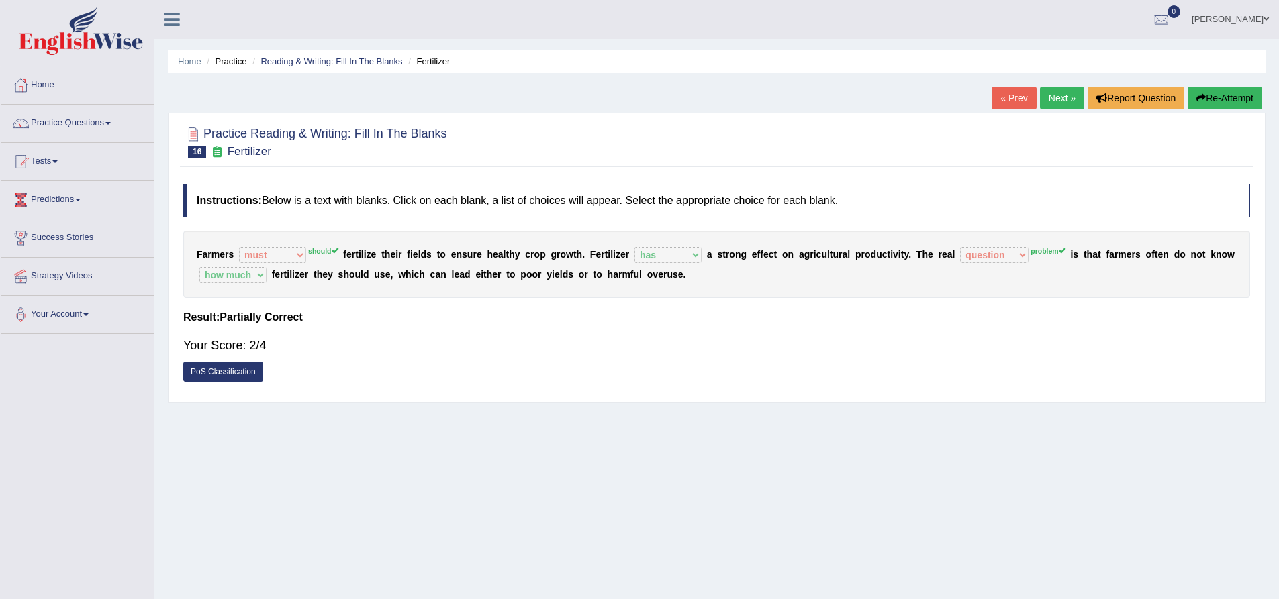
click at [1218, 97] on button "Re-Attempt" at bounding box center [1224, 98] width 75 height 23
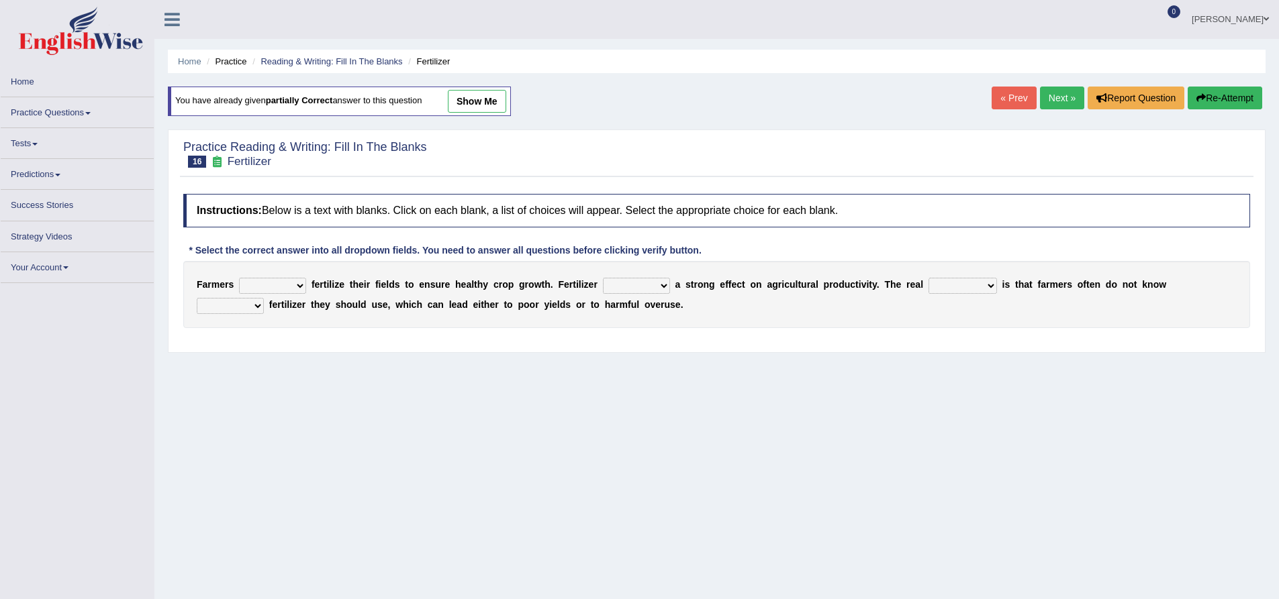
click at [291, 281] on select "must should need can" at bounding box center [272, 286] width 67 height 16
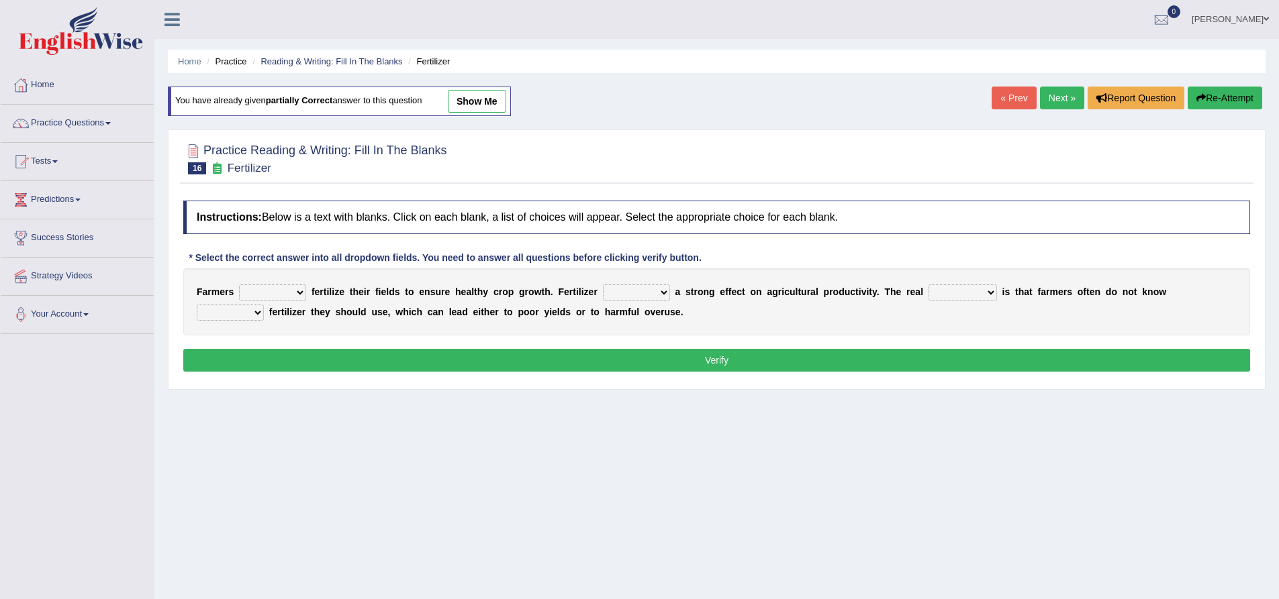
select select "should"
click at [239, 285] on select "must should need can" at bounding box center [272, 293] width 67 height 16
click at [611, 289] on select "has had have having" at bounding box center [636, 293] width 67 height 16
select select "has"
click at [603, 285] on select "has had have having" at bounding box center [636, 293] width 67 height 16
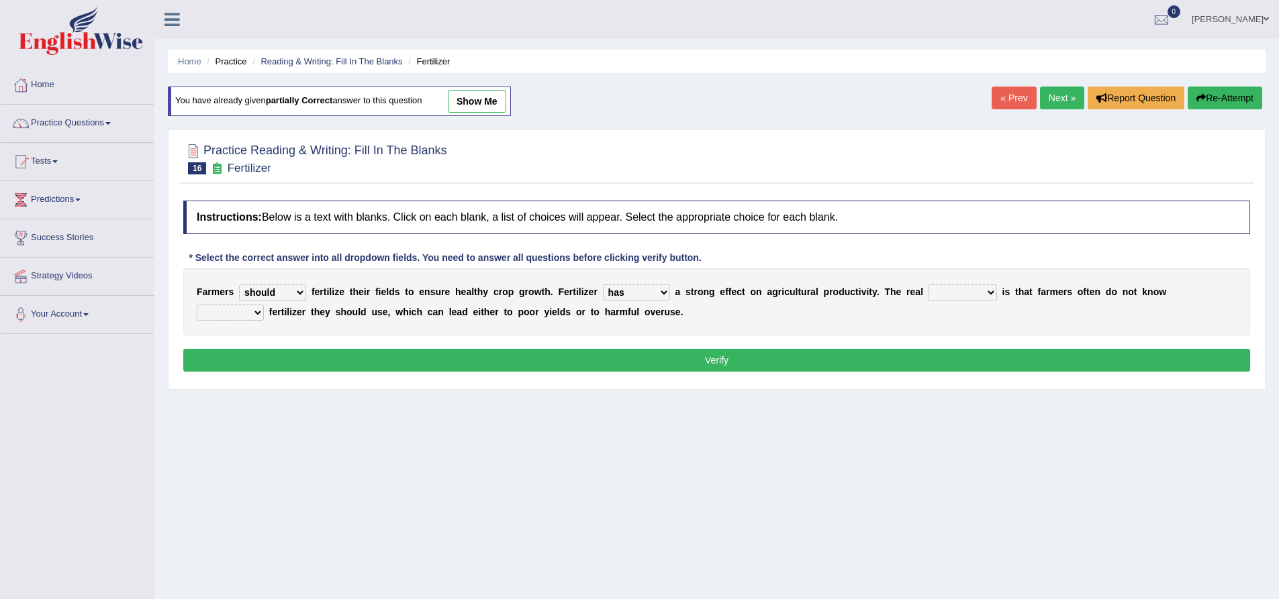
click at [944, 298] on select "problem question conclusion answer" at bounding box center [962, 293] width 68 height 16
select select "problem"
click at [928, 285] on select "problem question conclusion answer" at bounding box center [962, 293] width 68 height 16
drag, startPoint x: 224, startPoint y: 315, endPoint x: 232, endPoint y: 314, distance: 8.2
click at [226, 315] on select "how much how many however so much" at bounding box center [230, 313] width 67 height 16
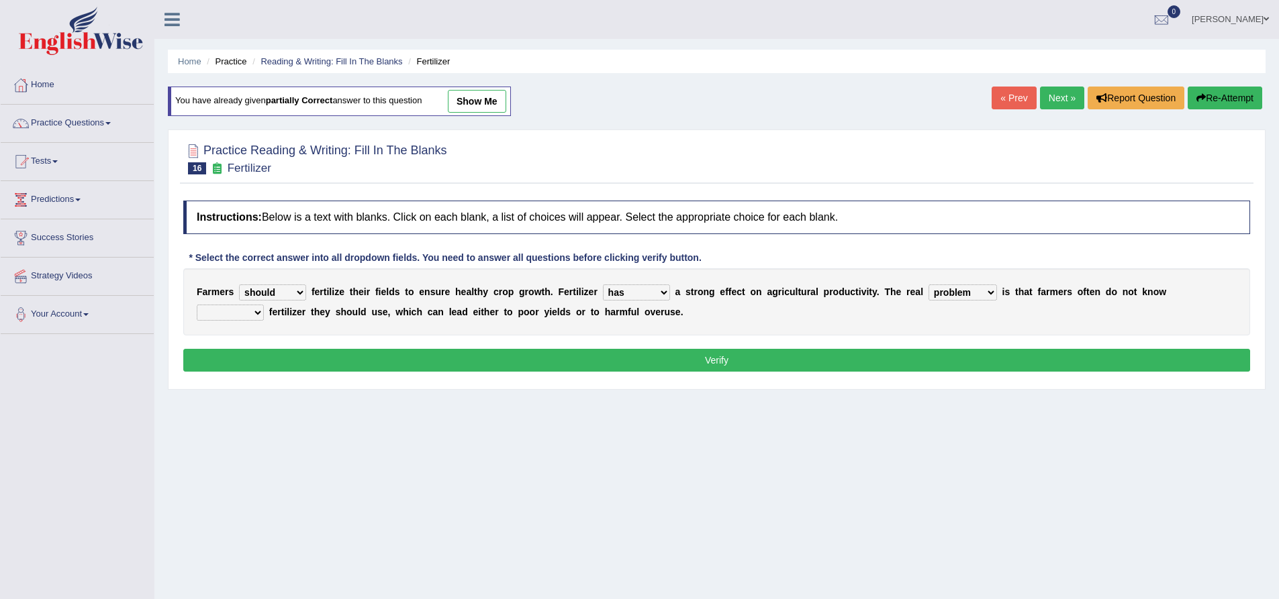
select select "how much"
click at [197, 305] on select "how much how many however so much" at bounding box center [230, 313] width 67 height 16
click at [306, 356] on button "Verify" at bounding box center [716, 360] width 1067 height 23
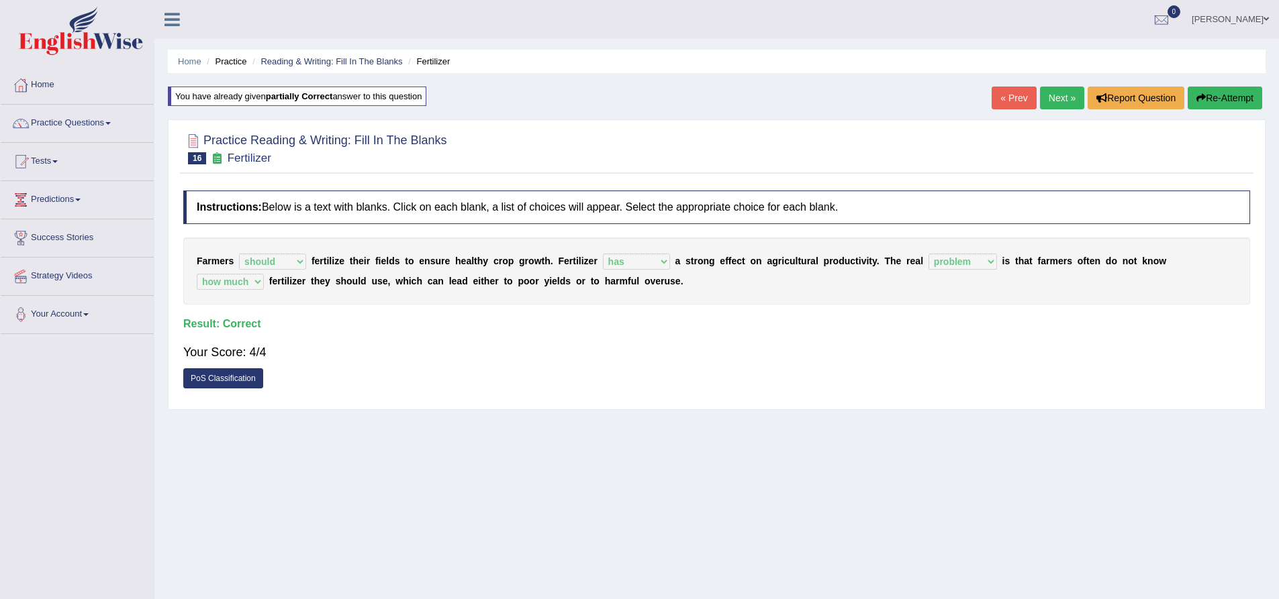
click at [1055, 95] on link "Next »" at bounding box center [1062, 98] width 44 height 23
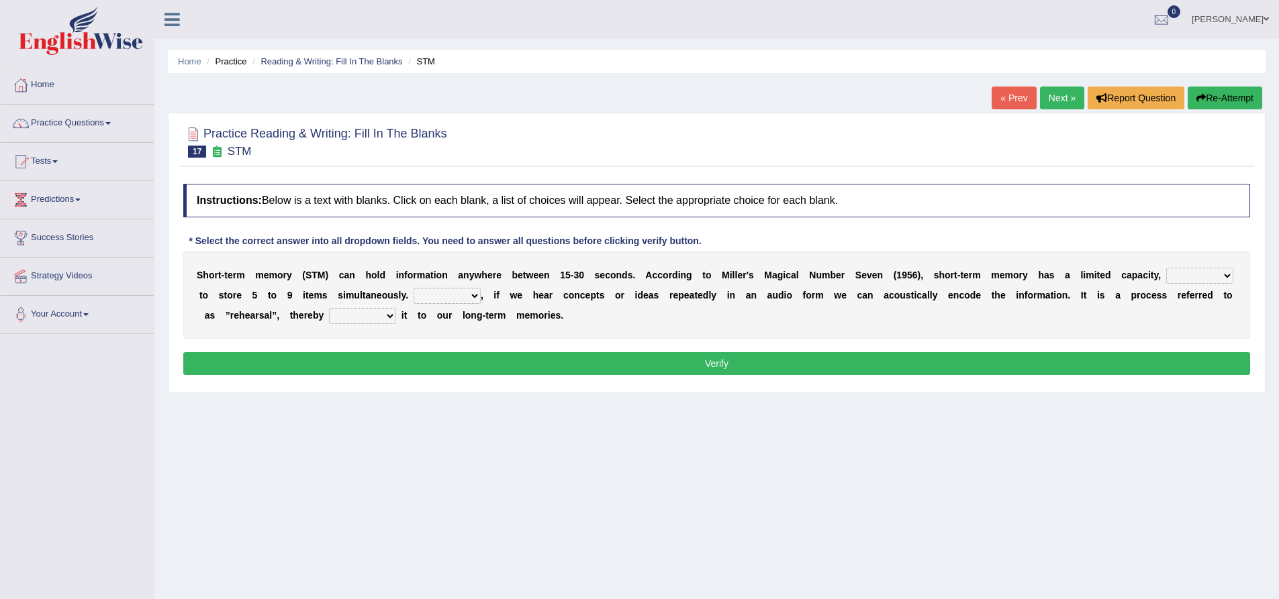
click at [1197, 275] on select "being able is able be able unable" at bounding box center [1199, 276] width 67 height 16
select select "being able"
click at [1166, 268] on select "being able is able be able unable" at bounding box center [1199, 276] width 67 height 16
click at [466, 303] on select "However So Moreover Therefore" at bounding box center [446, 296] width 67 height 16
select select "Therefore"
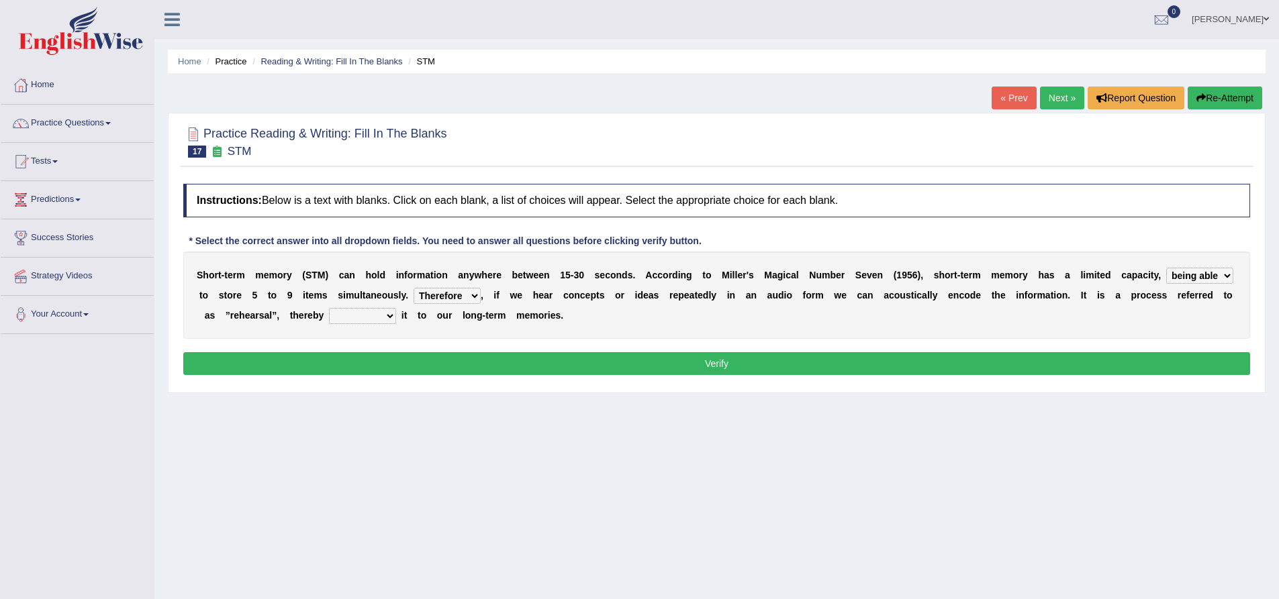
click at [413, 288] on select "However So Moreover Therefore" at bounding box center [446, 296] width 67 height 16
click at [466, 293] on select "However So Moreover Therefore" at bounding box center [446, 296] width 67 height 16
click at [617, 389] on div "Practice Reading & Writing: Fill In The Blanks 17 STM Instructions: Below is a …" at bounding box center [716, 253] width 1097 height 281
click at [613, 390] on div "Practice Reading & Writing: Fill In The Blanks 17 STM Instructions: Below is a …" at bounding box center [716, 253] width 1097 height 281
click at [612, 391] on div "Practice Reading & Writing: Fill In The Blanks 17 STM Instructions: Below is a …" at bounding box center [716, 253] width 1097 height 281
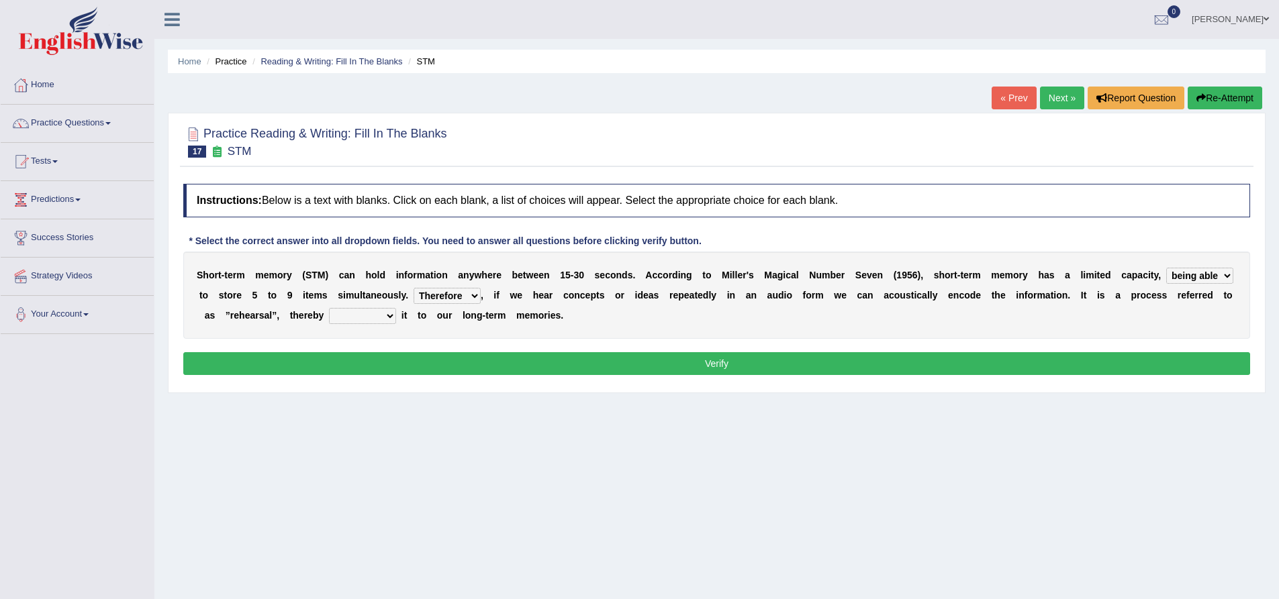
click at [612, 391] on div "Practice Reading & Writing: Fill In The Blanks 17 STM Instructions: Below is a …" at bounding box center [716, 253] width 1097 height 281
click at [632, 377] on div "Instructions: Below is a text with blanks. Click on each blank, a list of choic…" at bounding box center [716, 281] width 1073 height 209
click at [630, 379] on div "Instructions: Below is a text with blanks. Click on each blank, a list of choic…" at bounding box center [716, 281] width 1073 height 209
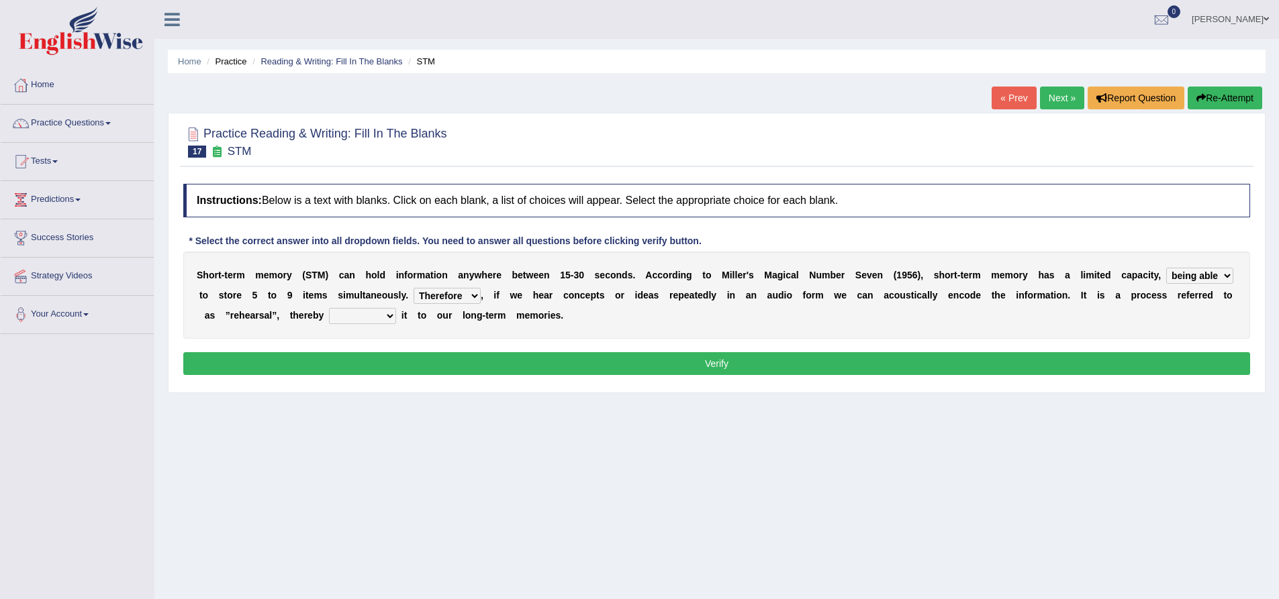
click at [325, 433] on div "Home Practice Reading & Writing: Fill In The Blanks STM « Prev Next » Report Qu…" at bounding box center [716, 335] width 1124 height 671
click at [445, 295] on select "However So Moreover Therefore" at bounding box center [446, 296] width 67 height 16
click at [561, 336] on div "S h o r t - t e r m m e m o r y ( S T M ) c a n h o l d i n f o r m a t i o n a…" at bounding box center [716, 295] width 1067 height 87
click at [471, 298] on select "However So Moreover Therefore" at bounding box center [446, 296] width 67 height 16
drag, startPoint x: 676, startPoint y: 329, endPoint x: 600, endPoint y: 316, distance: 76.9
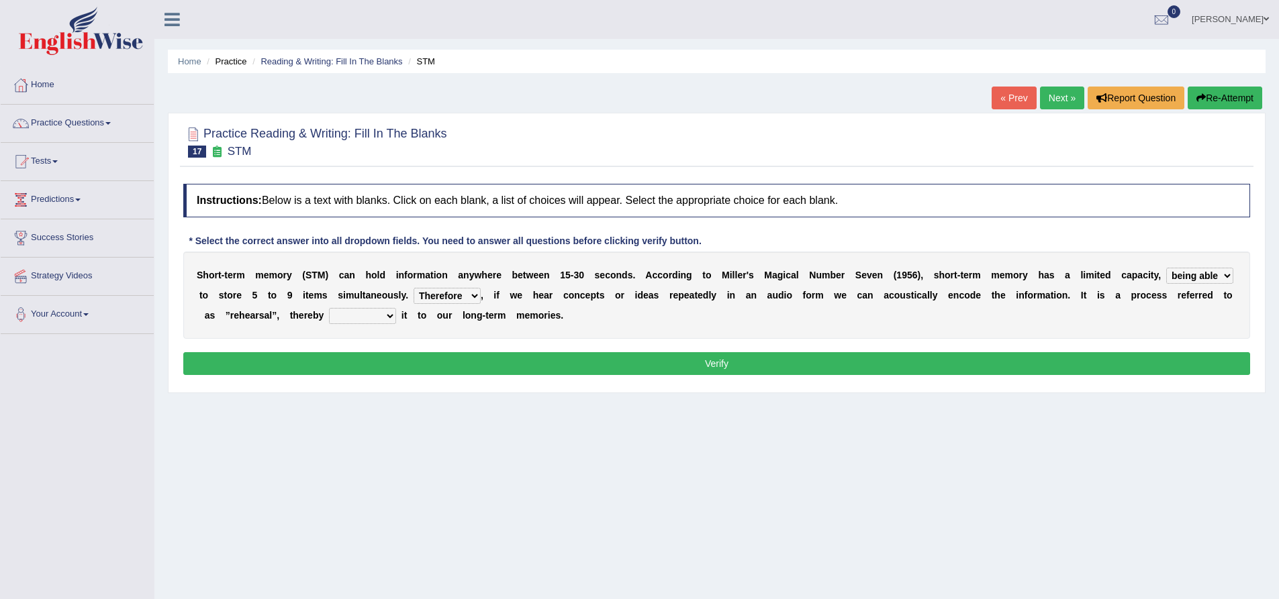
click at [675, 330] on div "S h o r t - t e r m m e m o r y ( S T M ) c a n h o l d i n f o r m a t i o n a…" at bounding box center [716, 295] width 1067 height 87
click at [379, 324] on select "commit commits commiting commited" at bounding box center [362, 316] width 67 height 16
click at [329, 308] on select "commit commits commiting commited" at bounding box center [362, 316] width 67 height 16
click at [354, 315] on select "commit commits commiting commited" at bounding box center [362, 316] width 67 height 16
select select "commiting"
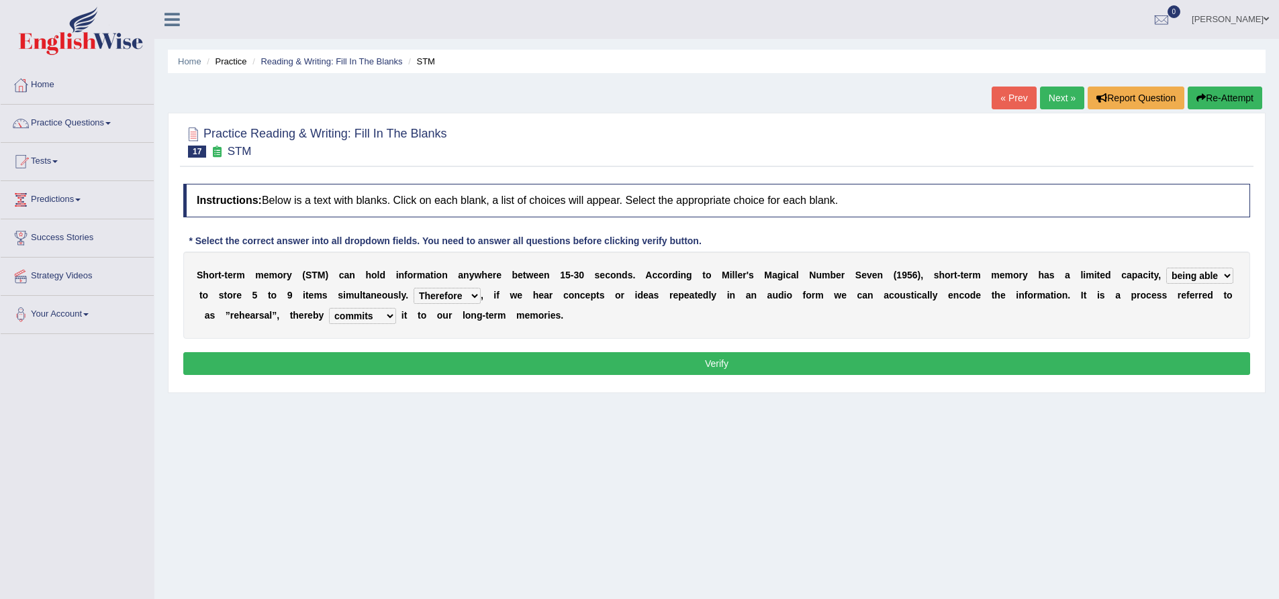
click at [329, 308] on select "commit commits commiting commited" at bounding box center [362, 316] width 67 height 16
click at [502, 364] on button "Verify" at bounding box center [716, 363] width 1067 height 23
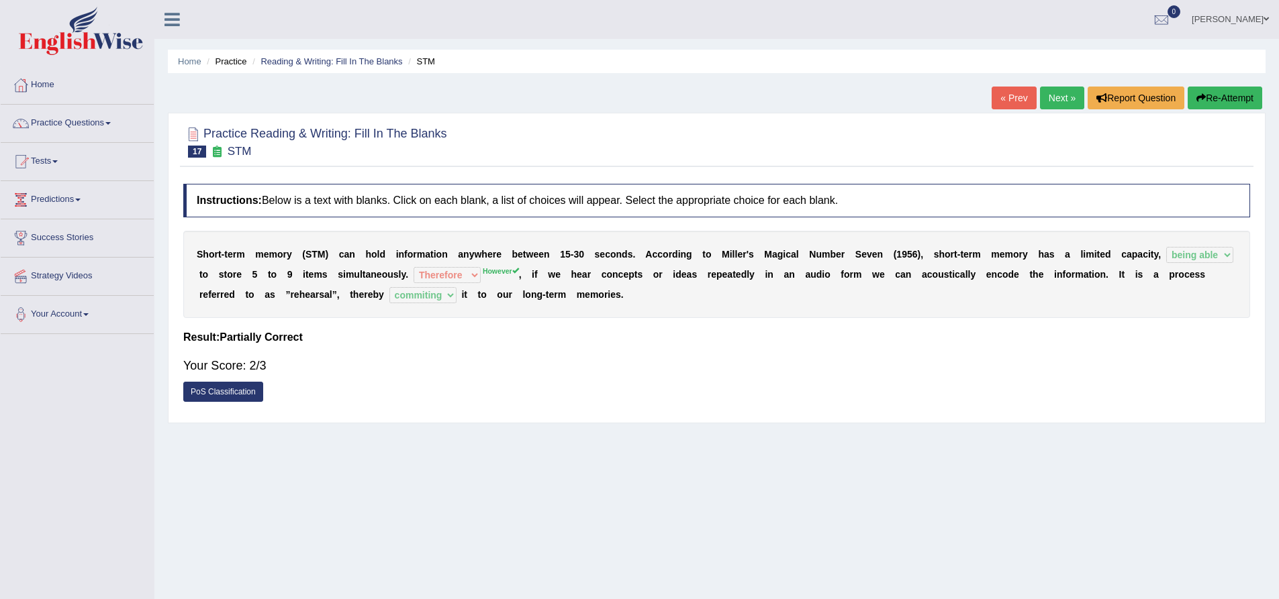
click at [543, 368] on div "Instructions: Below is a text with blanks. Click on each blank, a list of choic…" at bounding box center [716, 296] width 1073 height 239
click at [548, 360] on div "Your Score: 2/3" at bounding box center [716, 366] width 1067 height 32
drag, startPoint x: 548, startPoint y: 354, endPoint x: 550, endPoint y: 342, distance: 11.6
click at [550, 351] on div "Your Score: 2/3" at bounding box center [716, 366] width 1067 height 32
click at [550, 342] on h4 "Result:" at bounding box center [716, 338] width 1067 height 12
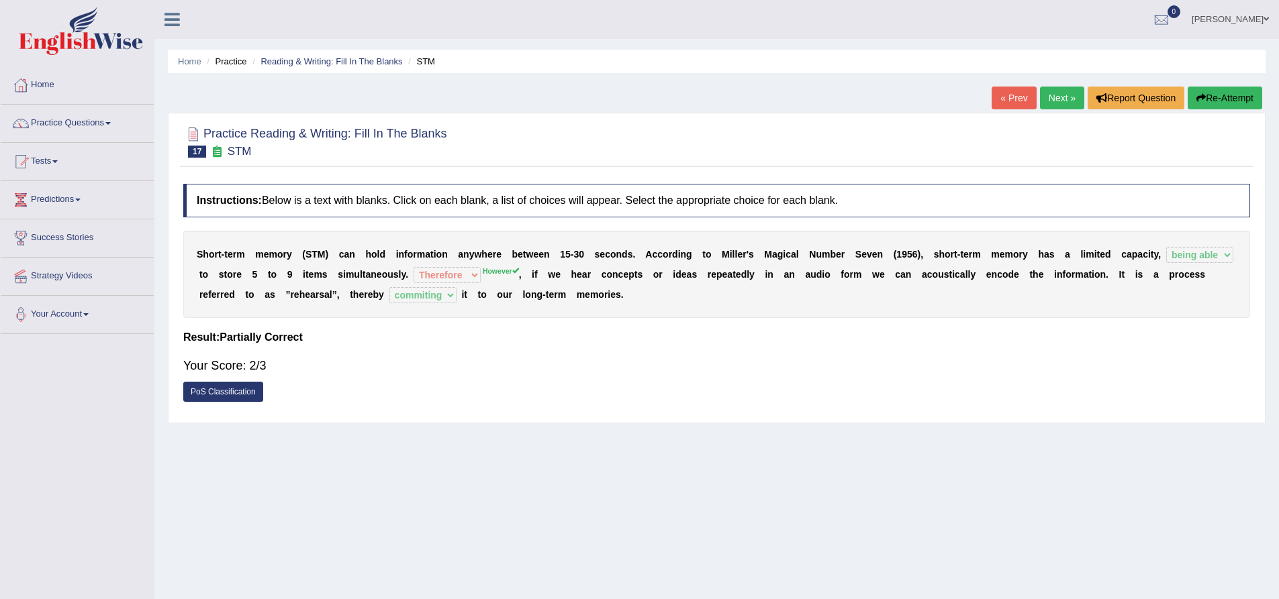
drag, startPoint x: 550, startPoint y: 336, endPoint x: 546, endPoint y: 328, distance: 9.3
click at [550, 336] on h4 "Result:" at bounding box center [716, 338] width 1067 height 12
click at [548, 327] on div "Instructions: Below is a text with blanks. Click on each blank, a list of choic…" at bounding box center [716, 296] width 1073 height 239
click at [550, 332] on div "Instructions: Below is a text with blanks. Click on each blank, a list of choic…" at bounding box center [716, 296] width 1073 height 239
click at [562, 348] on div "Instructions: Below is a text with blanks. Click on each blank, a list of choic…" at bounding box center [716, 296] width 1073 height 239
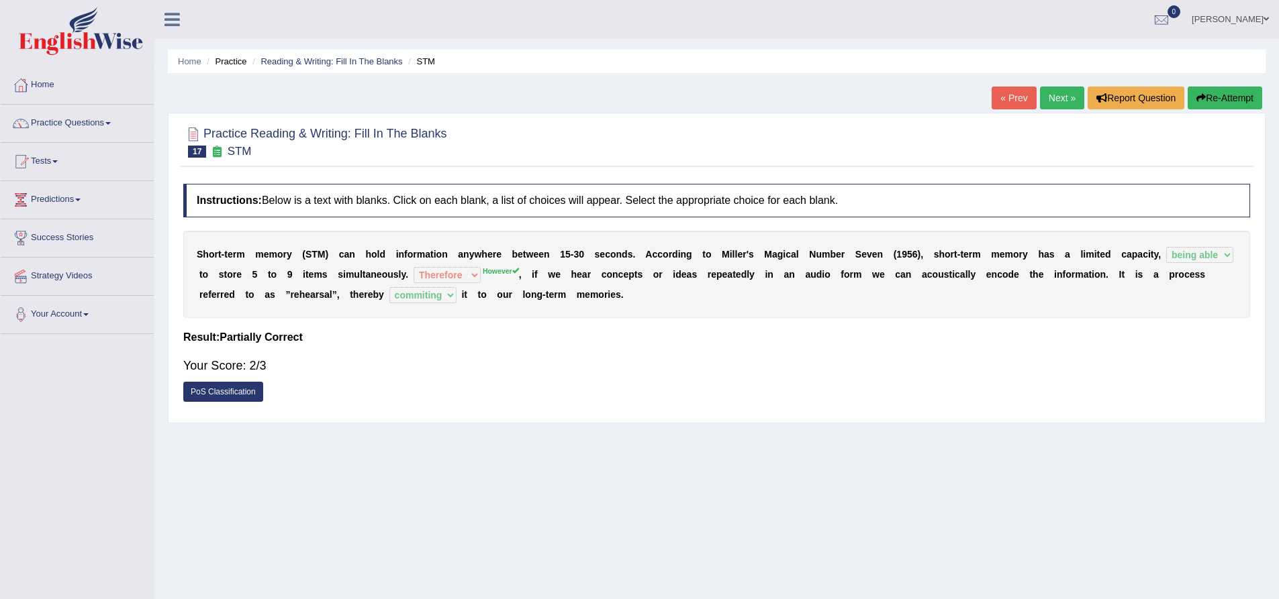
click at [566, 349] on div "Instructions: Below is a text with blanks. Click on each blank, a list of choic…" at bounding box center [716, 296] width 1073 height 239
click at [569, 348] on div "Instructions: Below is a text with blanks. Click on each blank, a list of choic…" at bounding box center [716, 296] width 1073 height 239
click at [1058, 100] on link "Next »" at bounding box center [1062, 98] width 44 height 23
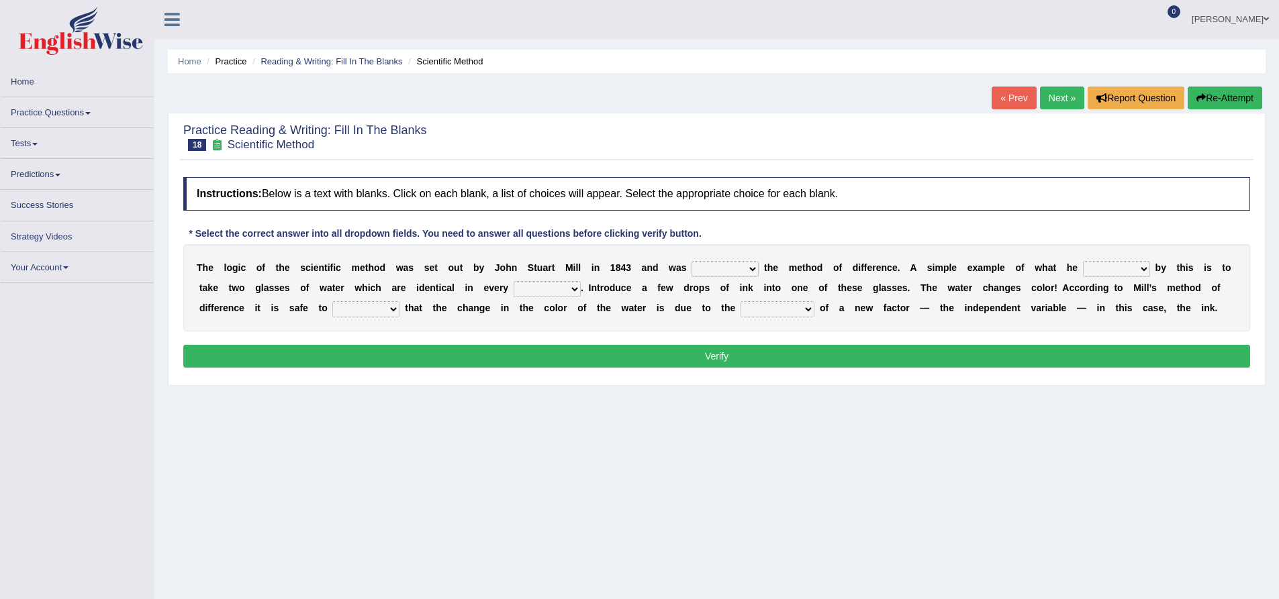
click at [1008, 103] on link "« Prev" at bounding box center [1013, 98] width 44 height 23
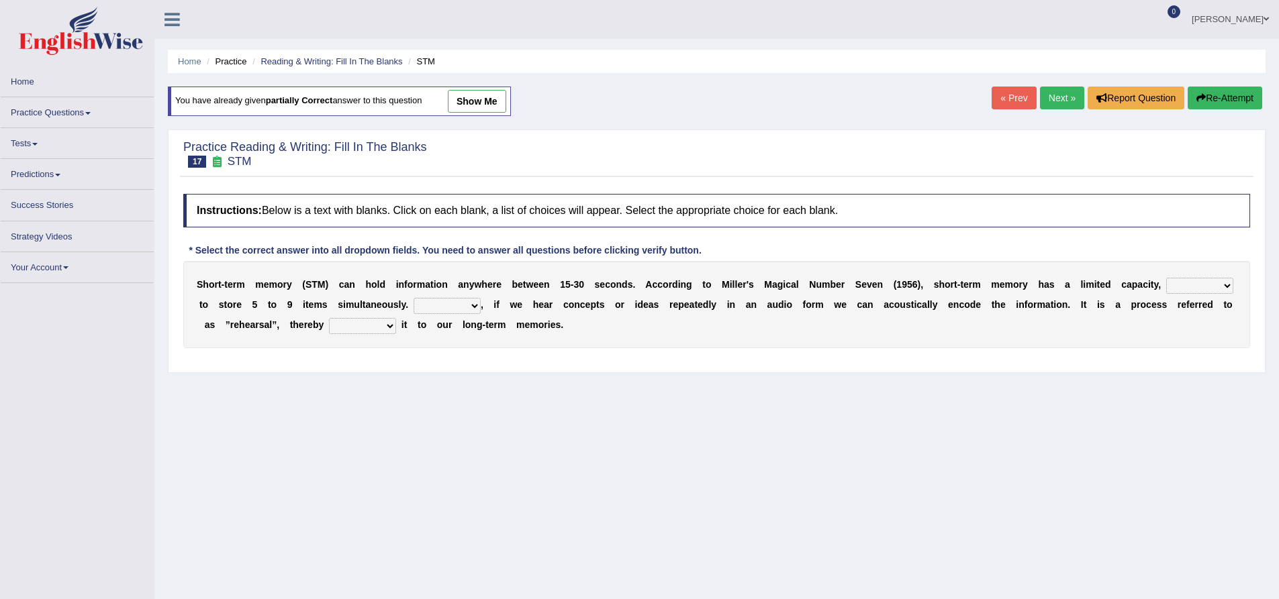
click at [1218, 101] on button "Re-Attempt" at bounding box center [1224, 98] width 75 height 23
click at [1173, 282] on select "being able is able be able unable" at bounding box center [1199, 286] width 67 height 16
select select "being able"
click at [1166, 278] on select "being able is able be able unable" at bounding box center [1199, 286] width 67 height 16
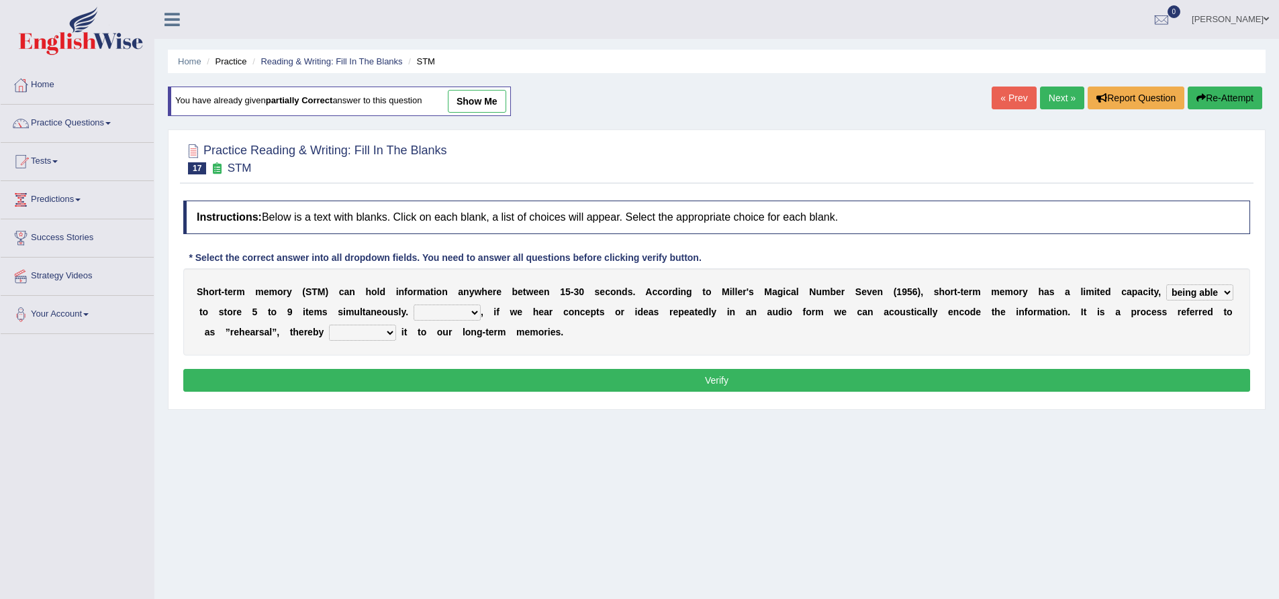
click at [440, 312] on select "However So Moreover Therefore" at bounding box center [446, 313] width 67 height 16
select select "However"
click at [413, 305] on select "However So Moreover Therefore" at bounding box center [446, 313] width 67 height 16
click at [374, 326] on select "commit commits commiting commited" at bounding box center [362, 333] width 67 height 16
select select "commiting"
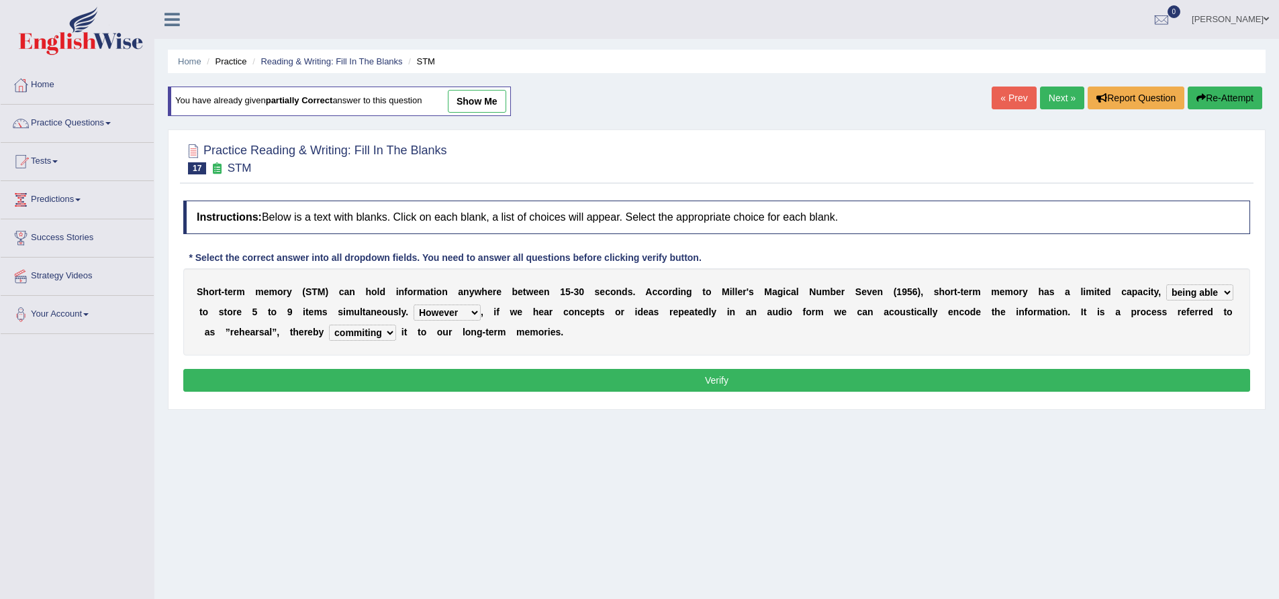
click at [329, 325] on select "commit commits commiting commited" at bounding box center [362, 333] width 67 height 16
click at [523, 383] on button "Verify" at bounding box center [716, 380] width 1067 height 23
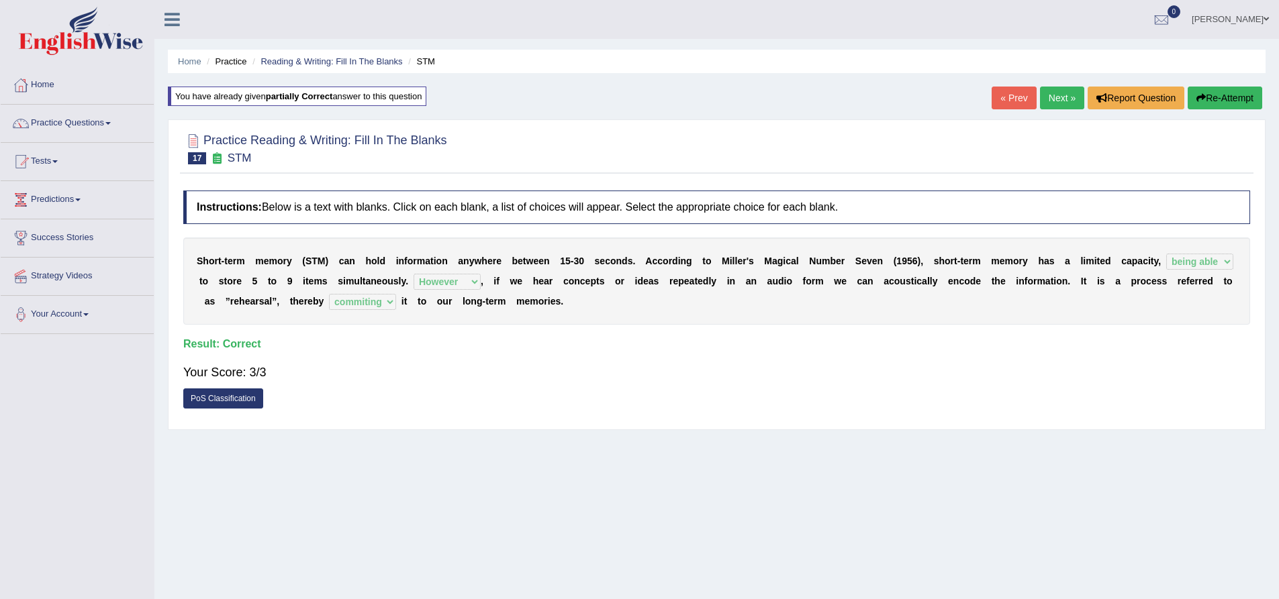
click at [1060, 98] on link "Next »" at bounding box center [1062, 98] width 44 height 23
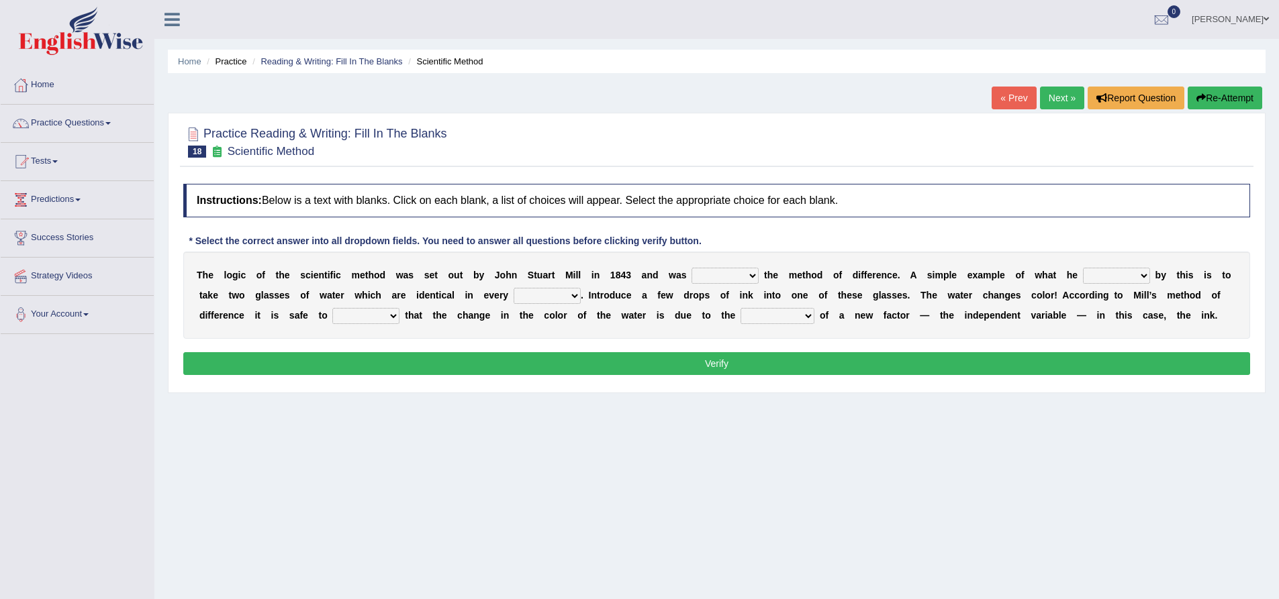
click at [740, 282] on select "pointed claimed demanded named" at bounding box center [724, 276] width 67 height 16
select select "named"
click at [691, 268] on select "pointed claimed demanded named" at bounding box center [724, 276] width 67 height 16
click at [1108, 279] on select "capped charged found meant" at bounding box center [1116, 276] width 67 height 16
click at [1083, 268] on select "capped charged found meant" at bounding box center [1116, 276] width 67 height 16
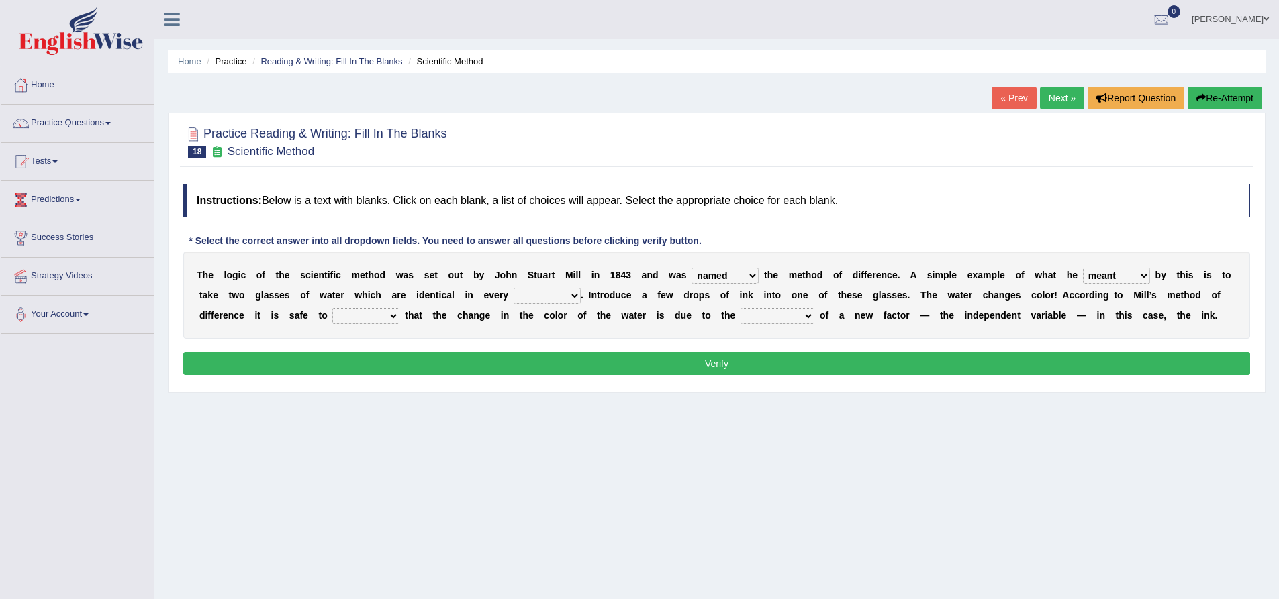
click at [1127, 273] on select "capped charged found meant" at bounding box center [1116, 276] width 67 height 16
select select "found"
click at [1083, 268] on select "capped charged found meant" at bounding box center [1116, 276] width 67 height 16
click at [1117, 275] on select "capped charged found meant" at bounding box center [1116, 276] width 67 height 16
click at [1134, 276] on select "capped charged found meant" at bounding box center [1116, 276] width 67 height 16
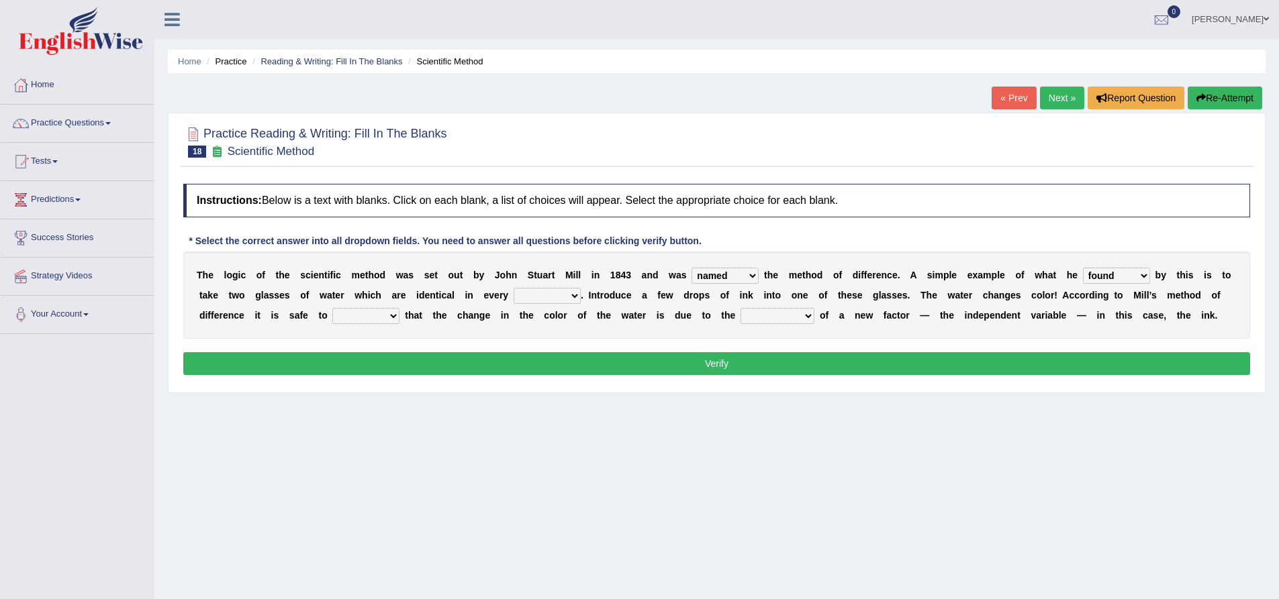
drag, startPoint x: 482, startPoint y: 251, endPoint x: 604, endPoint y: 281, distance: 125.7
click at [591, 302] on div "Practice Reading & Writing: Fill In The Blanks 18 Scientific Method Instruction…" at bounding box center [716, 253] width 1097 height 281
click at [554, 295] on select "thought identity measure respect" at bounding box center [546, 296] width 67 height 16
select select "measure"
click at [513, 288] on select "thought identity measure respect" at bounding box center [546, 296] width 67 height 16
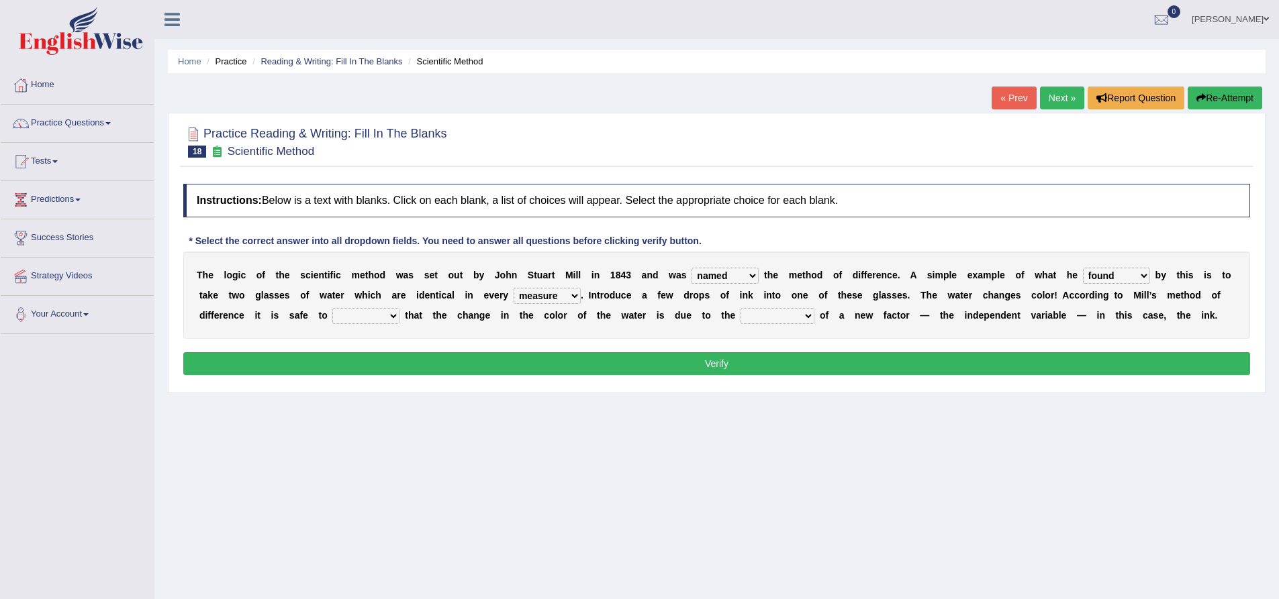
click at [567, 297] on select "thought identity measure respect" at bounding box center [546, 296] width 67 height 16
click at [807, 304] on div "T h e l o g i c o f t h e s c i e n t i f i c m e t h o d w a s s e t o u t b y…" at bounding box center [716, 295] width 1067 height 87
click at [384, 317] on select "assume discuss prefer acclaim" at bounding box center [365, 316] width 67 height 16
click at [332, 308] on select "assume discuss prefer acclaim" at bounding box center [365, 316] width 67 height 16
click at [390, 314] on select "assume discuss prefer acclaim" at bounding box center [365, 316] width 67 height 16
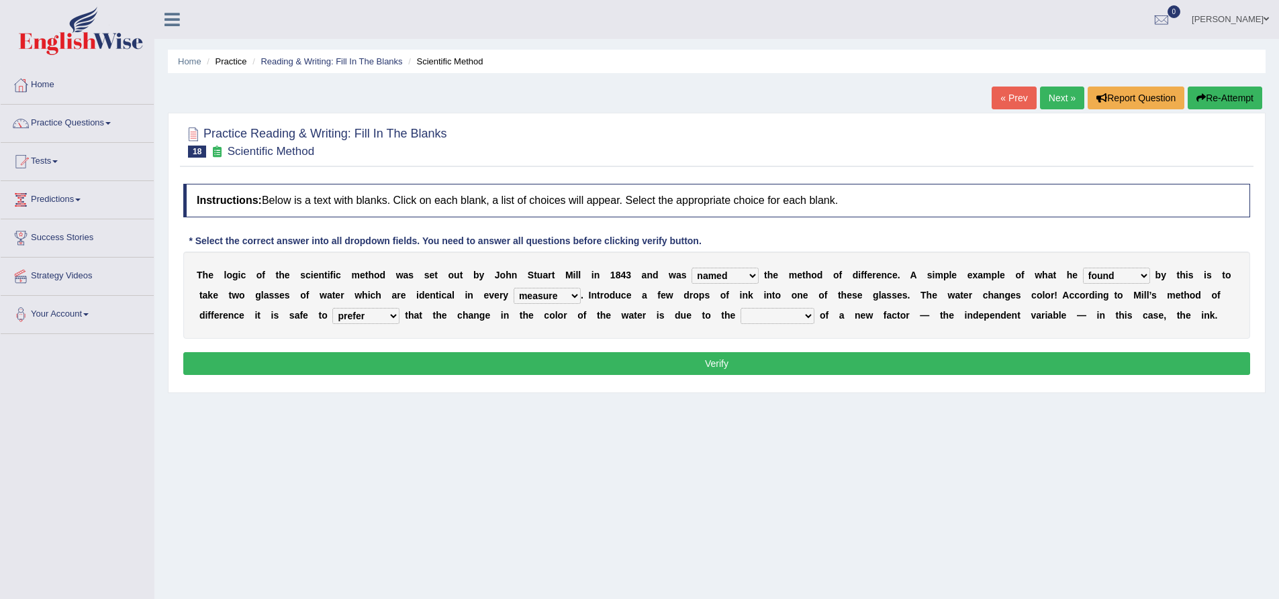
select select "discuss"
click at [332, 308] on select "assume discuss prefer acclaim" at bounding box center [365, 316] width 67 height 16
click at [374, 319] on select "assume discuss prefer acclaim" at bounding box center [365, 316] width 67 height 16
click at [503, 405] on div "Home Practice Reading & Writing: Fill In The Blanks Scientific Method « Prev Ne…" at bounding box center [716, 335] width 1124 height 671
click at [803, 317] on select "introduction magnitude preparation purification" at bounding box center [777, 316] width 74 height 16
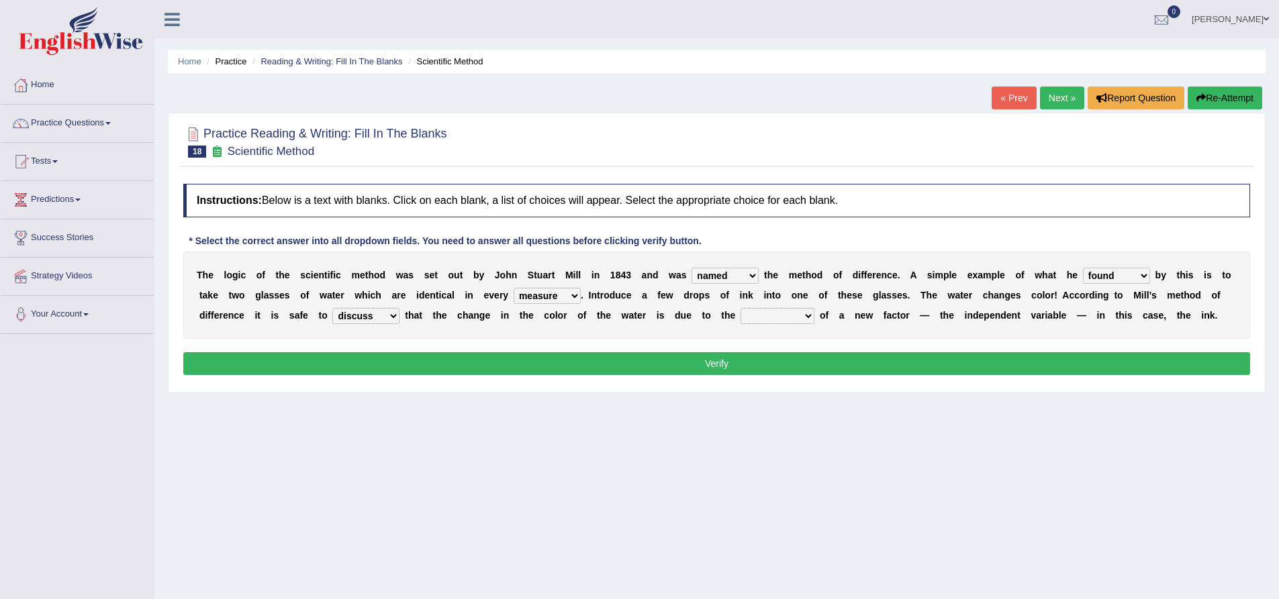
select select "introduction"
click at [740, 308] on select "introduction magnitude preparation purification" at bounding box center [777, 316] width 74 height 16
click at [1048, 366] on button "Verify" at bounding box center [716, 363] width 1067 height 23
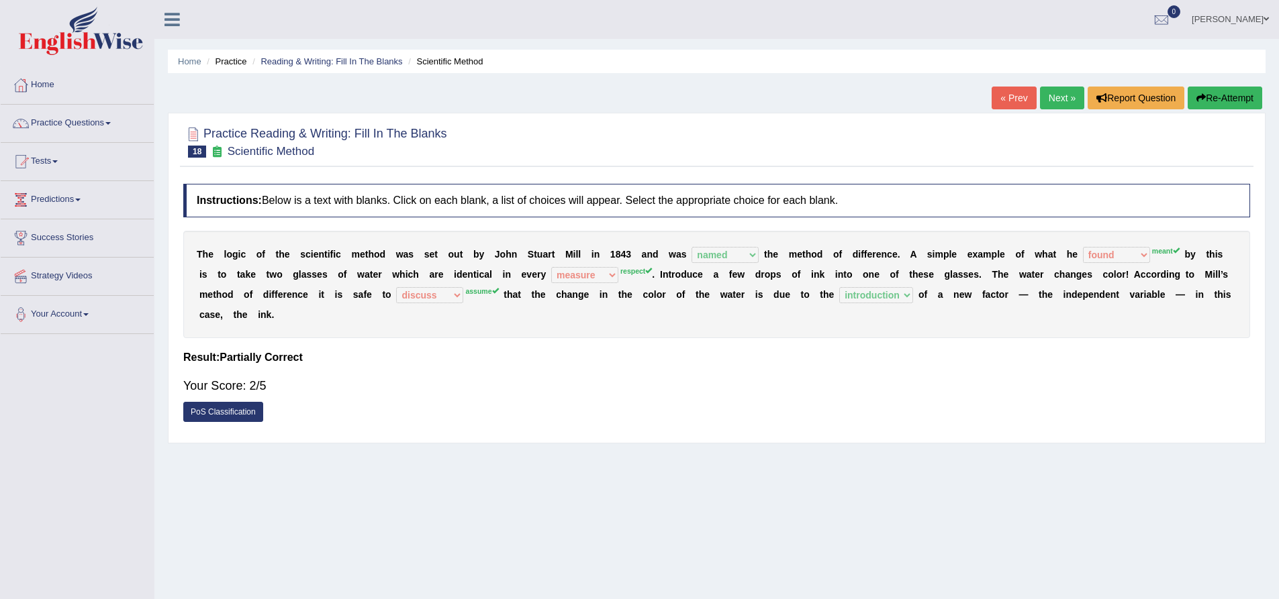
click at [1232, 95] on button "Re-Attempt" at bounding box center [1224, 98] width 75 height 23
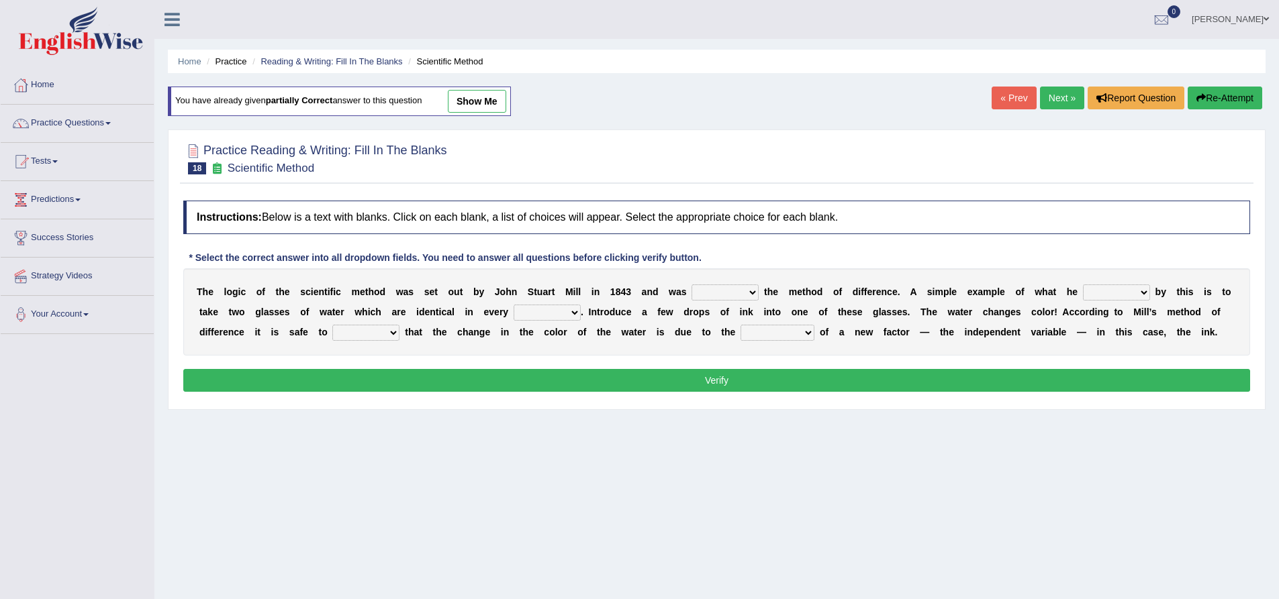
click at [717, 291] on select "pointed claimed demanded named" at bounding box center [724, 293] width 67 height 16
select select "named"
click at [691, 285] on select "pointed claimed demanded named" at bounding box center [724, 293] width 67 height 16
click at [1097, 293] on select "capped charged found meant" at bounding box center [1116, 293] width 67 height 16
select select "meant"
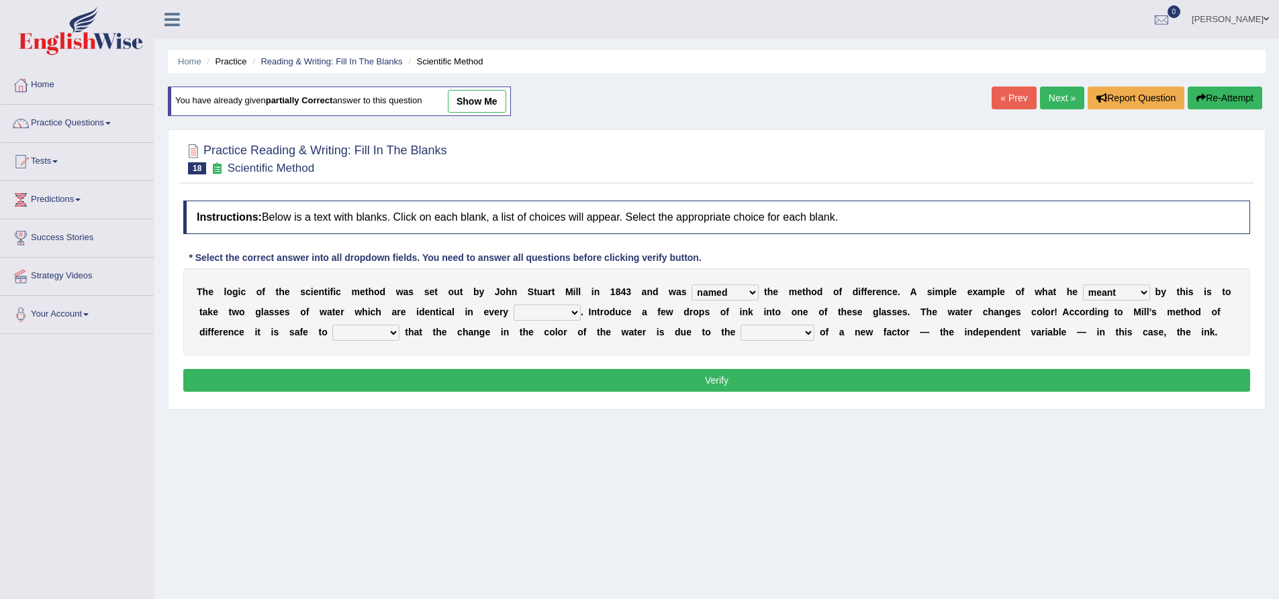
click at [1083, 285] on select "capped charged found meant" at bounding box center [1116, 293] width 67 height 16
click at [532, 311] on select "thought identity measure respect" at bounding box center [546, 313] width 67 height 16
select select "respect"
click at [513, 305] on select "thought identity measure respect" at bounding box center [546, 313] width 67 height 16
drag, startPoint x: 364, startPoint y: 333, endPoint x: 373, endPoint y: 324, distance: 12.8
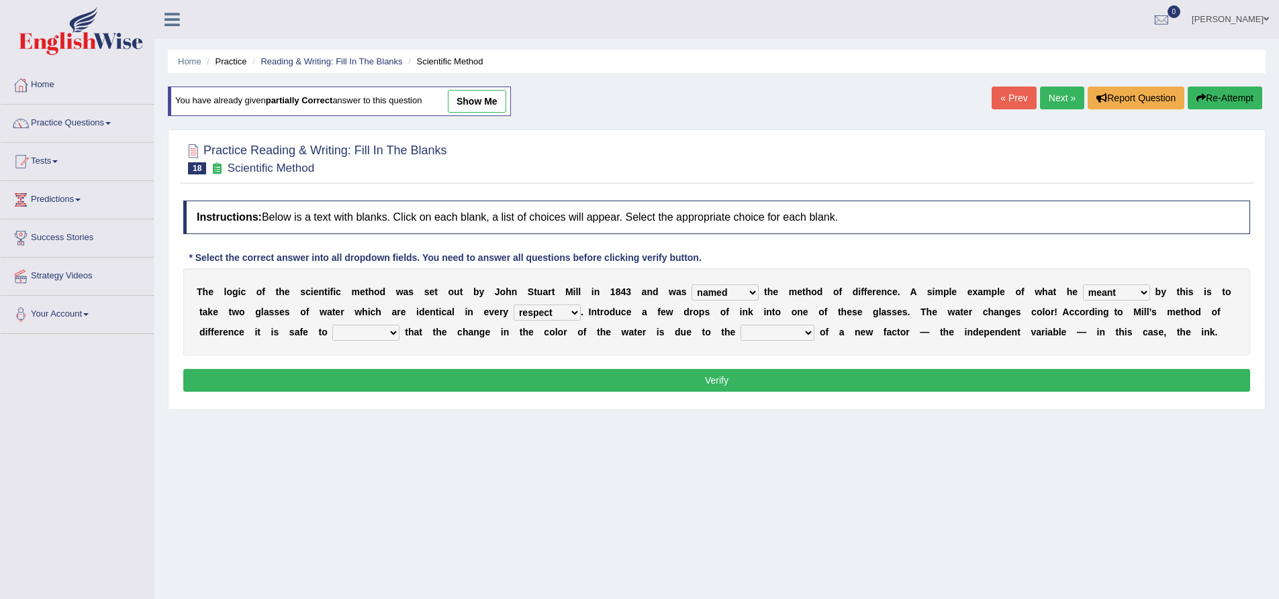
click at [369, 330] on select "assume discuss prefer acclaim" at bounding box center [365, 333] width 67 height 16
select select "assume"
click at [332, 325] on select "assume discuss prefer acclaim" at bounding box center [365, 333] width 67 height 16
click at [768, 331] on select "introduction magnitude preparation purification" at bounding box center [777, 333] width 74 height 16
select select "introduction"
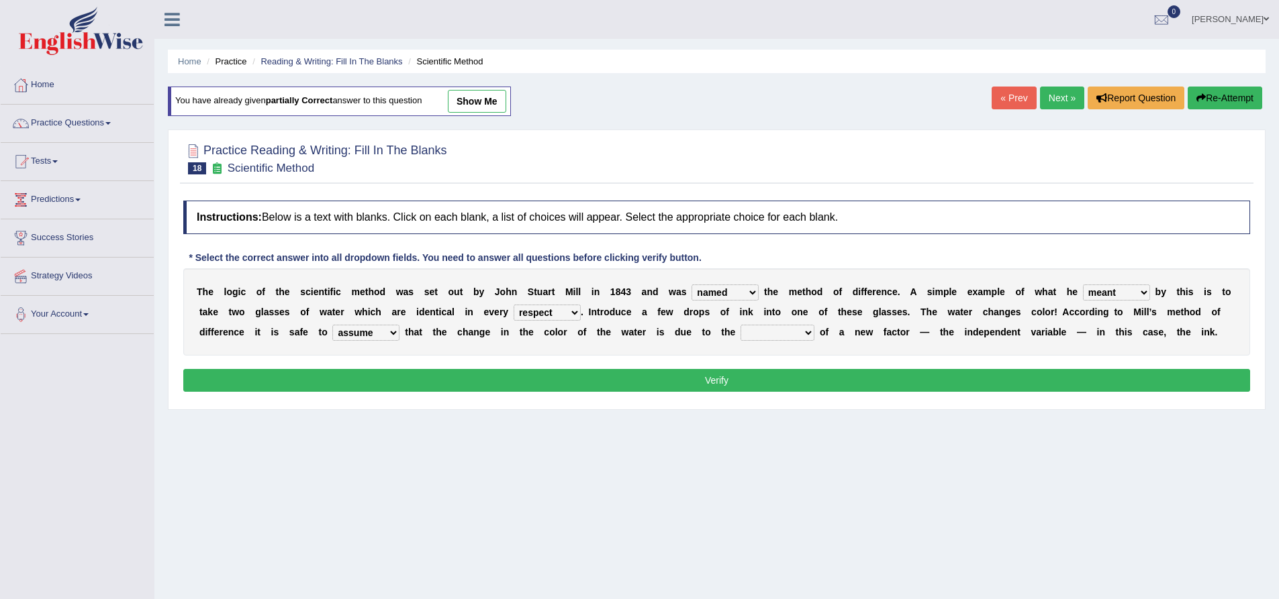
click at [740, 325] on select "introduction magnitude preparation purification" at bounding box center [777, 333] width 74 height 16
click at [958, 381] on button "Verify" at bounding box center [716, 380] width 1067 height 23
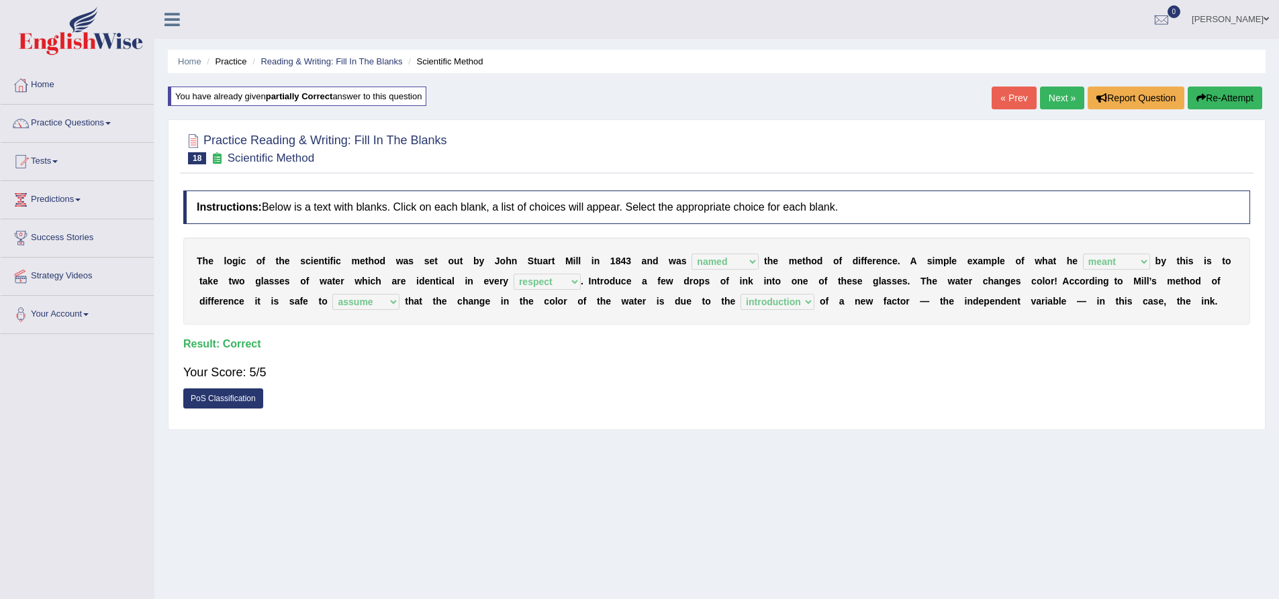
click at [1066, 97] on link "Next »" at bounding box center [1062, 98] width 44 height 23
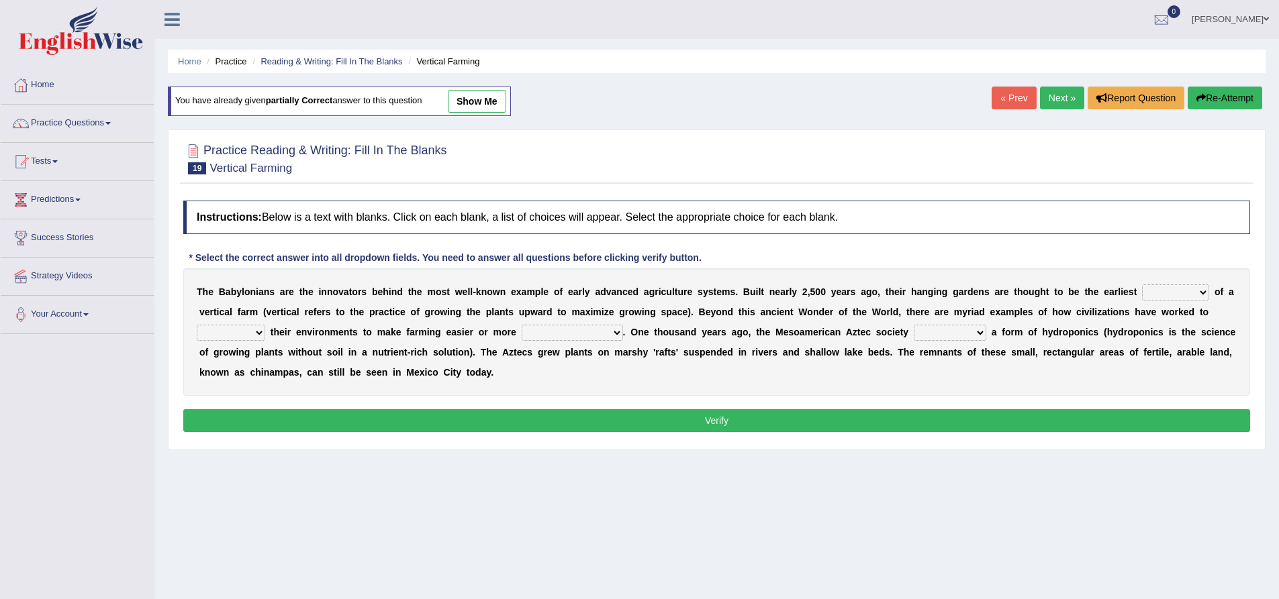
click at [1173, 298] on select "prototype failure discredit protocol" at bounding box center [1175, 293] width 67 height 16
select select "prototype"
click at [1142, 285] on select "prototype failure discredit protocol" at bounding box center [1175, 293] width 67 height 16
click at [233, 336] on select "manipulate escape respect disarrange" at bounding box center [231, 333] width 68 height 16
click at [197, 325] on select "manipulate escape respect disarrange" at bounding box center [231, 333] width 68 height 16
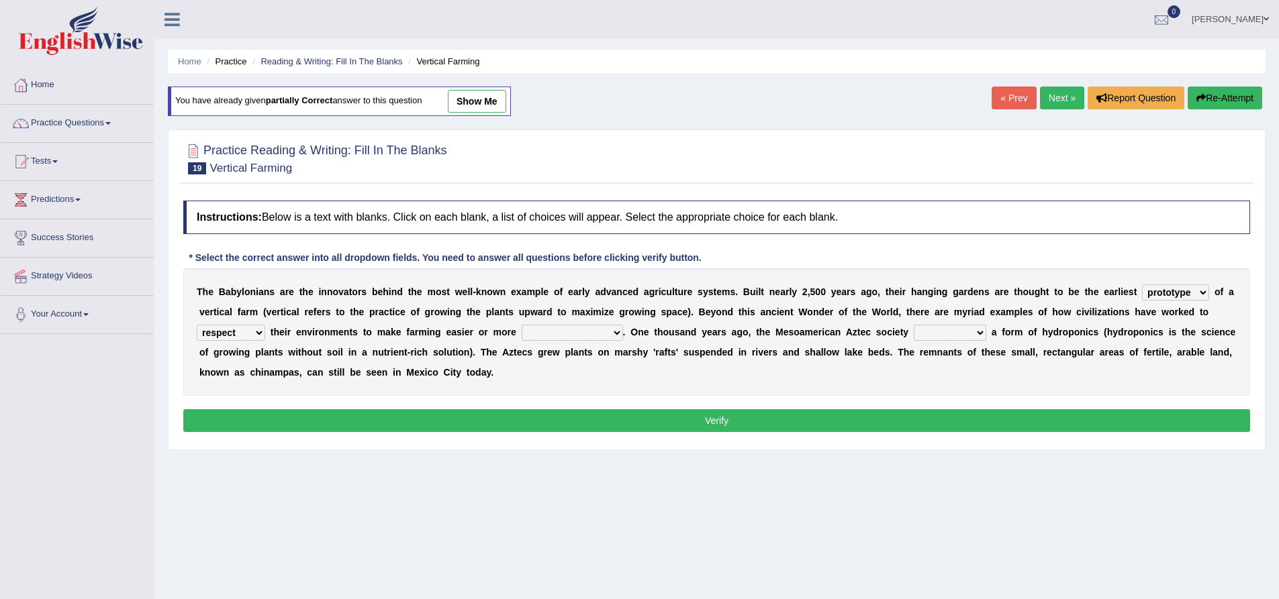
click at [250, 334] on select "manipulate escape respect disarrange" at bounding box center [231, 333] width 68 height 16
click at [197, 325] on select "manipulate escape respect disarrange" at bounding box center [231, 333] width 68 height 16
drag, startPoint x: 232, startPoint y: 336, endPoint x: 240, endPoint y: 337, distance: 8.8
click at [240, 337] on select "manipulate escape respect disarrange" at bounding box center [231, 333] width 68 height 16
click at [319, 381] on div "T h e B a b y l o n i a n s a r e t h e i n n o v a t o r s b e h i n d t h e m…" at bounding box center [716, 332] width 1067 height 128
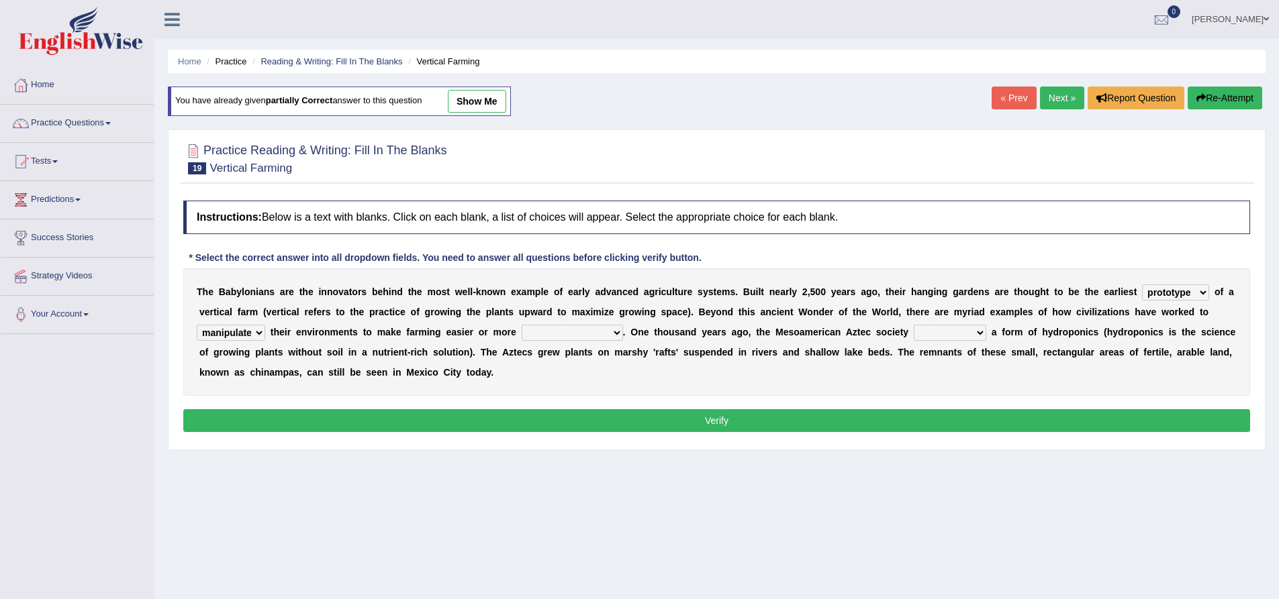
click at [254, 336] on select "manipulate escape respect disarrange" at bounding box center [231, 333] width 68 height 16
select select "respect"
click at [197, 325] on select "manipulate escape respect disarrange" at bounding box center [231, 333] width 68 height 16
click at [568, 337] on select "productive constructive connective counterproductive" at bounding box center [572, 333] width 101 height 16
select select "productive"
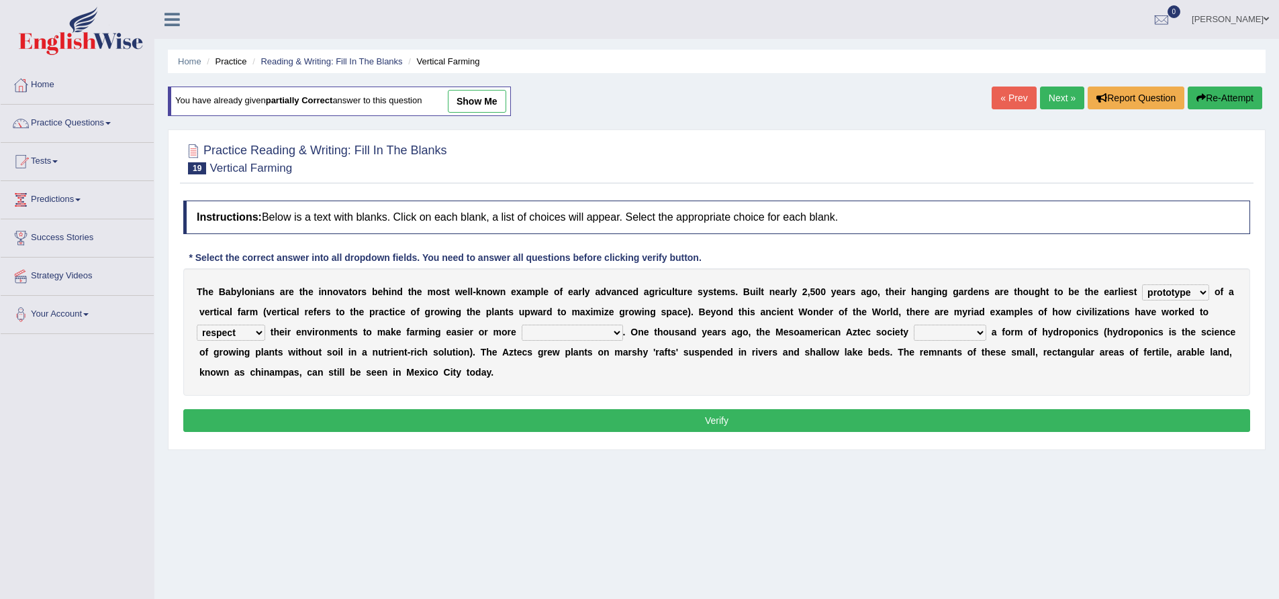
click at [522, 325] on select "productive constructive connective counterproductive" at bounding box center [572, 333] width 101 height 16
click at [235, 334] on select "manipulate escape respect disarrange" at bounding box center [231, 333] width 68 height 16
select select "manipulate"
click at [197, 325] on select "manipulate escape respect disarrange" at bounding box center [231, 333] width 68 height 16
click at [960, 334] on select "domineered volunteered pioneered engineered" at bounding box center [950, 333] width 72 height 16
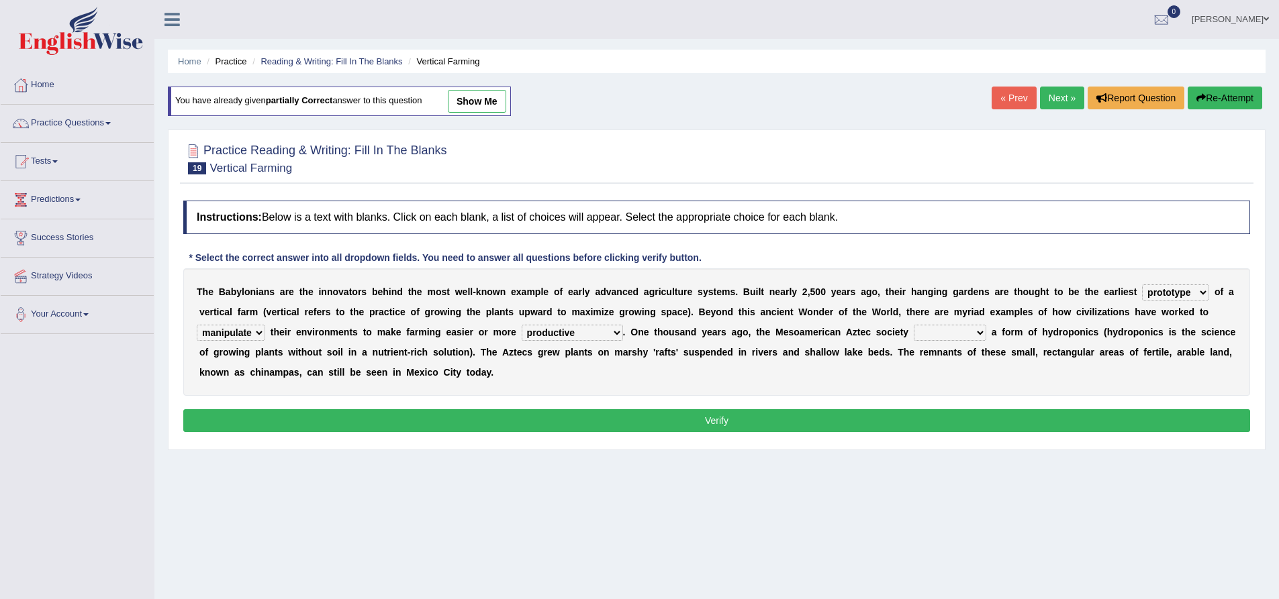
click at [914, 325] on select "domineered volunteered pioneered engineered" at bounding box center [950, 333] width 72 height 16
click at [961, 324] on div "T h e B a b y l o n i a n s a r e t h e i n n o v a t o r s b e h i n d t h e m…" at bounding box center [716, 332] width 1067 height 128
click at [965, 330] on select "domineered volunteered pioneered engineered" at bounding box center [950, 333] width 72 height 16
select select "engineered"
click at [914, 325] on select "domineered volunteered pioneered engineered" at bounding box center [950, 333] width 72 height 16
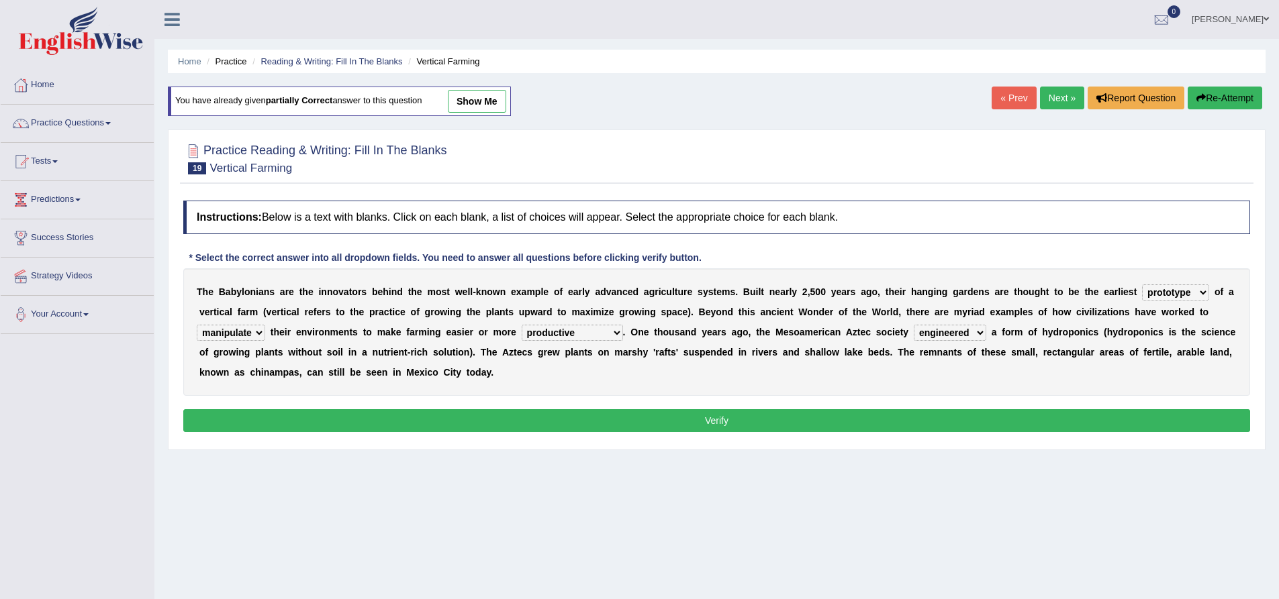
click at [758, 412] on button "Verify" at bounding box center [716, 420] width 1067 height 23
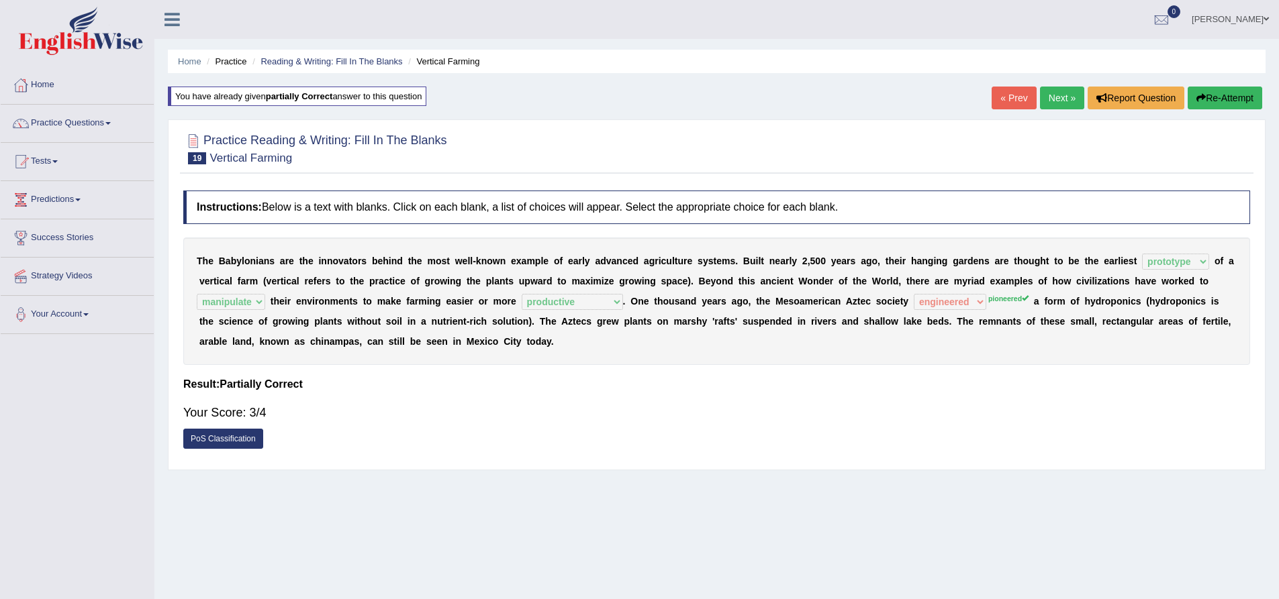
click at [1224, 93] on button "Re-Attempt" at bounding box center [1224, 98] width 75 height 23
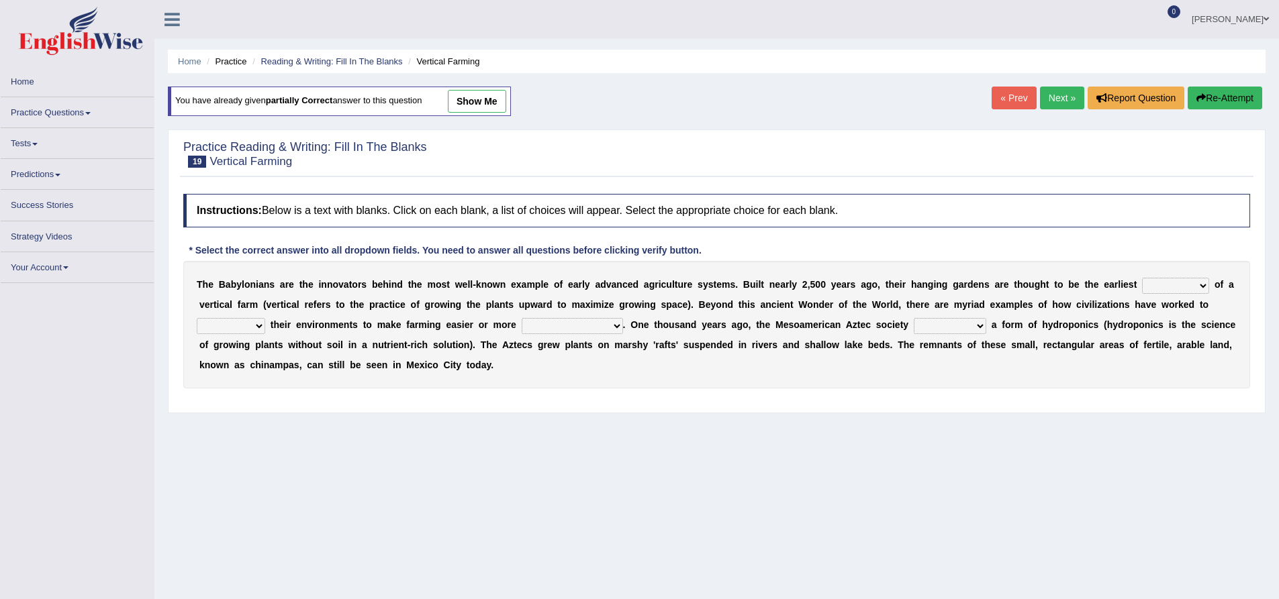
click at [1173, 287] on select "prototype failure discredit protocol" at bounding box center [1175, 286] width 67 height 16
select select "prototype"
click at [1142, 278] on select "prototype failure discredit protocol" at bounding box center [1175, 286] width 67 height 16
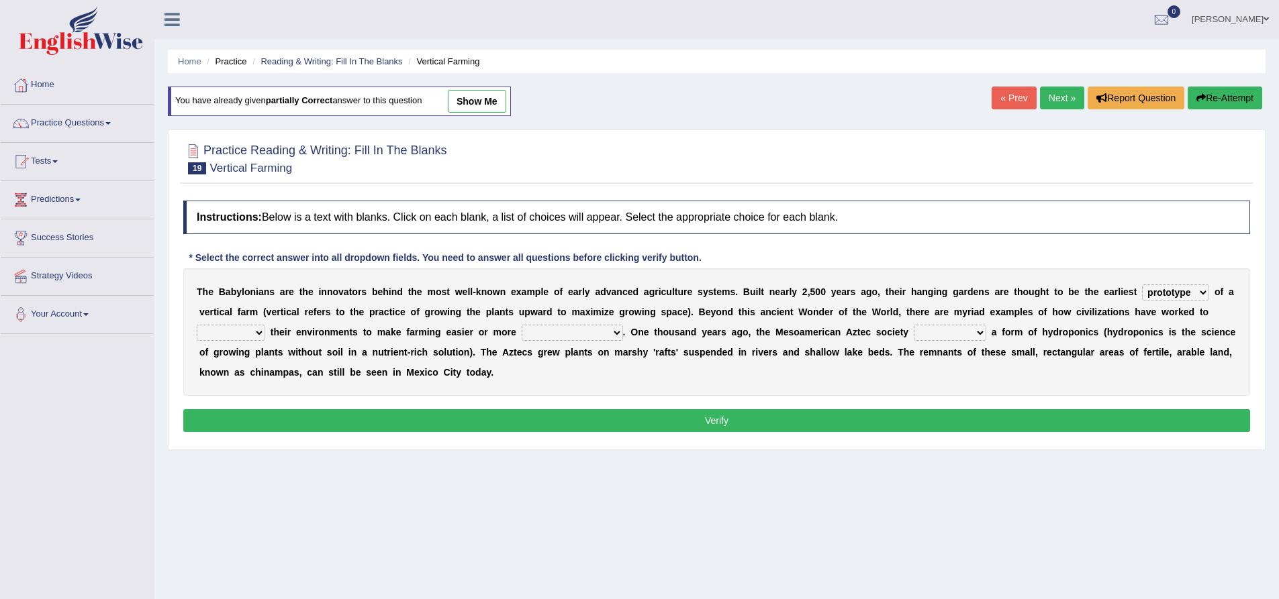
click at [242, 331] on select "manipulate escape respect disarrange" at bounding box center [231, 333] width 68 height 16
click at [197, 325] on select "manipulate escape respect disarrange" at bounding box center [231, 333] width 68 height 16
click at [244, 330] on select "manipulate escape respect disarrange" at bounding box center [231, 333] width 68 height 16
select select "manipulate"
click at [197, 325] on select "manipulate escape respect disarrange" at bounding box center [231, 333] width 68 height 16
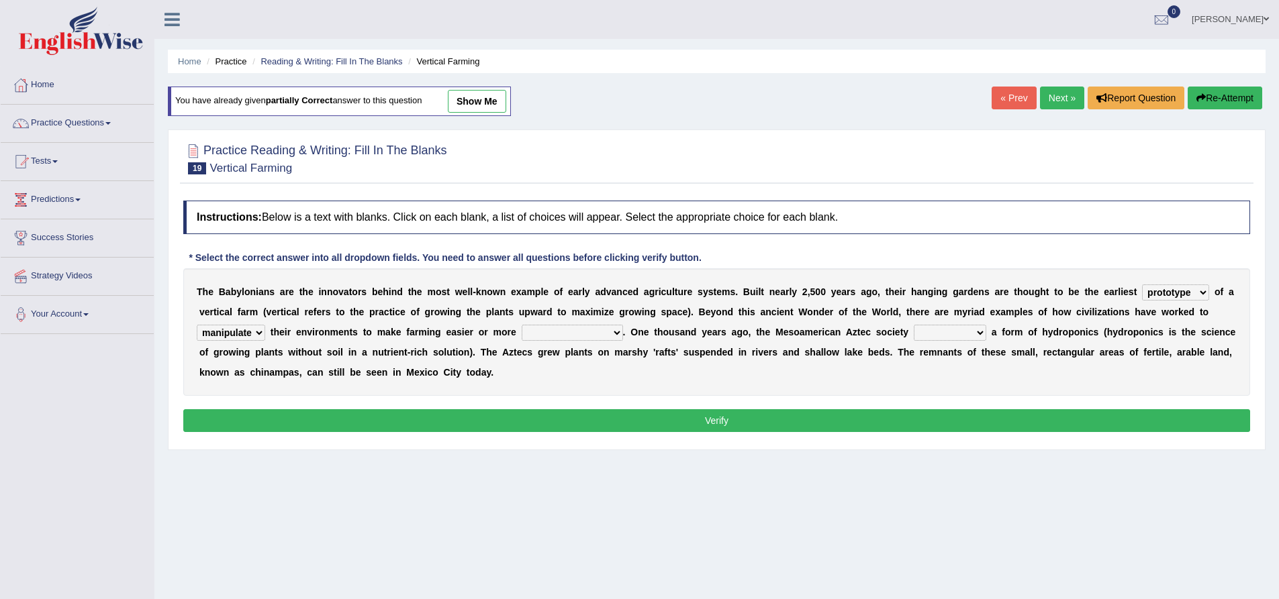
click at [576, 334] on select "productive constructive connective counterproductive" at bounding box center [572, 333] width 101 height 16
select select "productive"
click at [522, 325] on select "productive constructive connective counterproductive" at bounding box center [572, 333] width 101 height 16
click at [954, 327] on select "domineered volunteered pioneered engineered" at bounding box center [950, 333] width 72 height 16
select select "pioneered"
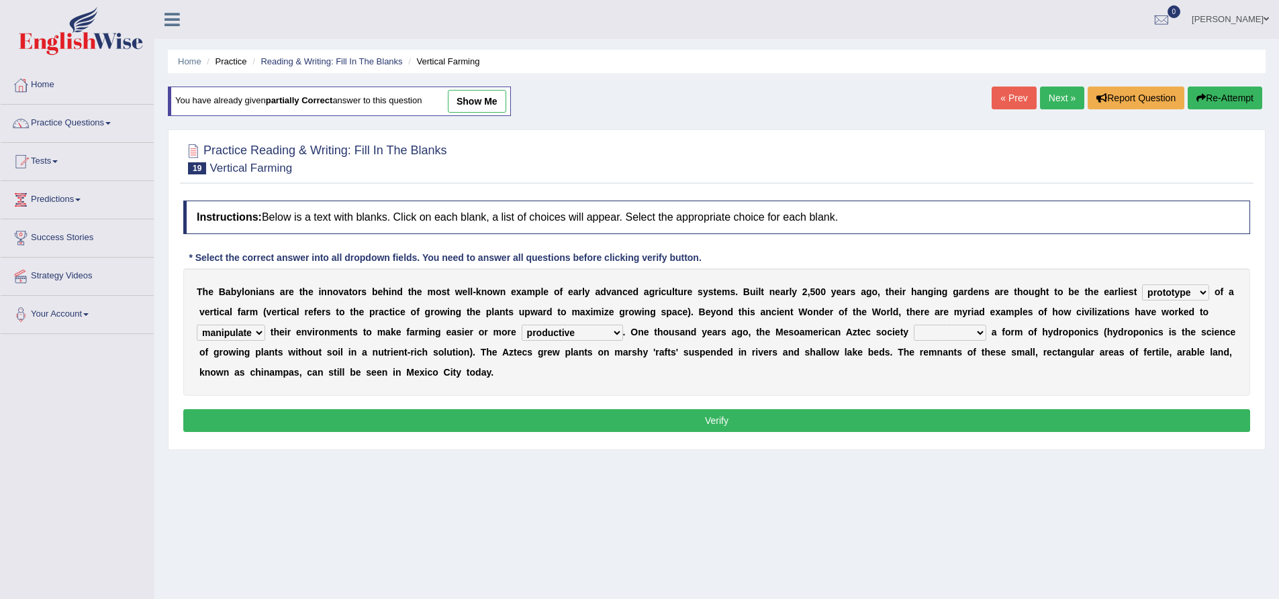
click at [914, 325] on select "domineered volunteered pioneered engineered" at bounding box center [950, 333] width 72 height 16
click at [926, 428] on button "Verify" at bounding box center [716, 420] width 1067 height 23
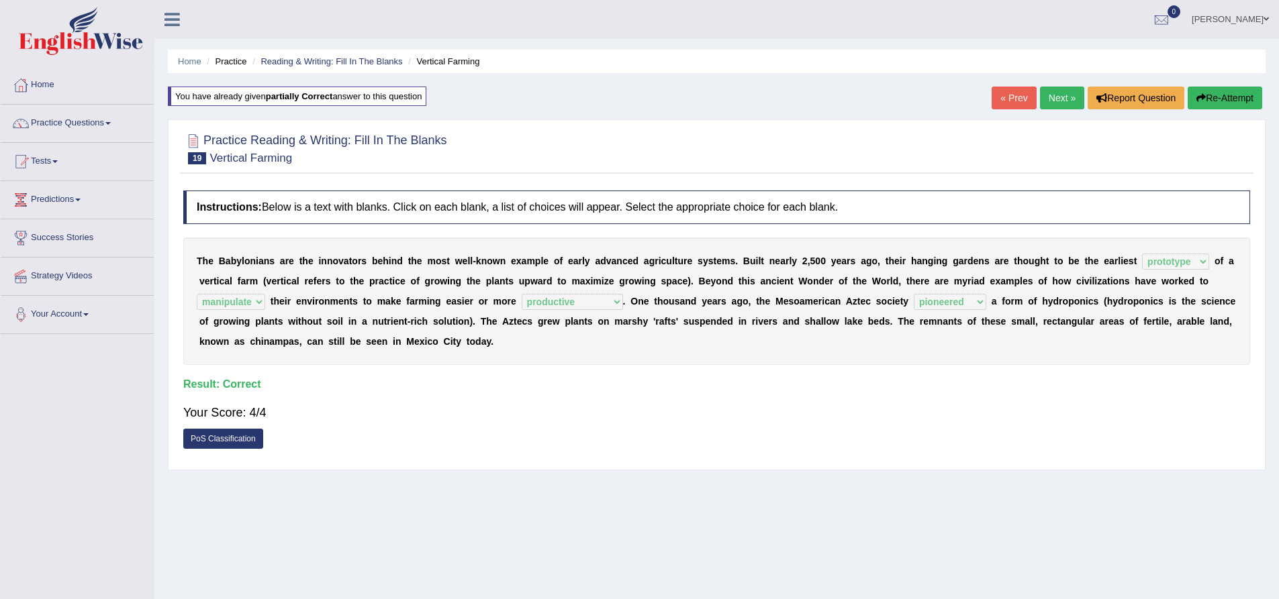
click at [1065, 95] on link "Next »" at bounding box center [1062, 98] width 44 height 23
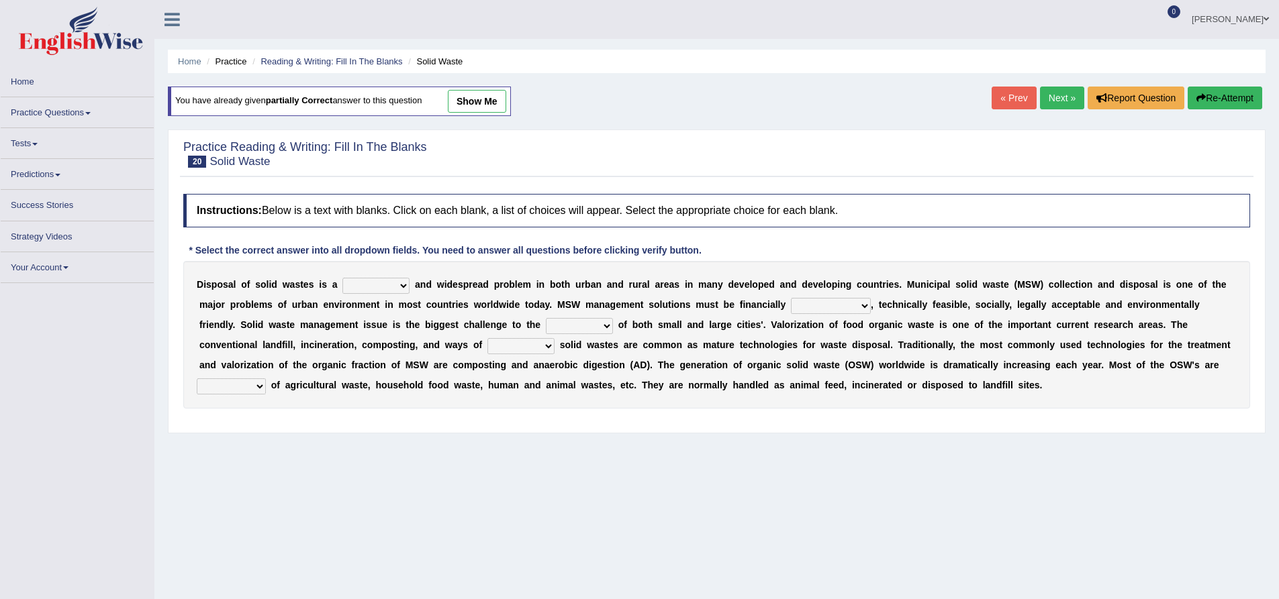
click at [364, 287] on select "slanting stinging stalling shafting" at bounding box center [375, 286] width 67 height 16
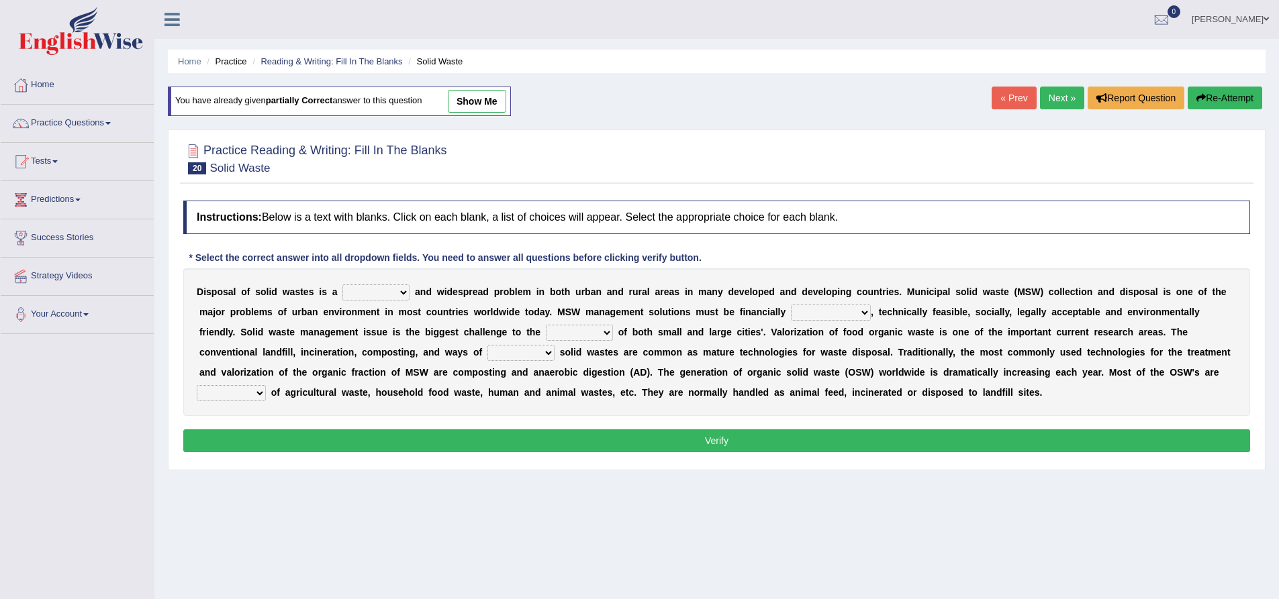
select select "stalling"
click at [342, 285] on select "slanting stinging stalling shafting" at bounding box center [375, 293] width 67 height 16
click at [379, 294] on select "slanting stinging stalling shafting" at bounding box center [375, 293] width 67 height 16
click at [403, 289] on select "slanting stinging stalling shafting" at bounding box center [375, 293] width 67 height 16
click at [111, 124] on span at bounding box center [107, 123] width 5 height 3
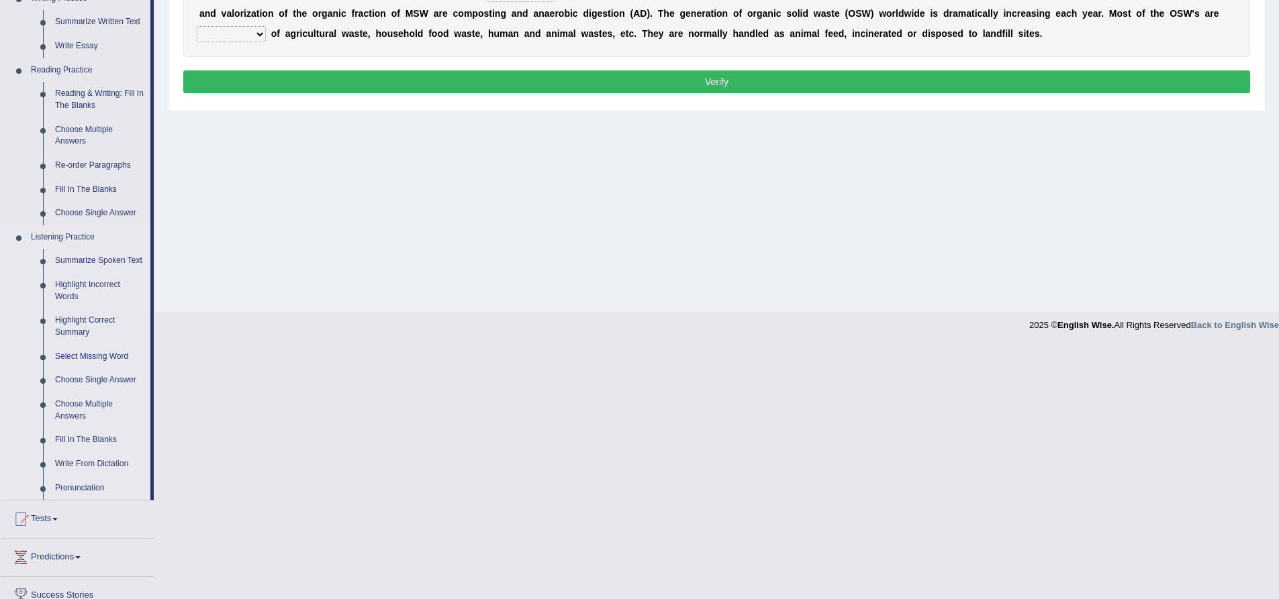
scroll to position [336, 0]
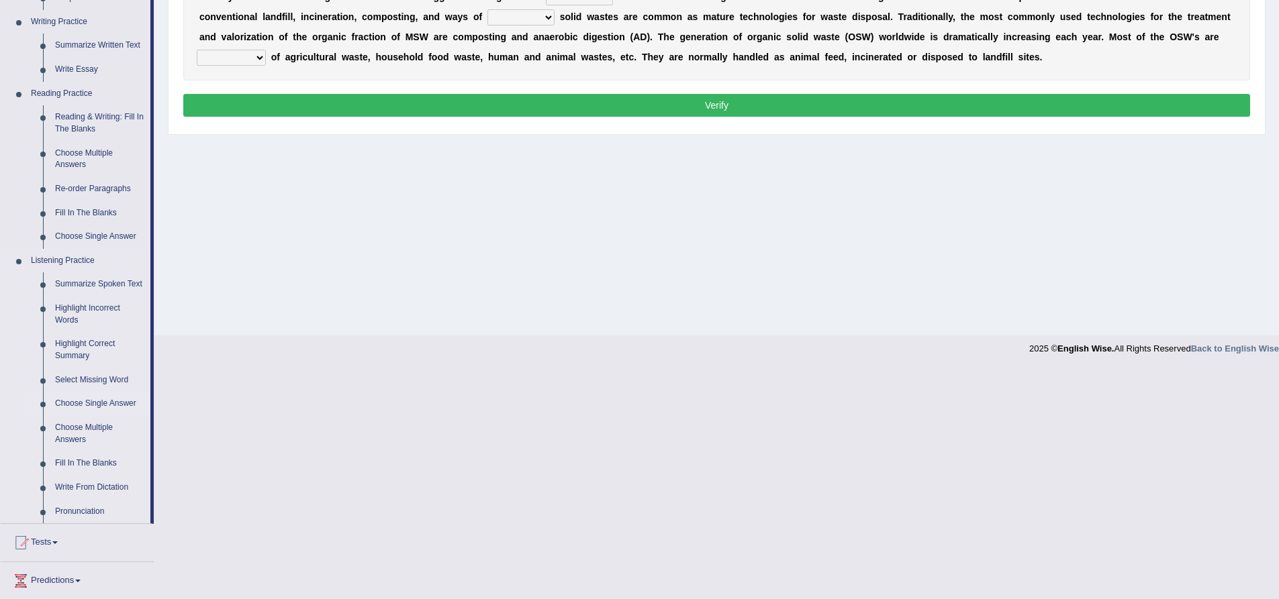
click at [91, 404] on link "Choose Single Answer" at bounding box center [99, 404] width 101 height 24
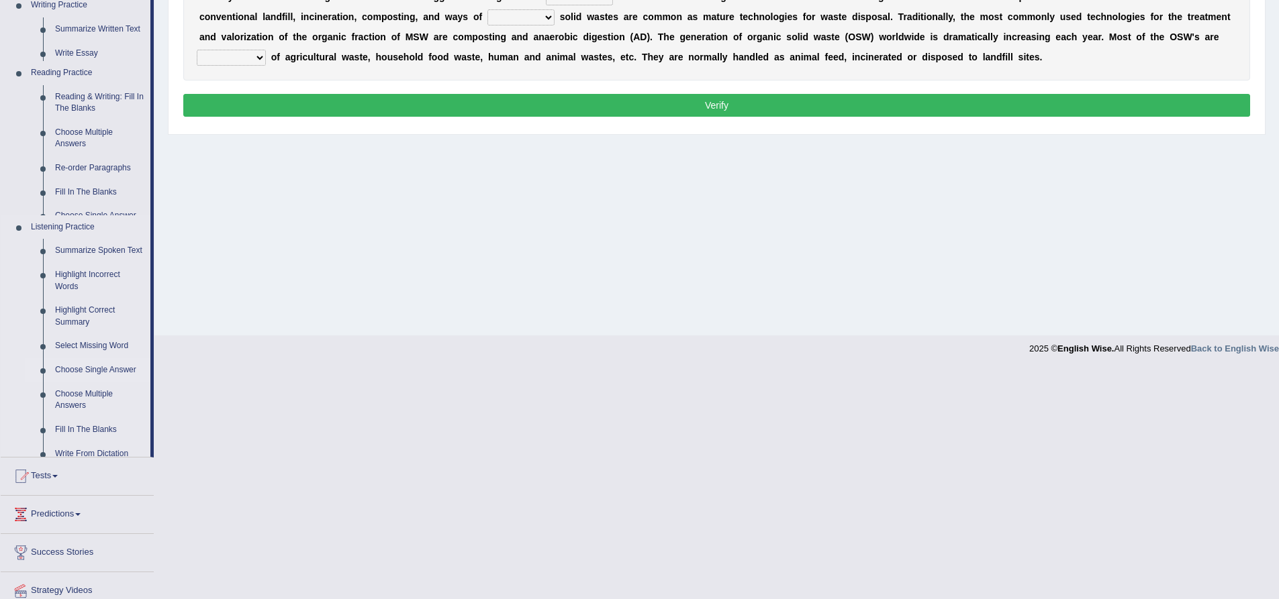
scroll to position [105, 0]
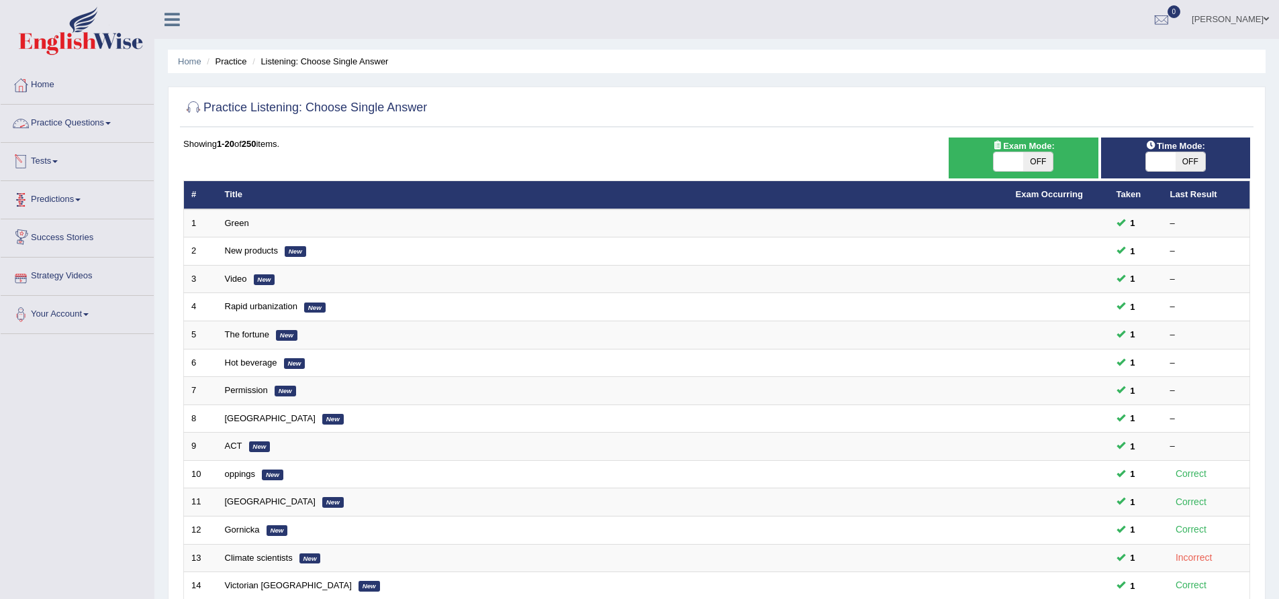
click at [80, 124] on link "Practice Questions" at bounding box center [77, 122] width 153 height 34
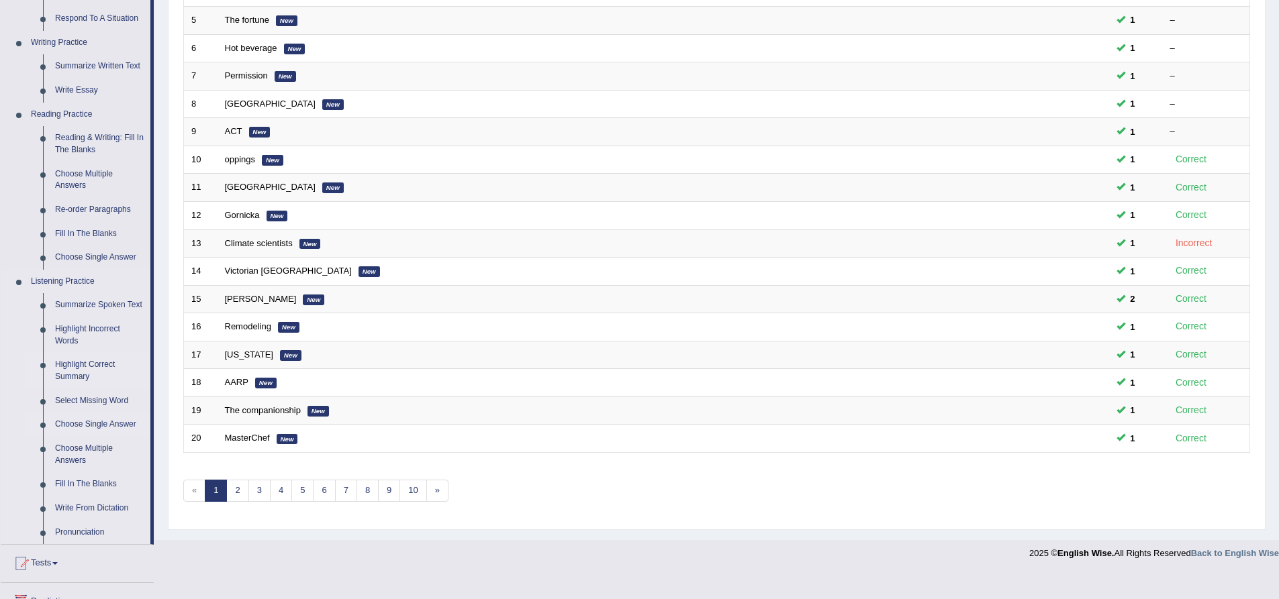
scroll to position [336, 0]
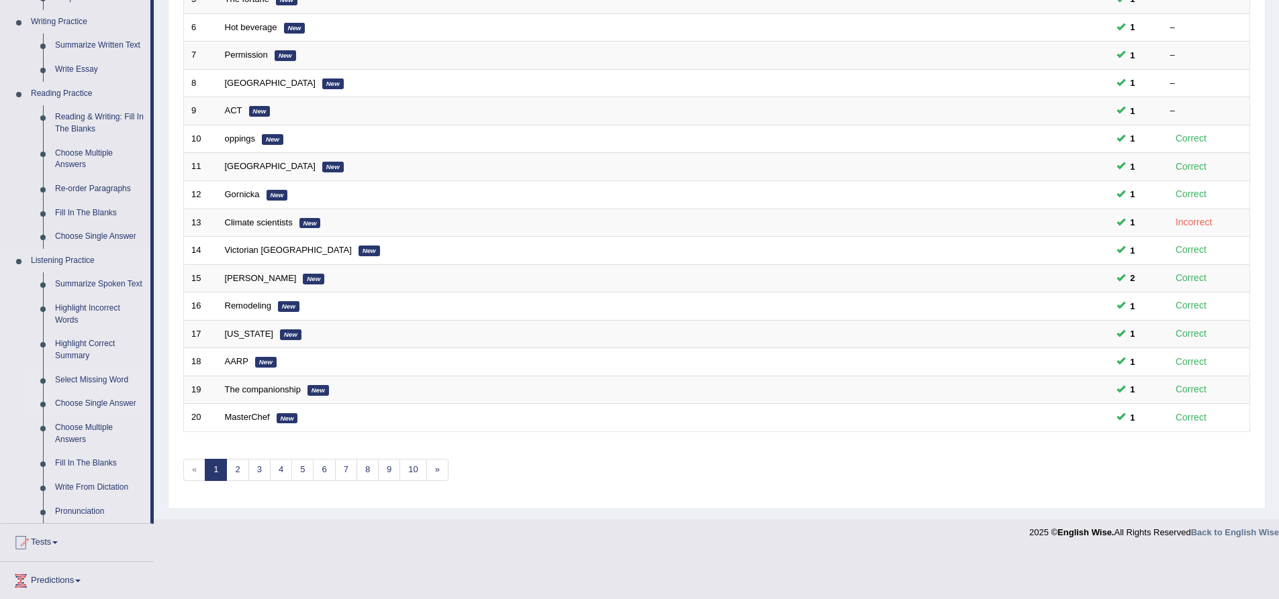
click at [94, 381] on link "Select Missing Word" at bounding box center [99, 380] width 101 height 24
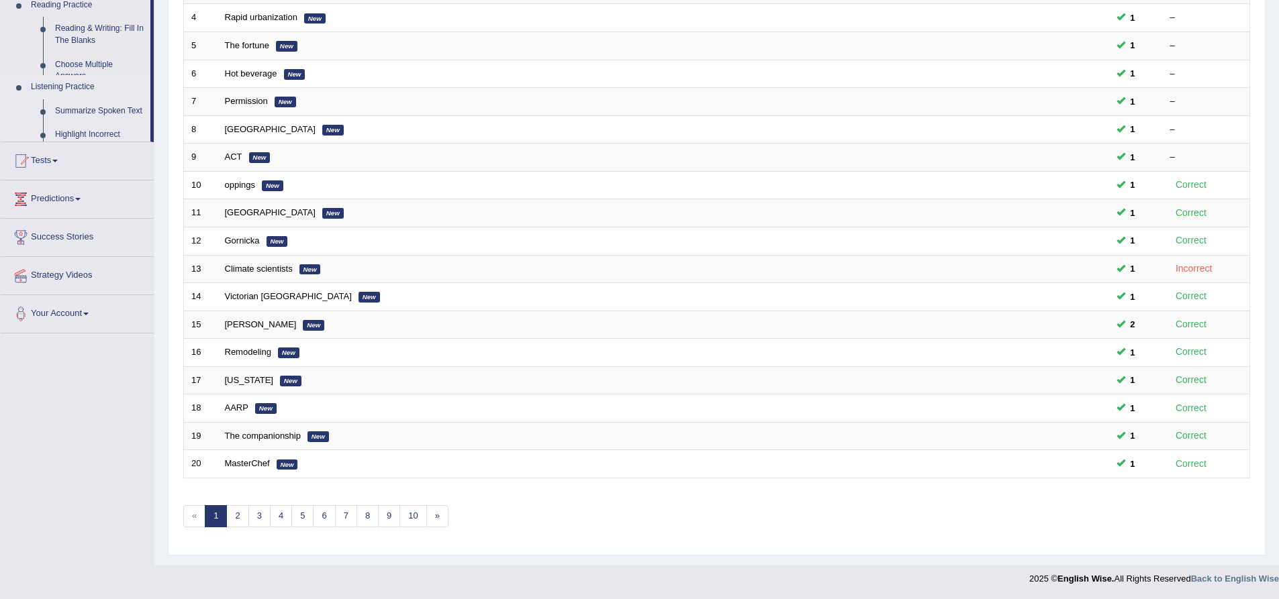
scroll to position [289, 0]
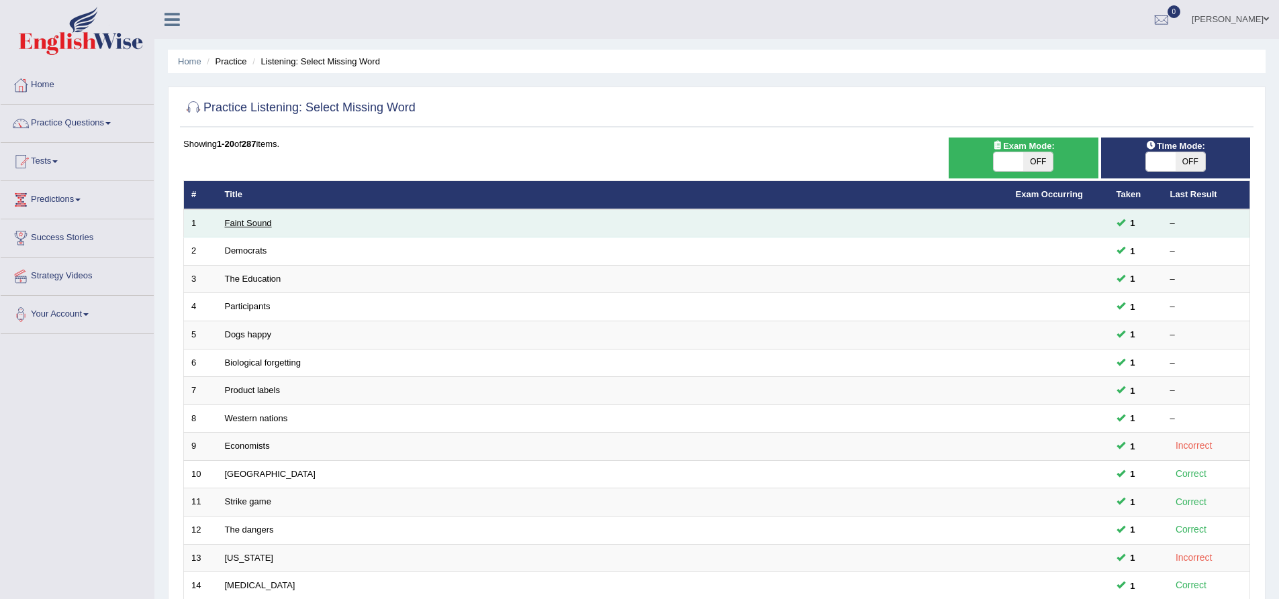
click at [261, 224] on link "Faint Sound" at bounding box center [248, 223] width 47 height 10
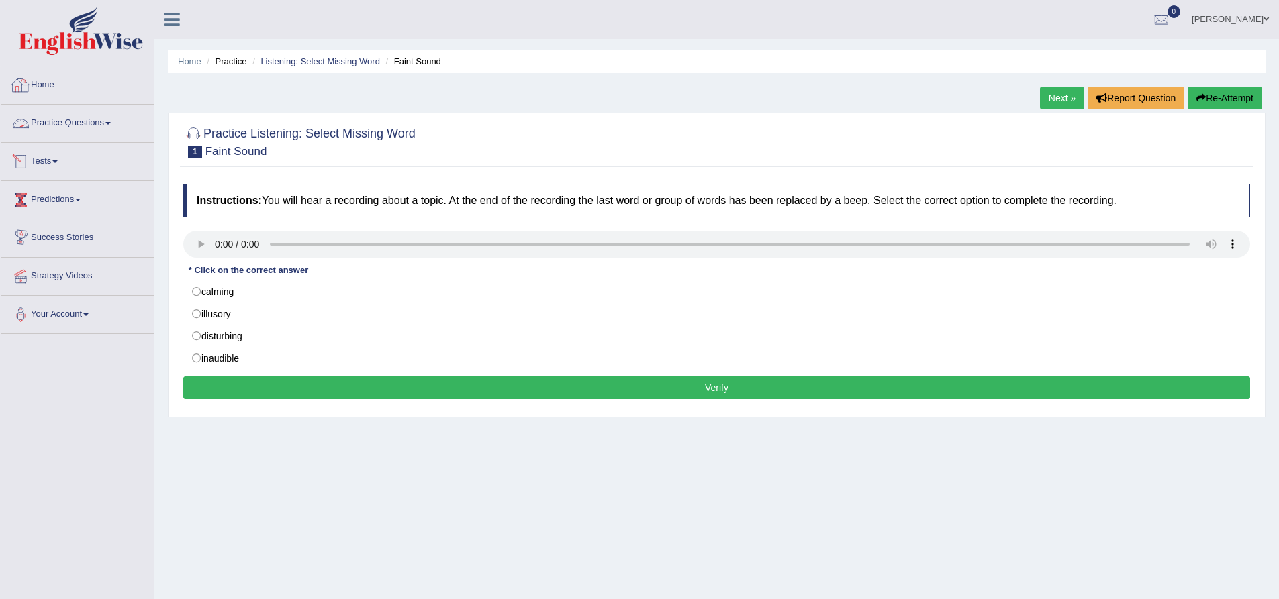
click at [110, 124] on span at bounding box center [107, 123] width 5 height 3
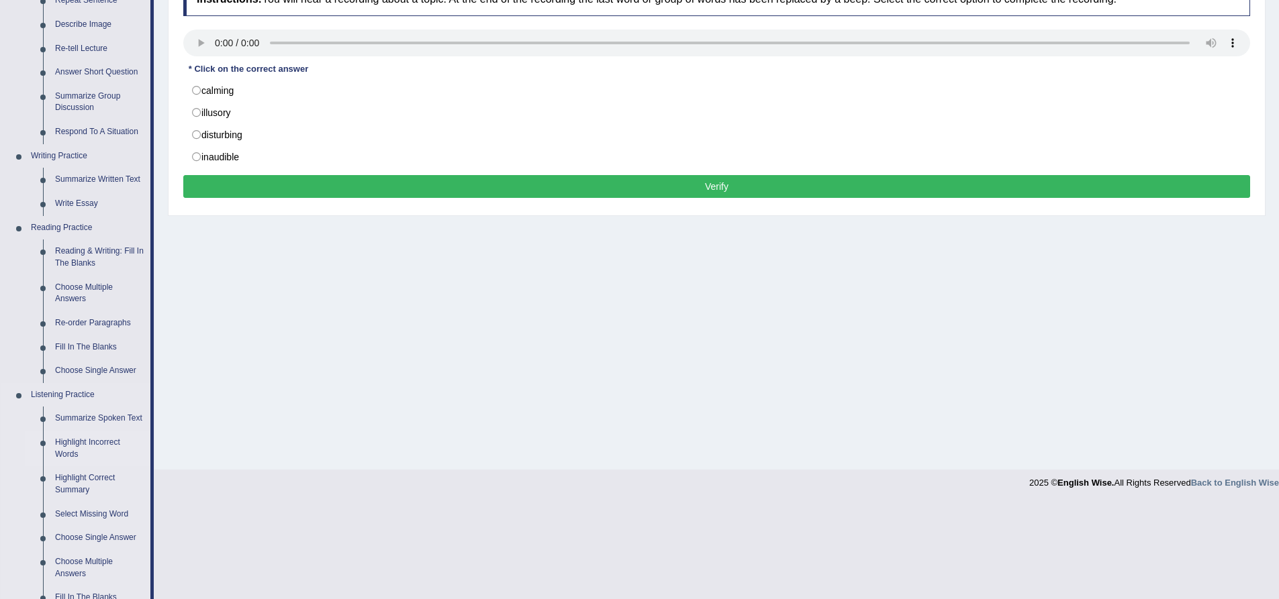
scroll to position [268, 0]
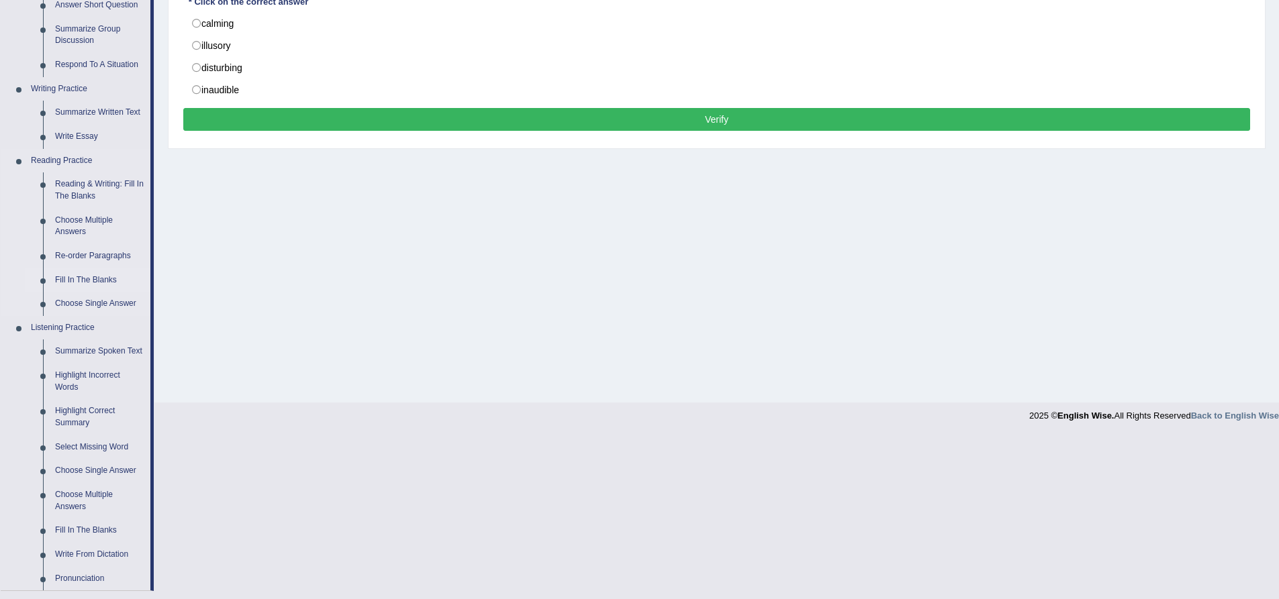
click at [87, 280] on link "Fill In The Blanks" at bounding box center [99, 280] width 101 height 24
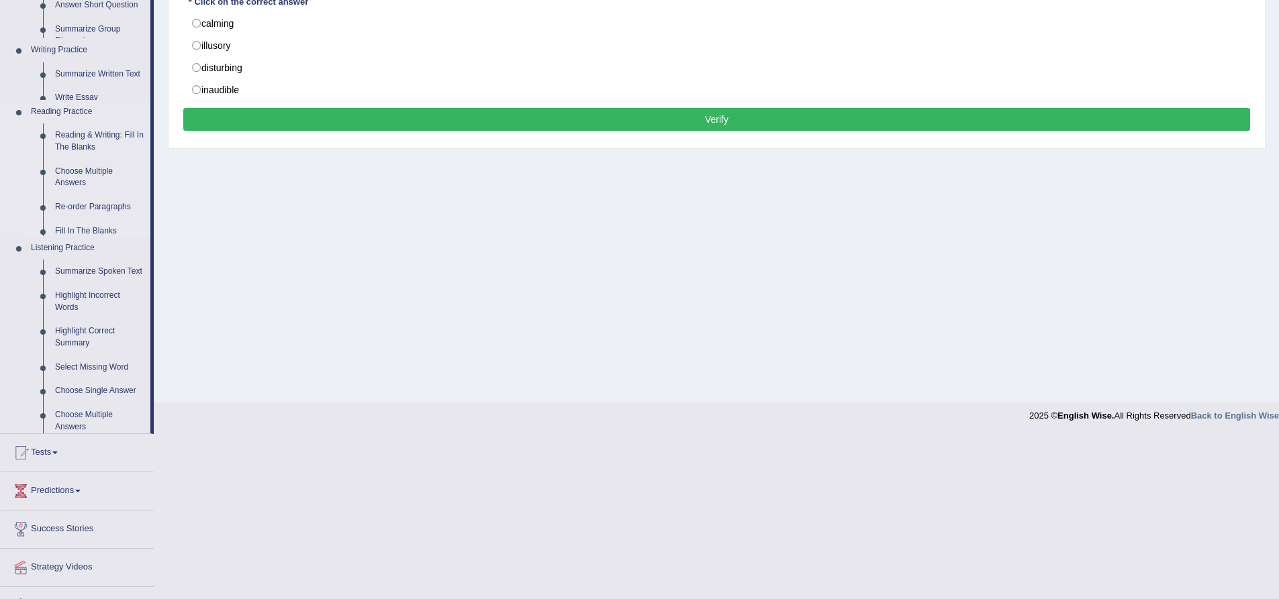
scroll to position [105, 0]
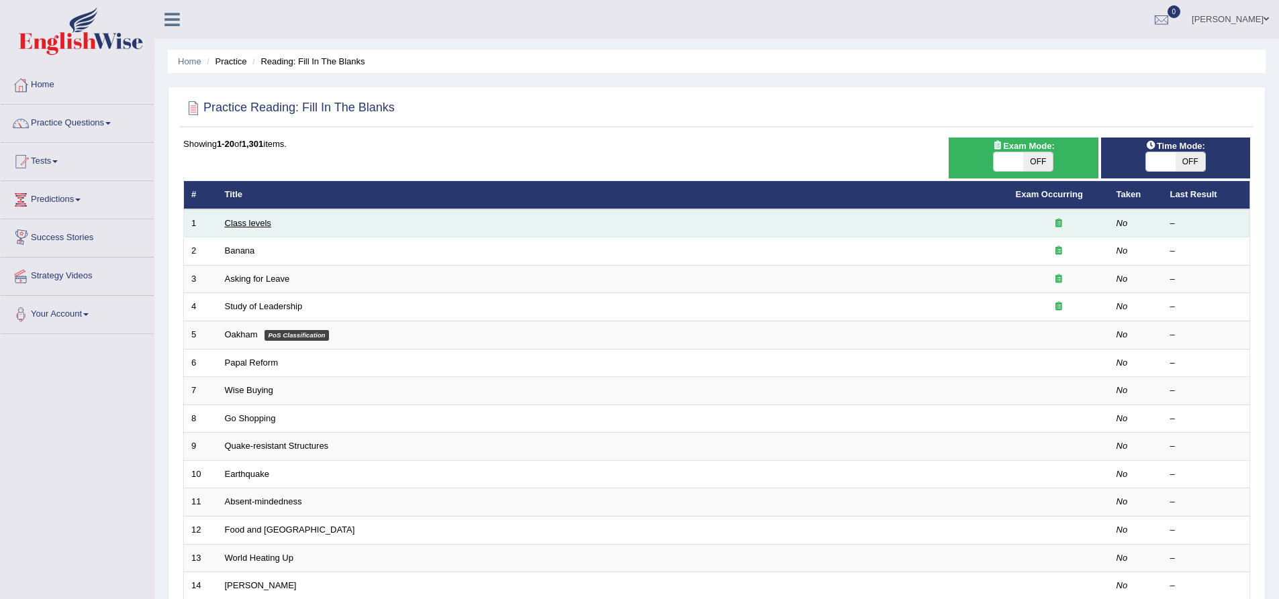
click at [236, 219] on link "Class levels" at bounding box center [248, 223] width 46 height 10
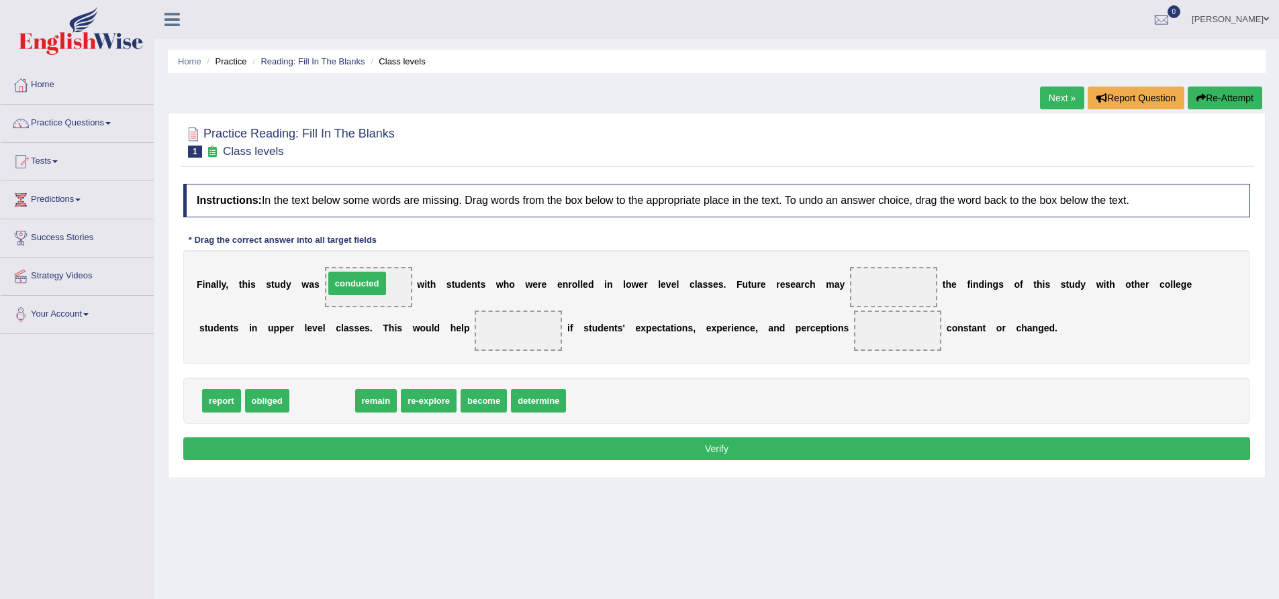
drag, startPoint x: 325, startPoint y: 397, endPoint x: 360, endPoint y: 279, distance: 122.7
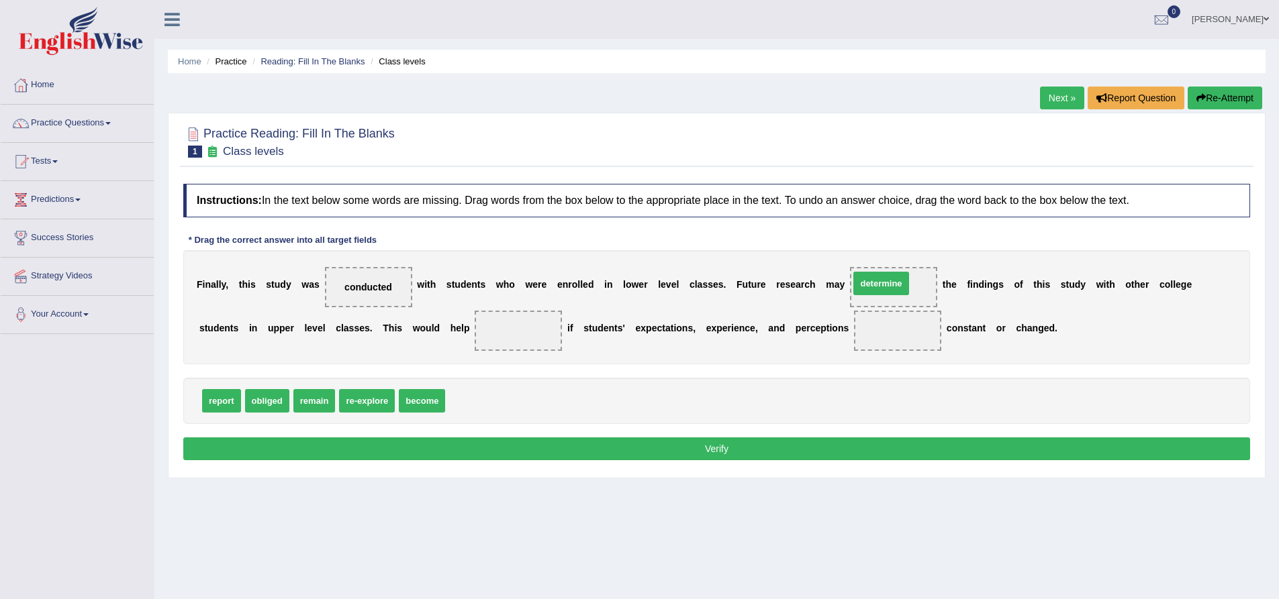
drag, startPoint x: 485, startPoint y: 402, endPoint x: 897, endPoint y: 283, distance: 428.3
drag, startPoint x: 377, startPoint y: 400, endPoint x: 532, endPoint y: 340, distance: 166.4
click at [881, 329] on span at bounding box center [897, 331] width 87 height 40
click at [315, 405] on span "remain" at bounding box center [314, 400] width 42 height 23
click at [251, 478] on div "Practice Reading: Fill In The Blanks 1 Class levels Instructions: In the text b…" at bounding box center [716, 296] width 1097 height 366
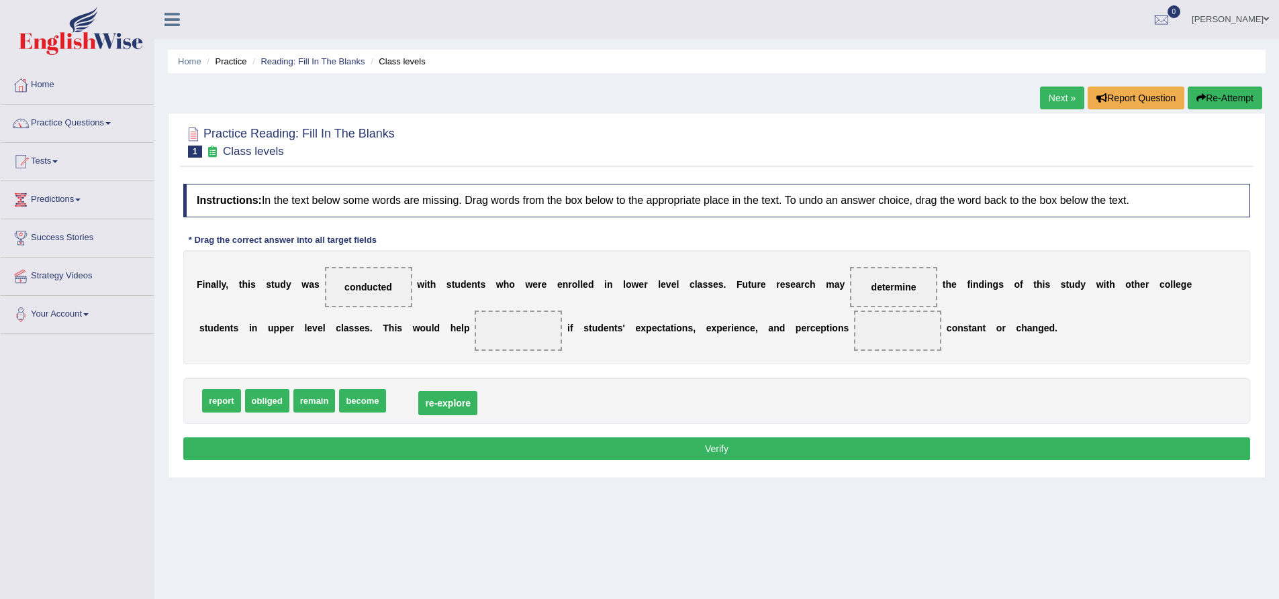
drag, startPoint x: 534, startPoint y: 331, endPoint x: 453, endPoint y: 403, distance: 107.9
drag, startPoint x: 356, startPoint y: 410, endPoint x: 894, endPoint y: 341, distance: 542.1
drag, startPoint x: 316, startPoint y: 393, endPoint x: 534, endPoint y: 331, distance: 226.3
click at [514, 338] on span "remain" at bounding box center [518, 331] width 87 height 40
drag, startPoint x: 518, startPoint y: 332, endPoint x: 863, endPoint y: 407, distance: 353.0
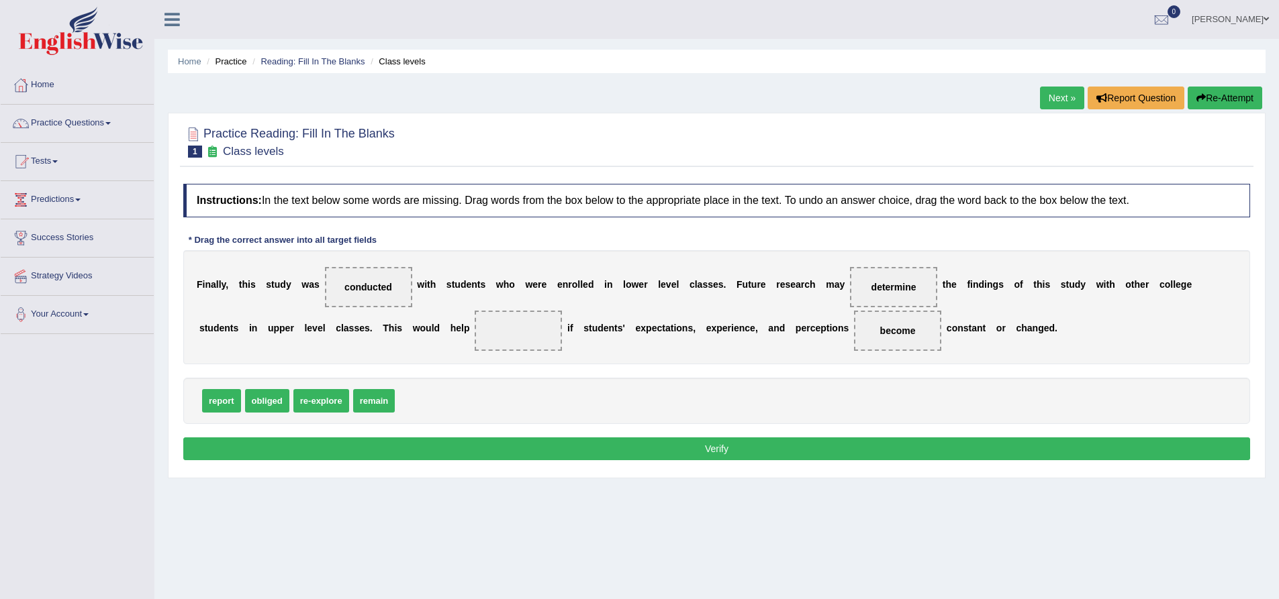
drag, startPoint x: 896, startPoint y: 325, endPoint x: 649, endPoint y: 361, distance: 249.6
click at [641, 363] on div "F i n a l l y , t h i s s t u d y w a s conducted w i t h s t u d e n t s w h o…" at bounding box center [716, 307] width 1067 height 114
drag, startPoint x: 899, startPoint y: 328, endPoint x: 530, endPoint y: 332, distance: 369.2
drag, startPoint x: 379, startPoint y: 410, endPoint x: 926, endPoint y: 345, distance: 550.2
click at [848, 452] on button "Verify" at bounding box center [716, 449] width 1067 height 23
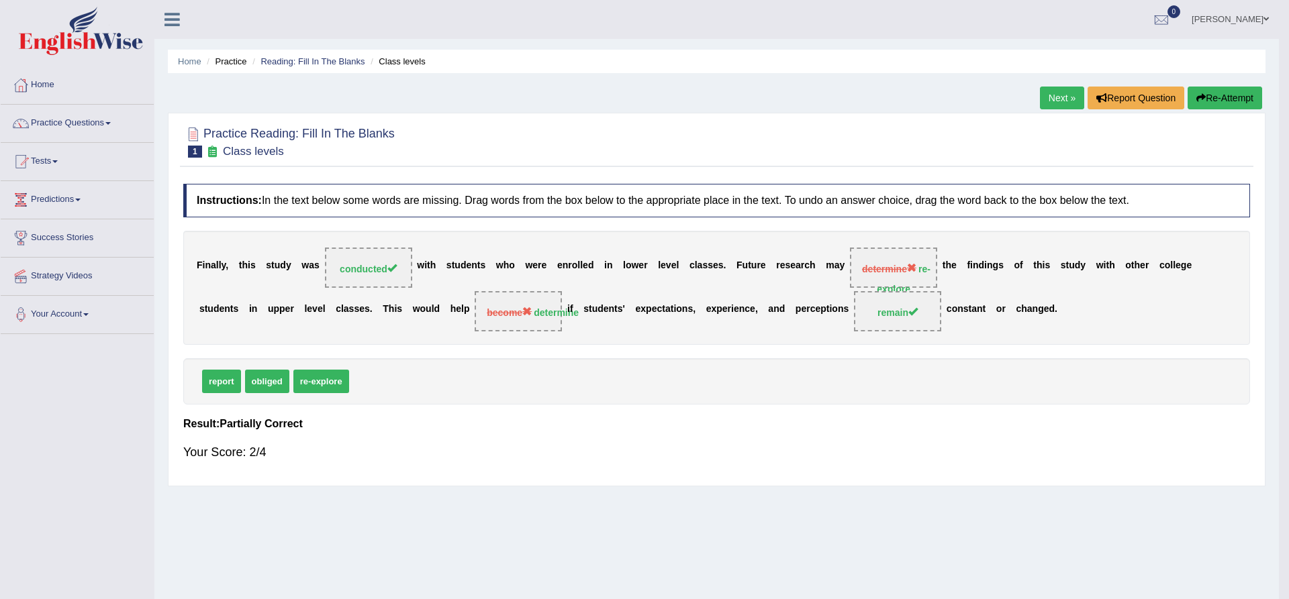
click at [526, 311] on span "become" at bounding box center [509, 312] width 45 height 11
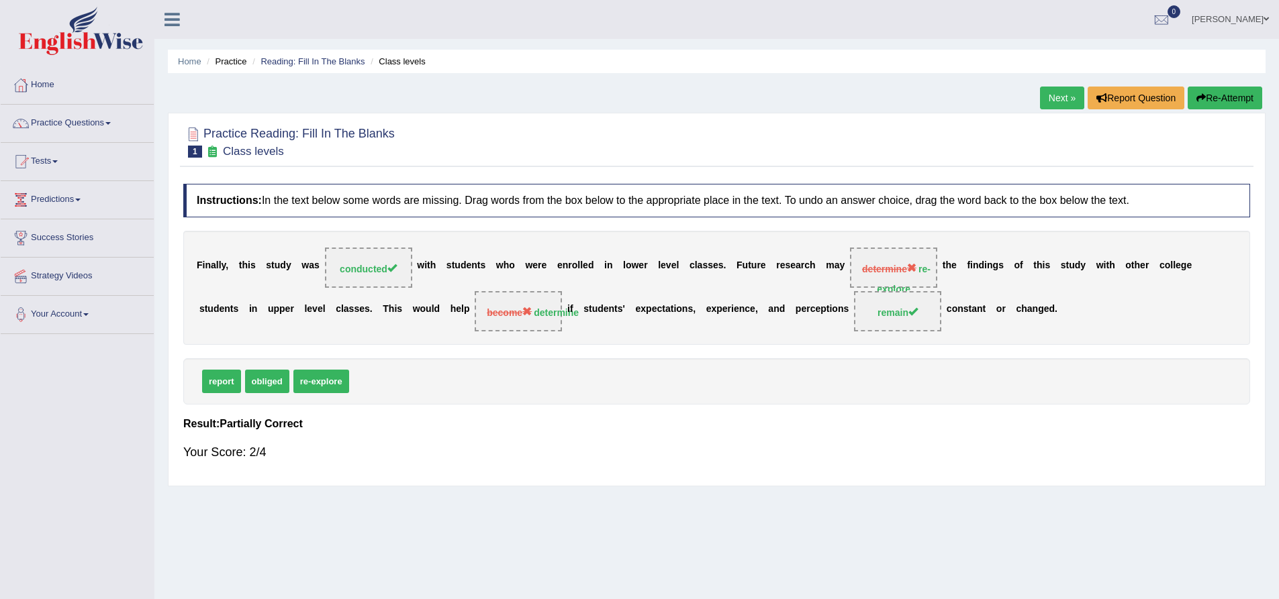
click at [904, 264] on span "determine" at bounding box center [889, 269] width 54 height 11
drag, startPoint x: 907, startPoint y: 267, endPoint x: 828, endPoint y: 285, distance: 80.6
click at [828, 286] on div "F i n a l l y , t h i s s t u d y w a s conducted w i t h s t u d e n t s w h o…" at bounding box center [716, 288] width 1067 height 114
click at [908, 268] on span "determine" at bounding box center [889, 269] width 54 height 11
click at [1208, 90] on button "Re-Attempt" at bounding box center [1224, 98] width 75 height 23
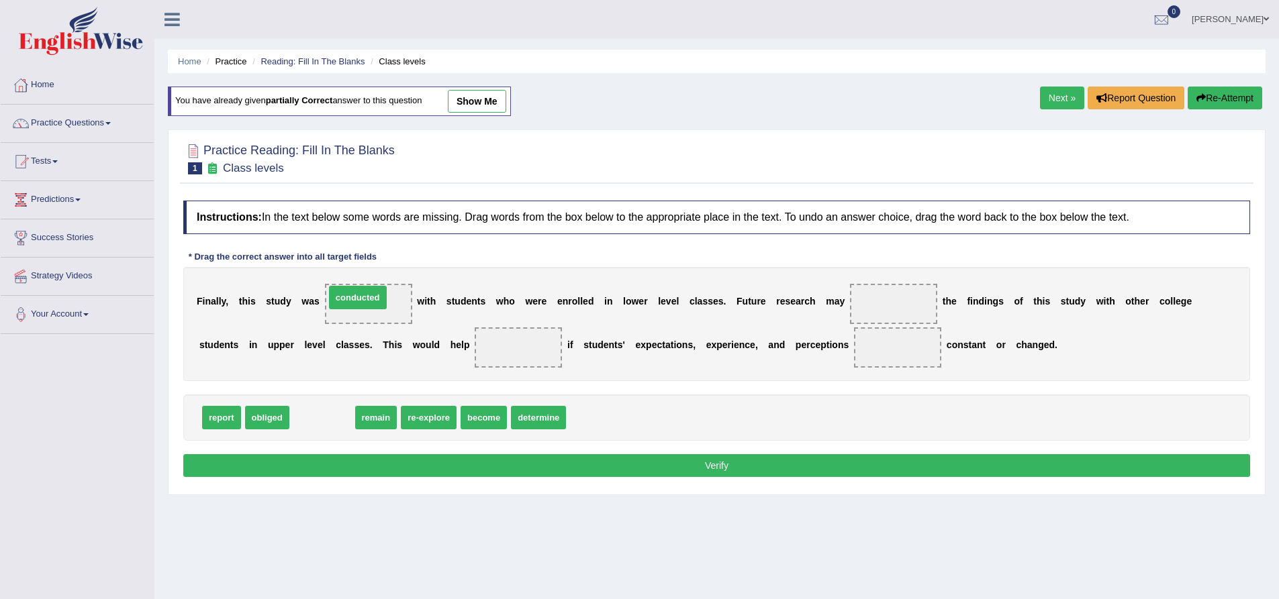
drag, startPoint x: 317, startPoint y: 418, endPoint x: 353, endPoint y: 298, distance: 125.5
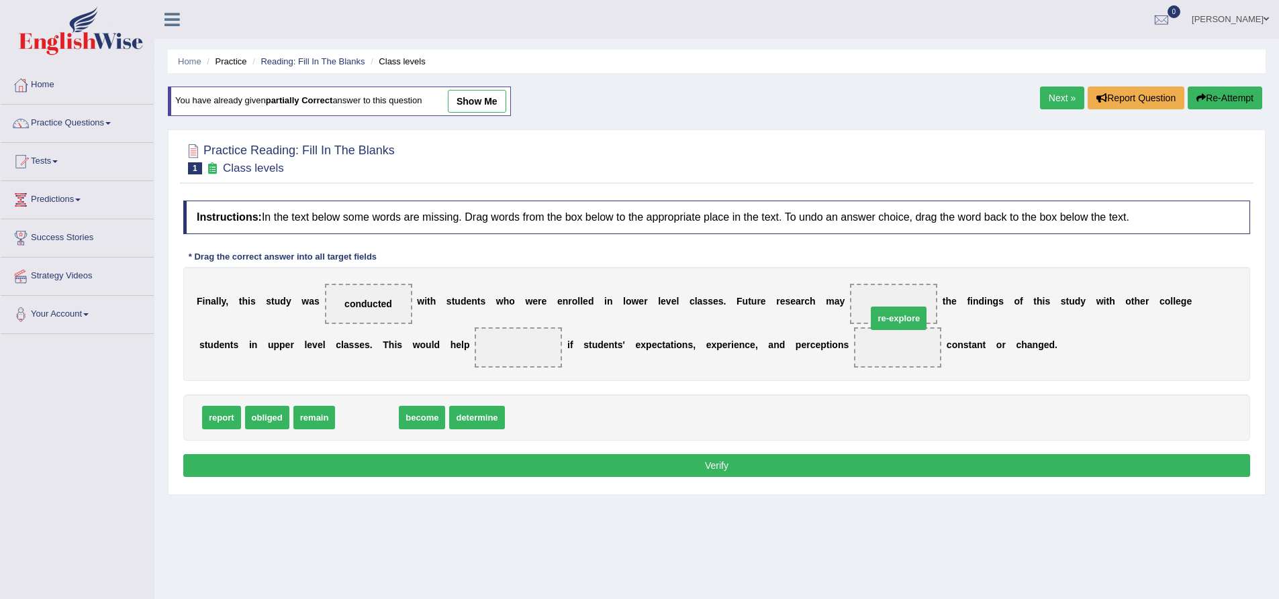
drag, startPoint x: 365, startPoint y: 415, endPoint x: 897, endPoint y: 312, distance: 541.4
drag, startPoint x: 887, startPoint y: 344, endPoint x: 880, endPoint y: 291, distance: 53.5
click at [490, 346] on span at bounding box center [518, 348] width 87 height 40
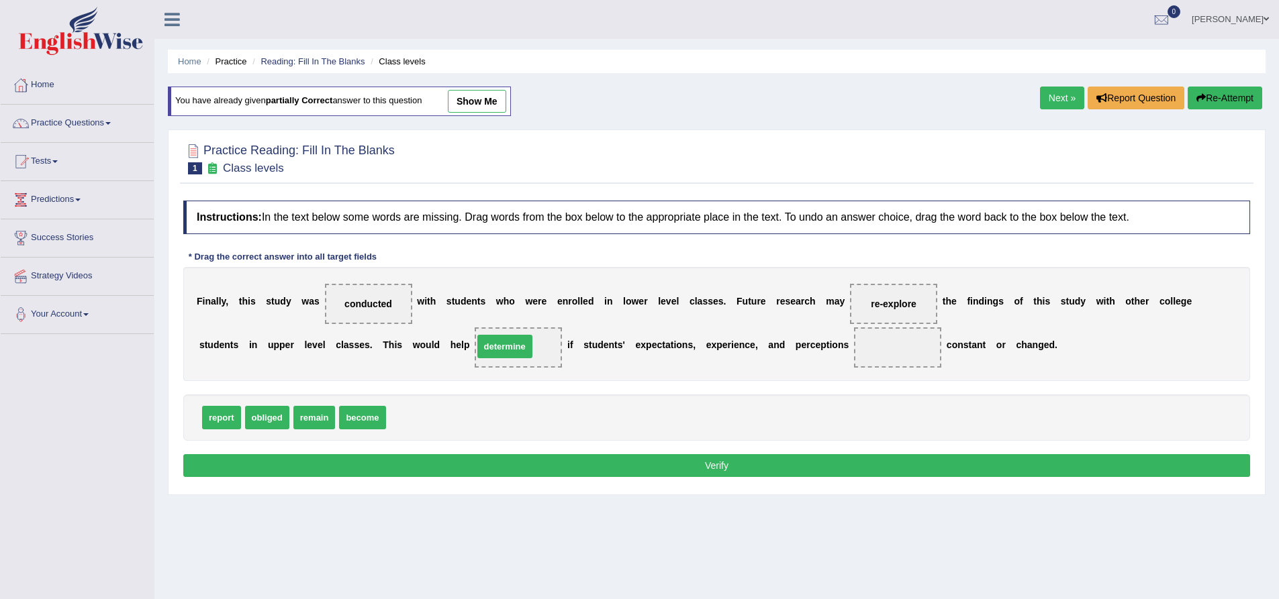
drag, startPoint x: 420, startPoint y: 416, endPoint x: 507, endPoint y: 342, distance: 114.3
drag, startPoint x: 312, startPoint y: 421, endPoint x: 907, endPoint y: 347, distance: 599.9
click at [735, 475] on button "Verify" at bounding box center [716, 465] width 1067 height 23
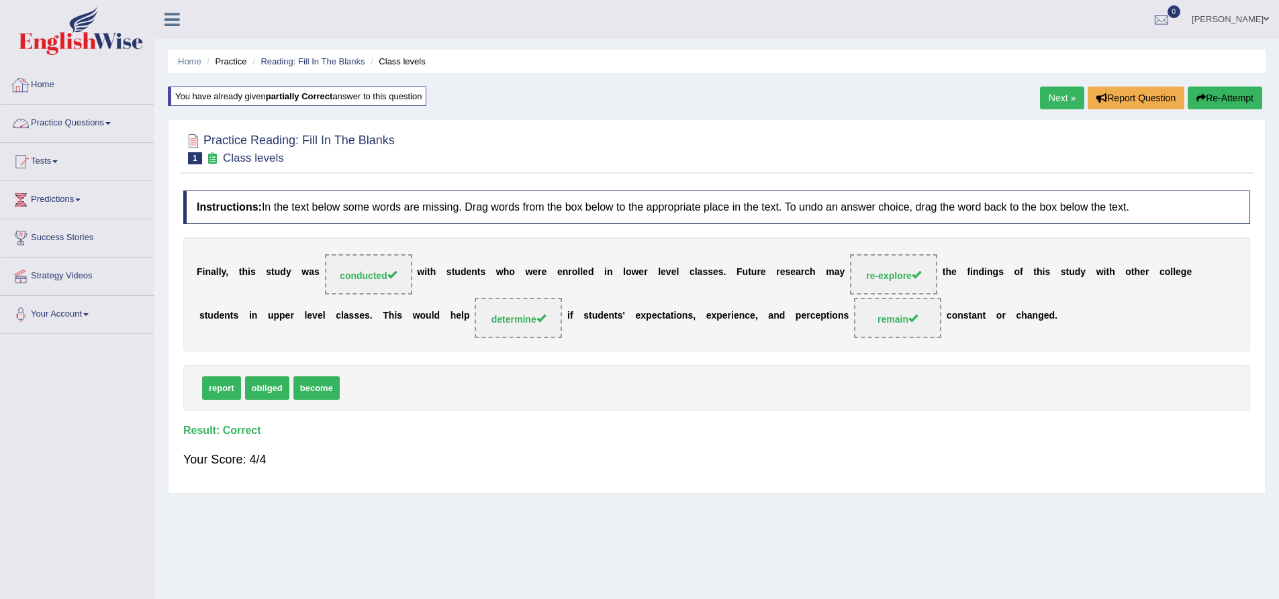
click at [1051, 96] on link "Next »" at bounding box center [1062, 98] width 44 height 23
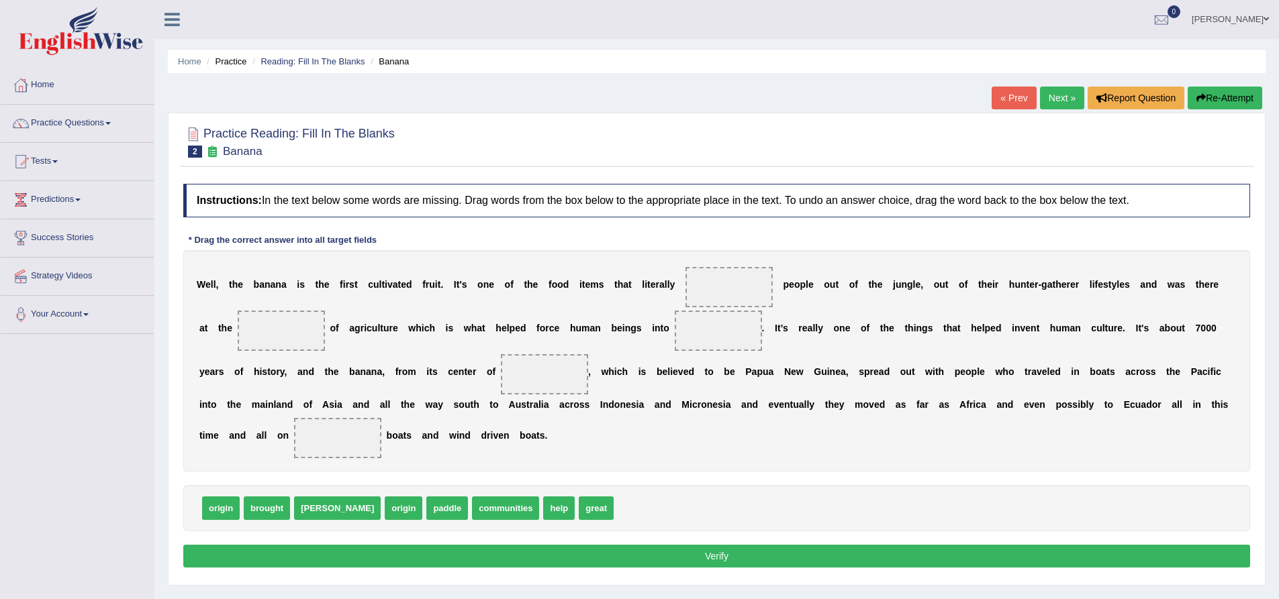
click at [713, 286] on span at bounding box center [728, 287] width 87 height 40
click at [714, 288] on span at bounding box center [728, 287] width 87 height 40
drag, startPoint x: 505, startPoint y: 507, endPoint x: 728, endPoint y: 294, distance: 309.1
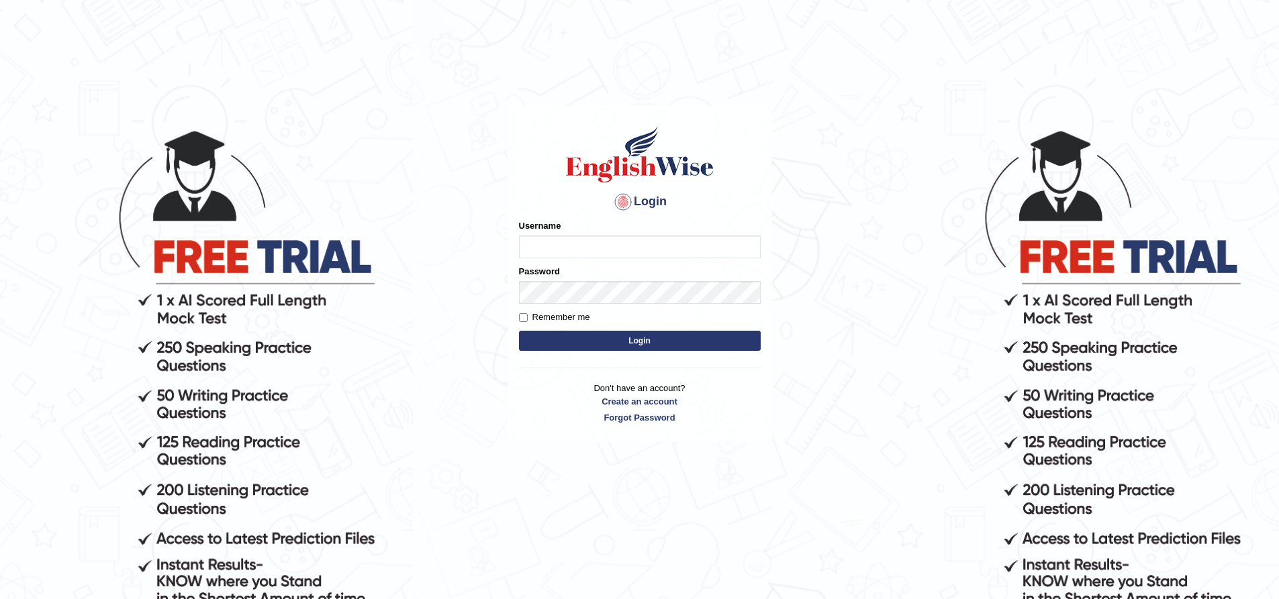
type input "EmilyLorie"
click at [588, 340] on button "Login" at bounding box center [640, 341] width 242 height 20
click at [554, 342] on button "Login" at bounding box center [640, 341] width 242 height 20
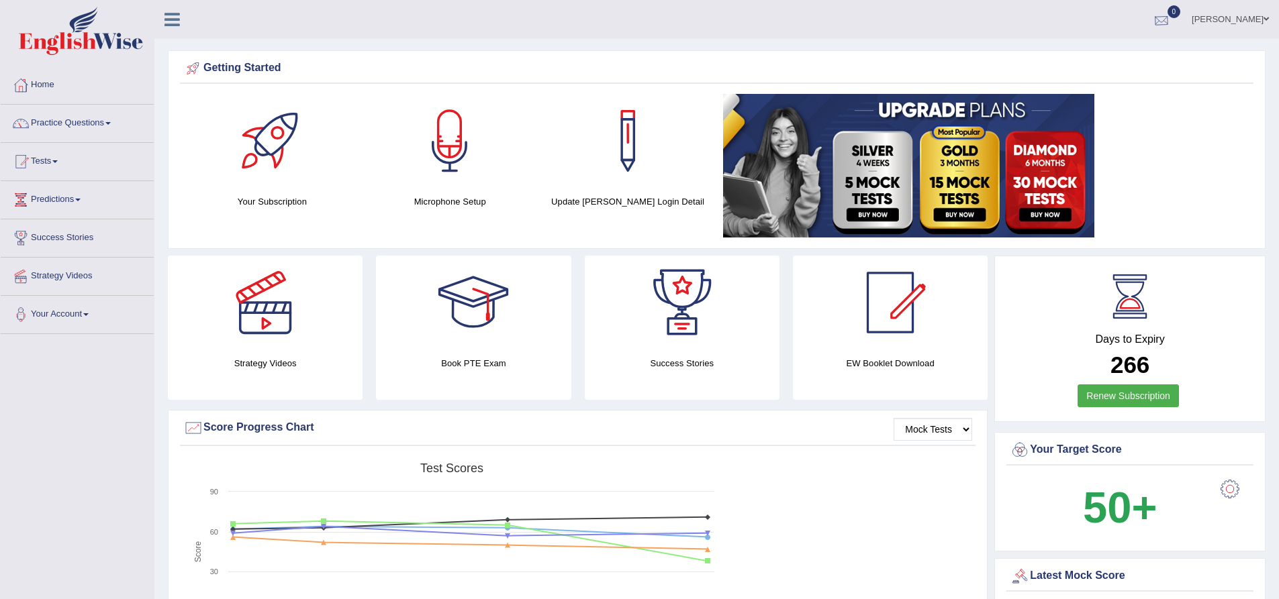
click at [1209, 17] on link "[PERSON_NAME]" at bounding box center [1229, 17] width 97 height 35
click at [1170, 173] on link "Log out" at bounding box center [1204, 174] width 145 height 31
